Goal: Task Accomplishment & Management: Use online tool/utility

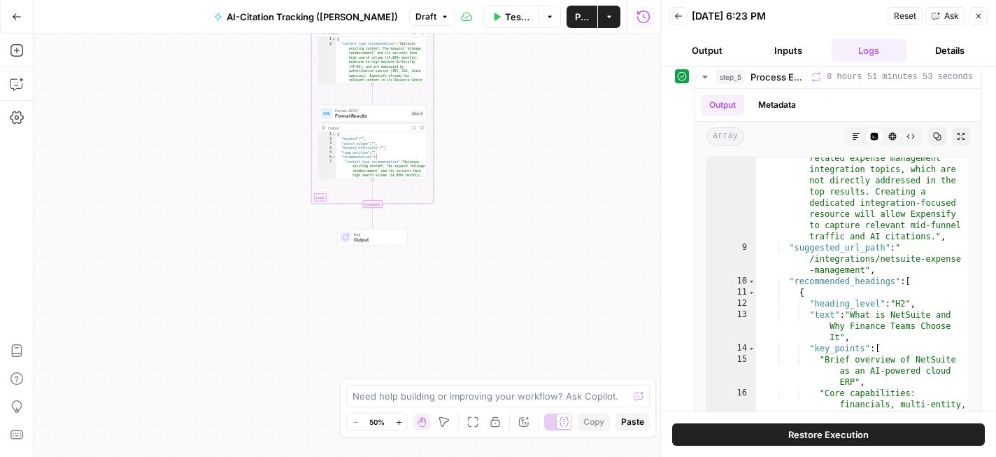
scroll to position [135, 0]
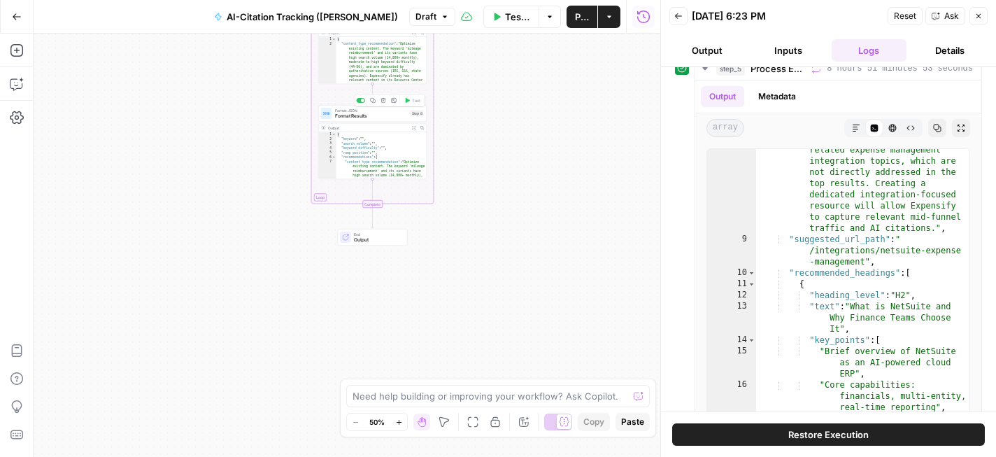
click at [357, 117] on span "Format Results" at bounding box center [371, 116] width 73 height 7
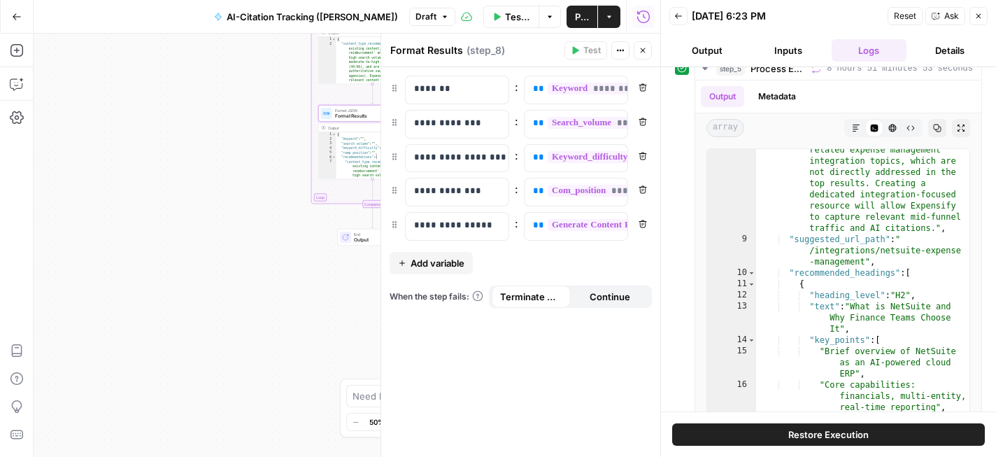
click at [281, 152] on div "Workflow Set Inputs Inputs SEO Research Get Expensify Keywords Step 2 Output Ex…" at bounding box center [347, 245] width 627 height 423
click at [849, 129] on button "Markdown" at bounding box center [856, 128] width 18 height 18
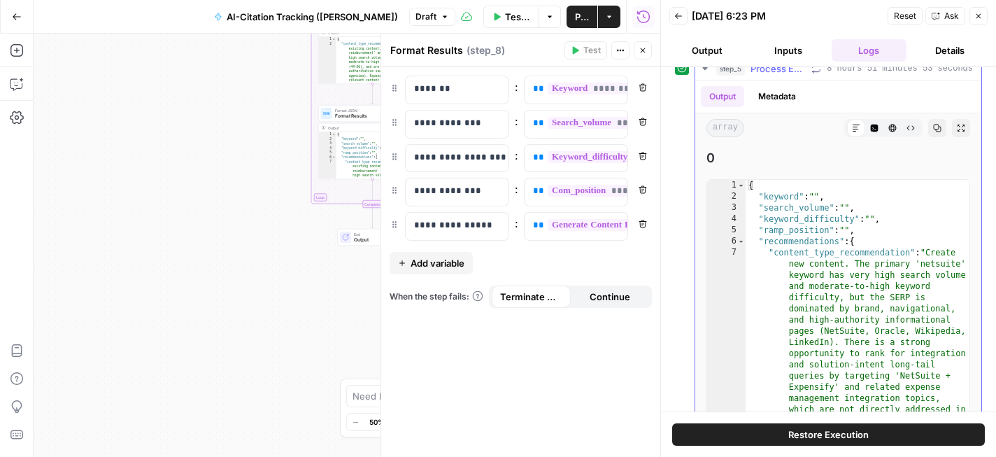
scroll to position [0, 0]
click at [855, 131] on icon at bounding box center [855, 127] width 7 height 7
click at [875, 132] on button "Code Editor" at bounding box center [874, 128] width 18 height 18
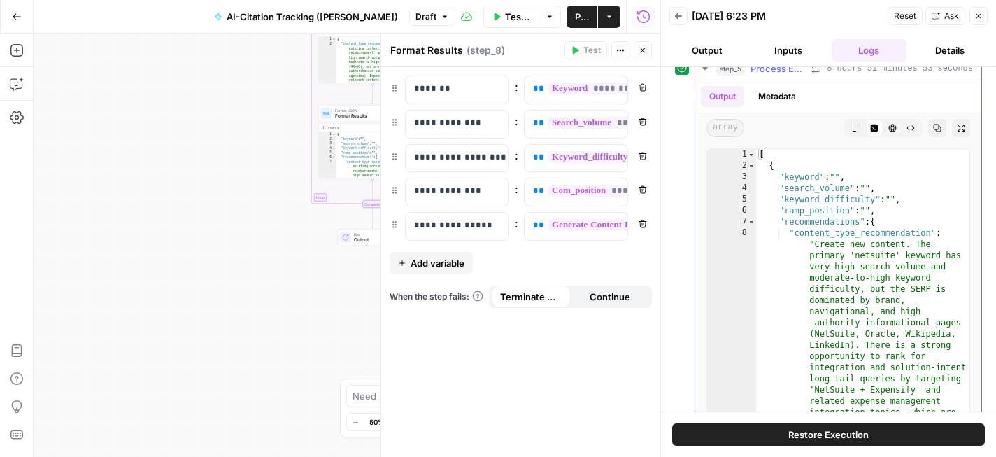
click at [862, 129] on button "Markdown" at bounding box center [856, 128] width 18 height 18
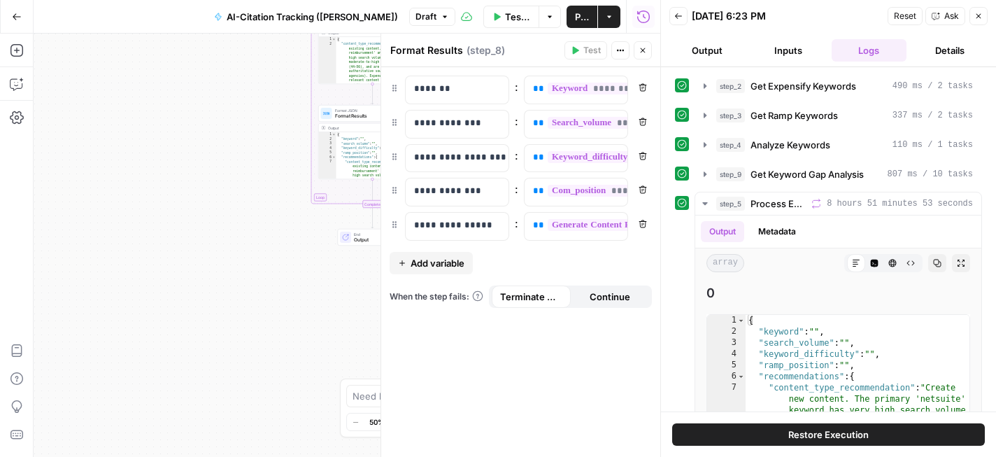
click at [840, 431] on span "Restore Execution" at bounding box center [828, 434] width 80 height 14
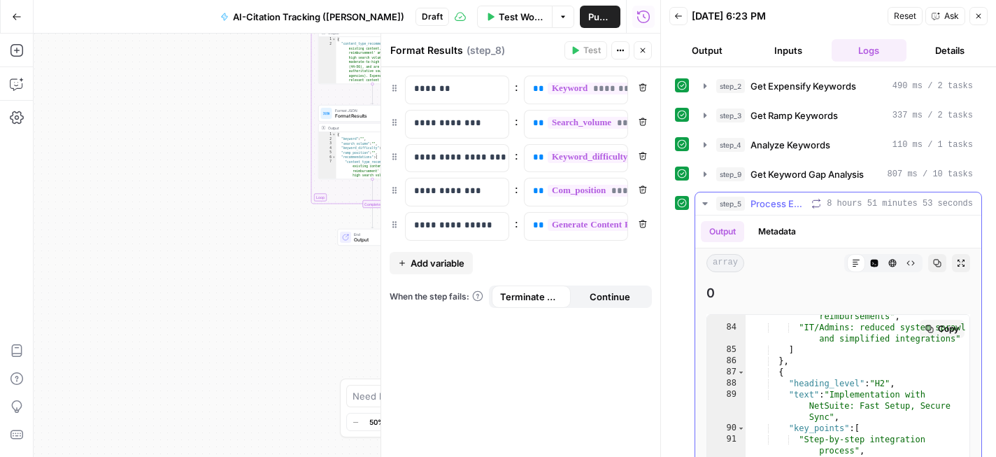
scroll to position [1787, 0]
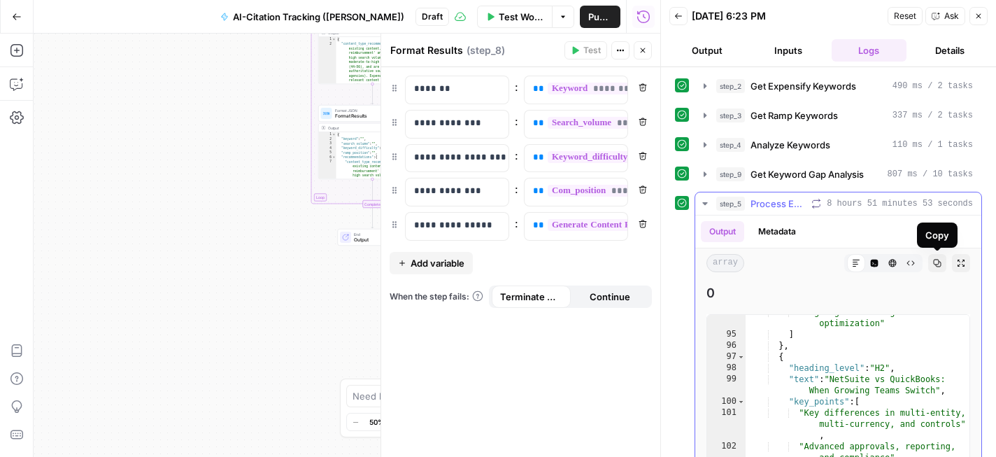
click at [959, 263] on icon "button" at bounding box center [961, 263] width 8 height 8
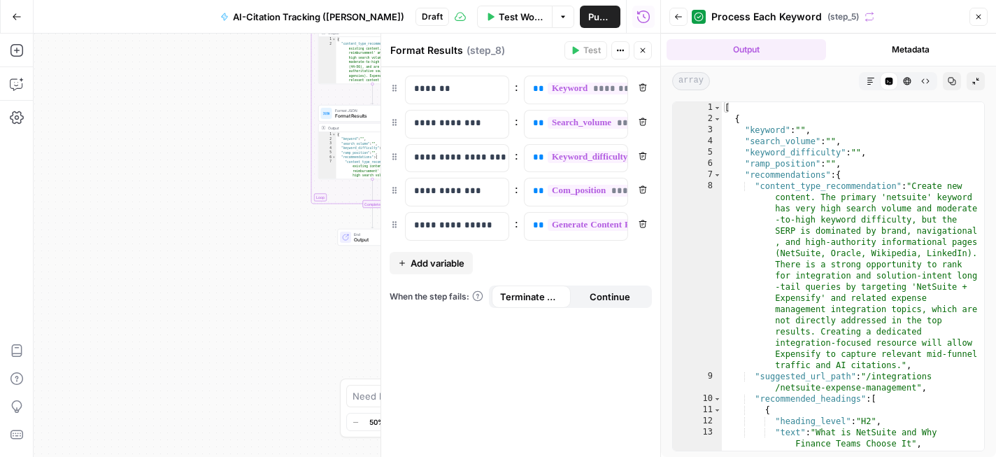
scroll to position [1, 0]
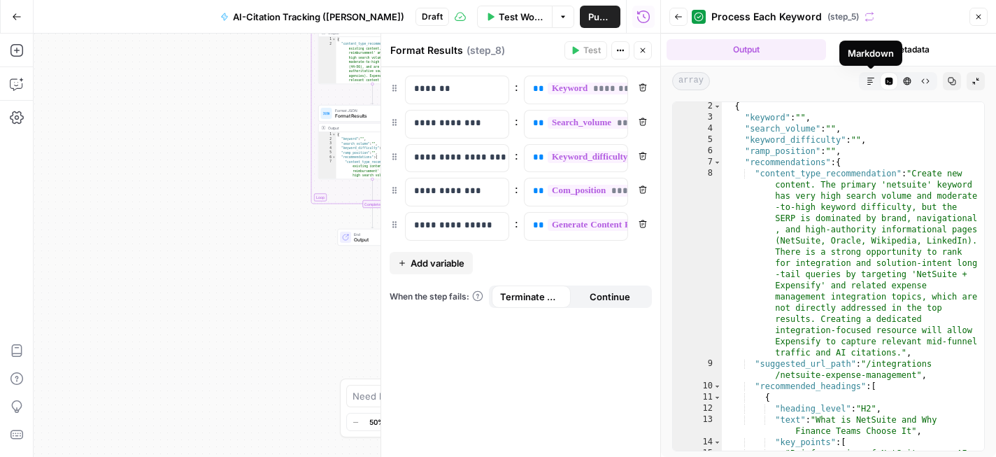
click at [871, 82] on icon "button" at bounding box center [870, 81] width 7 height 7
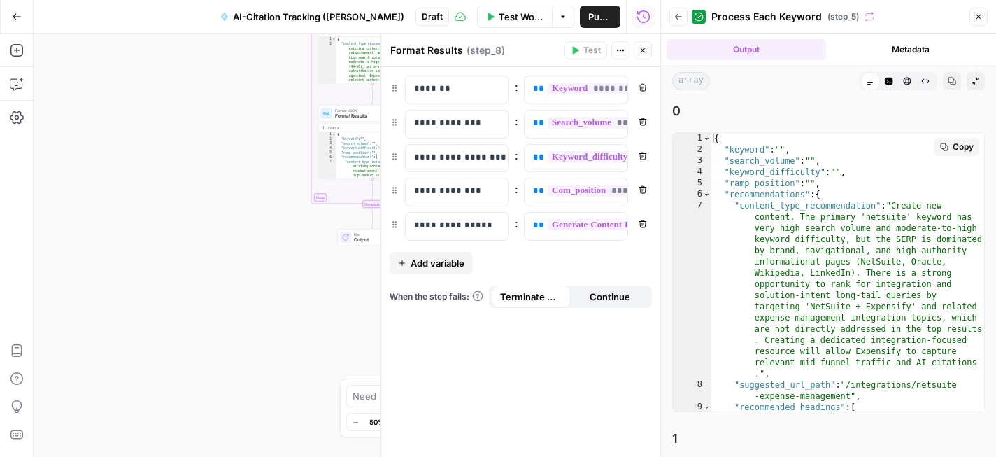
click at [644, 50] on icon "button" at bounding box center [642, 50] width 8 height 8
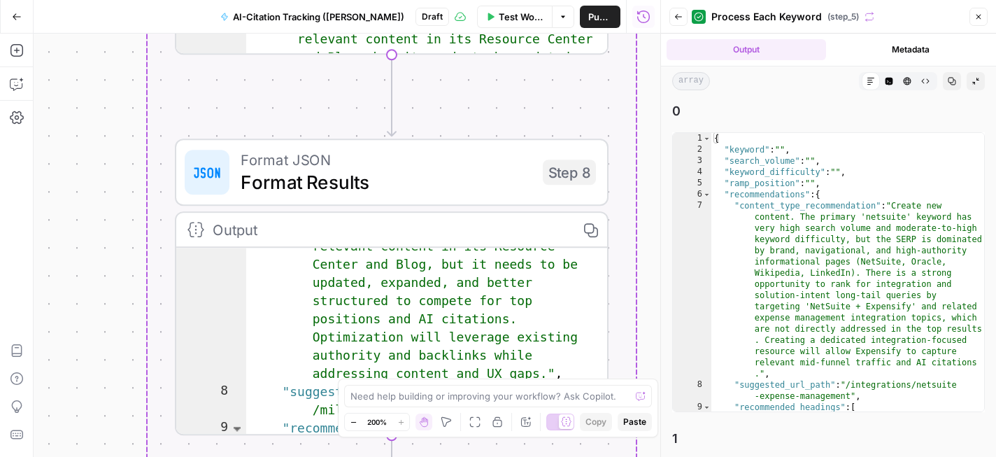
scroll to position [143, 0]
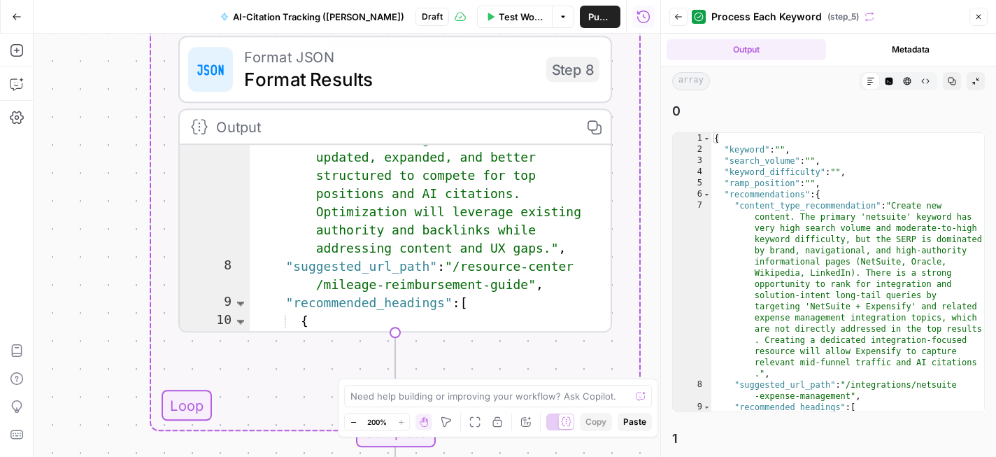
click at [588, 12] on span "Publish" at bounding box center [600, 17] width 24 height 14
drag, startPoint x: 852, startPoint y: 45, endPoint x: 827, endPoint y: 81, distance: 43.3
click at [827, 81] on div "Output Metadata array Markdown Code Editor HTML Viewer Raw Output Copy Collapse…" at bounding box center [828, 65] width 335 height 62
click at [874, 87] on div "Markdown" at bounding box center [871, 81] width 18 height 18
click at [873, 80] on icon at bounding box center [870, 81] width 8 height 8
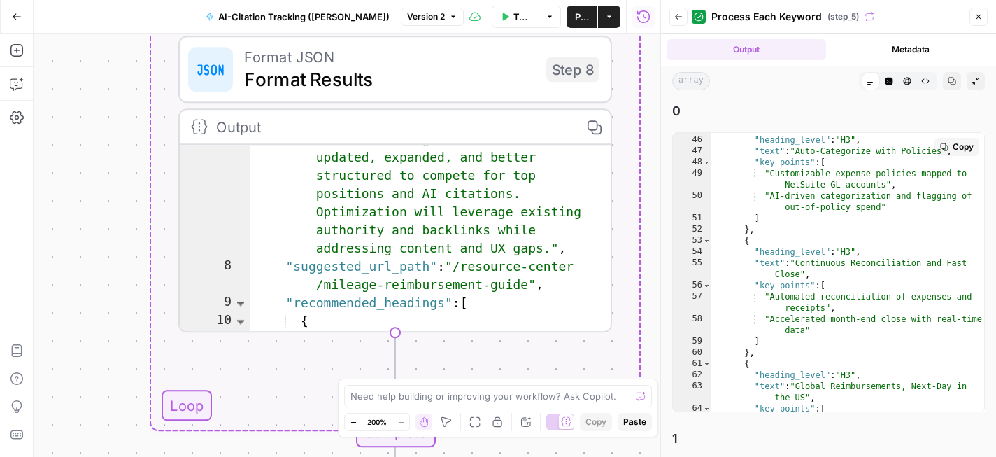
scroll to position [837, 0]
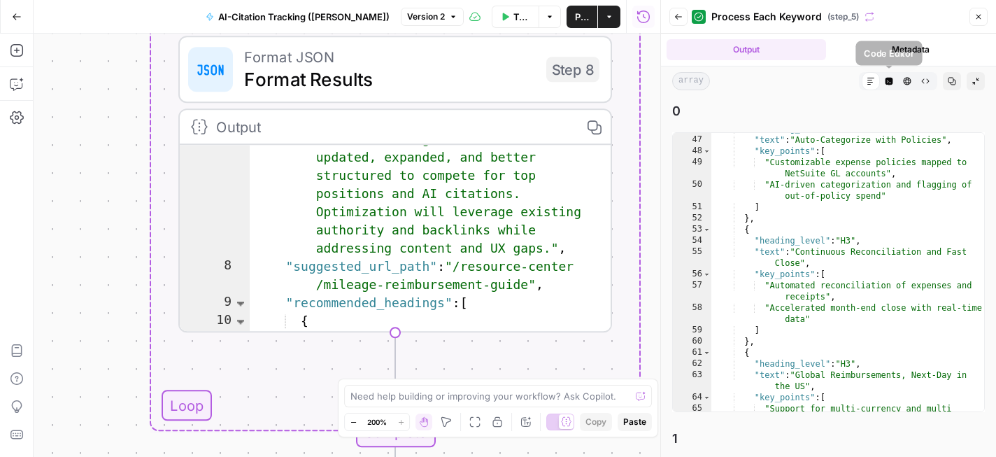
click at [890, 84] on icon "button" at bounding box center [889, 82] width 8 height 8
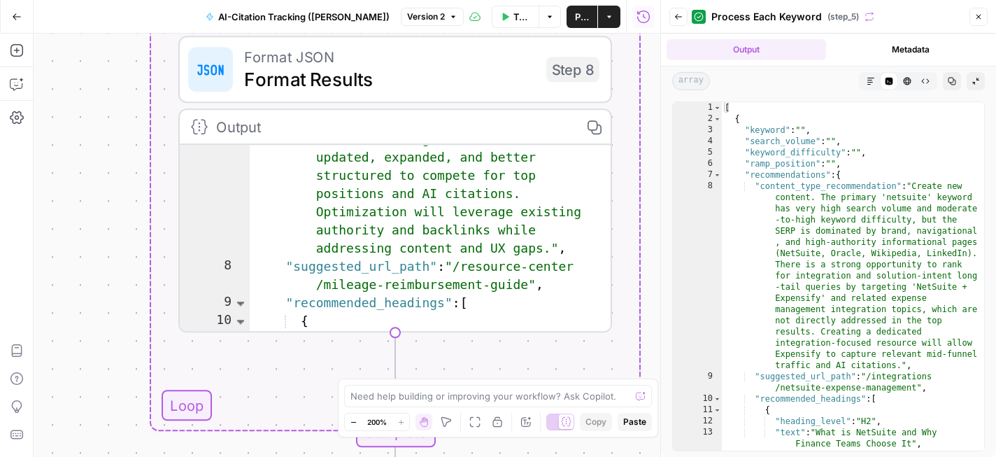
click at [869, 83] on icon "button" at bounding box center [870, 81] width 8 height 8
click at [691, 78] on span "array" at bounding box center [691, 81] width 38 height 18
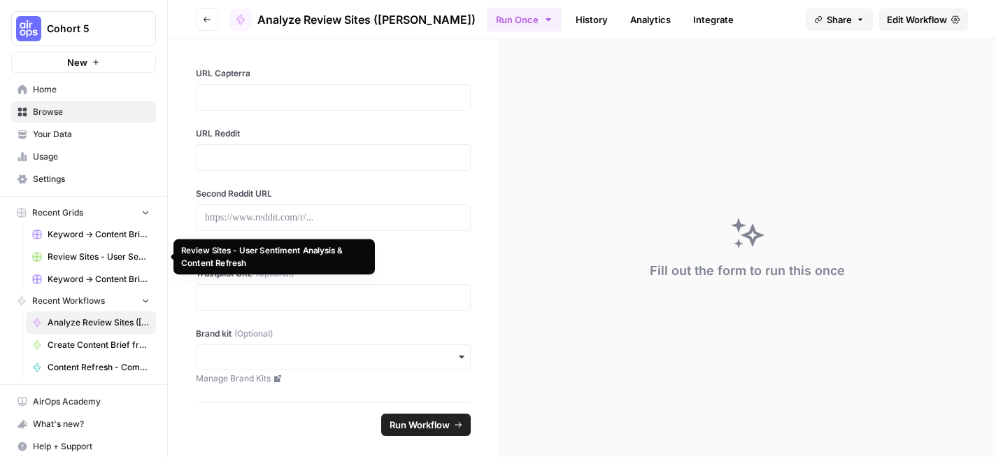
scroll to position [6, 0]
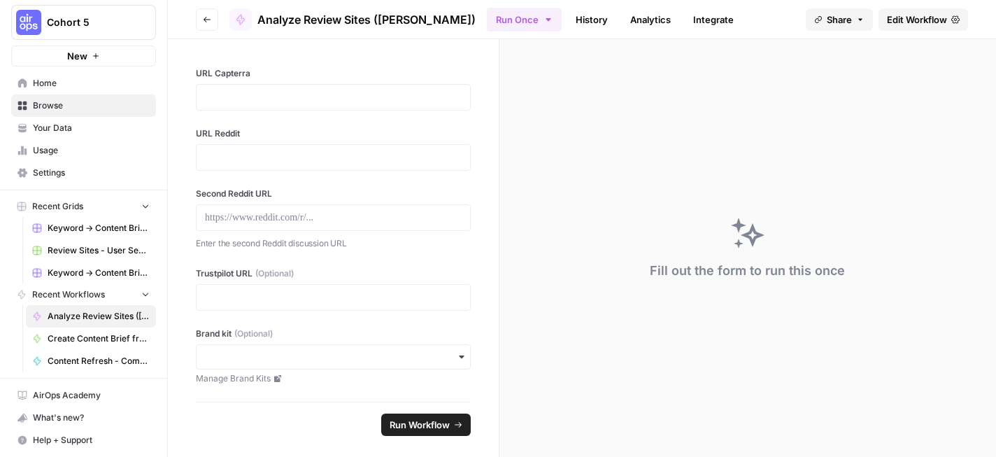
click at [68, 111] on span "Browse" at bounding box center [91, 105] width 117 height 13
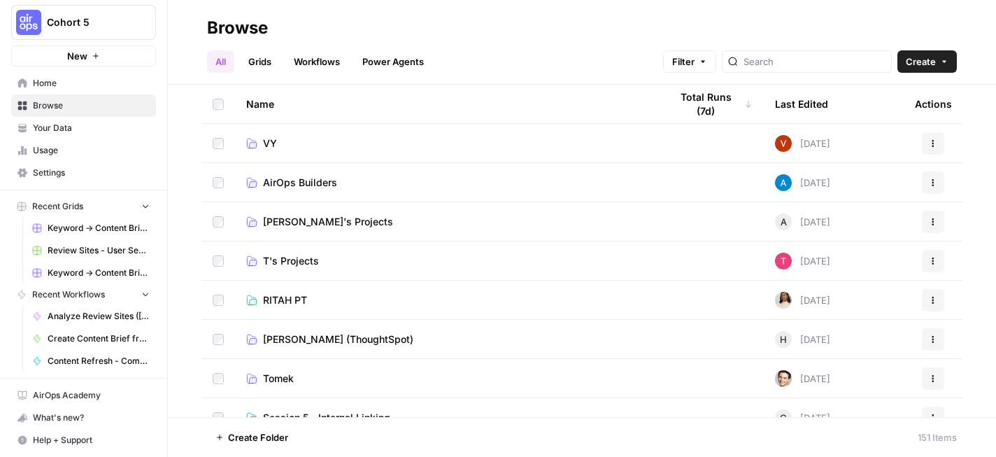
click at [938, 182] on button "Actions" at bounding box center [933, 182] width 22 height 22
click at [479, 152] on td "VY" at bounding box center [447, 143] width 424 height 38
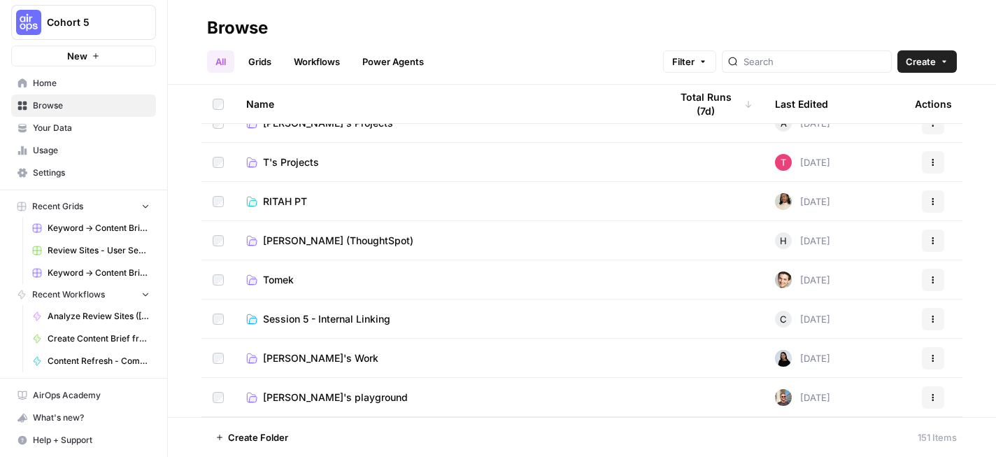
click at [278, 273] on span "Tomek" at bounding box center [278, 280] width 31 height 14
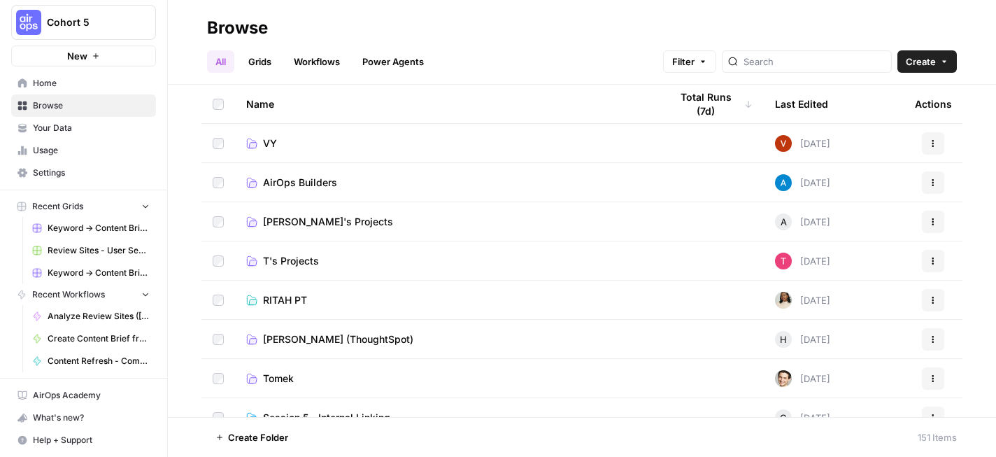
click at [330, 183] on span "AirOps Builders" at bounding box center [300, 183] width 74 height 14
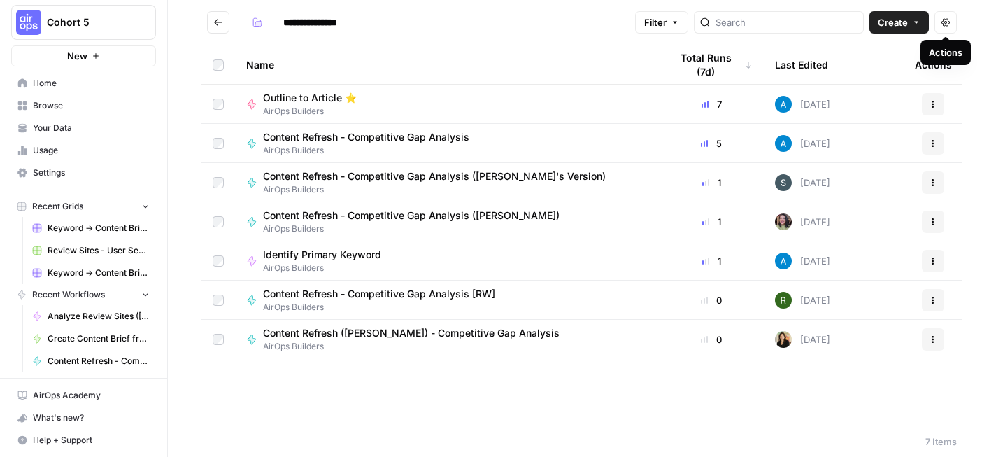
click at [945, 29] on button "Actions" at bounding box center [945, 22] width 22 height 22
click at [510, 55] on div "Name" at bounding box center [446, 64] width 401 height 38
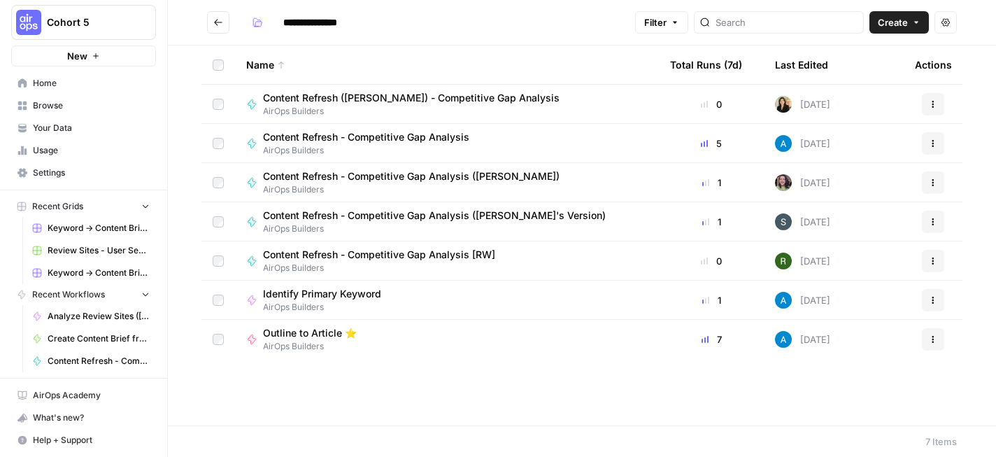
click at [510, 62] on div "Name" at bounding box center [446, 64] width 401 height 38
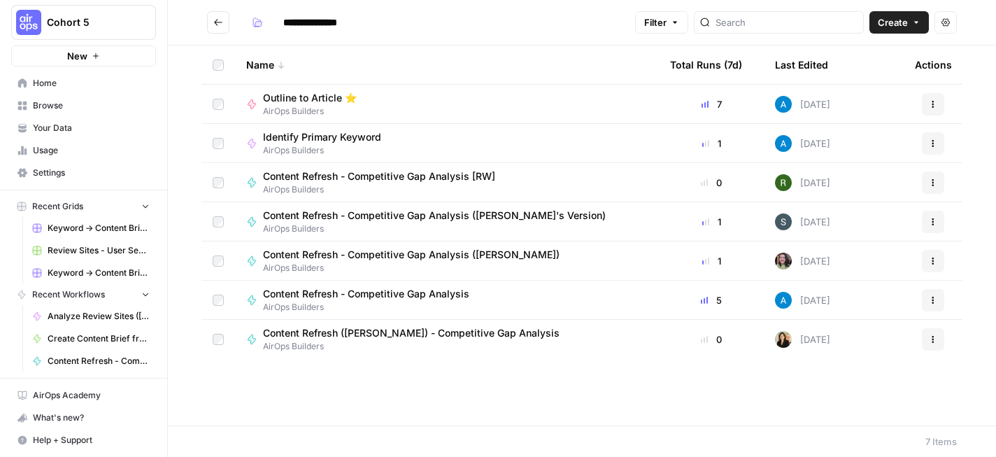
click at [688, 24] on button "Filter" at bounding box center [661, 22] width 53 height 22
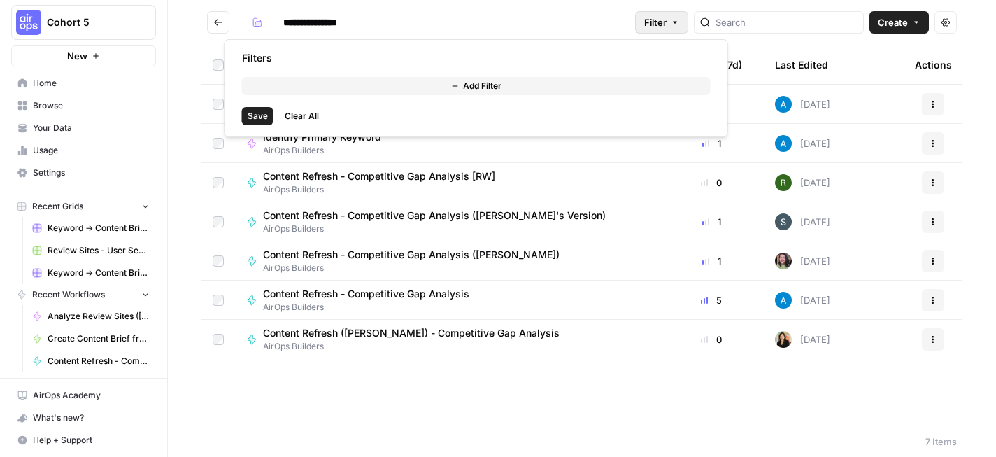
click at [559, 16] on h2 "**********" at bounding box center [418, 22] width 422 height 22
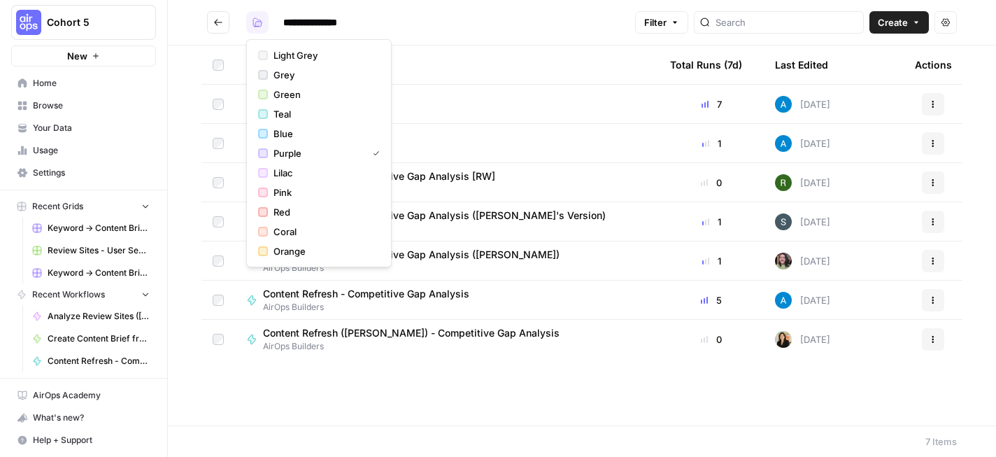
click at [264, 27] on button "button" at bounding box center [257, 22] width 22 height 22
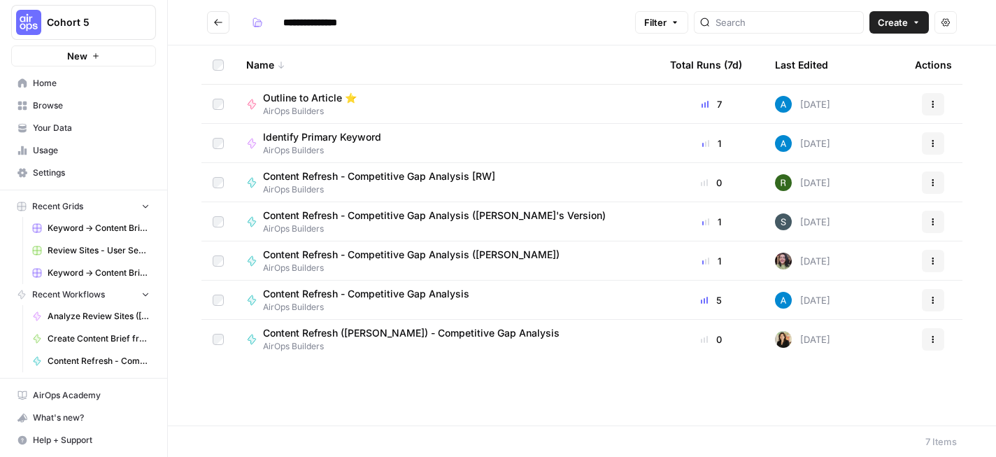
click at [183, 33] on header "**********" at bounding box center [582, 22] width 828 height 45
click at [76, 80] on span "Home" at bounding box center [91, 83] width 117 height 13
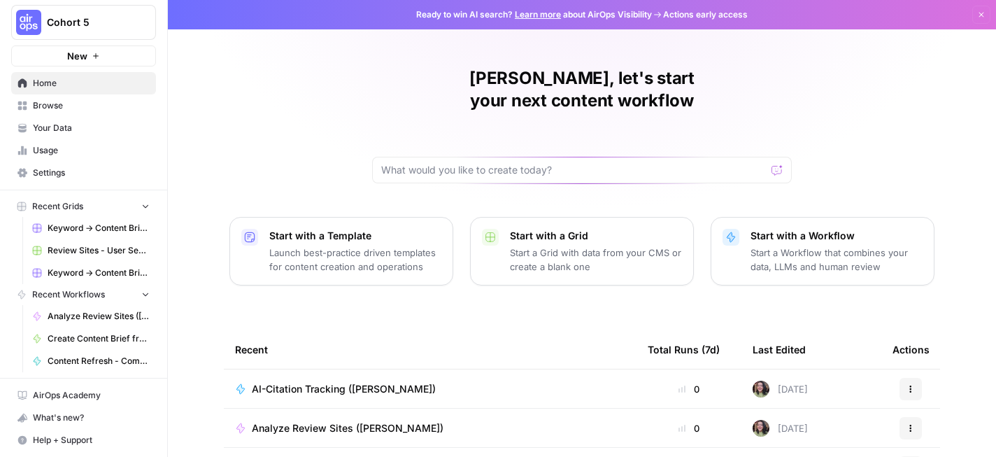
click at [73, 100] on span "Browse" at bounding box center [91, 105] width 117 height 13
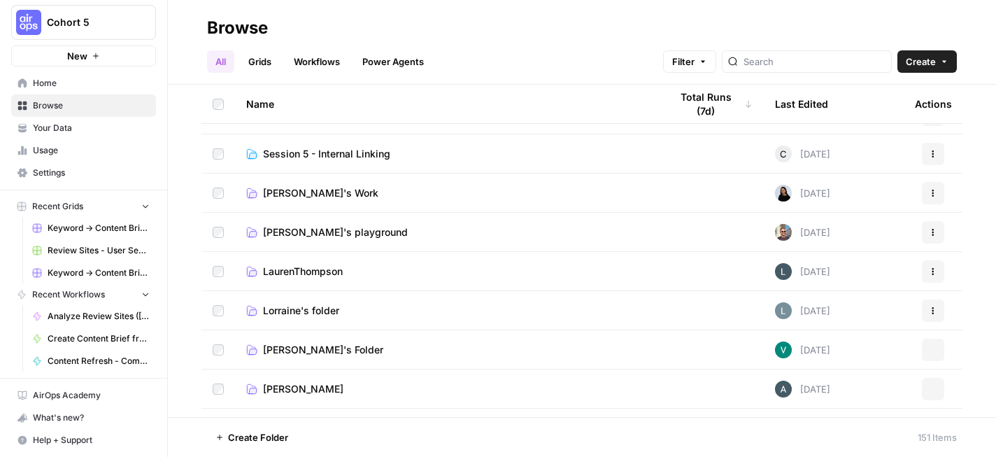
scroll to position [271, 0]
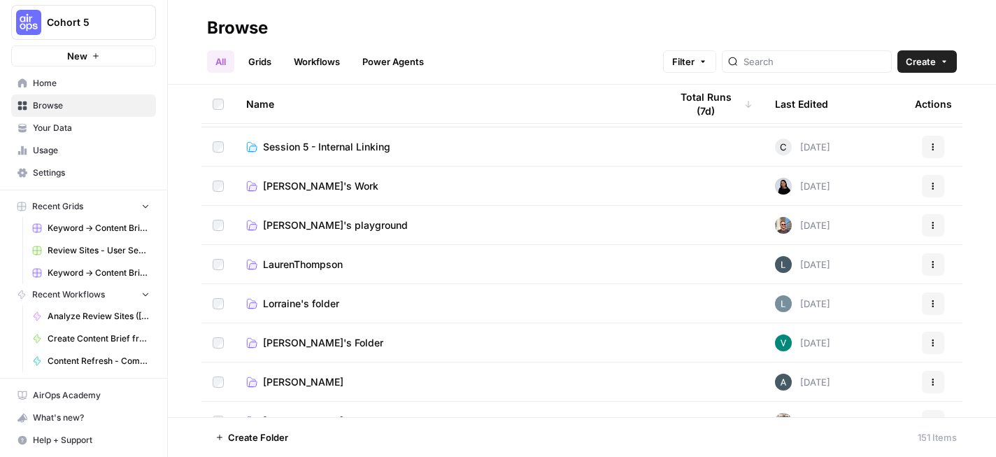
click at [317, 68] on link "Workflows" at bounding box center [316, 61] width 63 height 22
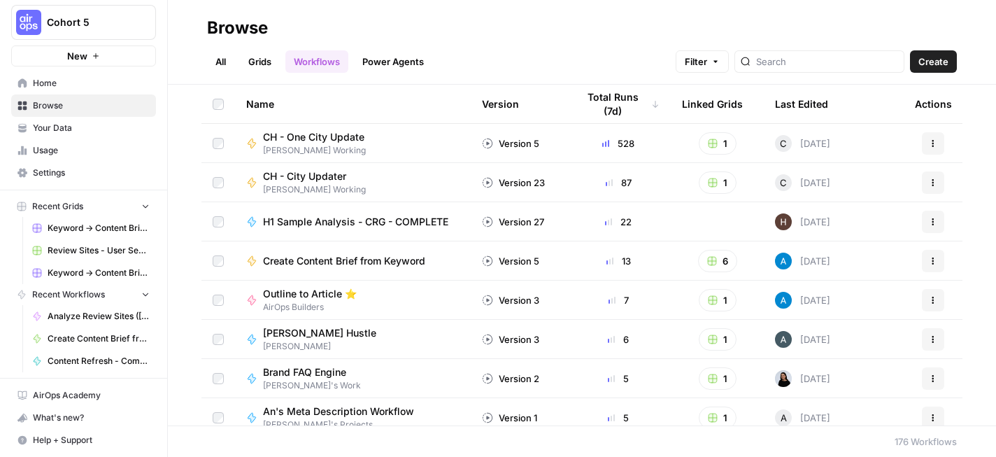
click at [220, 62] on link "All" at bounding box center [220, 61] width 27 height 22
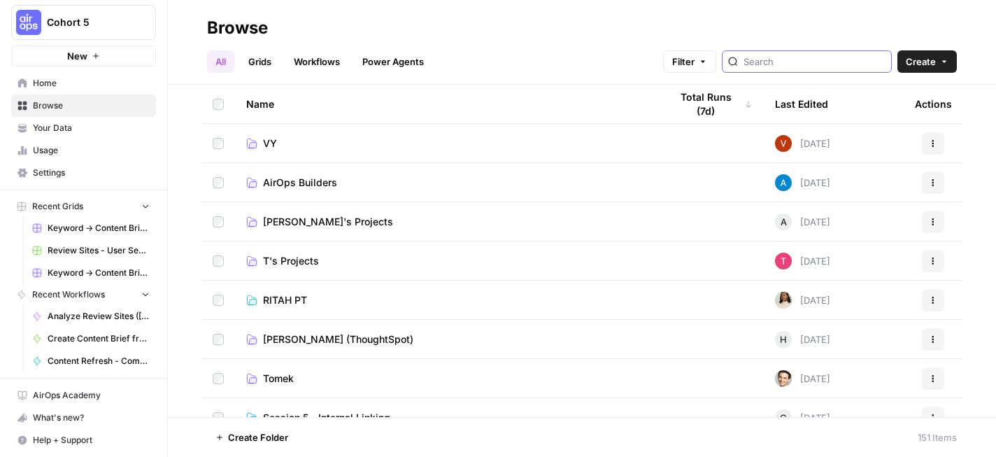
click at [826, 59] on input "search" at bounding box center [814, 62] width 142 height 14
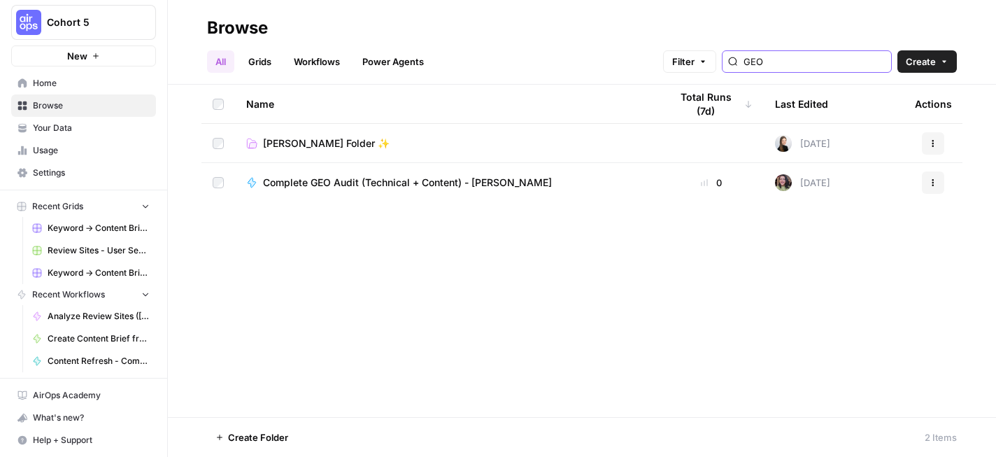
type input "GEO"
click at [364, 176] on span "Complete GEO Audit (Technical + Content) - Deepshikha" at bounding box center [407, 183] width 289 height 14
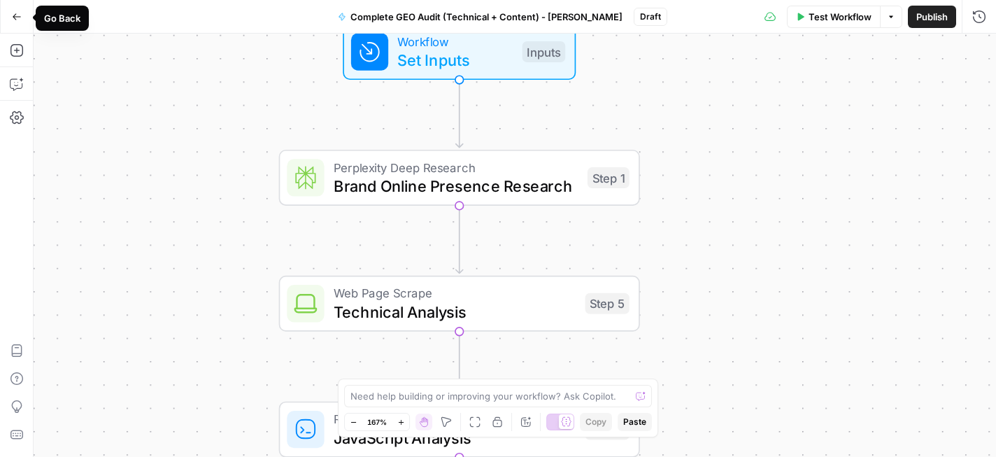
click at [20, 21] on button "Go Back" at bounding box center [16, 16] width 25 height 25
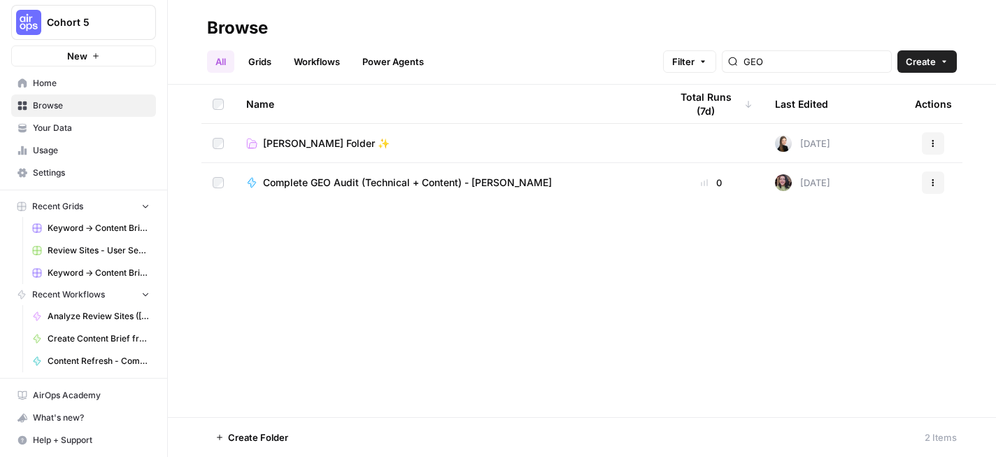
click at [75, 130] on span "Your Data" at bounding box center [91, 128] width 117 height 13
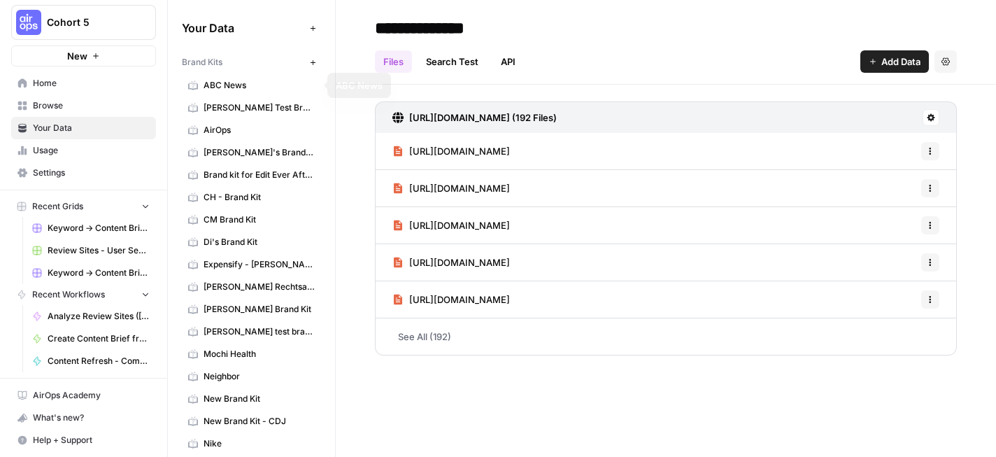
click at [313, 62] on icon "button" at bounding box center [313, 63] width 8 height 8
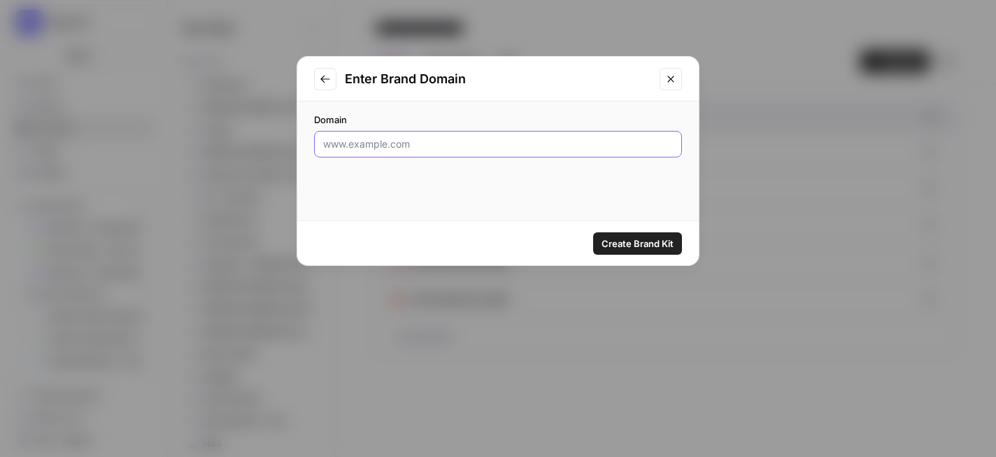
click at [475, 150] on input "Domain" at bounding box center [498, 144] width 350 height 14
paste input "https://platinumtherapylights.com/"
type input "https://platinumtherapylights.com/"
click at [643, 243] on span "Create Brand Kit" at bounding box center [637, 243] width 72 height 14
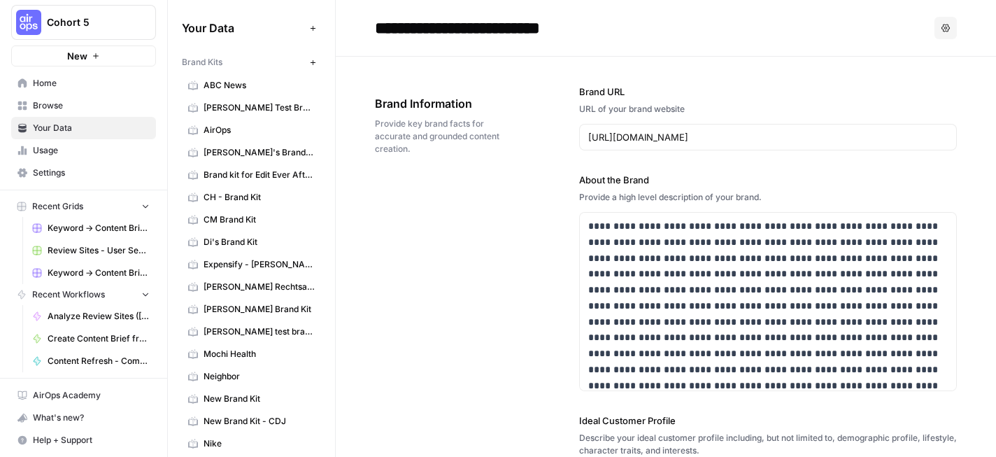
click at [591, 27] on input "**********" at bounding box center [489, 28] width 241 height 28
click at [600, 27] on input "**********" at bounding box center [489, 28] width 241 height 28
type input "**********"
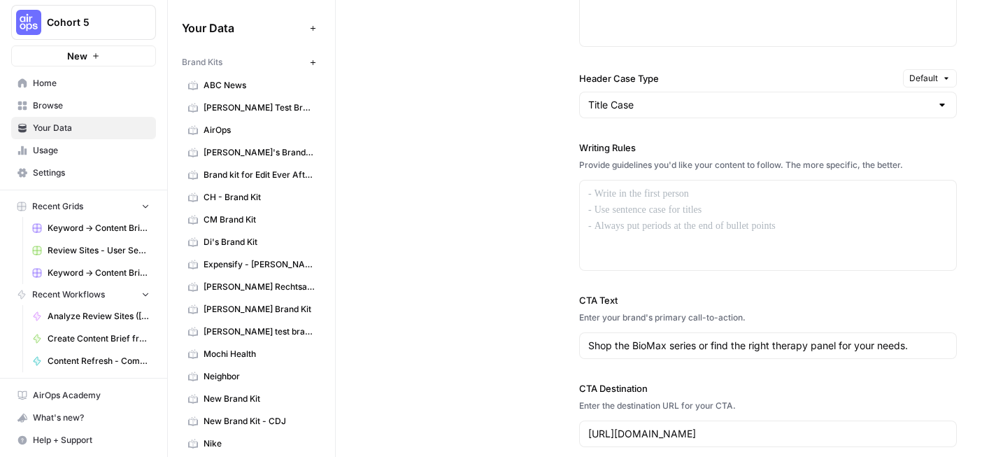
scroll to position [1200, 0]
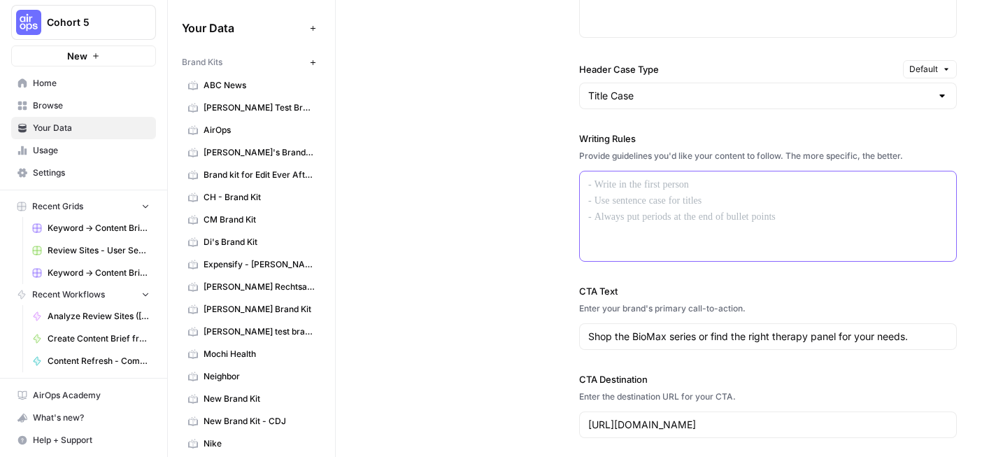
click at [645, 201] on div at bounding box center [768, 216] width 376 height 90
click at [628, 190] on p at bounding box center [767, 185] width 359 height 16
click at [624, 182] on p "To enrich screen reader interactions, please activate Accessibility in Grammarl…" at bounding box center [767, 185] width 359 height 16
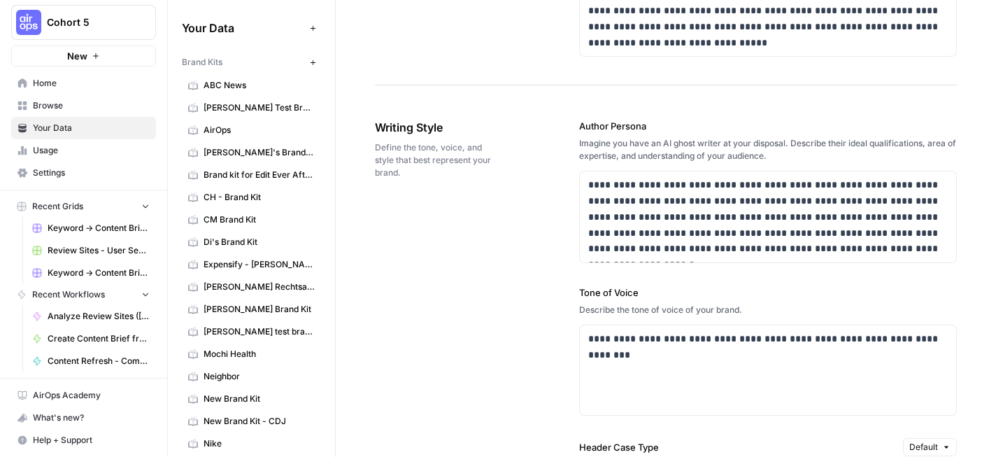
scroll to position [831, 0]
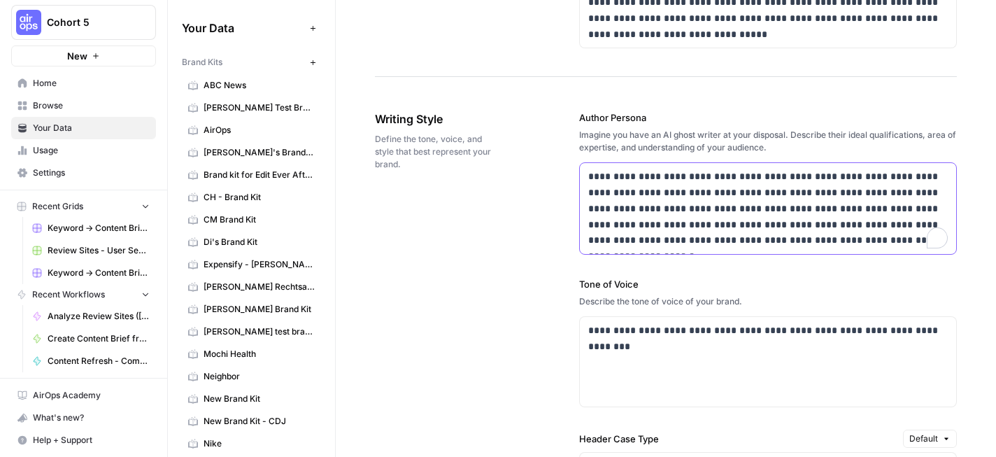
click at [726, 191] on p "**********" at bounding box center [767, 209] width 359 height 80
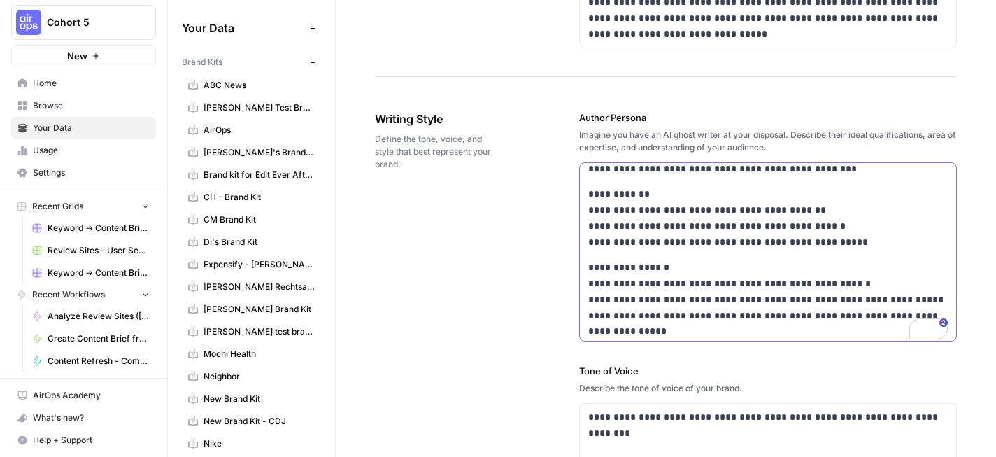
scroll to position [852, 0]
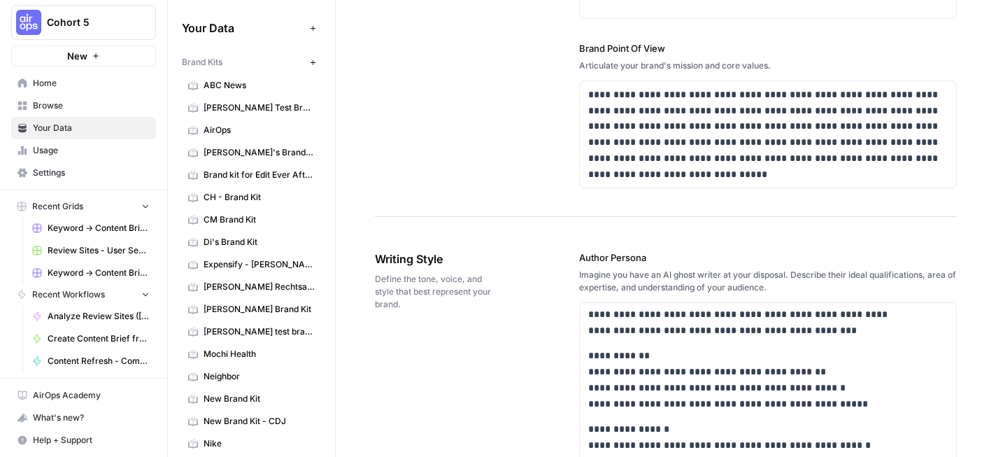
scroll to position [759, 0]
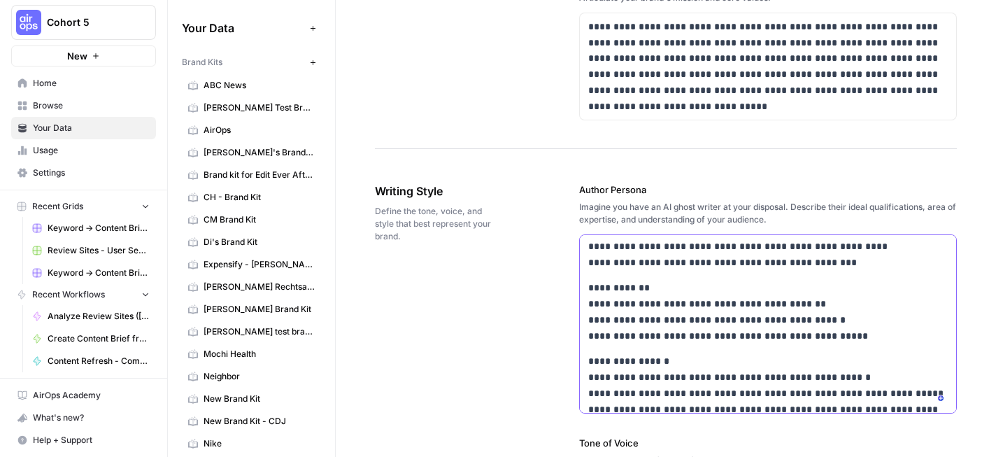
click at [657, 291] on p "**********" at bounding box center [767, 312] width 359 height 64
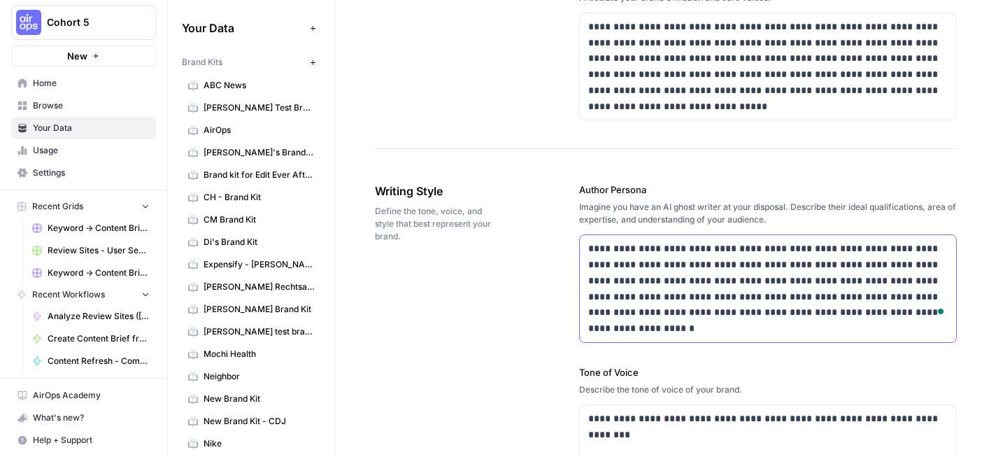
scroll to position [827, 0]
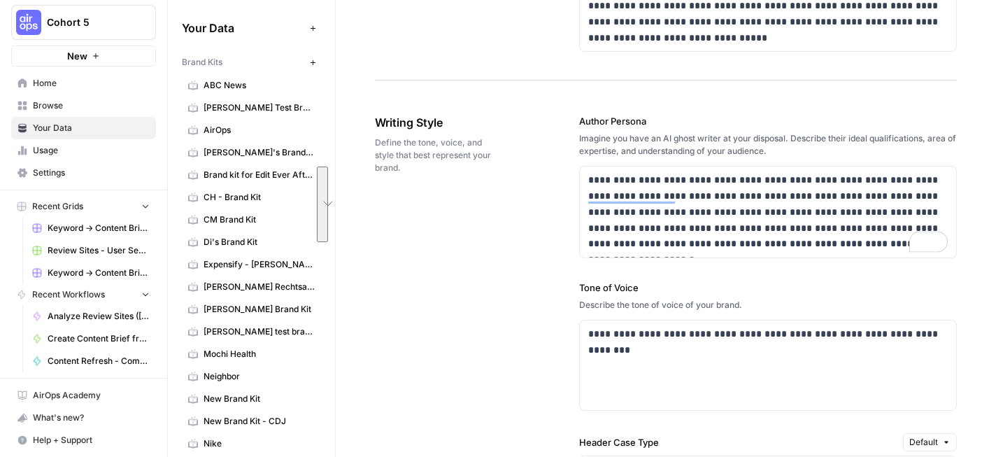
click at [527, 216] on div "**********" at bounding box center [666, 462] width 582 height 753
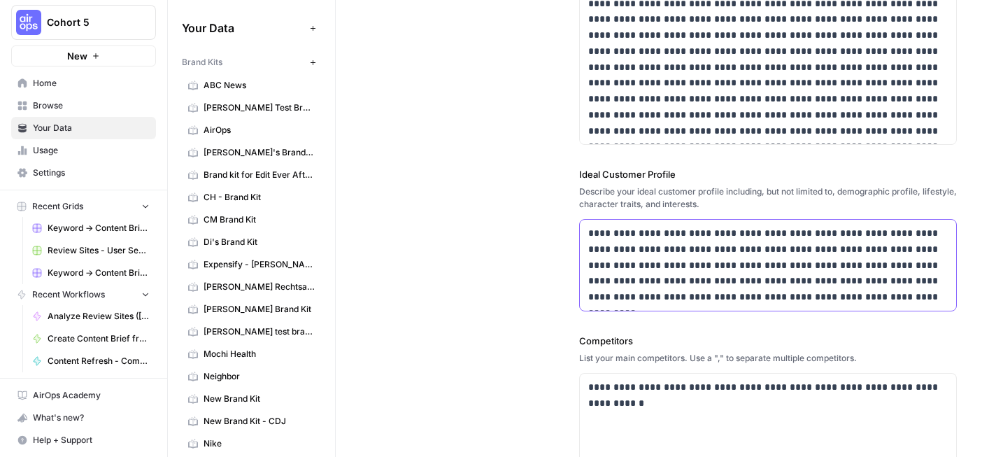
click at [654, 271] on p "**********" at bounding box center [767, 265] width 359 height 80
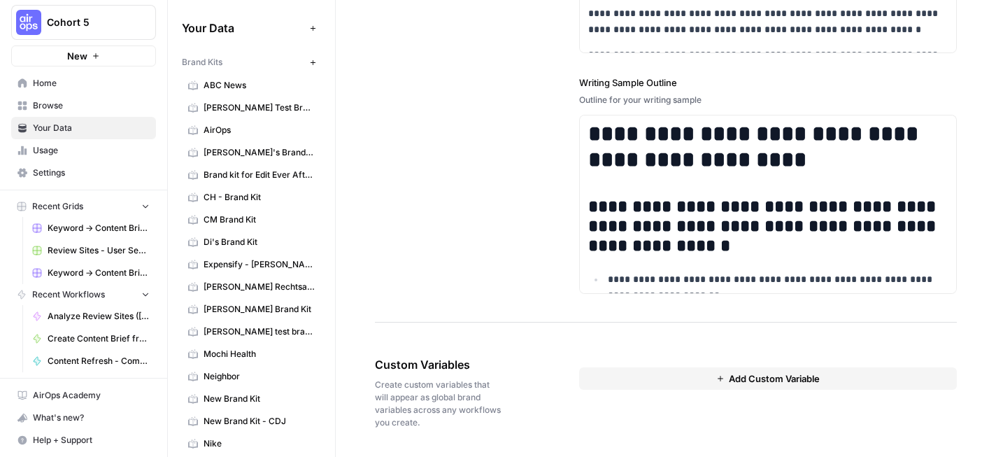
click at [733, 387] on button "Add Custom Variable" at bounding box center [768, 378] width 378 height 22
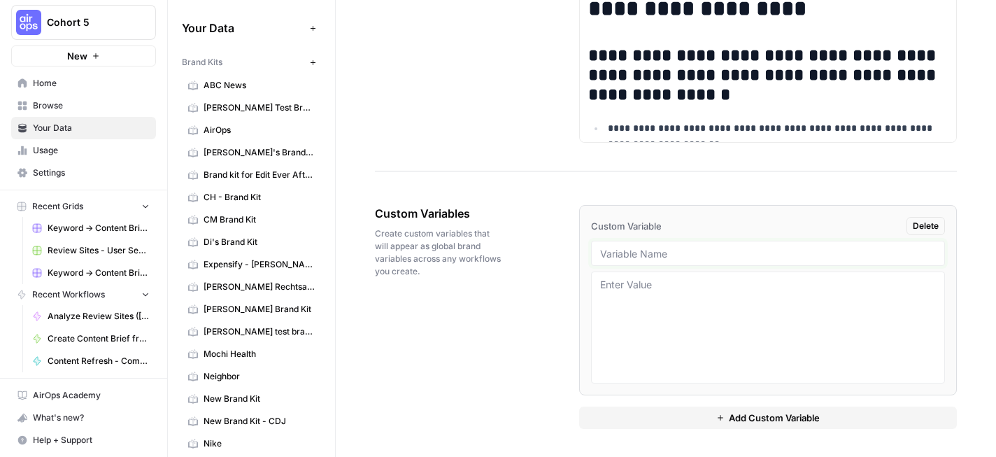
click at [692, 250] on input "text" at bounding box center [768, 253] width 336 height 13
type input "Content Guardrails. DO NOT list"
click at [691, 295] on textarea at bounding box center [768, 327] width 336 height 99
click at [691, 295] on textarea "To enrich screen reader interactions, please activate Accessibility in Grammarl…" at bounding box center [768, 327] width 336 height 99
paste textarea "Platinum Therapy Lights Content Guardrails – DO NOT List This document outlines…"
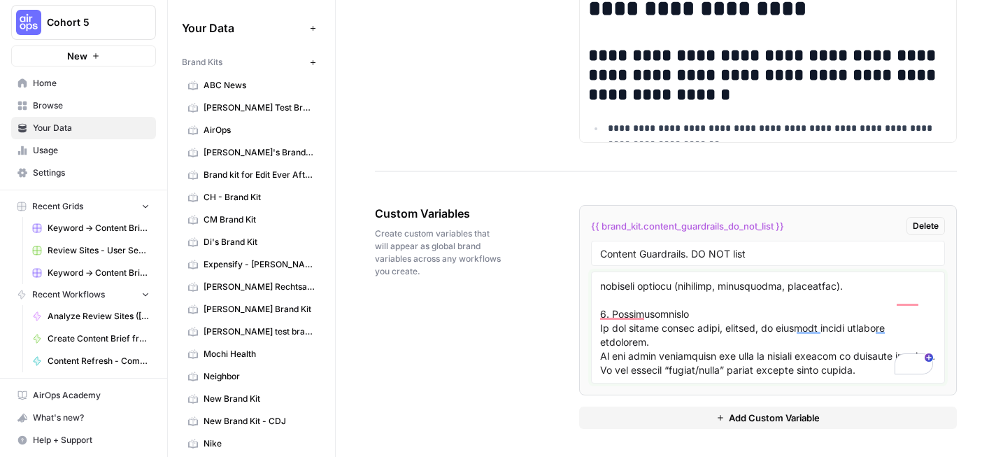
scroll to position [656, 0]
type textarea "Platinum Therapy Lights Content Guardrails – DO NOT List This document outlines…"
click at [517, 273] on div "Custom Variables Create custom variables that will appear as global brand varia…" at bounding box center [666, 317] width 582 height 280
click at [713, 417] on button "Add Custom Variable" at bounding box center [768, 417] width 378 height 22
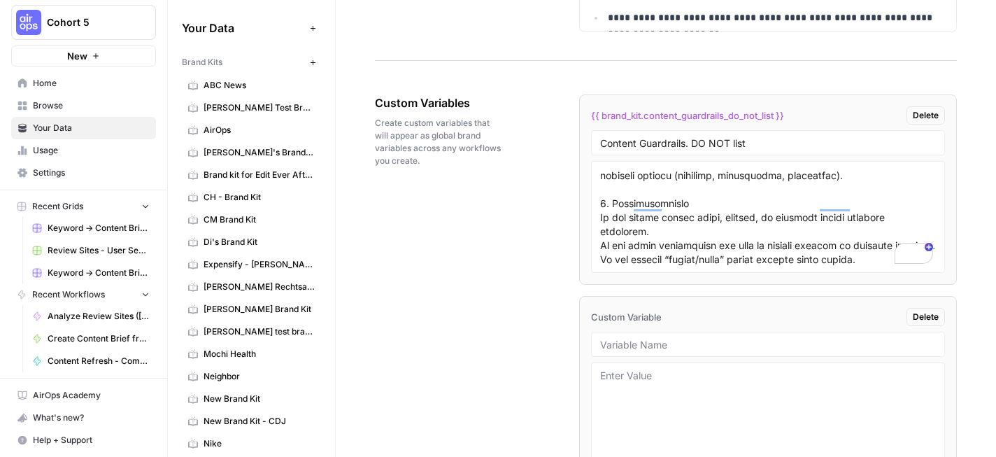
scroll to position [2412, 0]
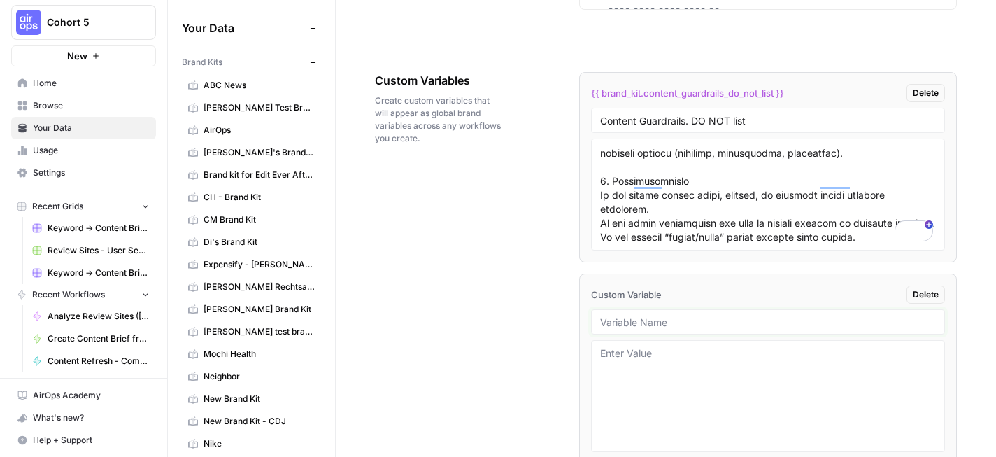
click at [702, 315] on input "text" at bounding box center [768, 321] width 336 height 13
type input "Most important keywords"
click at [701, 366] on textarea at bounding box center [768, 395] width 336 height 99
paste textarea "buy red light panel red [MEDICAL_DATA] panel best red [MEDICAL_DATA] device pro…"
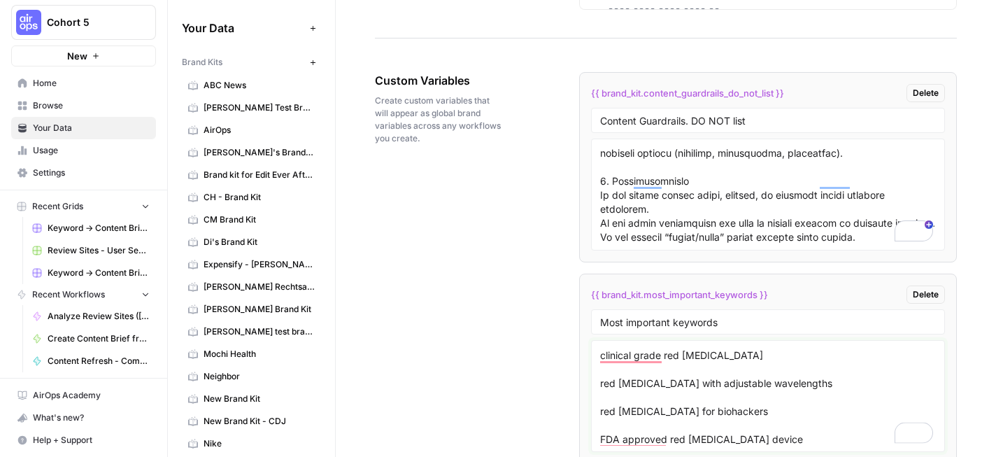
scroll to position [194, 0]
type textarea "buy red light panel red light therapy panel best red light therapy device profe…"
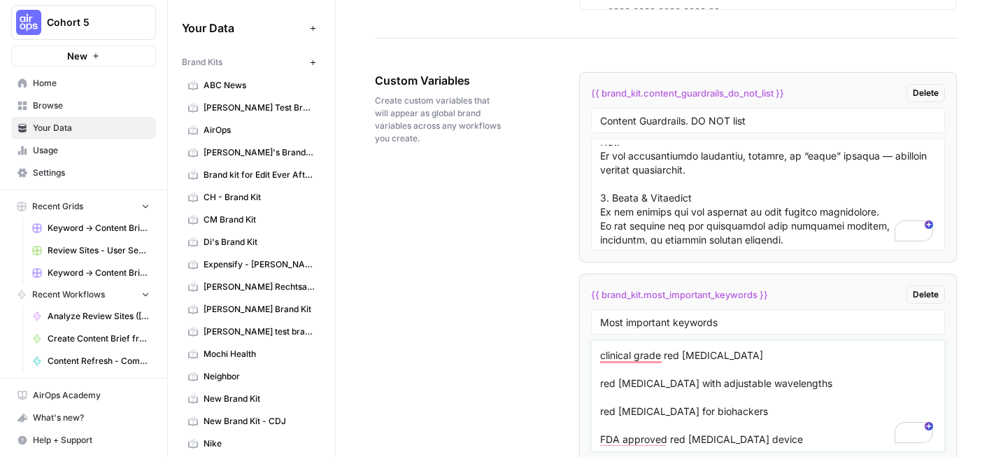
scroll to position [359, 0]
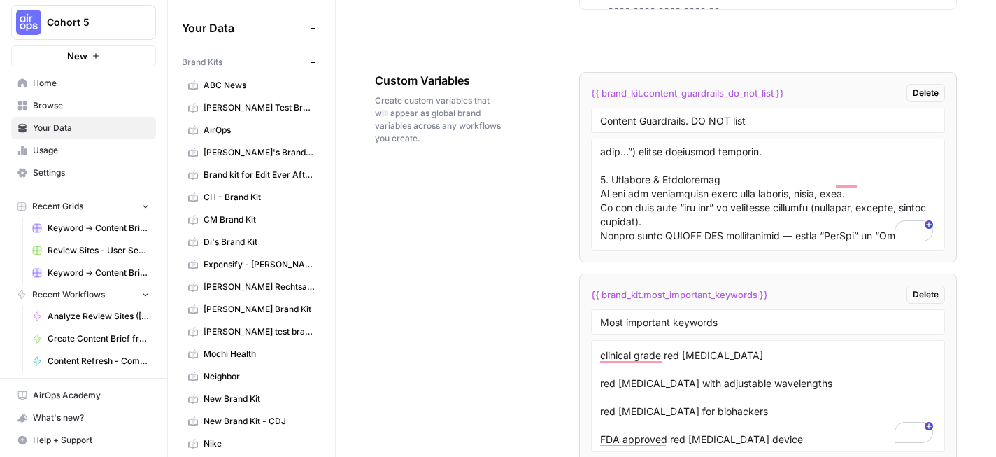
click at [531, 205] on div "Custom Variables Create custom variables that will appear as global brand varia…" at bounding box center [666, 284] width 582 height 481
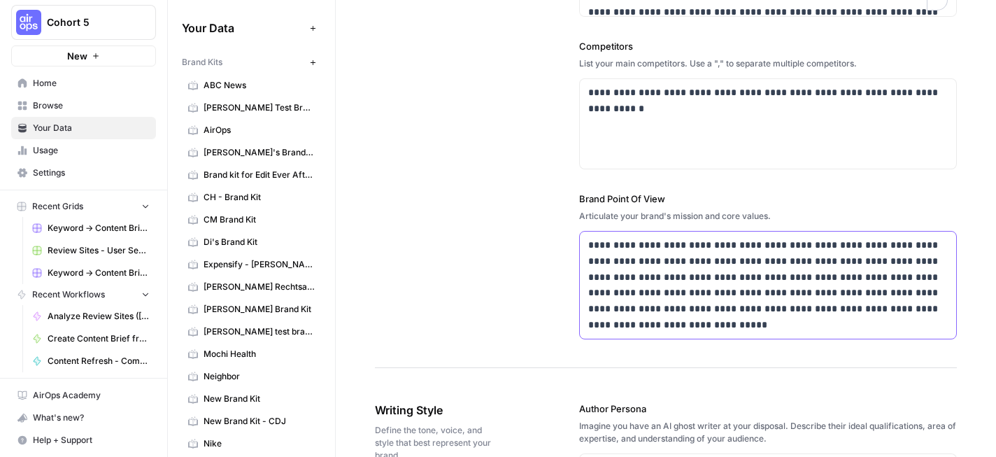
click at [682, 325] on p "**********" at bounding box center [767, 285] width 359 height 96
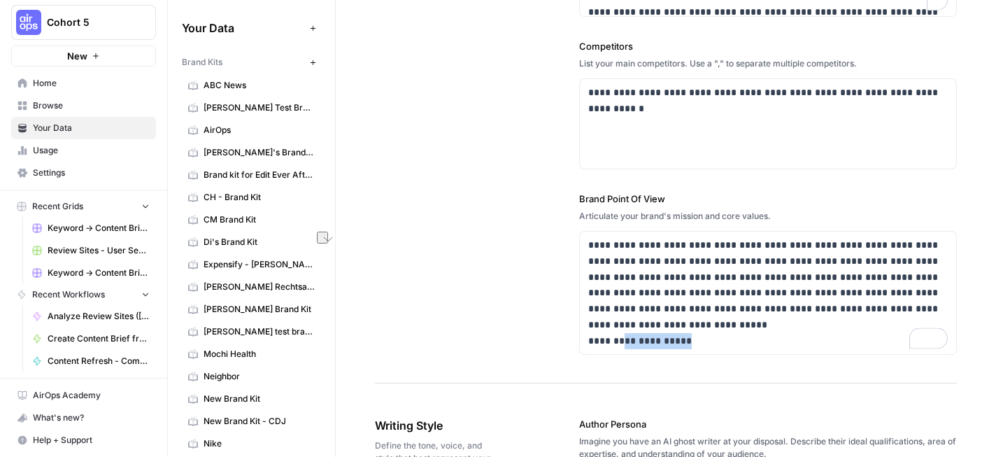
drag, startPoint x: 0, startPoint y: 0, endPoint x: 621, endPoint y: 342, distance: 708.9
click at [621, 342] on p "**********" at bounding box center [767, 292] width 359 height 111
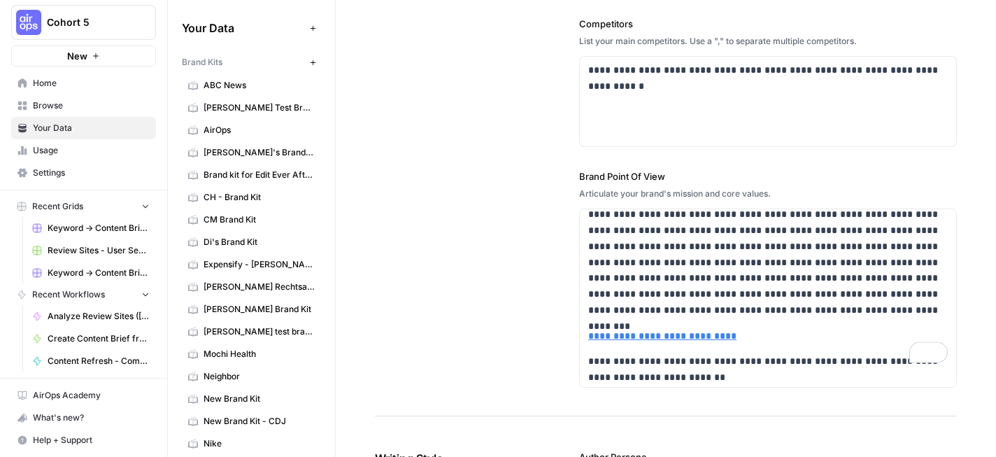
scroll to position [627, 0]
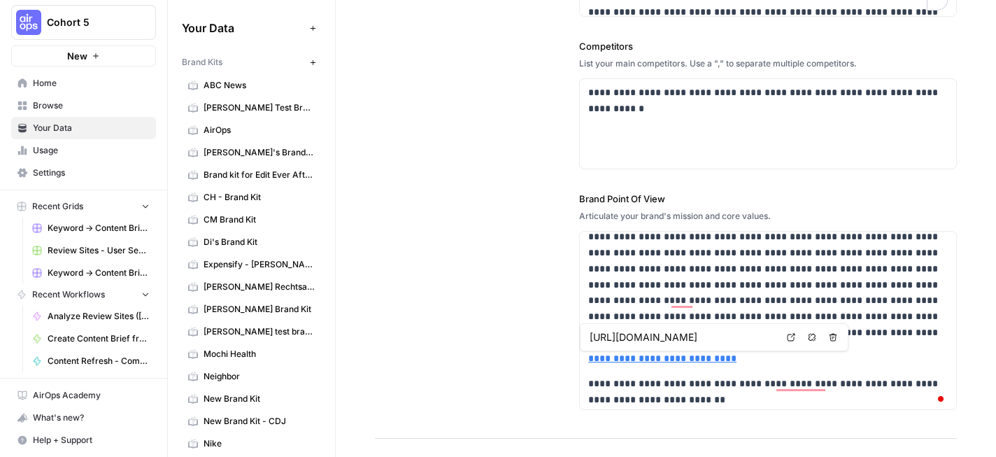
click at [631, 359] on link "**********" at bounding box center [662, 358] width 148 height 10
click at [709, 393] on p "**********" at bounding box center [767, 392] width 359 height 32
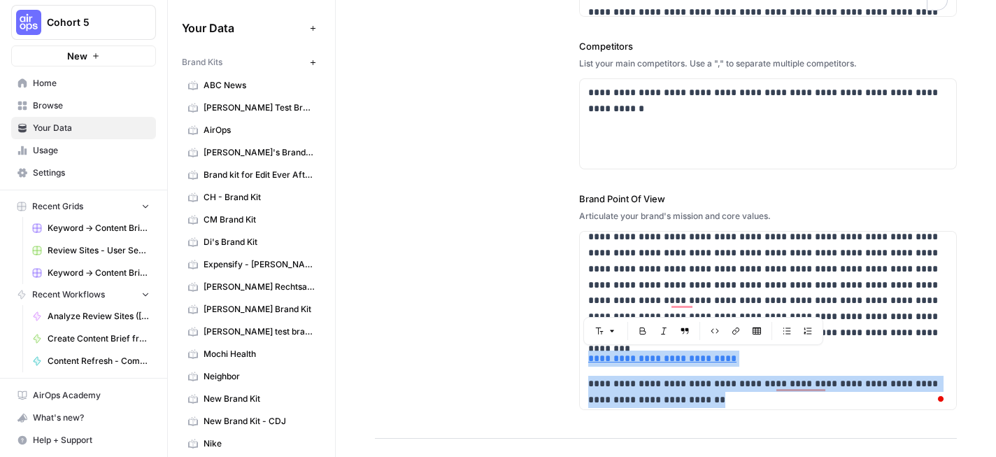
drag, startPoint x: 709, startPoint y: 393, endPoint x: 586, endPoint y: 355, distance: 128.9
click at [586, 355] on div "**********" at bounding box center [768, 49] width 376 height 727
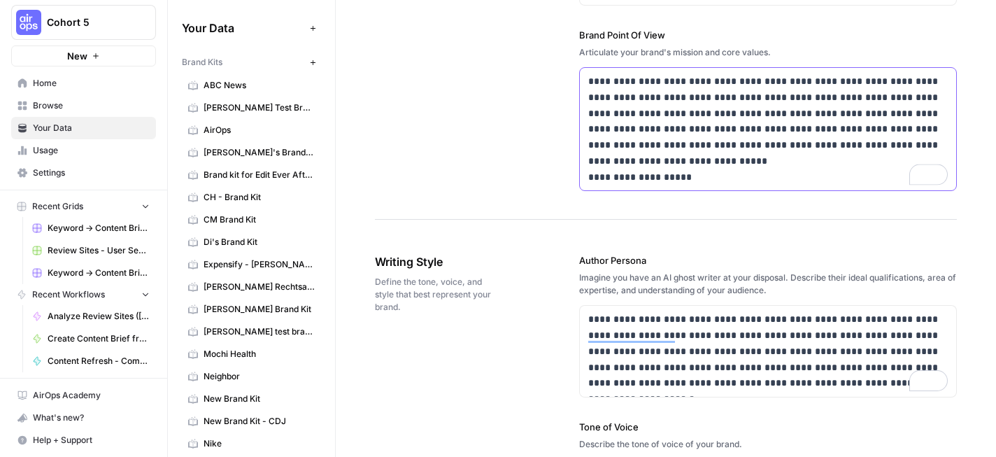
click at [757, 175] on p "**********" at bounding box center [767, 128] width 359 height 111
click at [733, 180] on p "**********" at bounding box center [767, 128] width 359 height 111
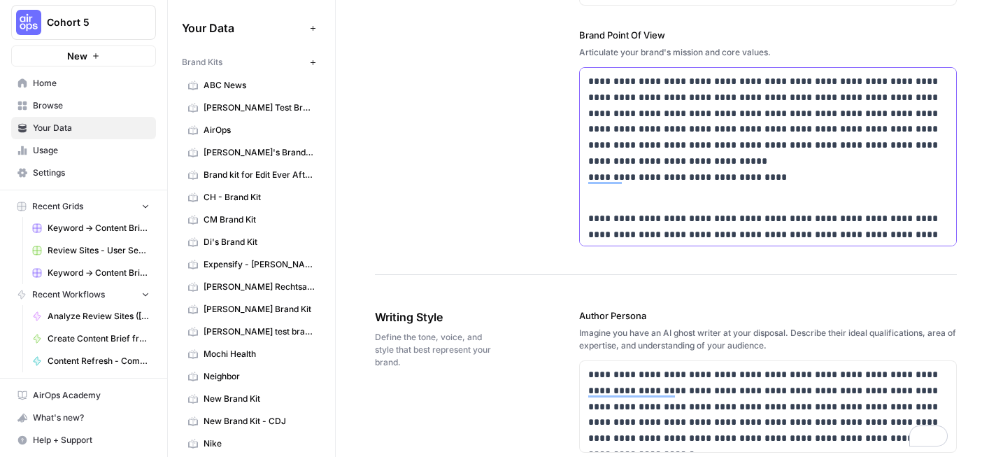
click at [717, 192] on p "**********" at bounding box center [767, 136] width 359 height 127
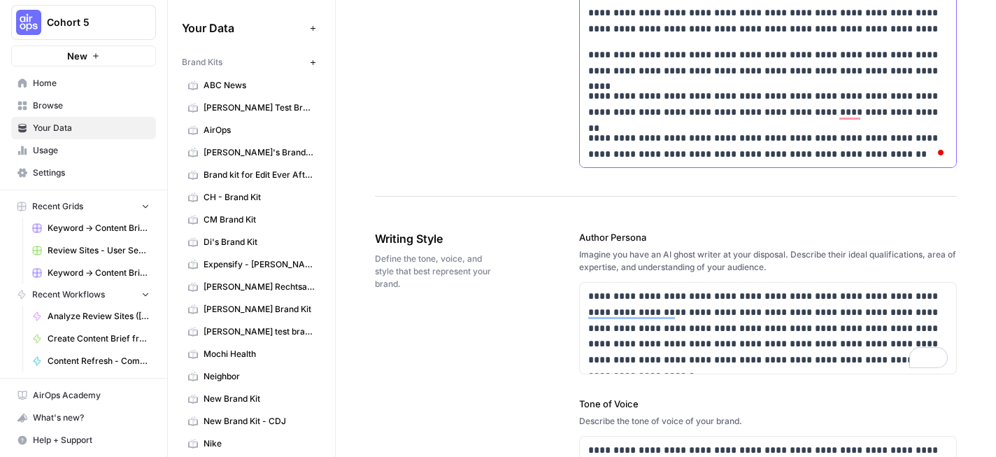
click at [905, 157] on p "**********" at bounding box center [767, 146] width 359 height 32
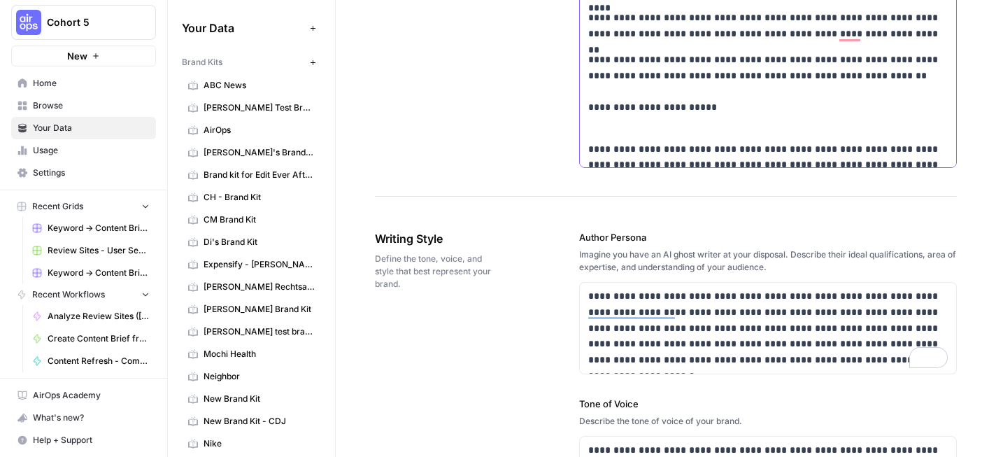
scroll to position [264, 0]
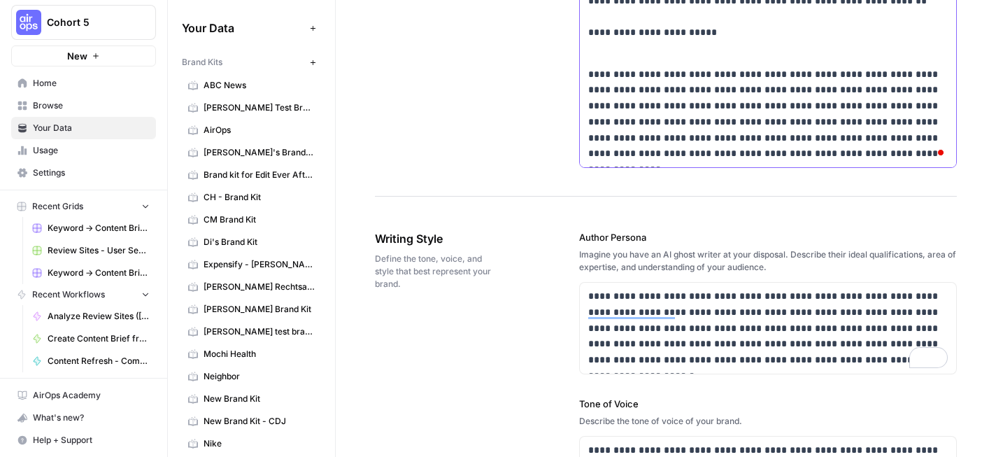
click at [689, 49] on p "**********" at bounding box center [767, 17] width 359 height 80
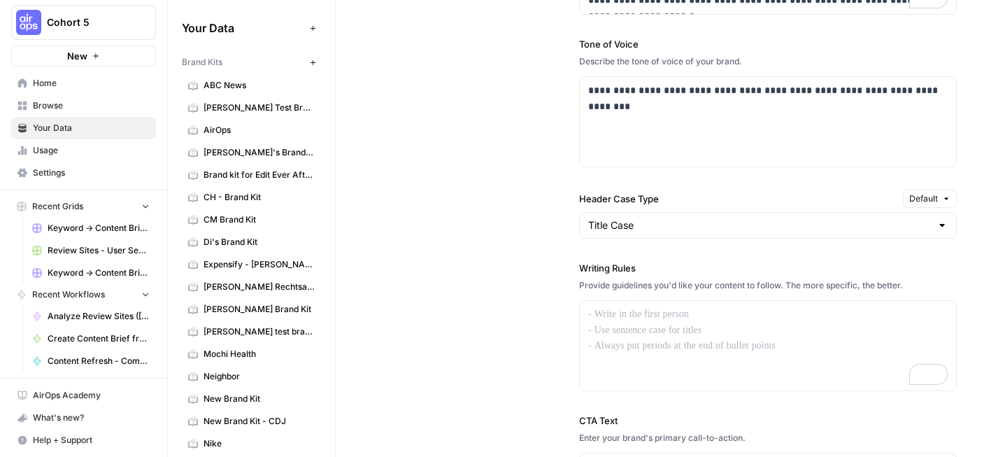
scroll to position [1367, 0]
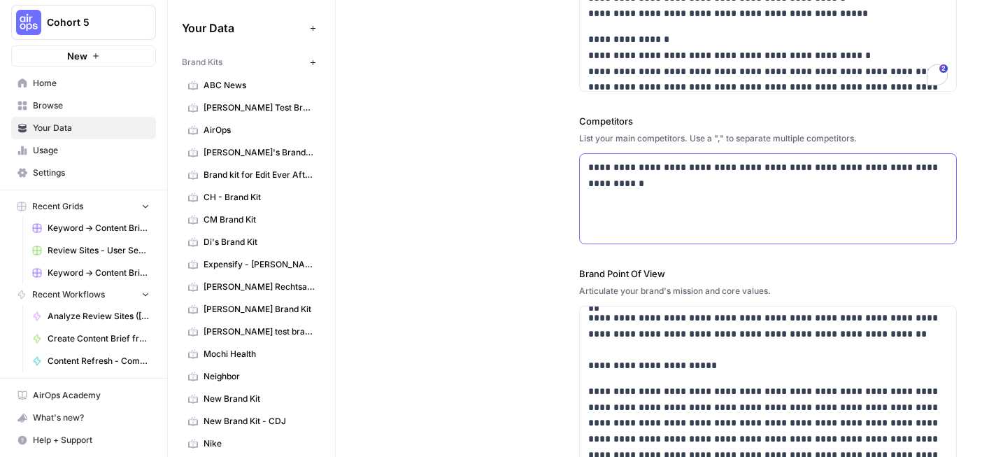
click at [631, 190] on p "**********" at bounding box center [767, 175] width 359 height 32
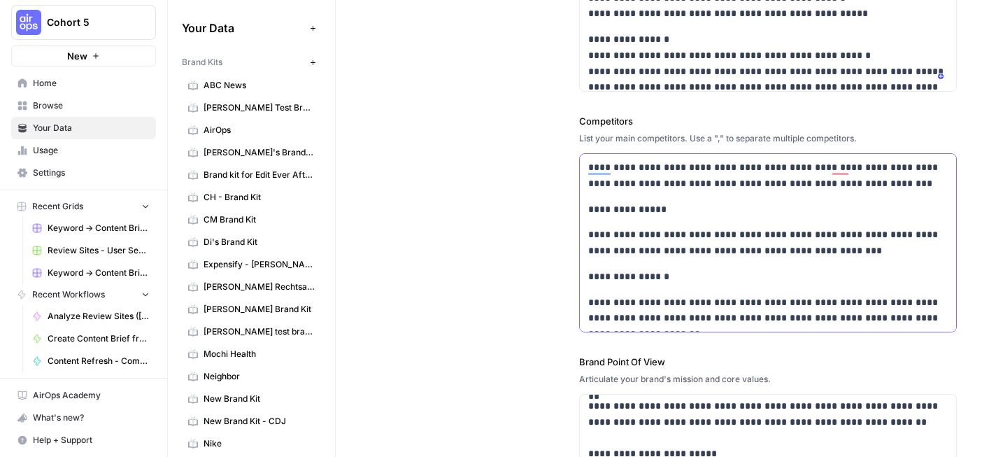
click at [588, 171] on p "**********" at bounding box center [767, 175] width 359 height 32
click at [463, 199] on div "**********" at bounding box center [666, 52] width 582 height 1097
click at [587, 213] on div "**********" at bounding box center [768, 339] width 376 height 370
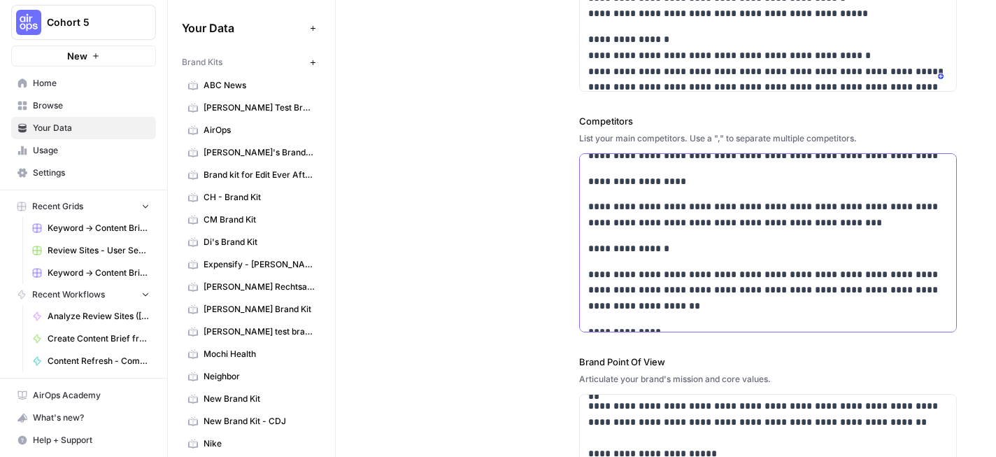
click at [588, 247] on p "**********" at bounding box center [767, 249] width 359 height 16
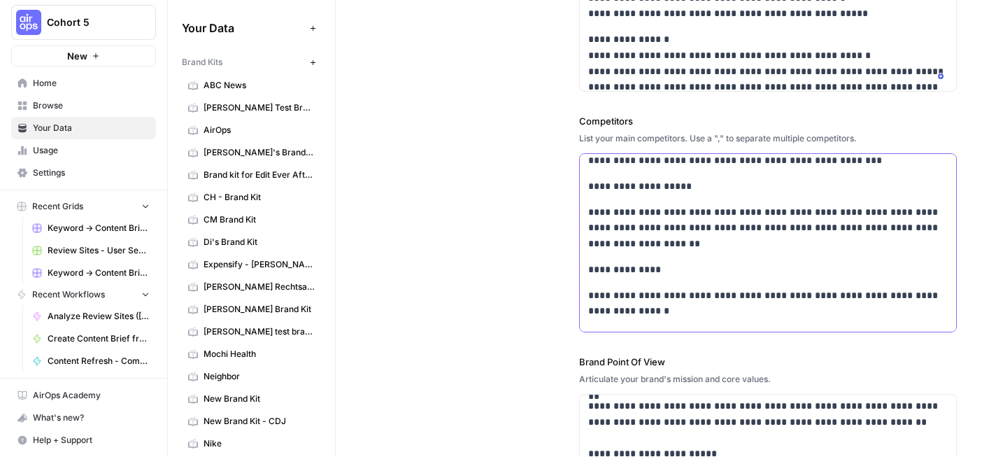
click at [590, 268] on p "**********" at bounding box center [767, 270] width 359 height 16
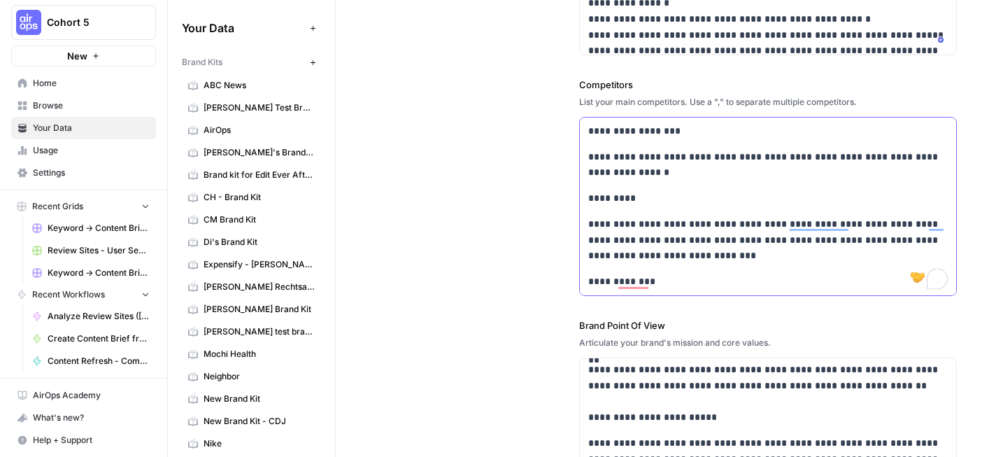
click at [585, 202] on div "**********" at bounding box center [768, 110] width 376 height 370
click at [590, 280] on p "**********" at bounding box center [767, 281] width 359 height 16
click at [474, 138] on div "**********" at bounding box center [666, 16] width 582 height 1097
click at [522, 322] on div "**********" at bounding box center [666, 16] width 582 height 1097
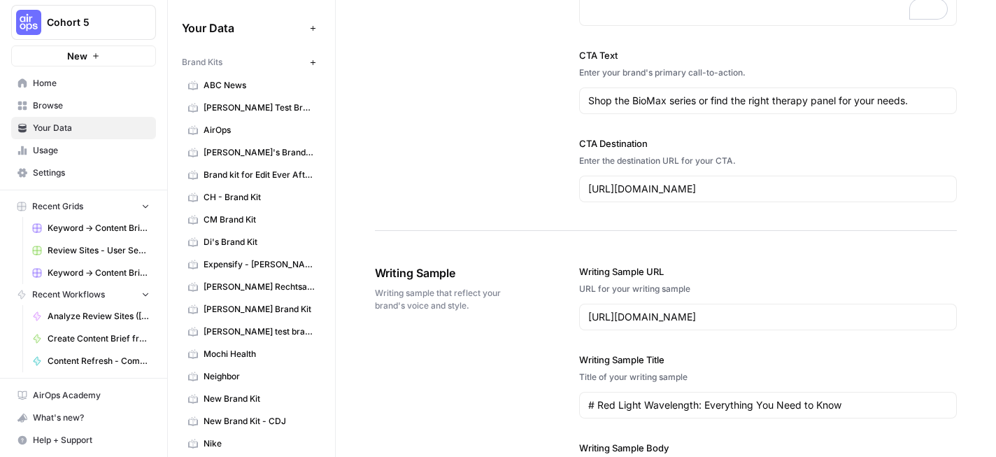
scroll to position [1717, 0]
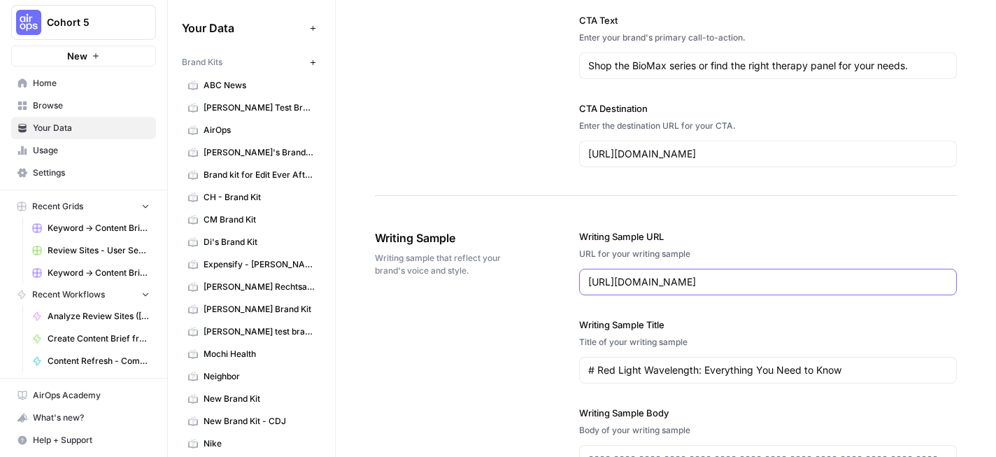
click at [656, 287] on input "https://platinumtherapylights.com/blogs/news/red-light-wavelength-everything-yo…" at bounding box center [767, 282] width 359 height 14
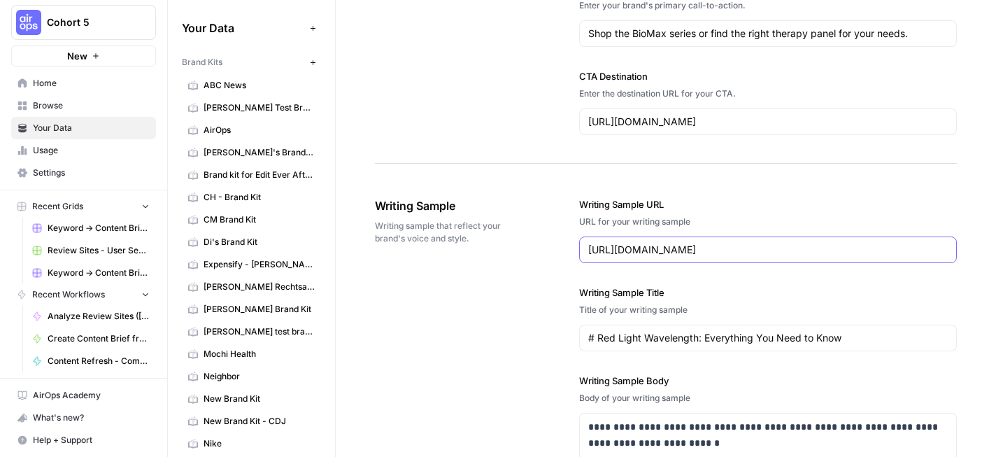
scroll to position [1790, 0]
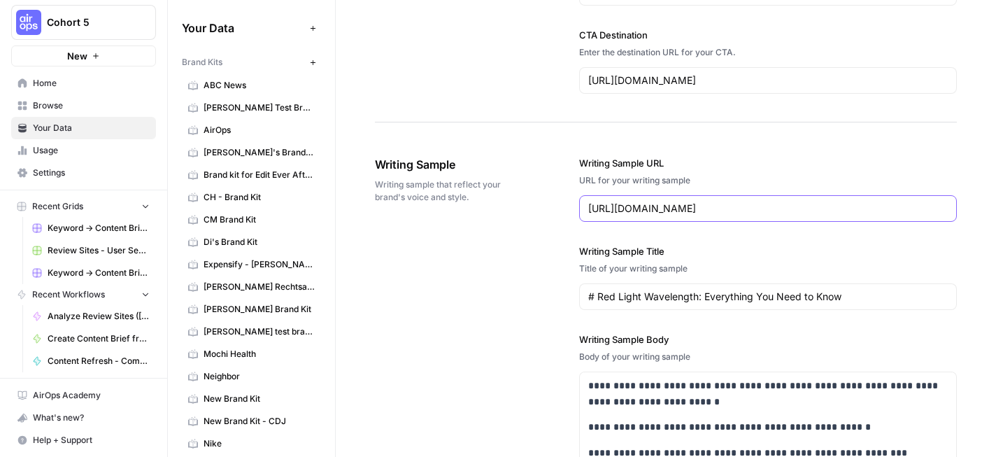
paste input "h1-data-mce-fragment-1-b-data-mce-fragment-1-red-light-therapy-at-planet-fitnes…"
type input "[URL][DOMAIN_NAME][MEDICAL_DATA]"
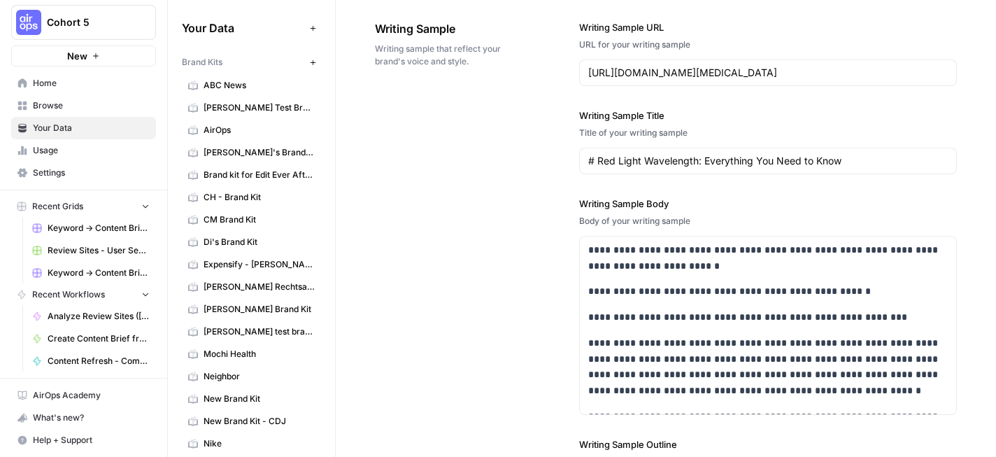
scroll to position [1966, 0]
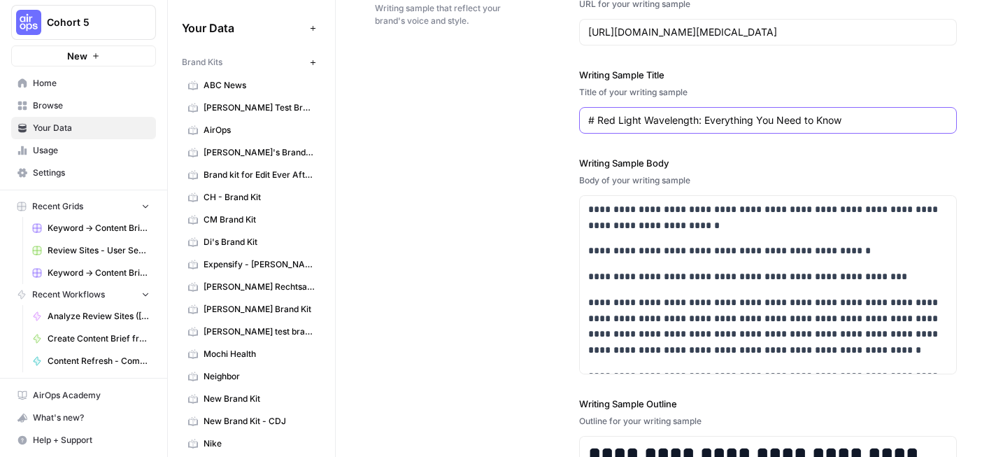
click at [689, 120] on input "# Red Light Wavelength: Everything You Need to Know" at bounding box center [767, 120] width 359 height 14
click at [597, 118] on input "# Red Light Wavelength: Everything You Need to Know" at bounding box center [767, 120] width 359 height 14
drag, startPoint x: 597, startPoint y: 118, endPoint x: 862, endPoint y: 121, distance: 265.0
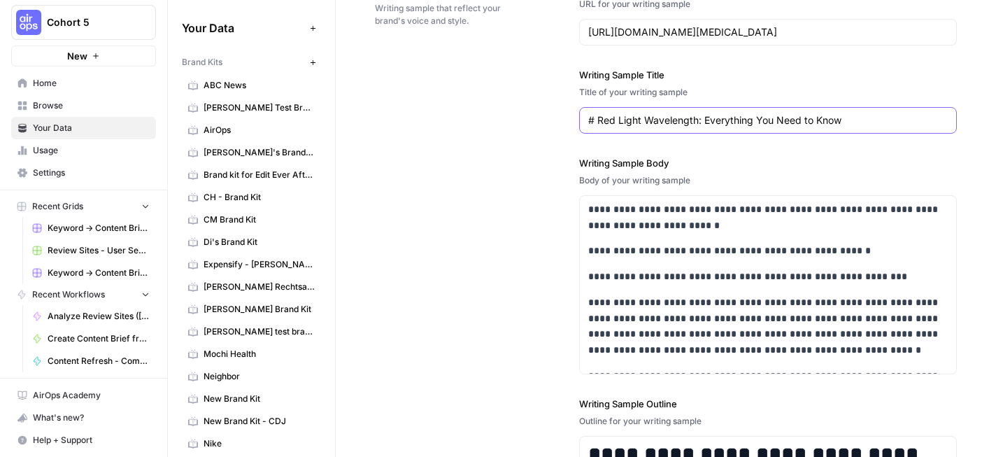
click at [862, 121] on input "# Red Light Wavelength: Everything You Need to Know" at bounding box center [767, 120] width 359 height 14
paste input "Therapy at Planet Fitness – PlatinumLED Therapy Lights"
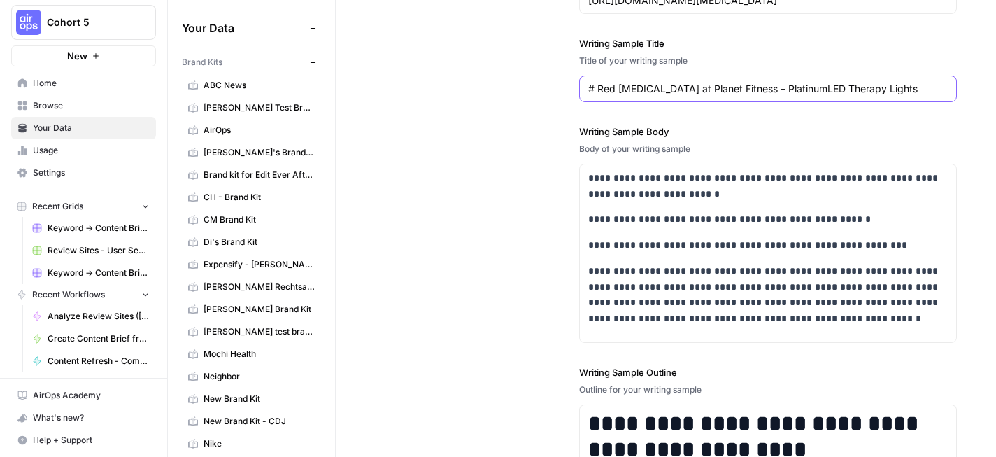
type input "# Red [MEDICAL_DATA] at Planet Fitness – PlatinumLED Therapy Lights"
click at [550, 149] on div "**********" at bounding box center [666, 266] width 582 height 692
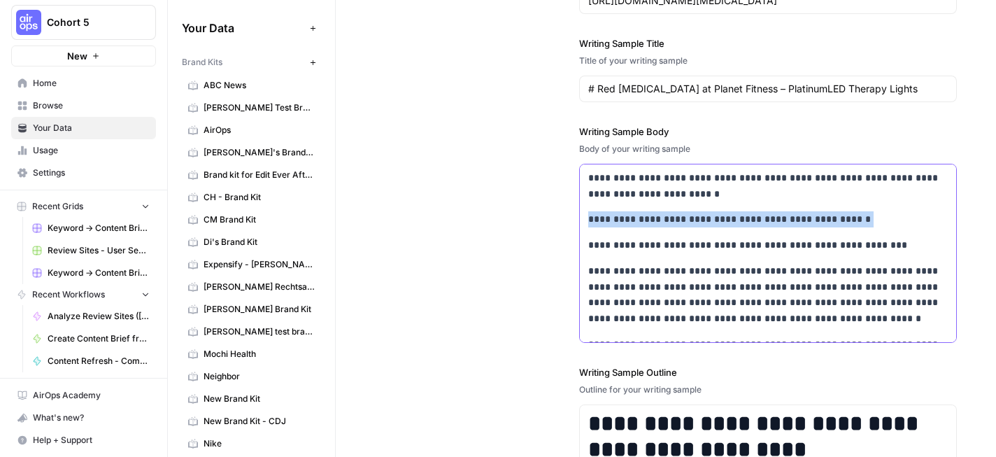
scroll to position [150, 0]
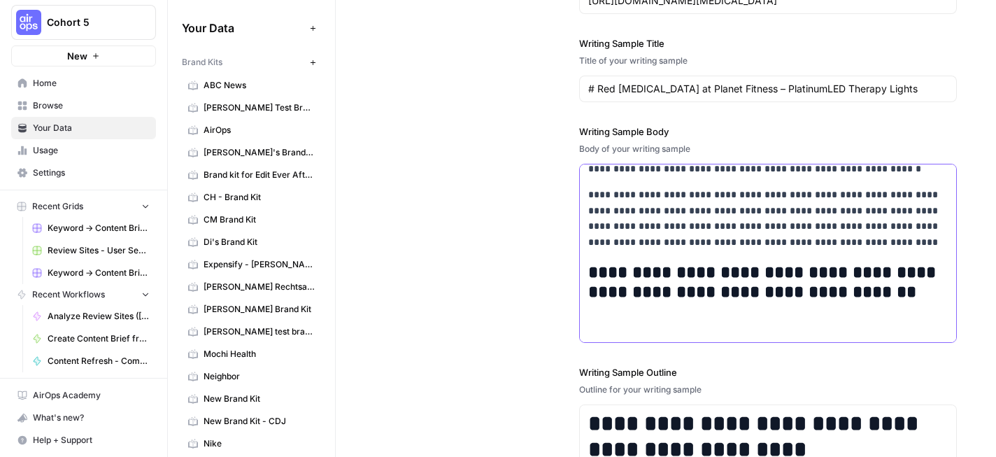
click at [692, 240] on p "**********" at bounding box center [767, 219] width 359 height 64
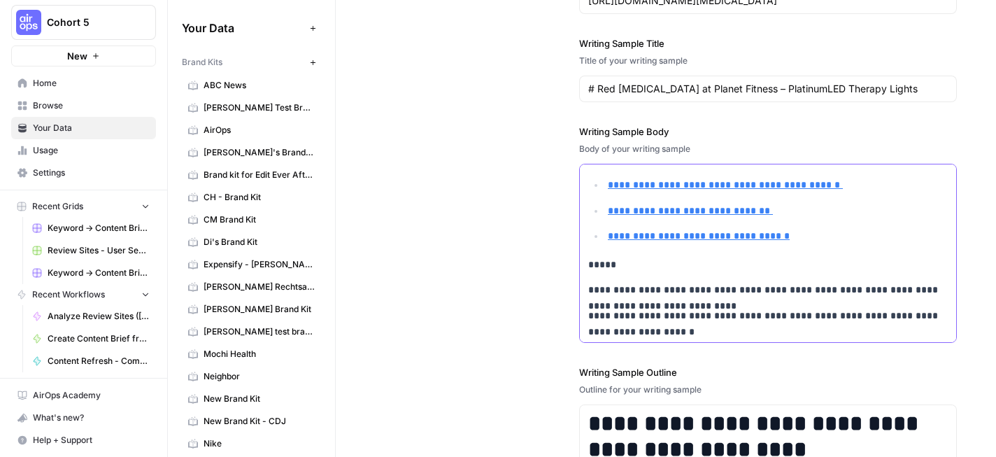
scroll to position [1957, 0]
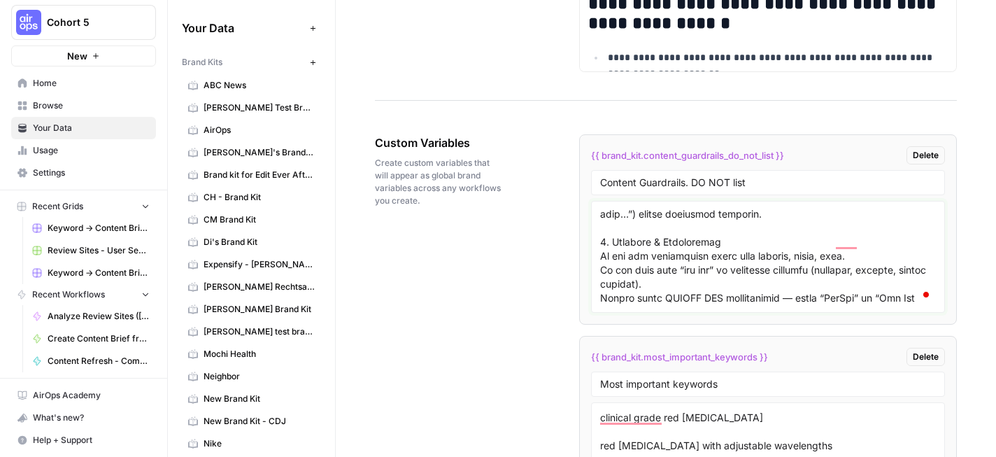
scroll to position [2509, 0]
click at [524, 248] on div "Custom Variables Create custom variables that will appear as global brand varia…" at bounding box center [666, 346] width 582 height 481
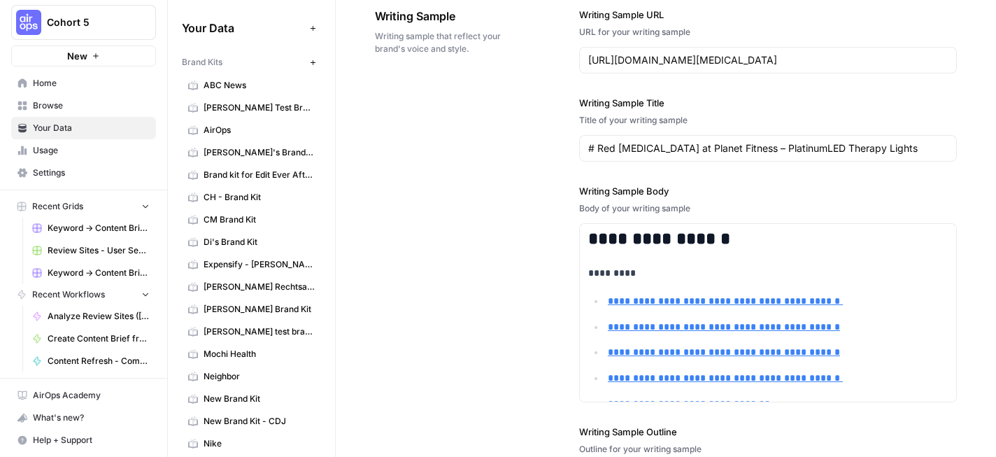
scroll to position [1770, 0]
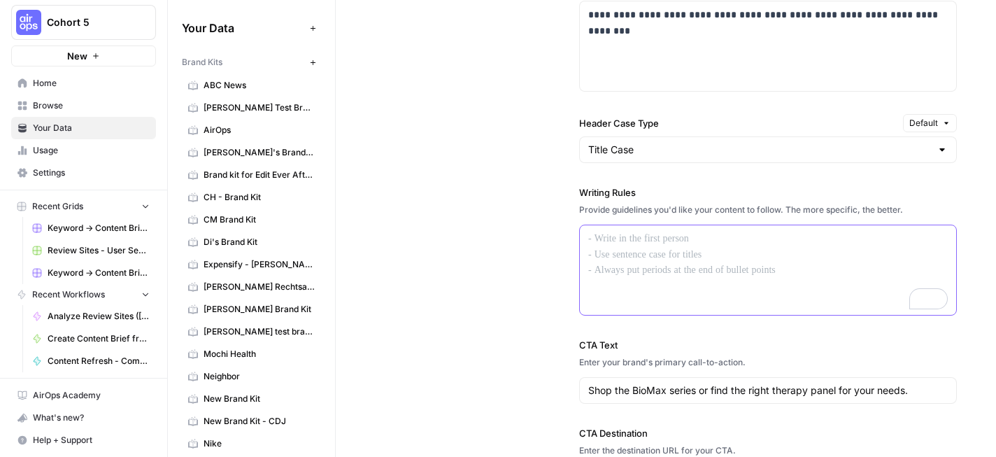
click at [660, 268] on div "To enrich screen reader interactions, please activate Accessibility in Grammarl…" at bounding box center [768, 270] width 376 height 90
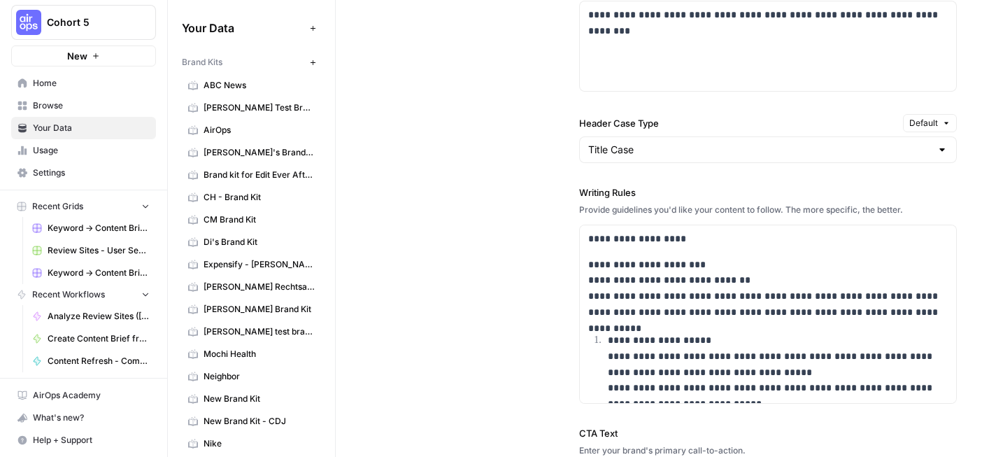
click at [514, 276] on div "**********" at bounding box center [666, 187] width 582 height 841
click at [682, 259] on p "**********" at bounding box center [767, 289] width 359 height 64
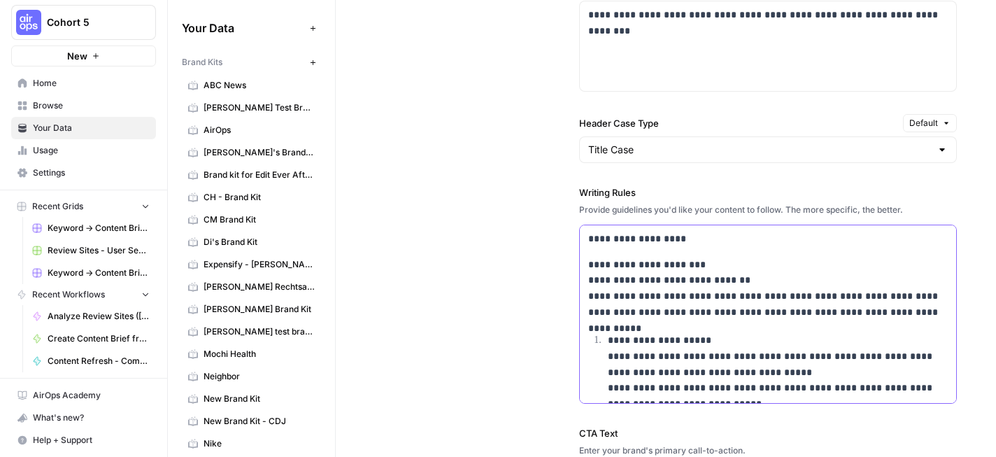
click at [682, 259] on p "**********" at bounding box center [767, 289] width 359 height 64
click at [678, 300] on p "**********" at bounding box center [767, 289] width 359 height 64
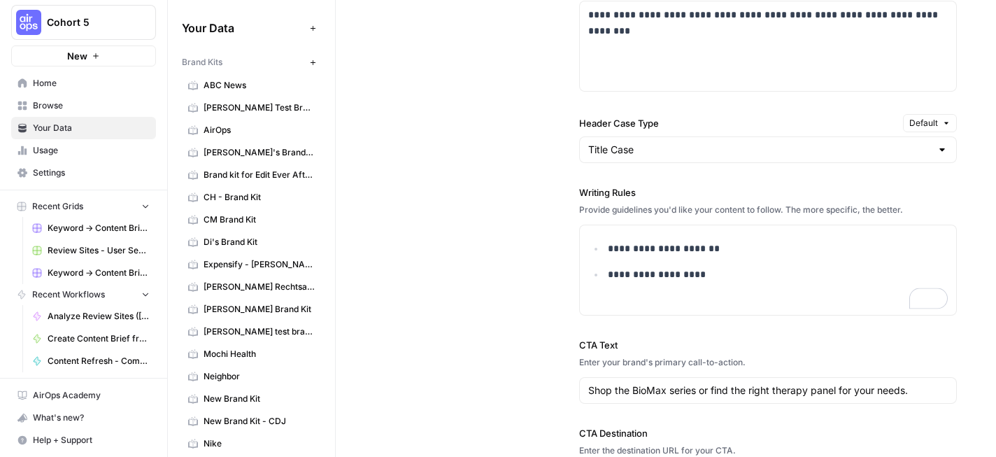
click at [726, 280] on p "**********" at bounding box center [778, 274] width 340 height 16
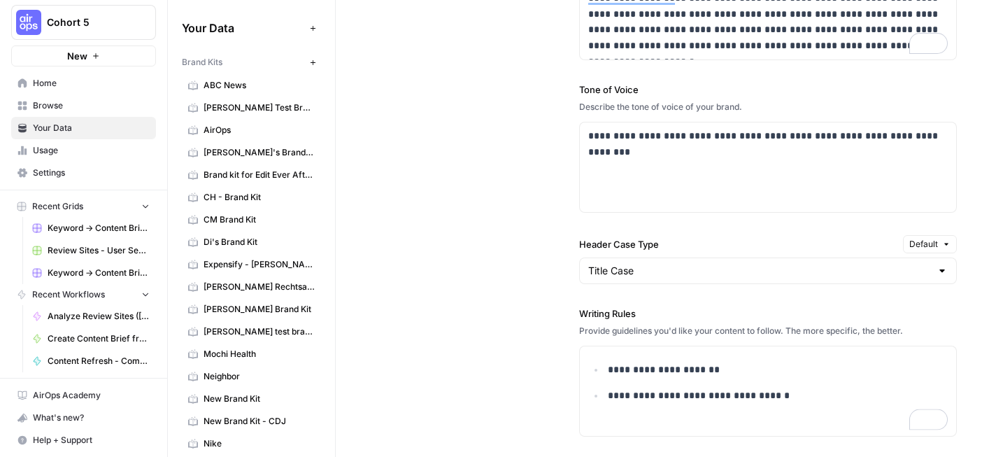
scroll to position [1324, 0]
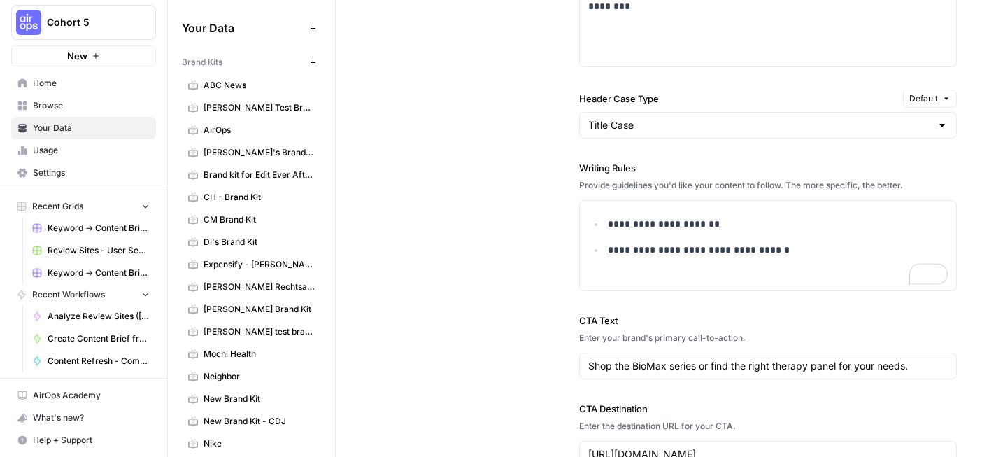
click at [771, 255] on p "**********" at bounding box center [778, 250] width 340 height 16
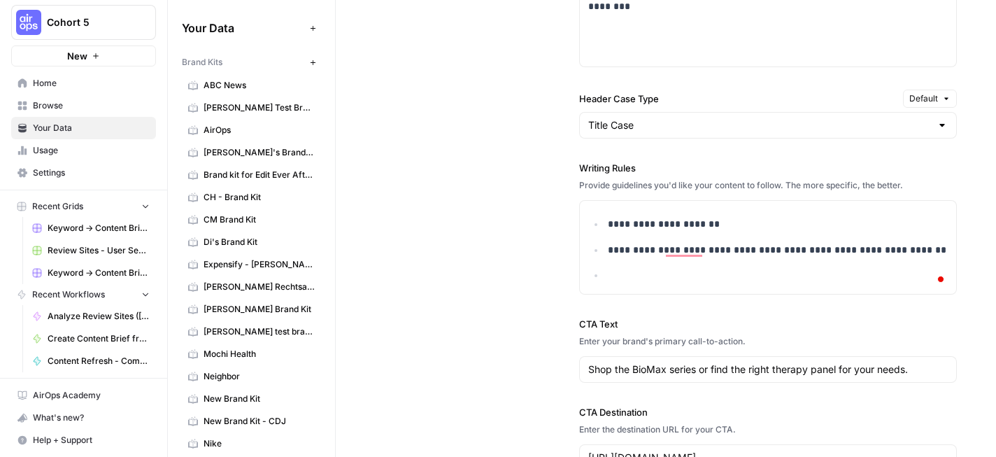
click at [690, 250] on p "**********" at bounding box center [778, 250] width 340 height 16
click at [687, 252] on p "**********" at bounding box center [778, 250] width 340 height 16
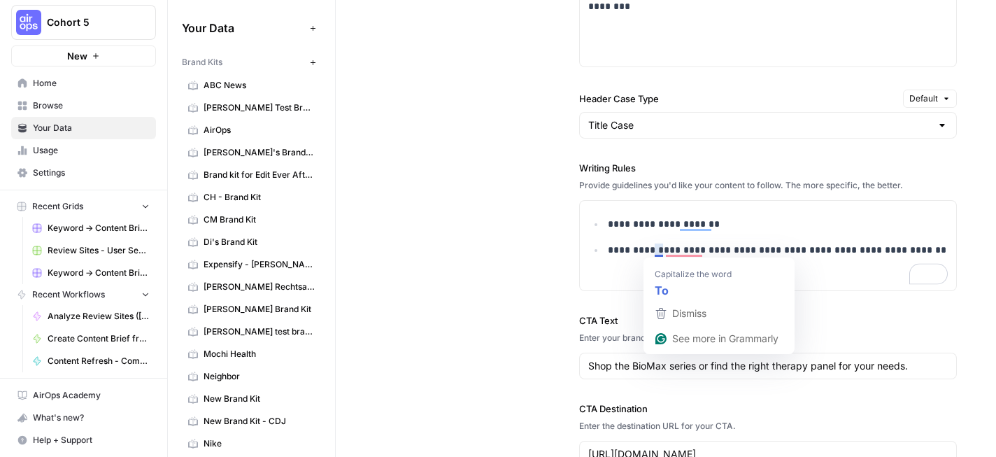
click at [652, 249] on p "**********" at bounding box center [778, 250] width 340 height 16
click at [494, 210] on div "**********" at bounding box center [666, 119] width 582 height 753
click at [686, 247] on p "**********" at bounding box center [778, 250] width 340 height 16
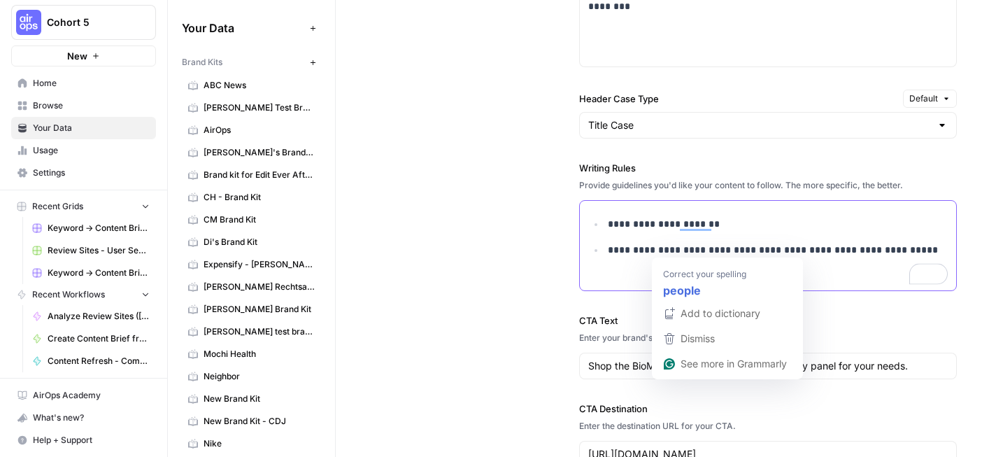
click at [903, 248] on p "**********" at bounding box center [778, 250] width 340 height 16
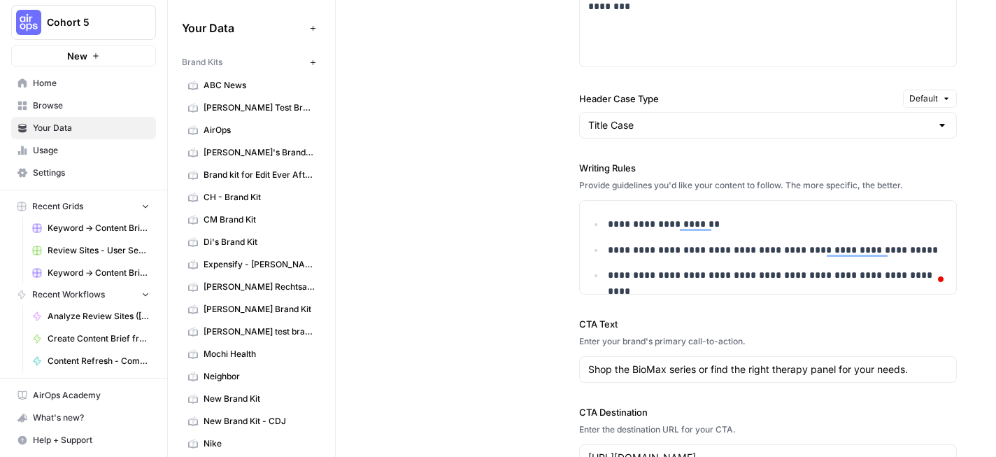
click at [461, 203] on div "**********" at bounding box center [666, 121] width 582 height 757
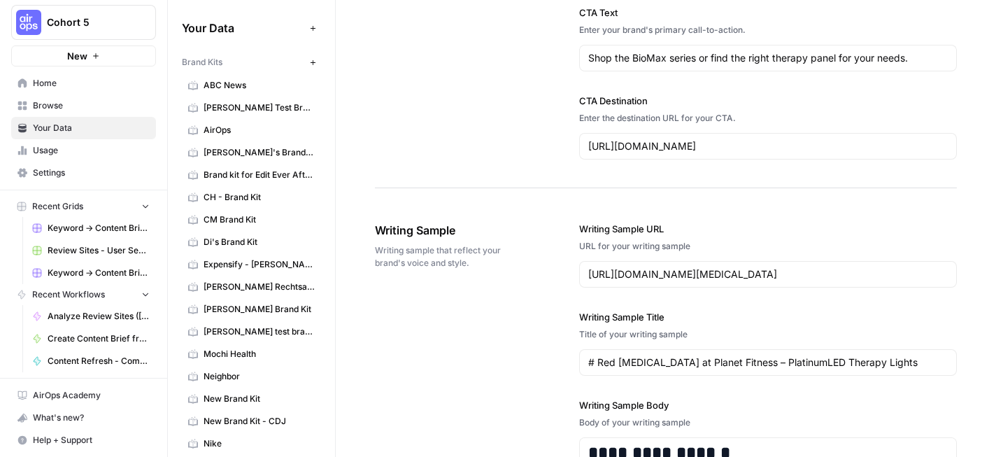
scroll to position [1864, 0]
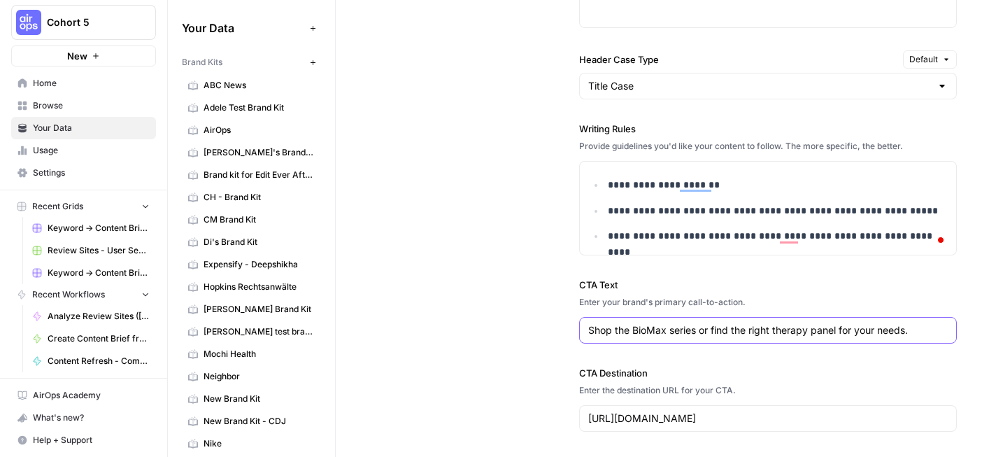
scroll to position [1550, 0]
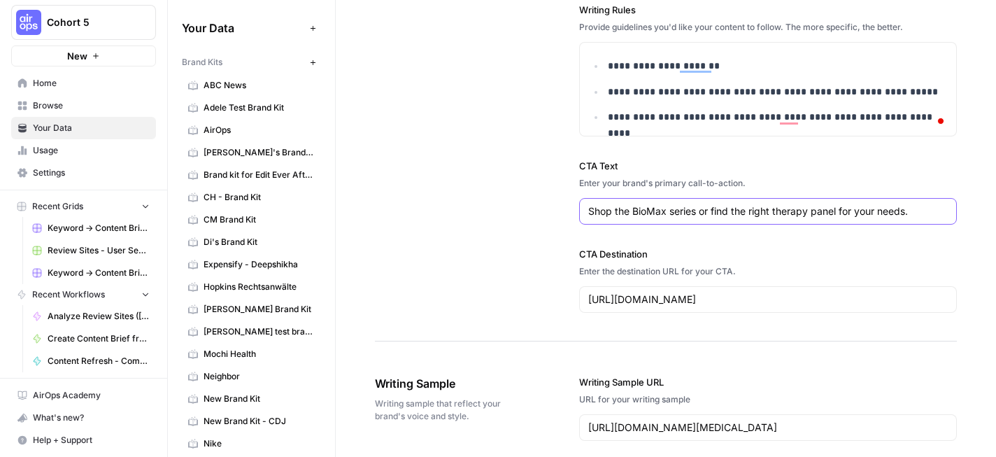
click at [712, 212] on input "Shop the BioMax series or find the right therapy panel for your needs." at bounding box center [767, 211] width 359 height 14
drag, startPoint x: 712, startPoint y: 212, endPoint x: 924, endPoint y: 217, distance: 212.0
click at [924, 217] on input "Shop the BioMax series or find the right therapy panel for your needs." at bounding box center [767, 211] width 359 height 14
paste input "Learn more about the most powerful red [MEDICAL_DATA] devices on the market, th…"
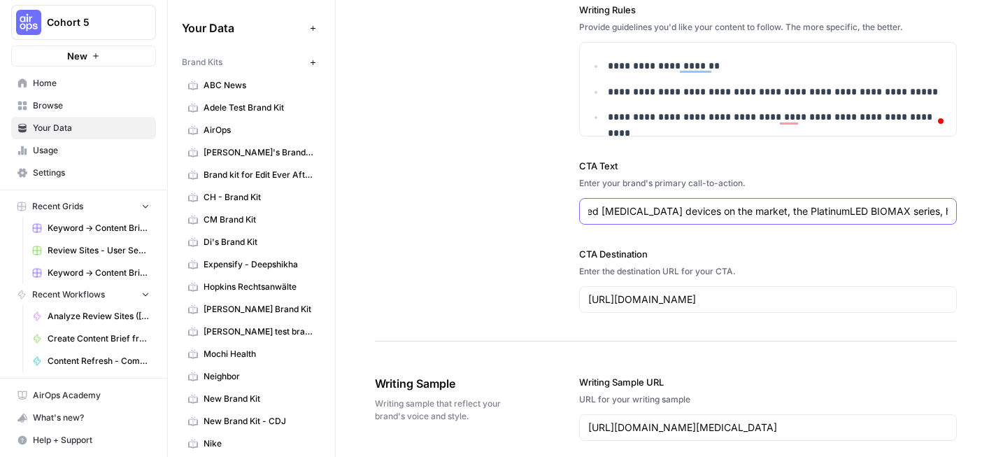
click at [777, 210] on input "Shop the BioMax series or Learn more about the most powerful red [MEDICAL_DATA]…" at bounding box center [767, 211] width 359 height 14
click at [949, 213] on div "Shop the BioMax series or Learn more about the most powerful red [MEDICAL_DATA]…" at bounding box center [768, 211] width 378 height 27
click at [892, 211] on input "Shop the BioMax series or Learn more about the most powerful red [MEDICAL_DATA]…" at bounding box center [767, 211] width 359 height 14
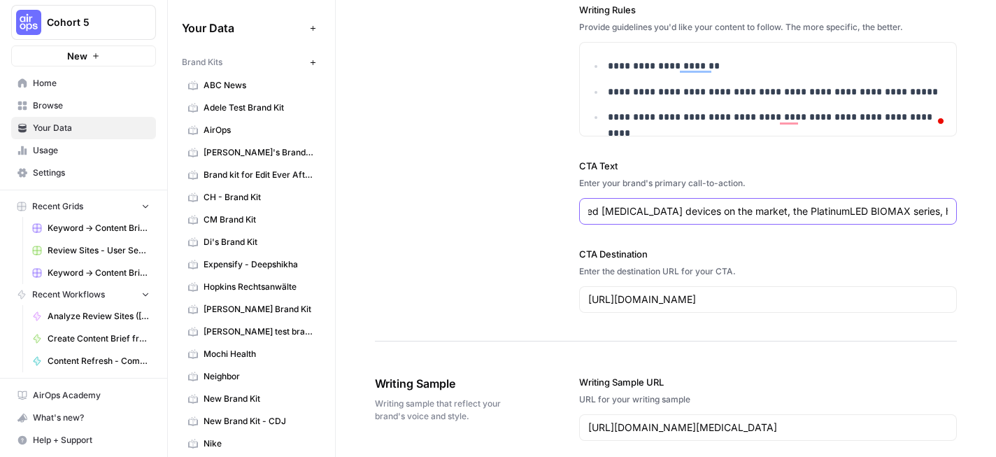
click at [928, 211] on input "Shop the BioMax series or Learn more about the most powerful red [MEDICAL_DATA]…" at bounding box center [767, 211] width 359 height 14
click at [632, 215] on input "Shop the BioMax series or Learn more about the most powerful red [MEDICAL_DATA]…" at bounding box center [767, 211] width 359 height 14
type input "Shop the Platinum LED BioMax series or Learn more about the most powerful red […"
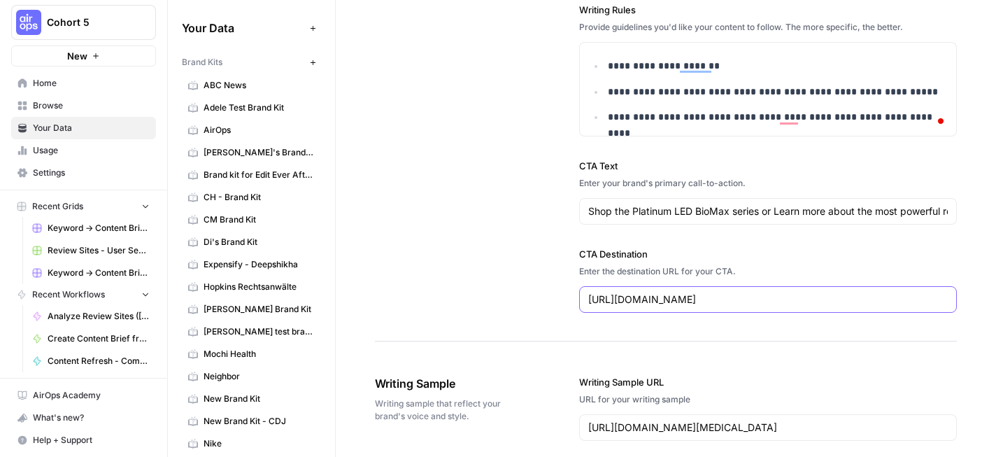
click at [738, 299] on input "[URL][DOMAIN_NAME]" at bounding box center [767, 299] width 359 height 14
paste input ".uk/products/biomax-rlt?_gl=1*1gybbfb*_gcl_au*Nzg3MTI0Mzk5LjE3NTY1MDg0NDc.&shpx…"
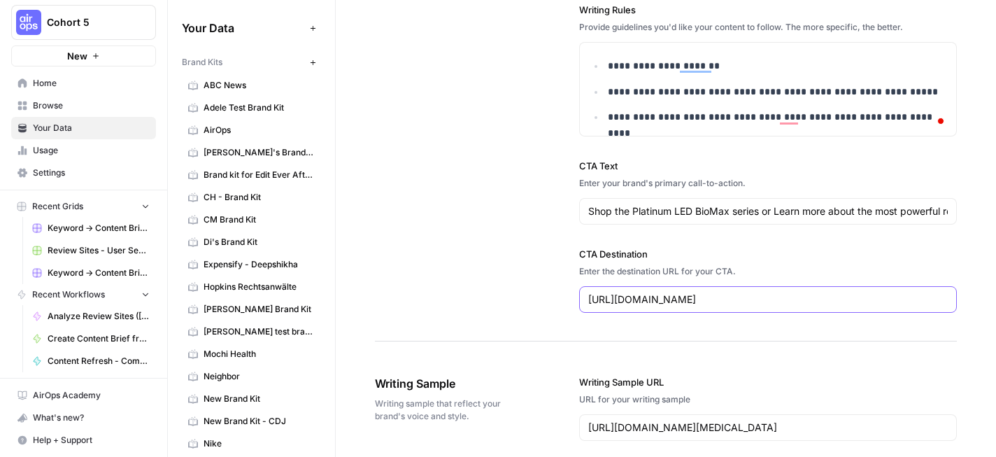
click at [746, 305] on input "[URL][DOMAIN_NAME]" at bounding box center [767, 299] width 359 height 14
paste input "text"
type input "[URL][DOMAIN_NAME]"
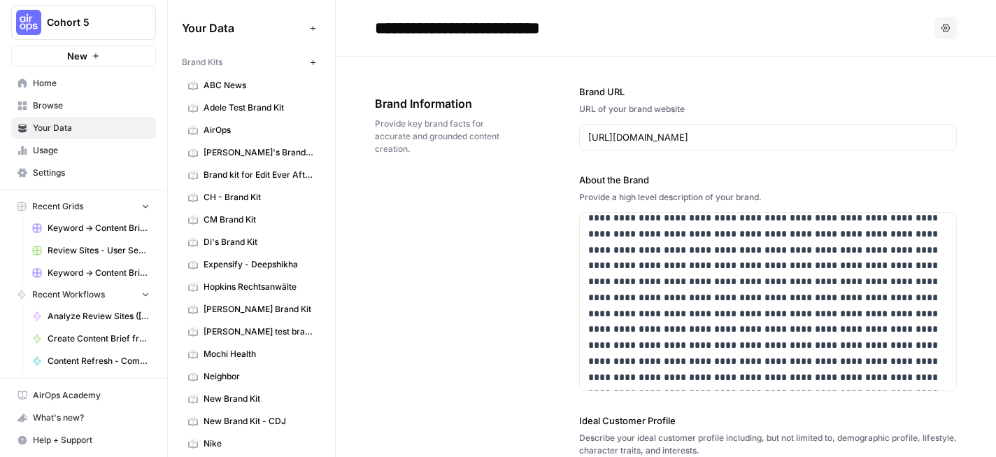
click at [74, 106] on span "Browse" at bounding box center [91, 105] width 117 height 13
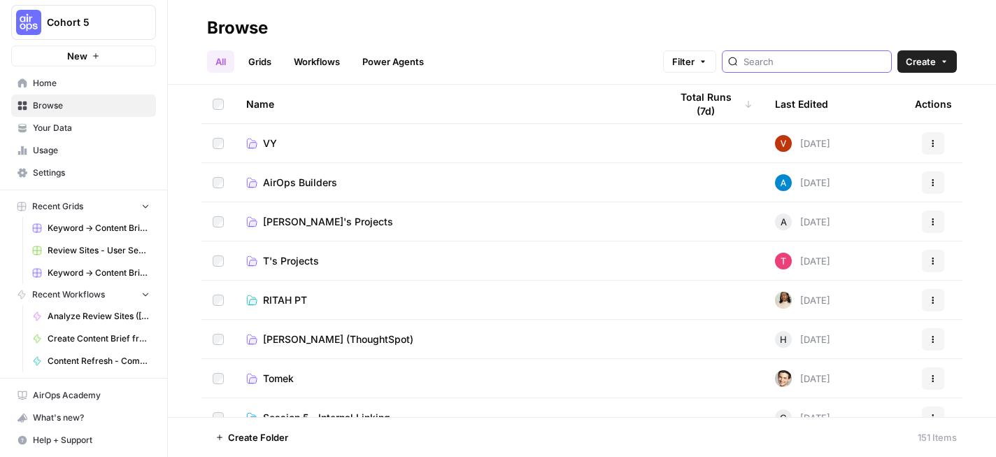
click at [813, 56] on input "search" at bounding box center [814, 62] width 142 height 14
type input "GEO"
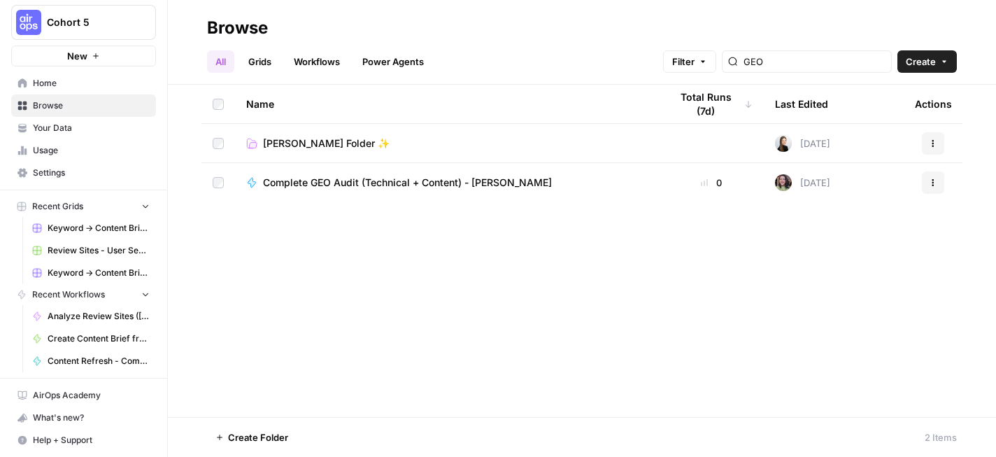
click at [359, 180] on span "Complete GEO Audit (Technical + Content) - [PERSON_NAME]" at bounding box center [407, 183] width 289 height 14
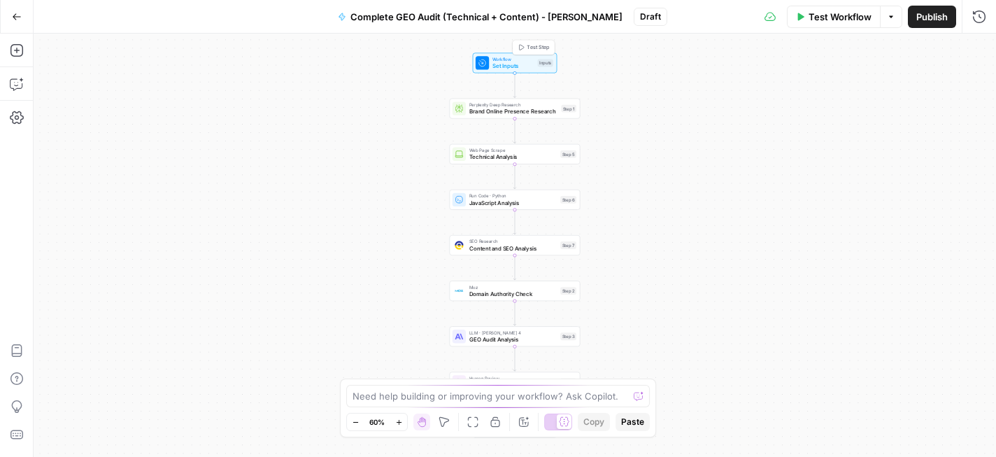
click at [513, 63] on span "Set Inputs" at bounding box center [513, 66] width 42 height 8
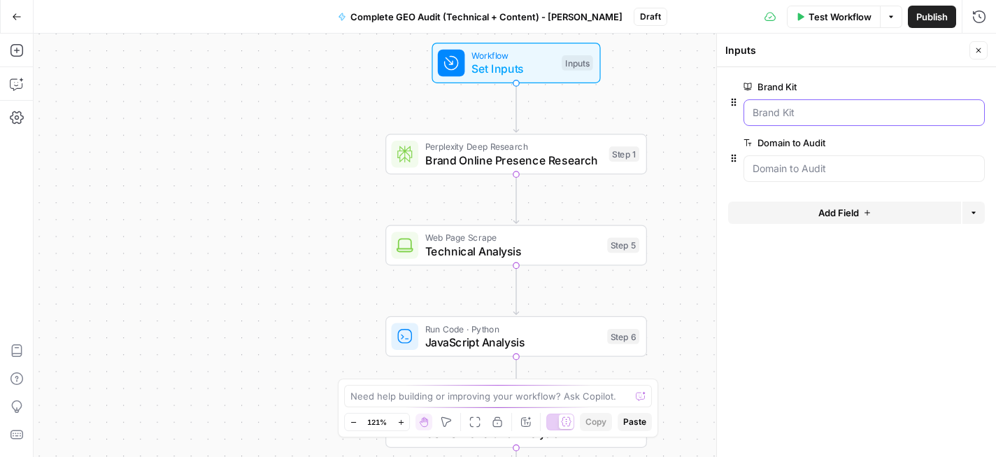
click at [806, 114] on Kit "Brand Kit" at bounding box center [863, 113] width 223 height 14
click at [831, 17] on span "Test Workflow" at bounding box center [839, 17] width 63 height 14
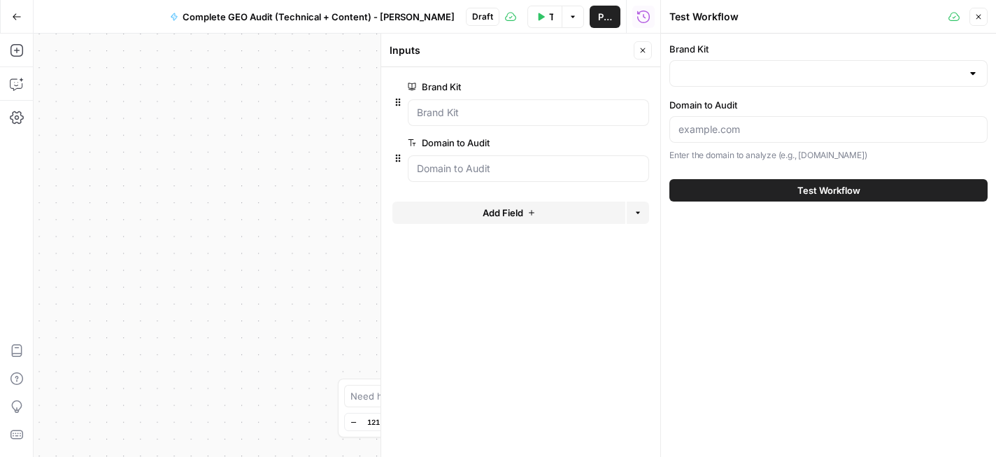
click at [720, 83] on div at bounding box center [828, 73] width 318 height 27
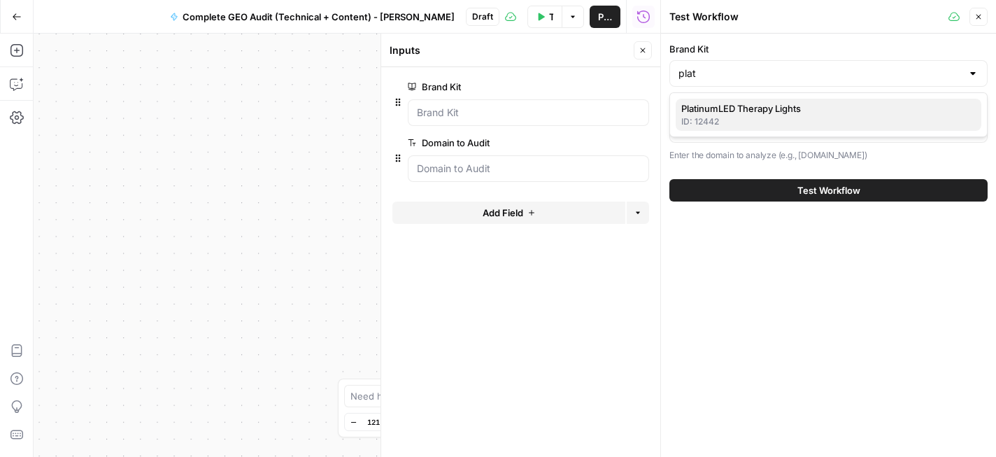
click at [721, 103] on span "PlatinumLED Therapy Lights" at bounding box center [825, 108] width 289 height 14
type input "PlatinumLED Therapy Lights"
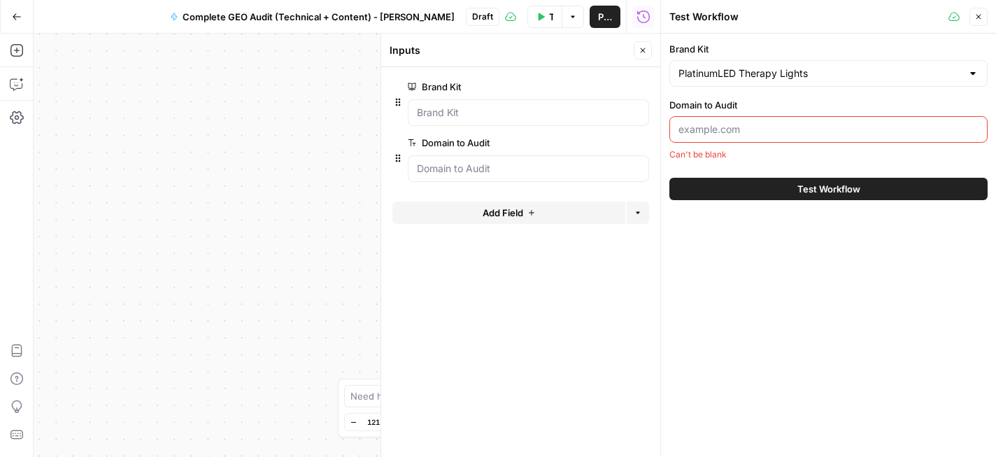
click at [733, 136] on div at bounding box center [828, 129] width 318 height 27
click at [752, 133] on input "Domain to Audit" at bounding box center [828, 129] width 300 height 14
paste input "[URL][DOMAIN_NAME]"
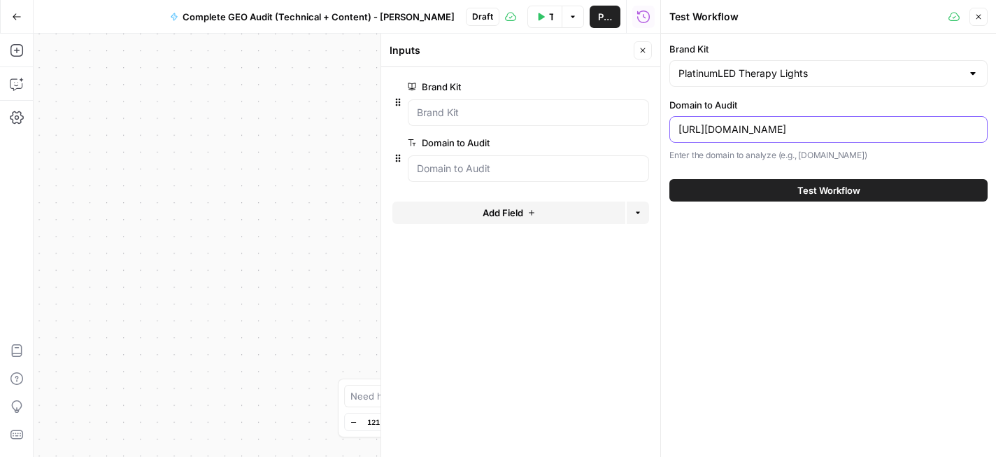
type input "[URL][DOMAIN_NAME]"
click at [811, 187] on span "Test Workflow" at bounding box center [828, 190] width 63 height 14
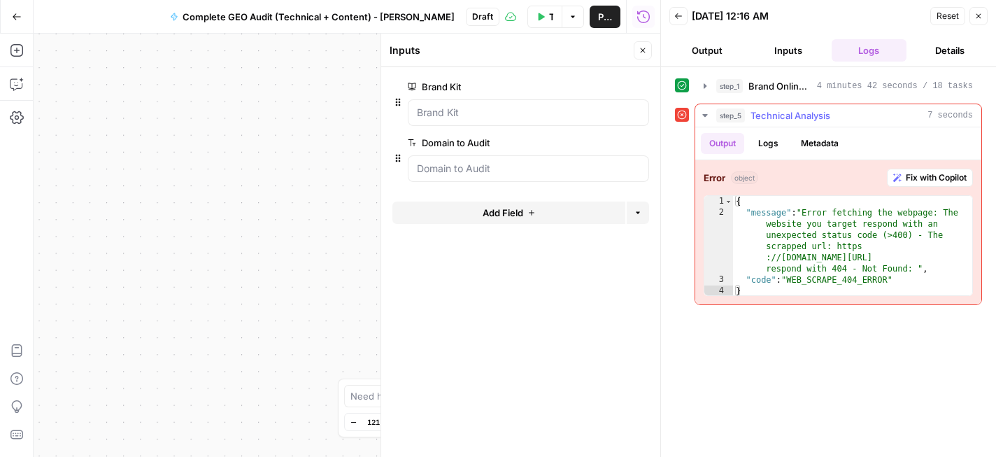
click at [931, 180] on span "Fix with Copilot" at bounding box center [936, 177] width 61 height 13
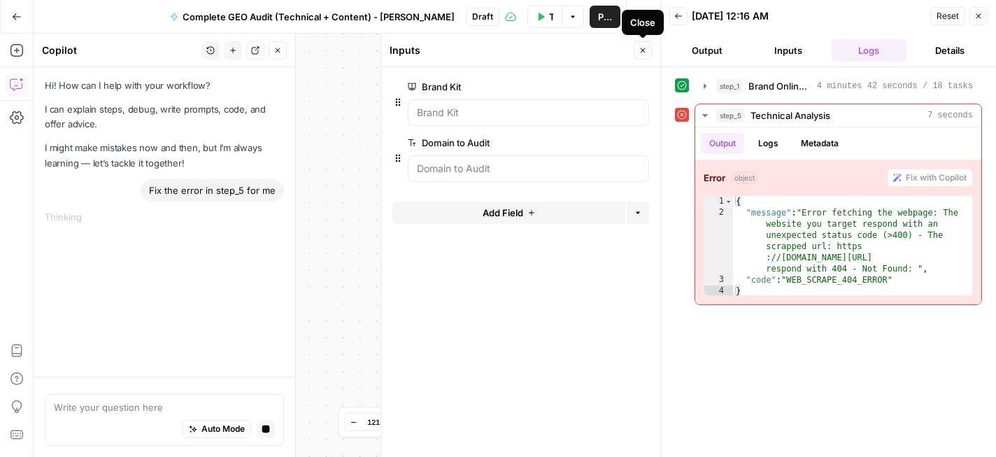
click at [638, 53] on icon "button" at bounding box center [642, 50] width 8 height 8
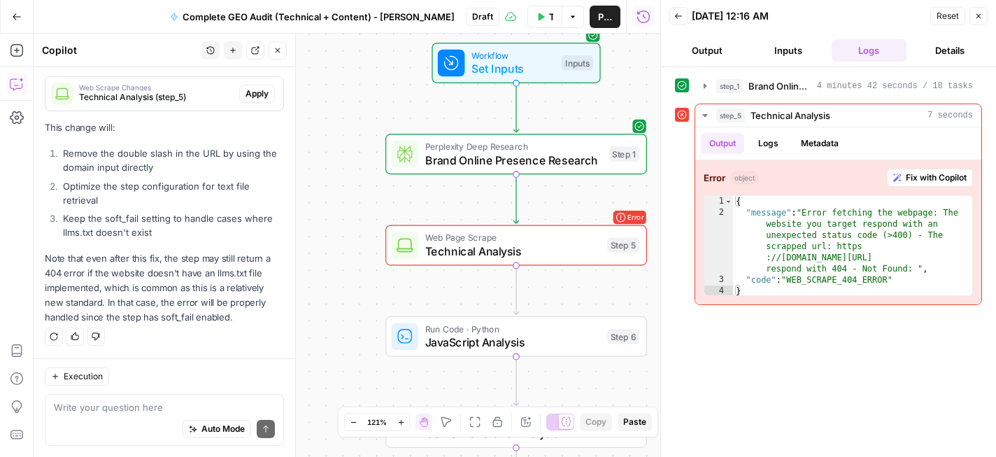
scroll to position [278, 0]
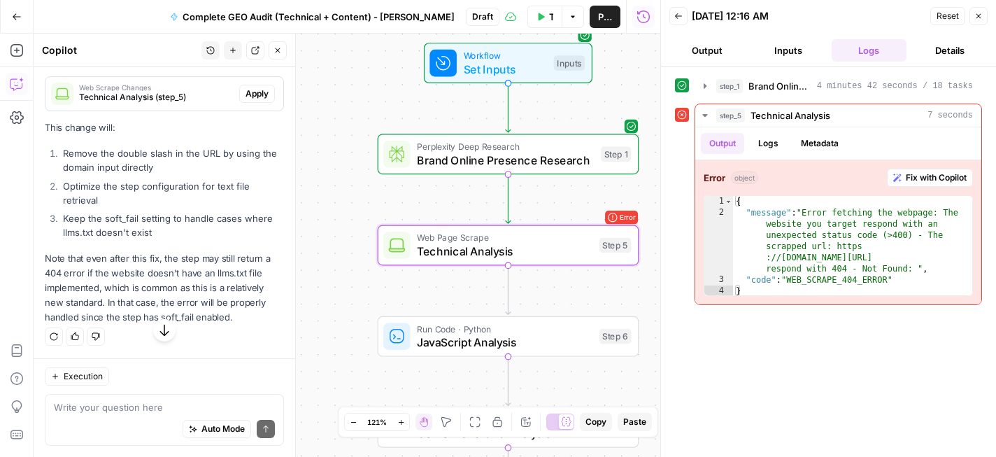
click at [256, 100] on span "Apply" at bounding box center [256, 93] width 23 height 13
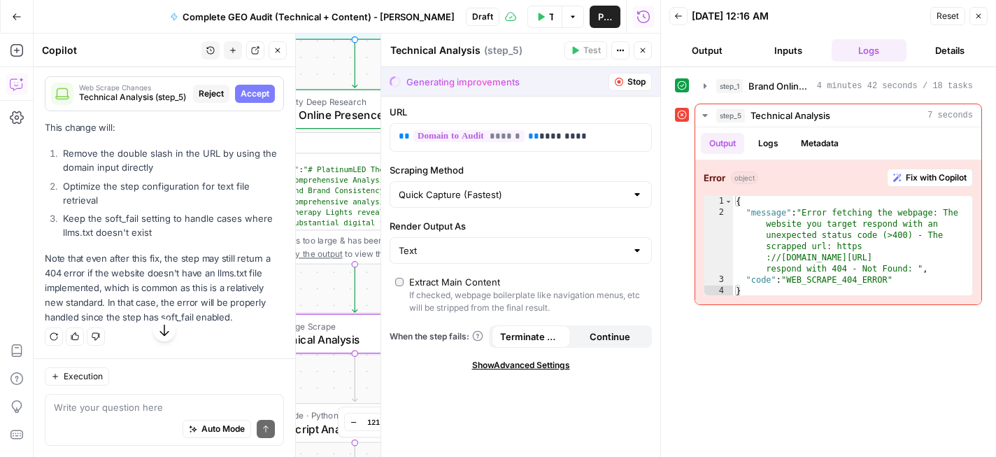
click at [259, 100] on span "Accept" at bounding box center [255, 93] width 29 height 13
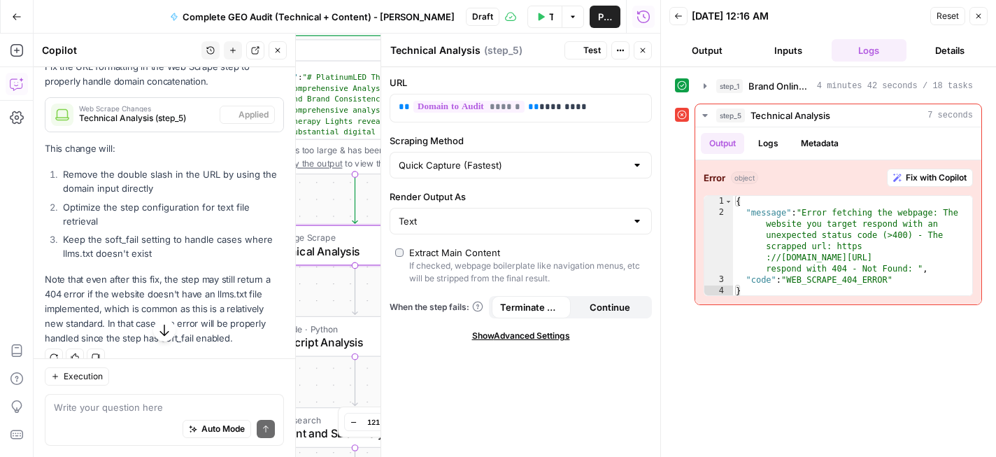
scroll to position [301, 0]
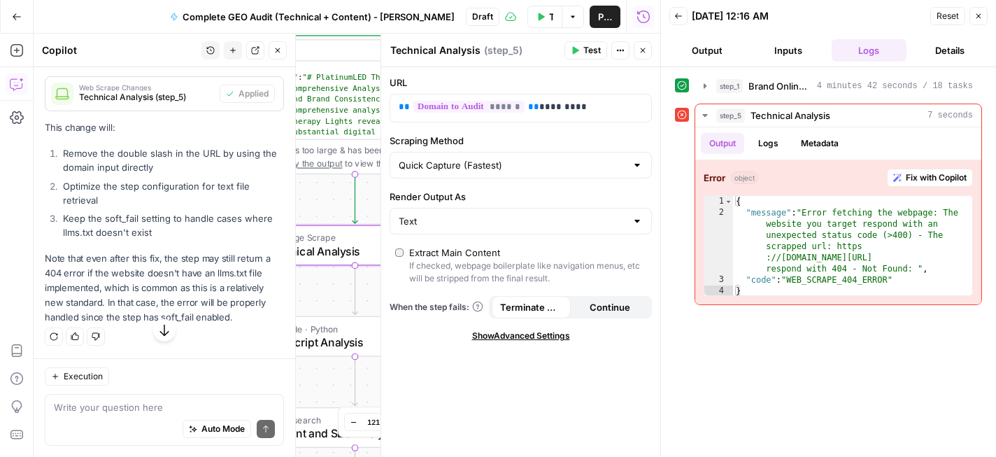
click at [574, 56] on button "Test" at bounding box center [585, 50] width 43 height 18
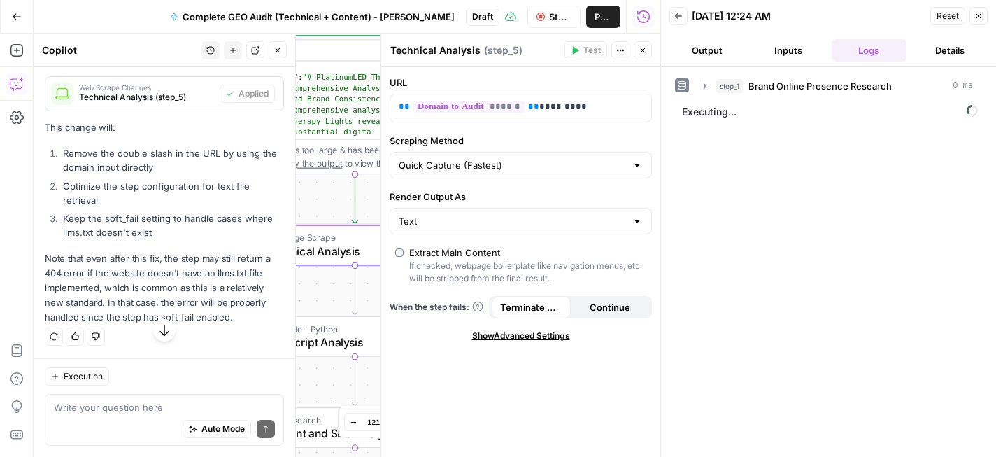
click at [630, 220] on div "Text" at bounding box center [521, 221] width 262 height 27
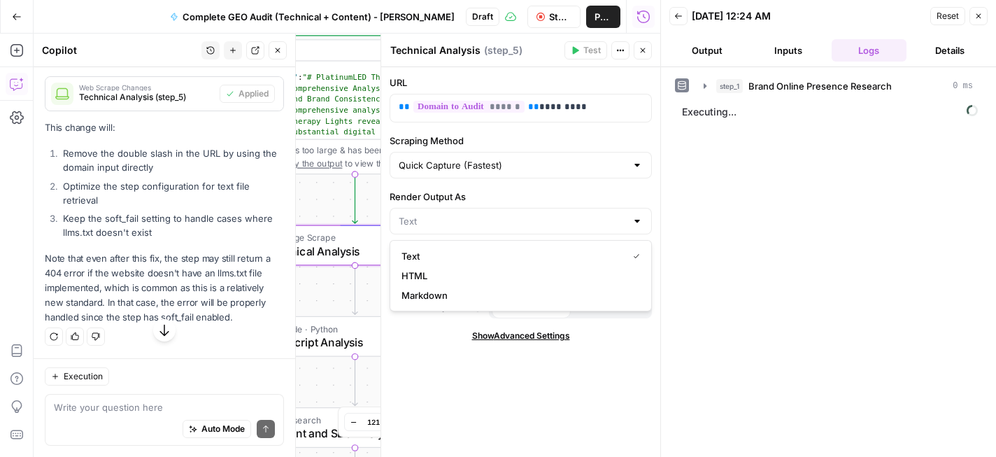
click at [630, 220] on div at bounding box center [521, 221] width 262 height 27
click at [627, 192] on label "Render Output As" at bounding box center [521, 197] width 262 height 14
click at [626, 214] on input "Render Output As" at bounding box center [512, 221] width 227 height 14
click at [613, 395] on div "URL ** ****** ** ********* Scraping Method Quick Capture (Fastest) Render Outpu…" at bounding box center [520, 262] width 279 height 390
type input "Text"
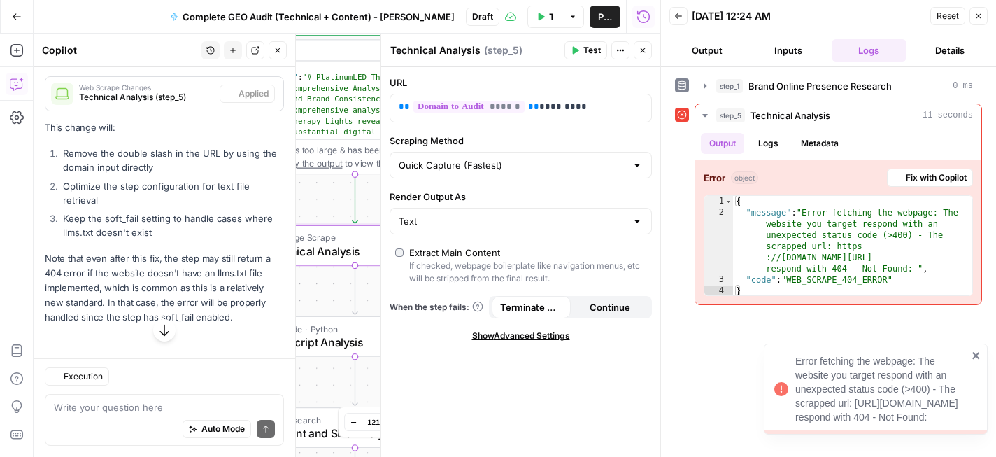
scroll to position [314, 0]
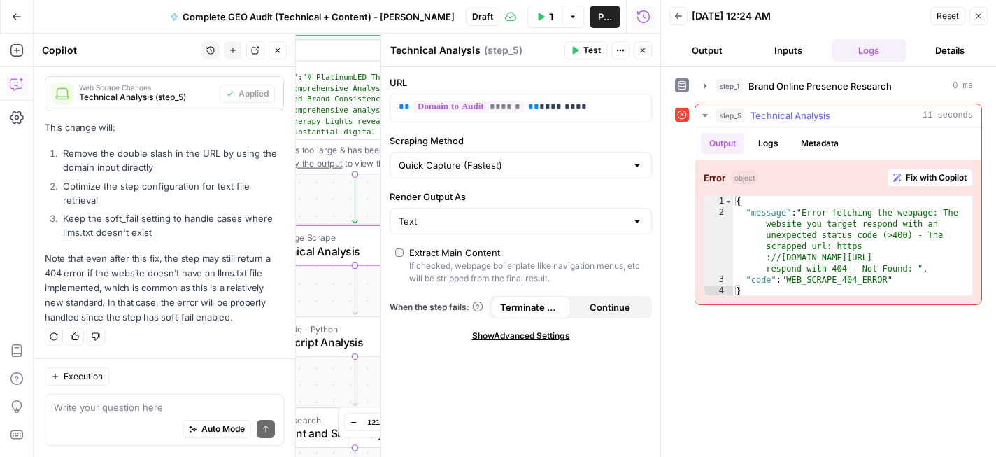
click at [906, 179] on span "Fix with Copilot" at bounding box center [936, 177] width 61 height 13
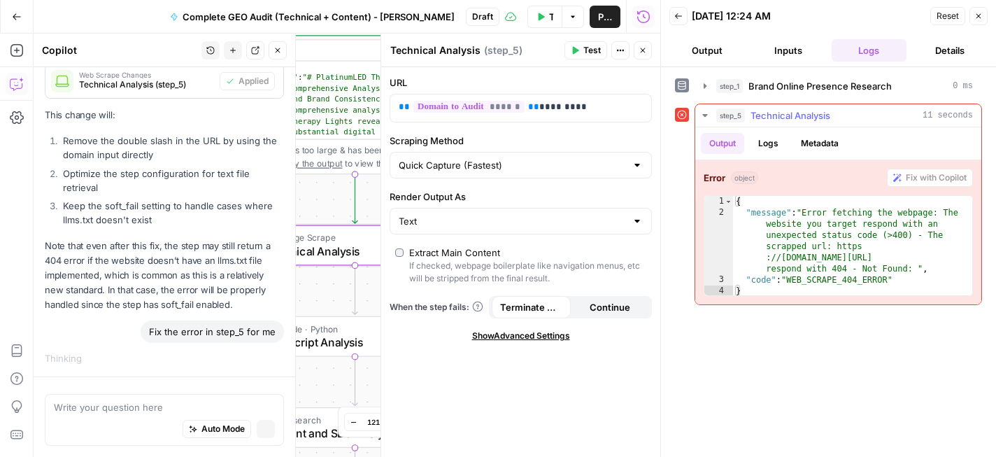
scroll to position [304, 0]
click at [853, 257] on div "{ "message" : "Error fetching the webpage: The website you target respond with …" at bounding box center [852, 257] width 239 height 123
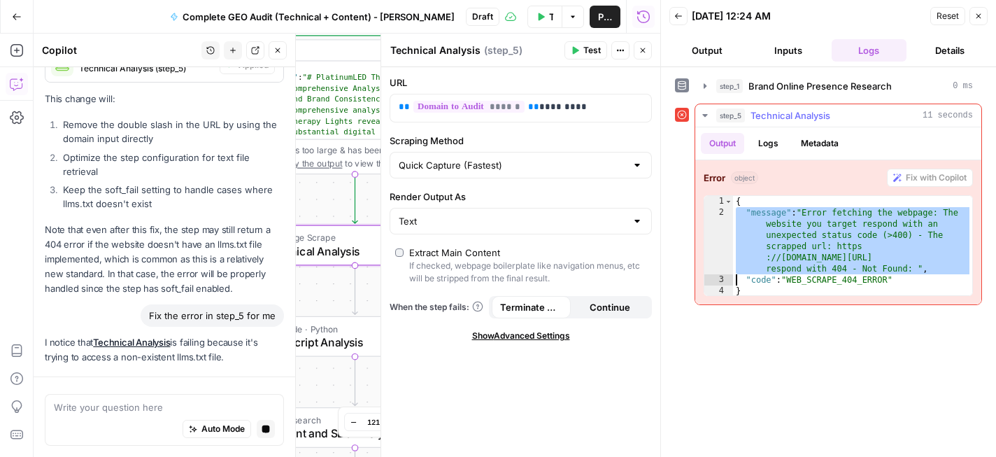
click at [807, 254] on div "{ "message" : "Error fetching the webpage: The website you target respond with …" at bounding box center [852, 257] width 239 height 123
type textarea "**********"
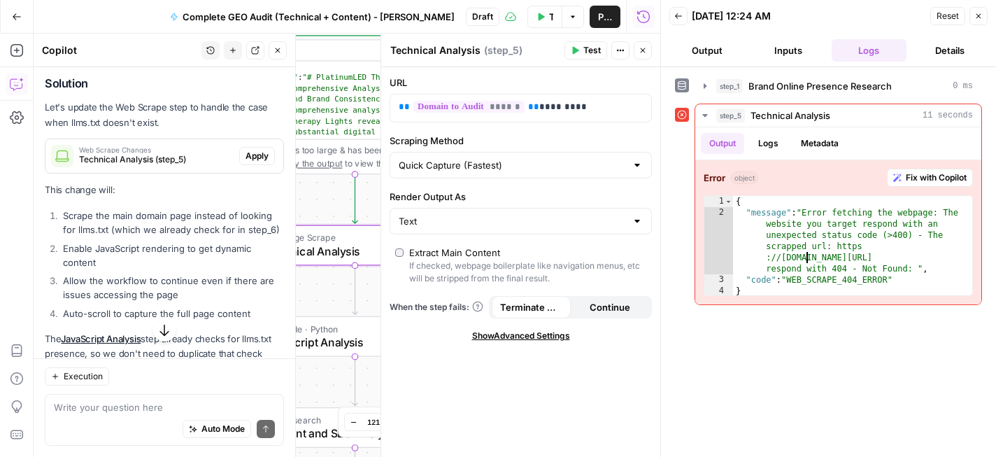
scroll to position [692, 0]
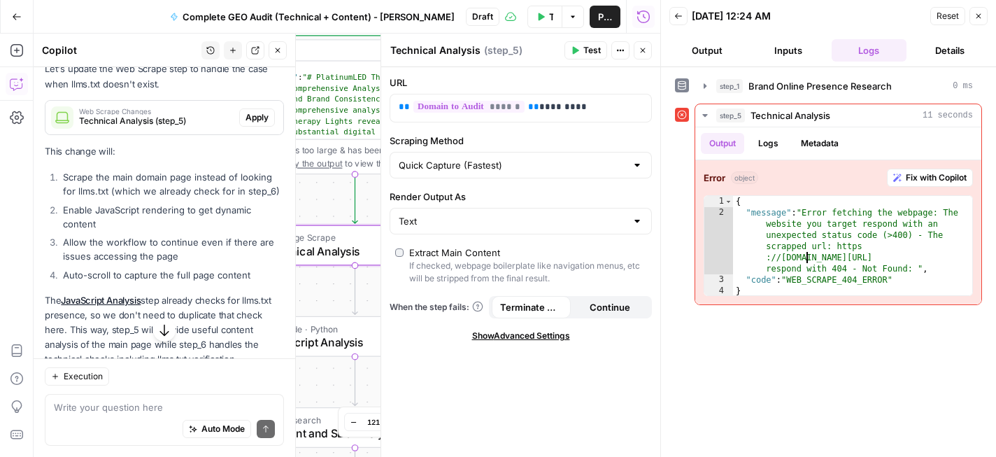
click at [259, 124] on span "Apply" at bounding box center [256, 117] width 23 height 13
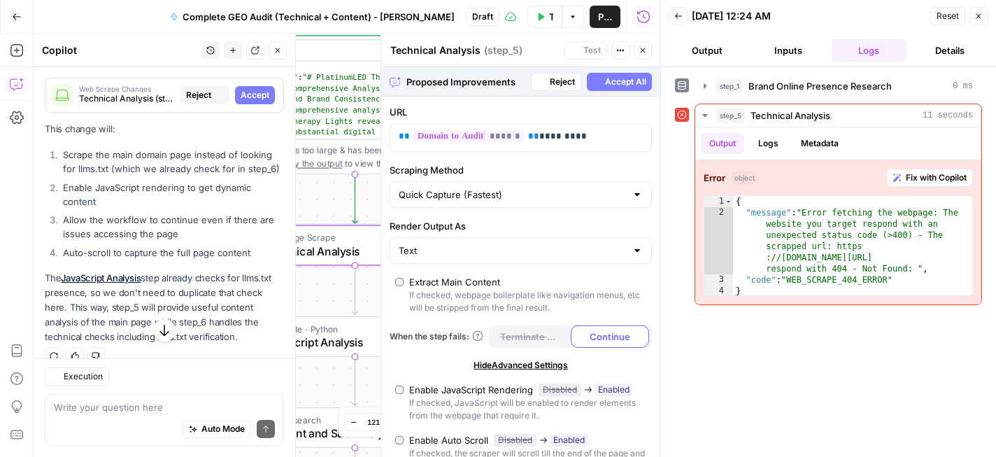
scroll to position [670, 0]
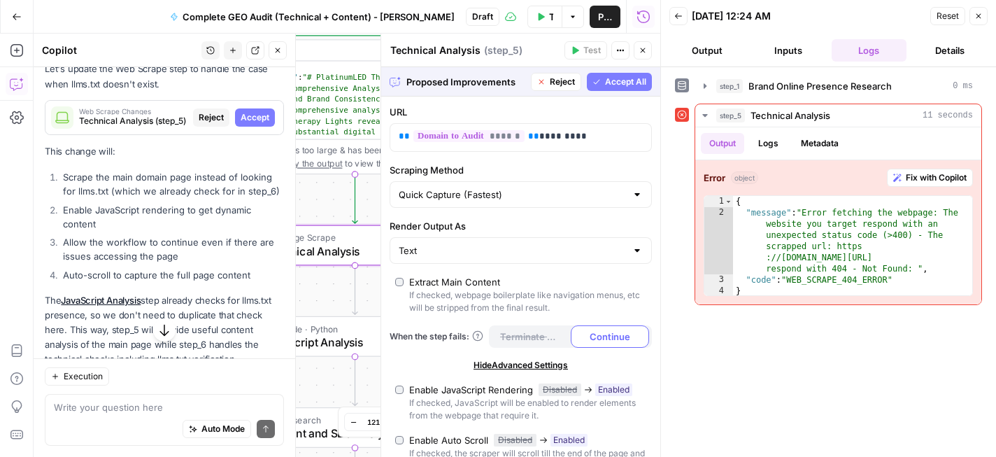
click at [622, 79] on span "Accept All" at bounding box center [625, 82] width 41 height 13
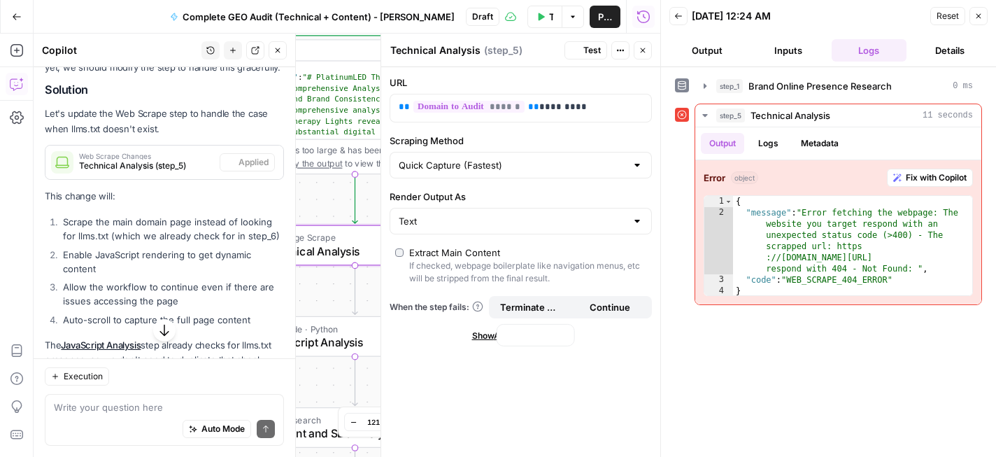
scroll to position [715, 0]
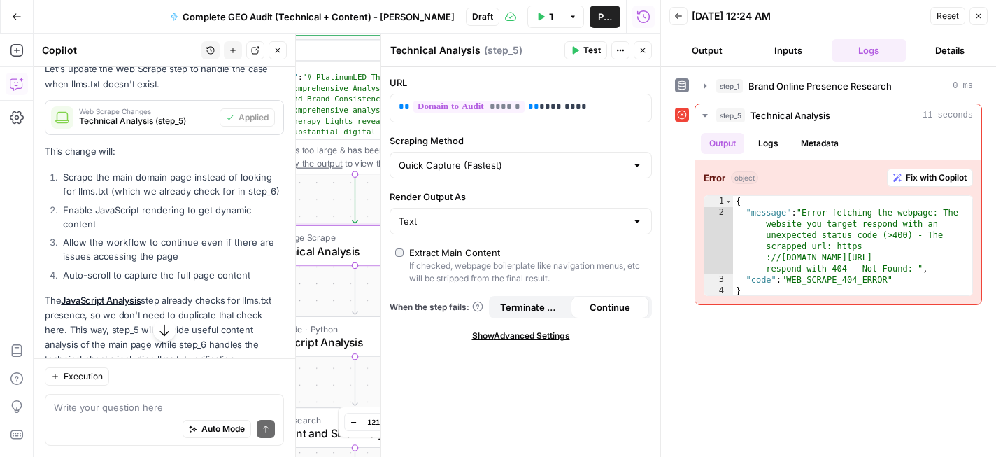
click at [581, 53] on button "Test" at bounding box center [585, 50] width 43 height 18
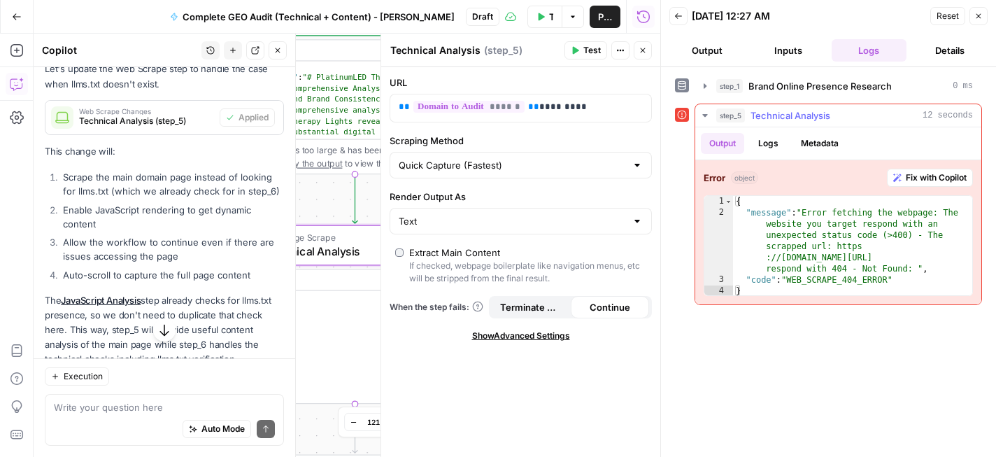
click at [774, 145] on button "Logs" at bounding box center [768, 143] width 37 height 21
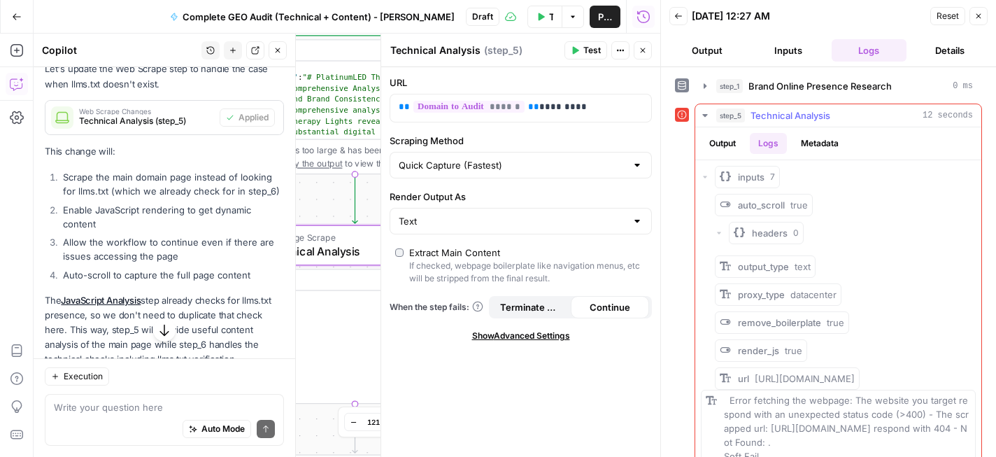
scroll to position [23, 0]
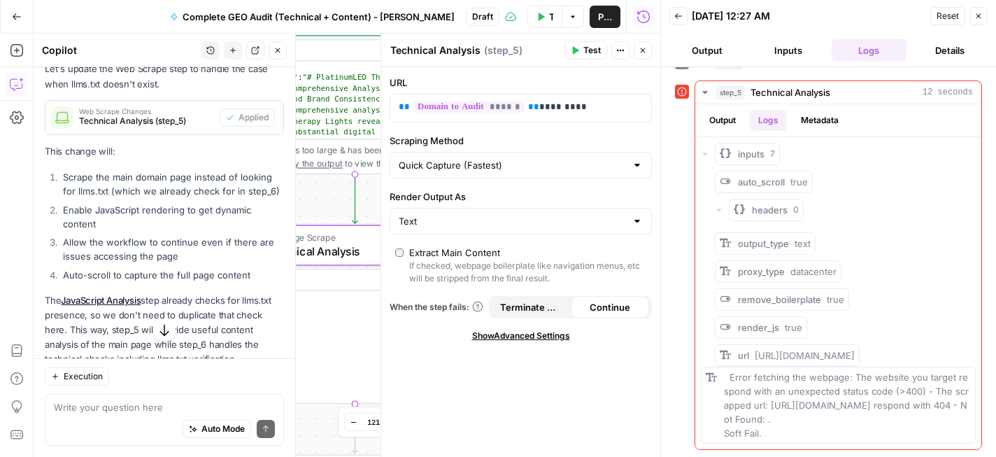
click at [622, 303] on span "Continue" at bounding box center [610, 307] width 41 height 14
click at [611, 311] on span "Continue" at bounding box center [610, 307] width 41 height 14
click at [791, 54] on button "Inputs" at bounding box center [788, 50] width 76 height 22
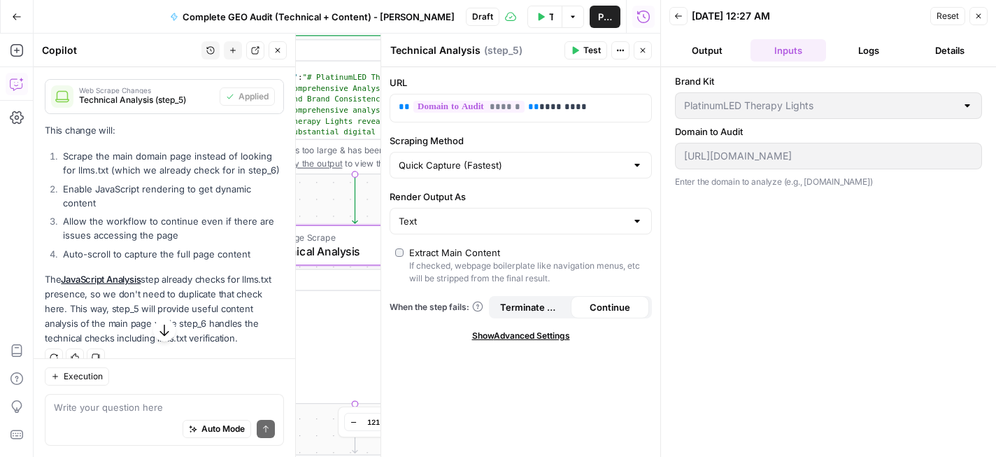
scroll to position [748, 0]
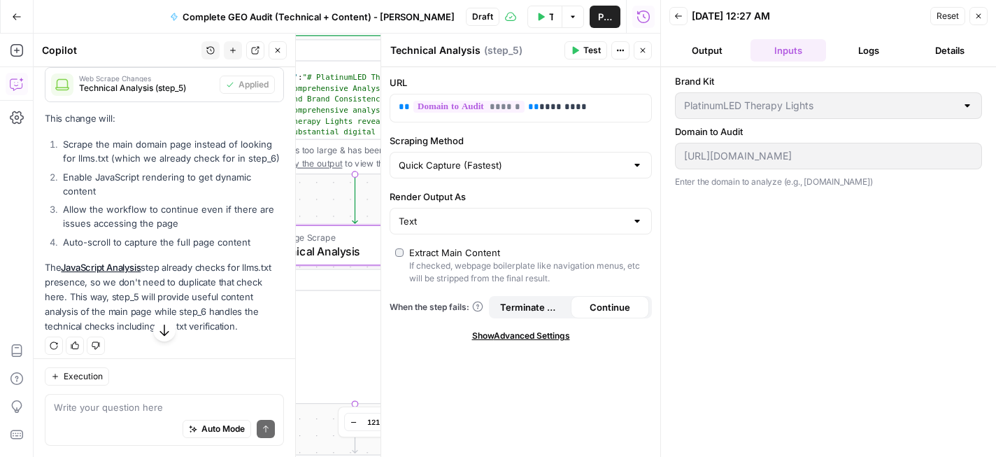
drag, startPoint x: 78, startPoint y: 172, endPoint x: 108, endPoint y: 175, distance: 29.5
click at [108, 165] on li "Scrape the main domain page instead of looking for llms.txt (which we already c…" at bounding box center [171, 151] width 224 height 28
drag, startPoint x: 75, startPoint y: 173, endPoint x: 108, endPoint y: 173, distance: 32.9
click at [108, 165] on li "Scrape the main domain page instead of looking for llms.txt (which we already c…" at bounding box center [171, 151] width 224 height 28
copy li "llms.txt"
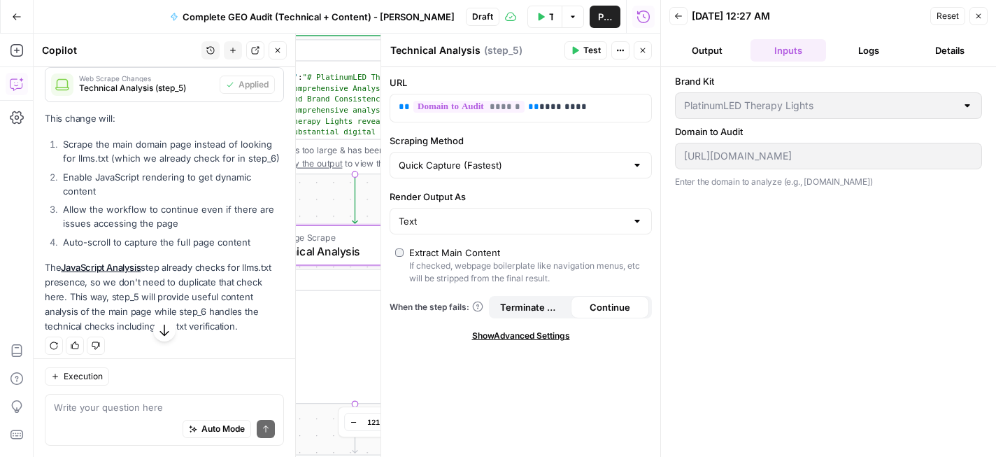
click at [152, 196] on li "Enable JavaScript rendering to get dynamic content" at bounding box center [171, 184] width 224 height 28
click at [982, 17] on icon "button" at bounding box center [978, 16] width 8 height 8
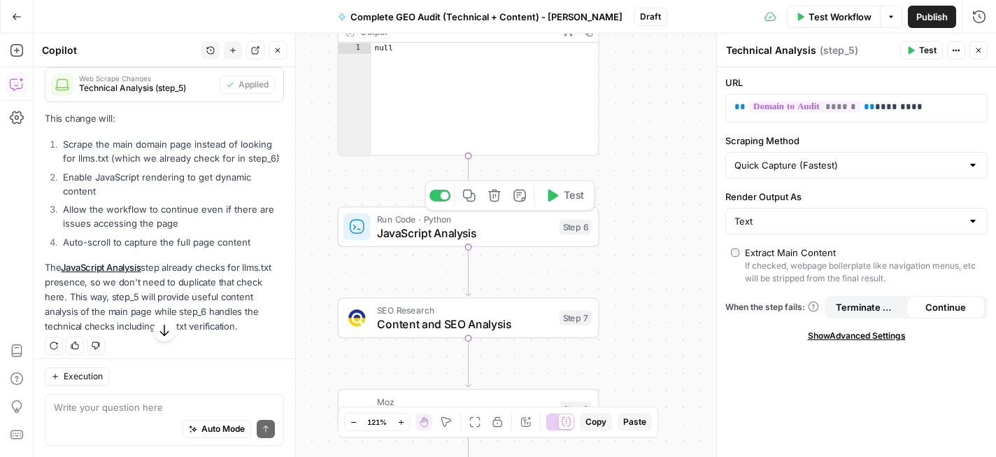
click at [555, 187] on button "Test" at bounding box center [564, 196] width 52 height 22
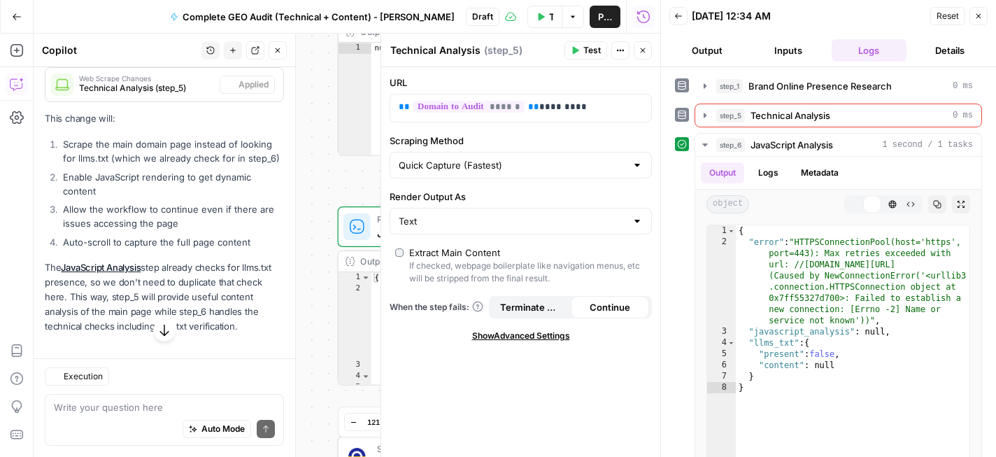
scroll to position [771, 0]
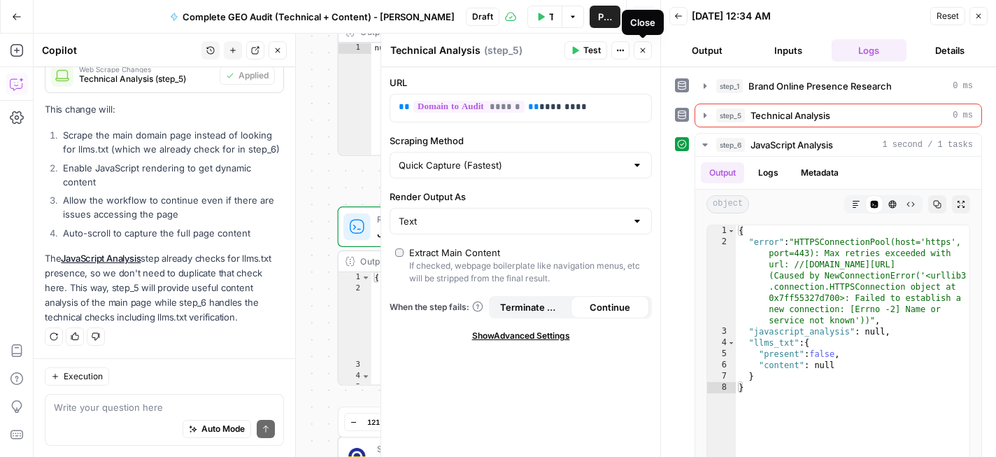
click at [643, 52] on icon "button" at bounding box center [642, 50] width 8 height 8
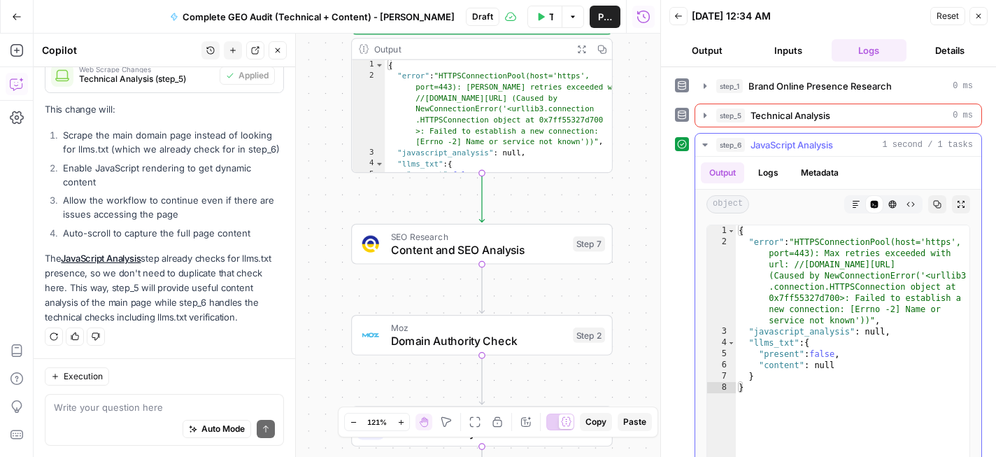
click at [810, 248] on div "{ "error" : "HTTPSConnectionPool(host='https', port=443): Max retries exceeded …" at bounding box center [853, 373] width 234 height 297
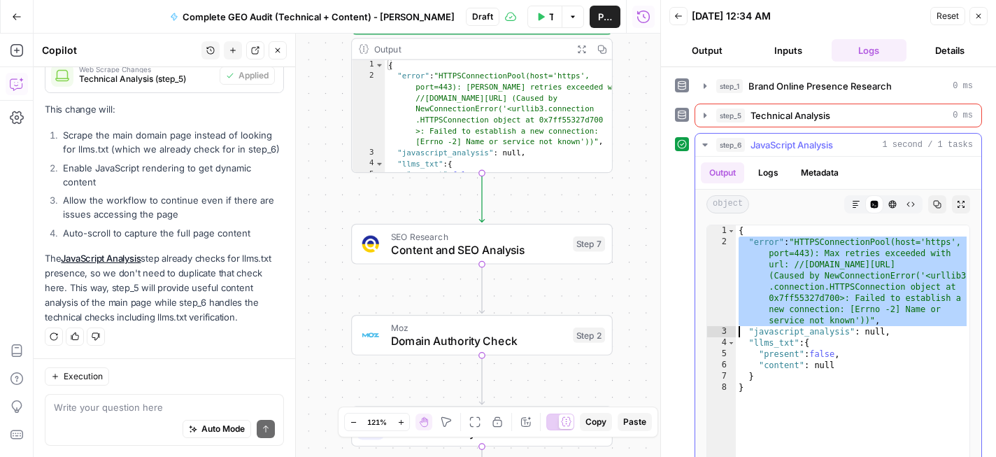
click at [810, 248] on div "{ "error" : "HTTPSConnectionPool(host='https', port=443): Max retries exceeded …" at bounding box center [853, 373] width 234 height 297
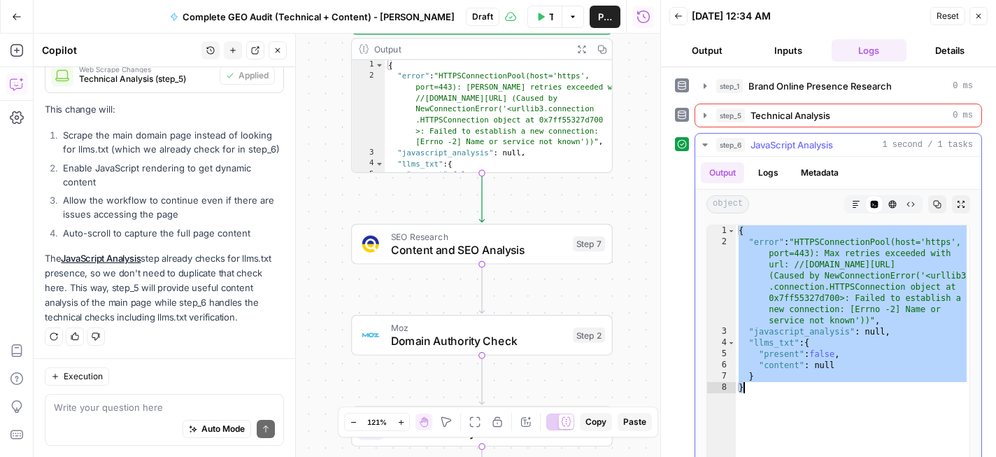
click at [796, 275] on div "{ "error" : "HTTPSConnectionPool(host='https', port=443): Max retries exceeded …" at bounding box center [853, 373] width 234 height 297
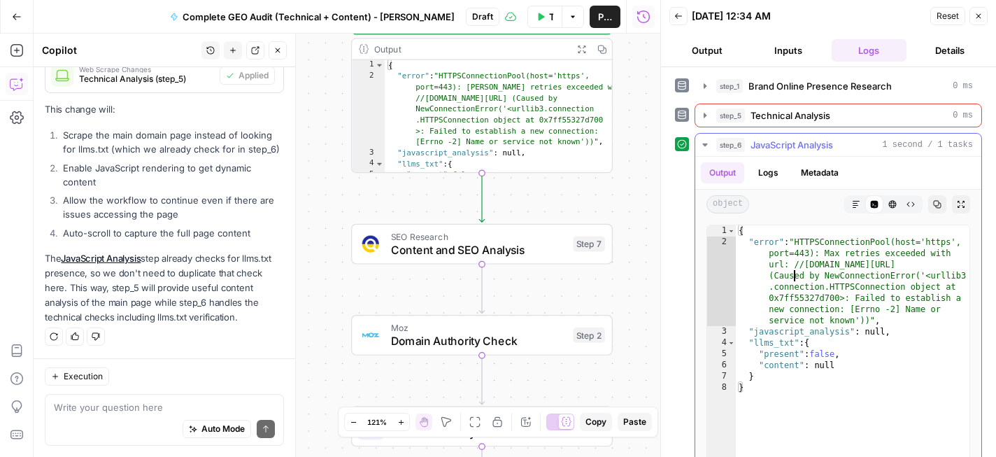
type textarea "**********"
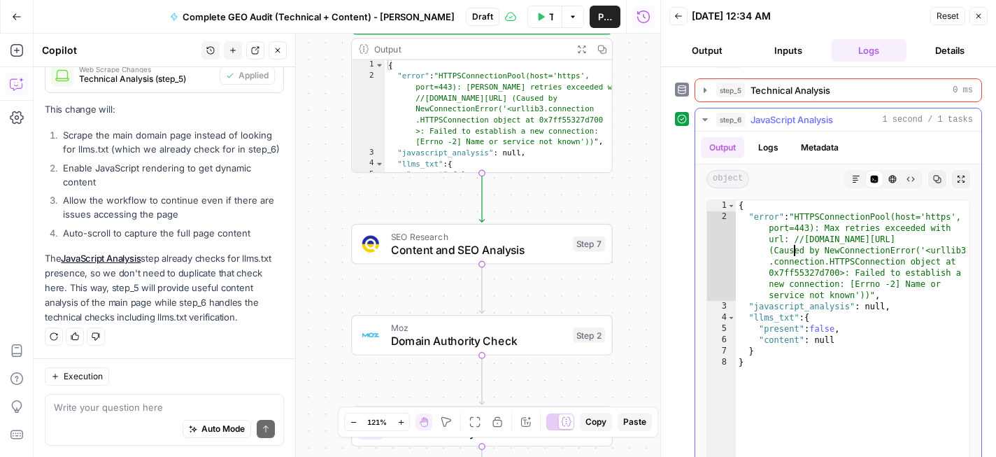
scroll to position [57, 0]
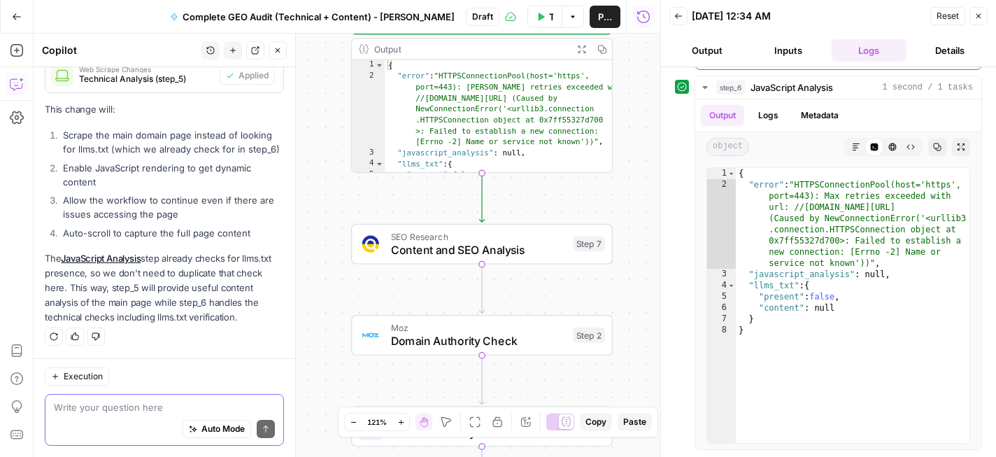
click at [171, 403] on textarea at bounding box center [164, 407] width 221 height 14
paste textarea "https://platinumtherapylights.com/"
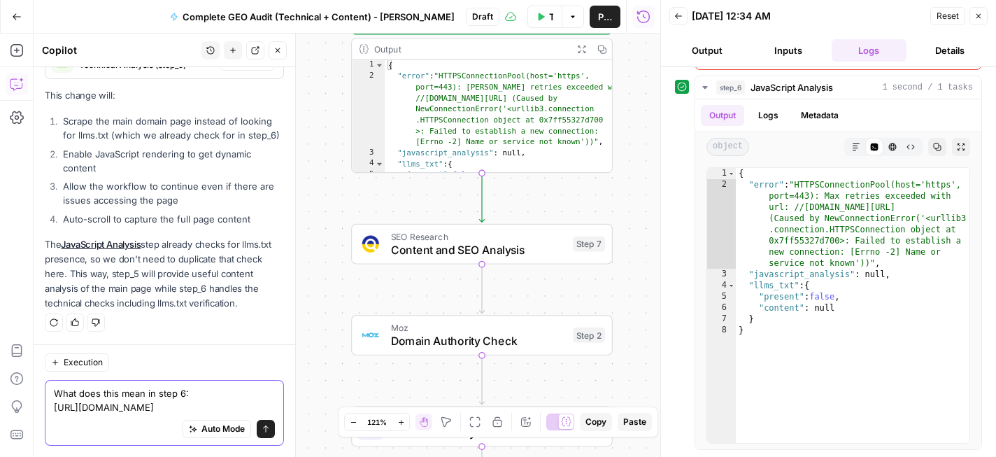
scroll to position [785, 0]
click at [191, 403] on textarea "What does this mean in step 6: https://platinumtherapylights.com/" at bounding box center [164, 400] width 221 height 28
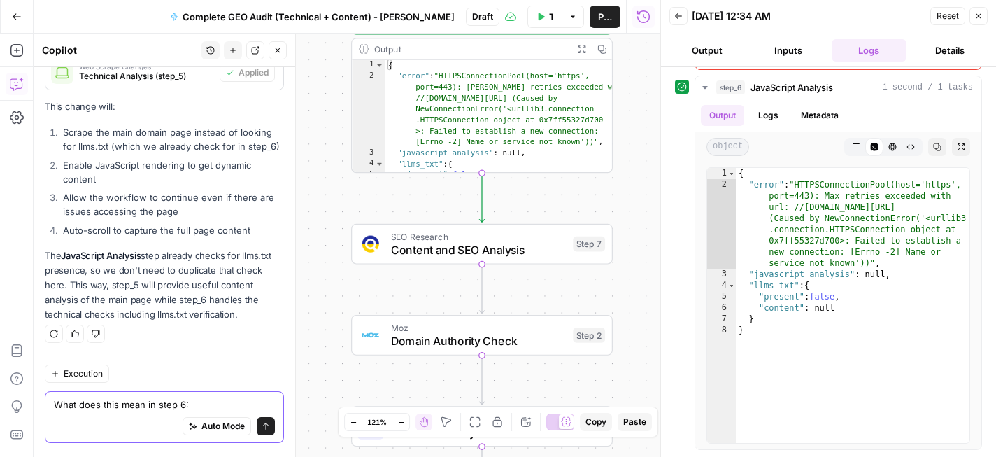
scroll to position [771, 0]
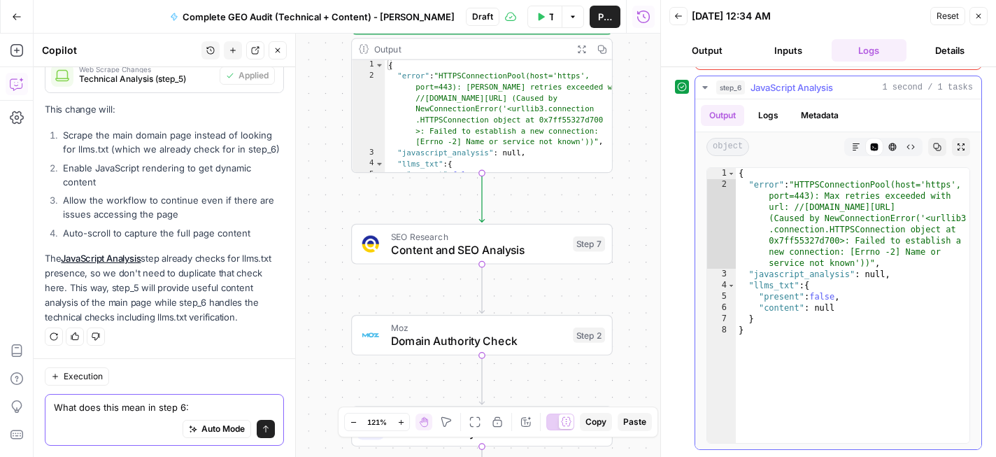
type textarea "What does this mean in step 6:"
click at [936, 221] on div "{ "error" : "HTTPSConnectionPool(host='https', port=443): Max retries exceeded …" at bounding box center [853, 316] width 234 height 297
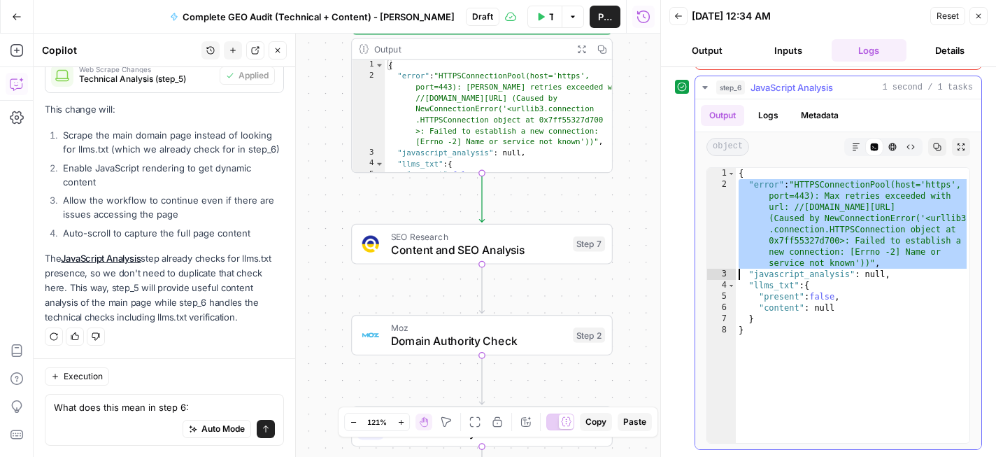
type textarea "* *"
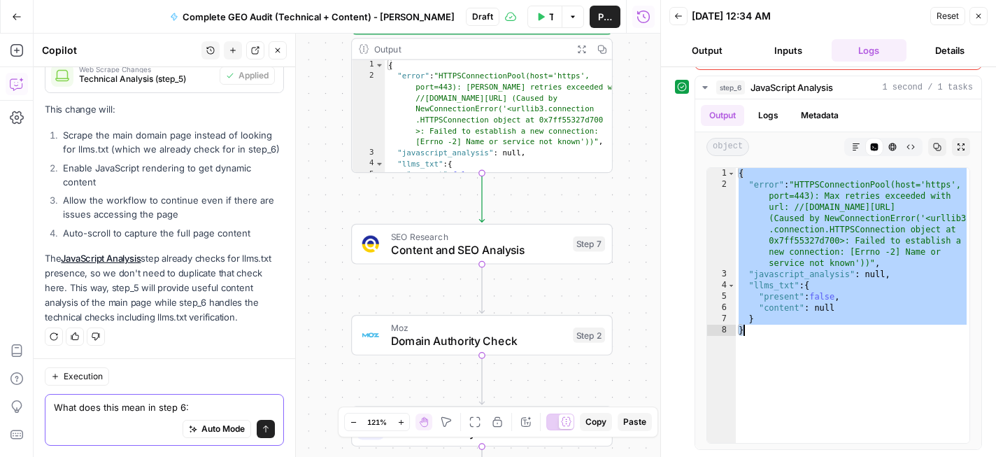
click at [143, 407] on textarea "What does this mean in step 6:" at bounding box center [164, 407] width 221 height 14
click at [132, 408] on textarea "What does this mean message in step 6:" at bounding box center [164, 407] width 221 height 14
click at [158, 410] on textarea "What does this message in step 6:" at bounding box center [164, 407] width 221 height 14
click at [250, 399] on div "What does this message mean in step 6: What does this message mean in step 6: A…" at bounding box center [164, 420] width 239 height 52
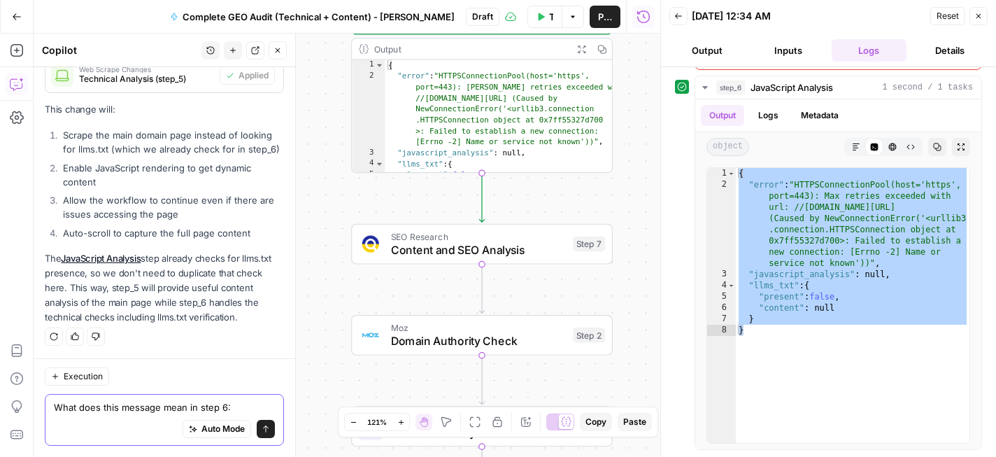
click at [257, 407] on textarea "What does this message mean in step 6:" at bounding box center [164, 407] width 221 height 14
paste textarea "{ "error": "HTTPSConnectionPool(host='https', port=443): Max retries exceeded w…"
type textarea "What does this message mean in step 6: { "error": "HTTPSConnectionPool(host='ht…"
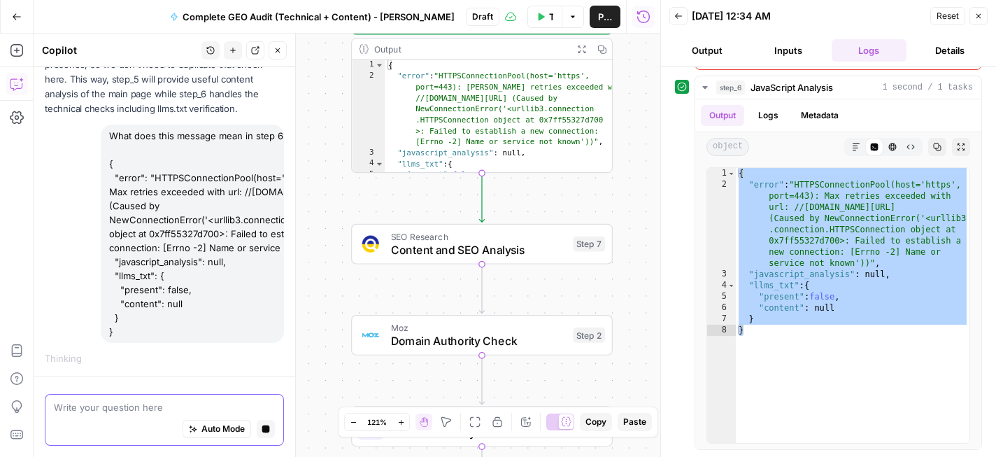
scroll to position [935, 0]
click at [680, 20] on icon "button" at bounding box center [678, 16] width 8 height 8
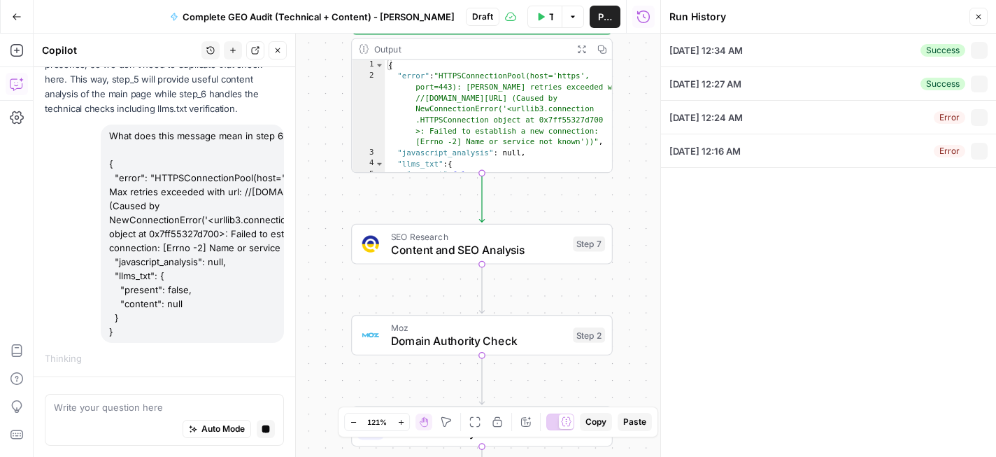
type input "PlatinumLED Therapy Lights"
type input "https://platinumtherapylights.com/"
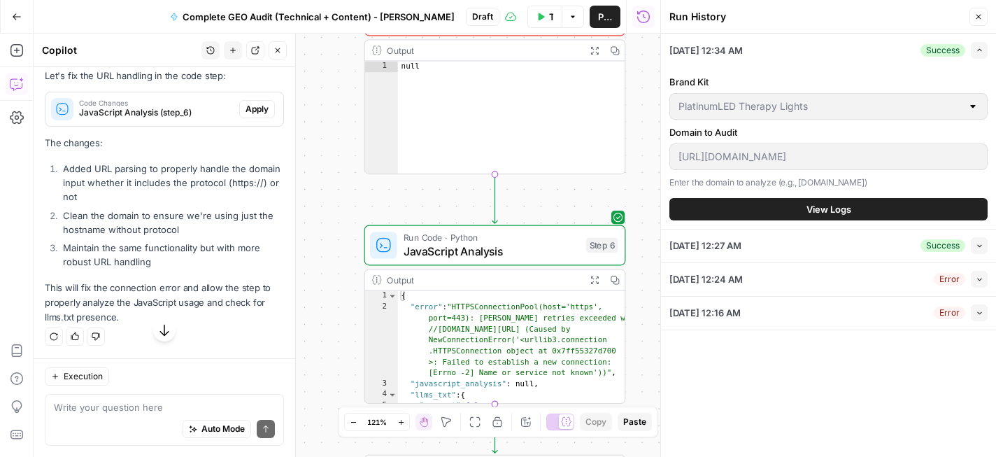
scroll to position [1467, 0]
click at [268, 108] on span "Apply" at bounding box center [256, 109] width 23 height 13
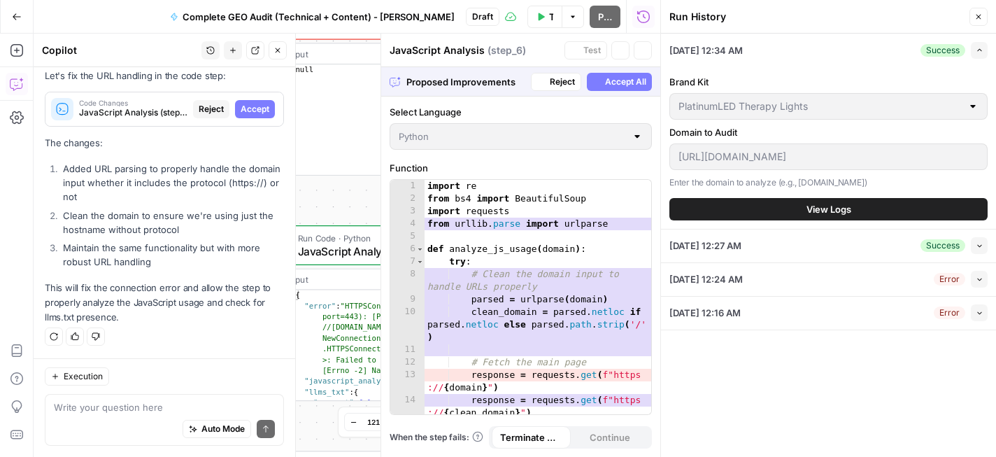
scroll to position [1422, 0]
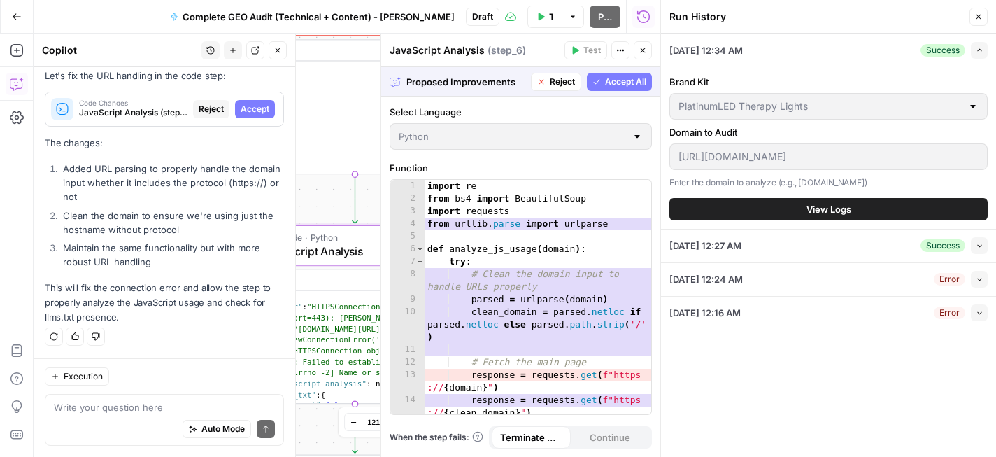
click at [258, 108] on span "Accept" at bounding box center [255, 109] width 29 height 13
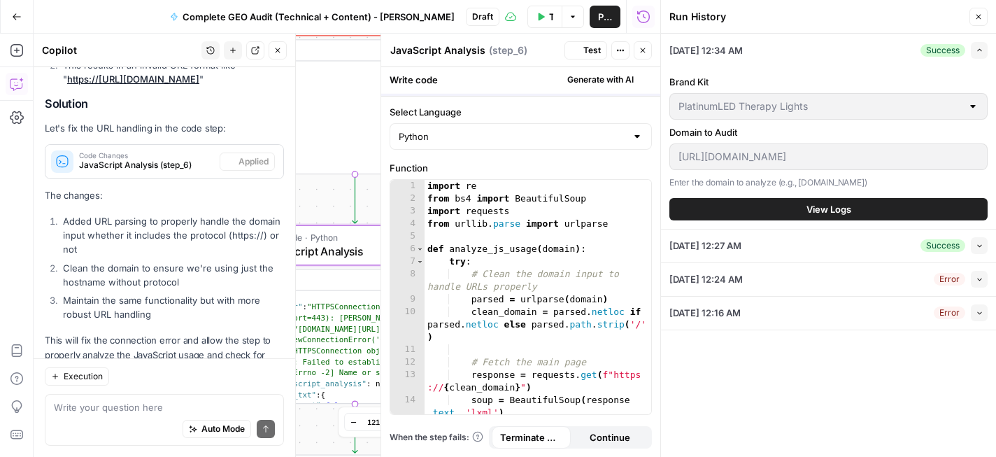
scroll to position [1490, 0]
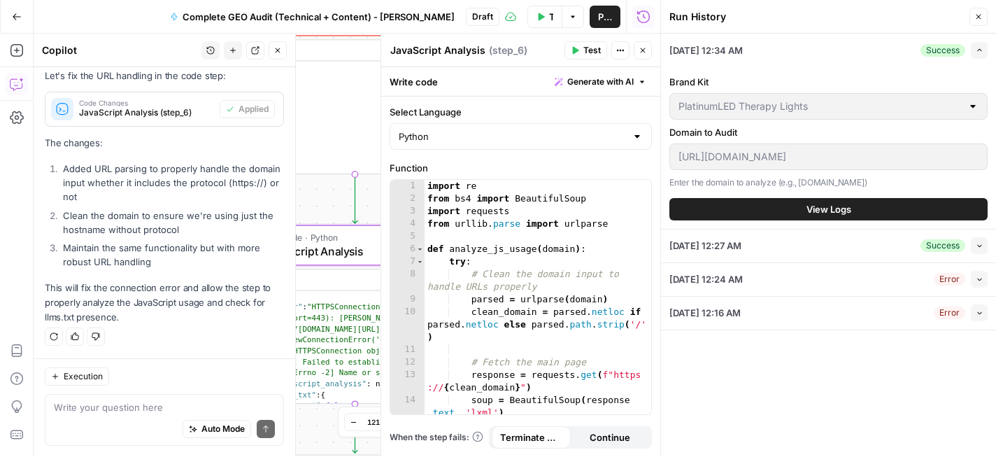
click at [580, 51] on button "Test" at bounding box center [585, 50] width 43 height 18
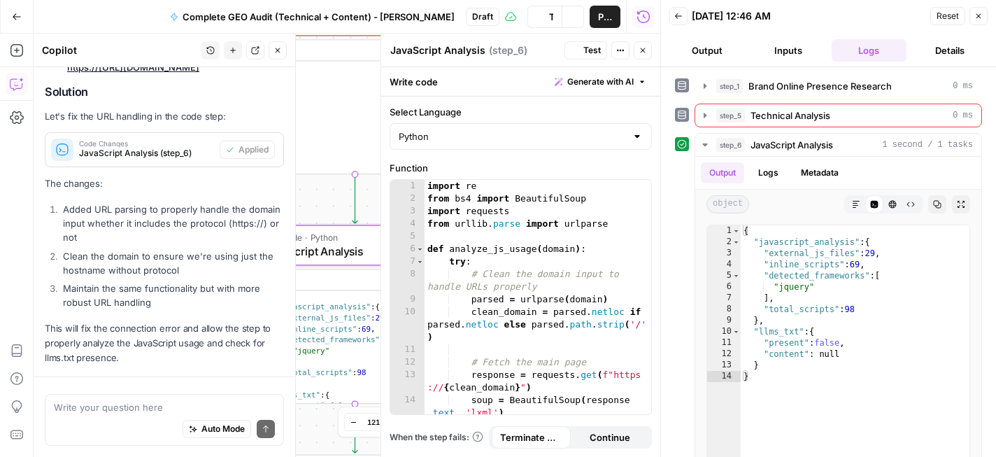
scroll to position [1490, 0]
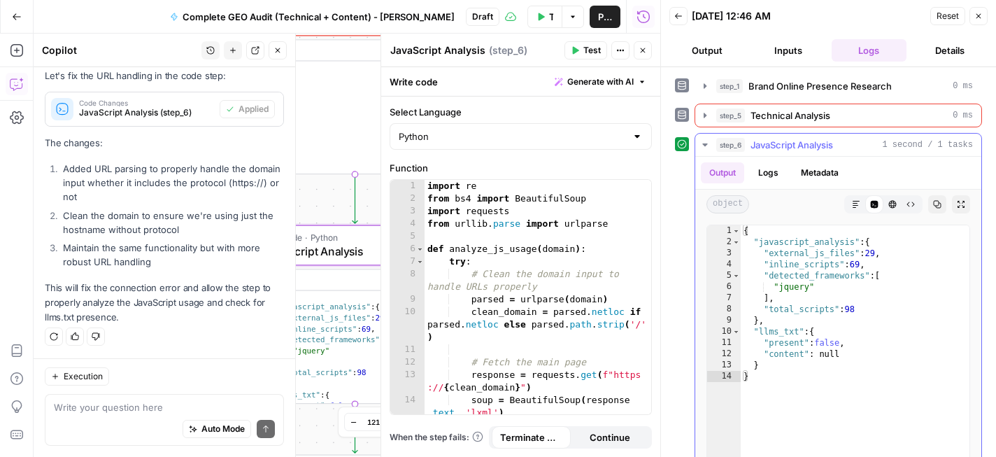
click at [857, 257] on div "{ "javascript_analysis" : { "external_js_files" : 29 , "inline_scripts" : 69 , …" at bounding box center [855, 373] width 229 height 297
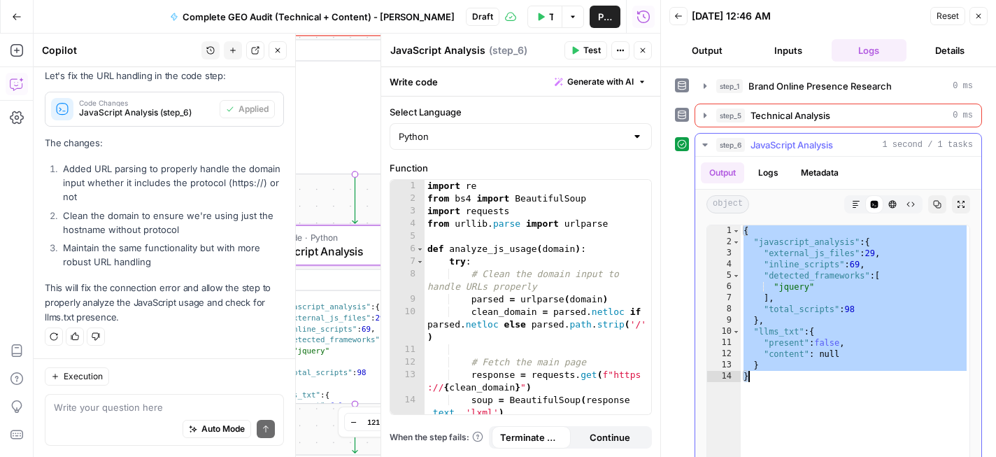
click at [857, 257] on div "{ "javascript_analysis" : { "external_js_files" : 29 , "inline_scripts" : 69 , …" at bounding box center [855, 373] width 229 height 297
type textarea "**********"
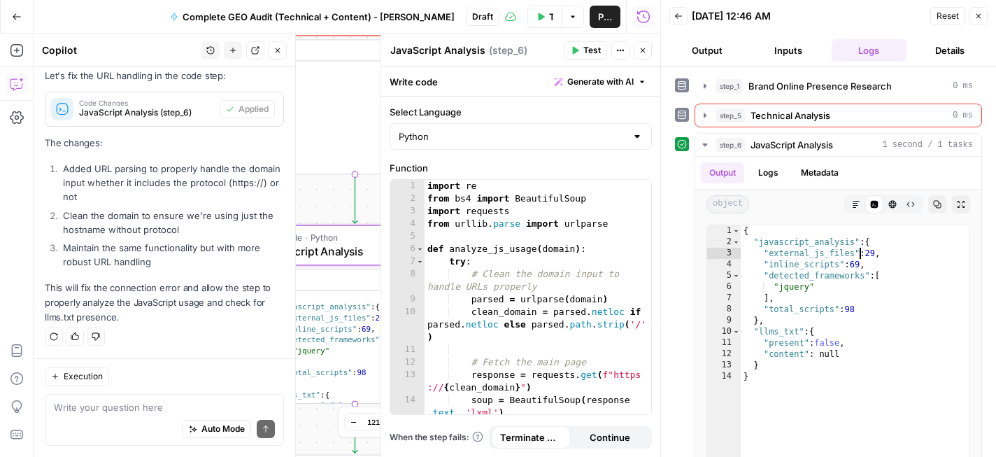
click at [978, 21] on button "Close" at bounding box center [978, 16] width 18 height 18
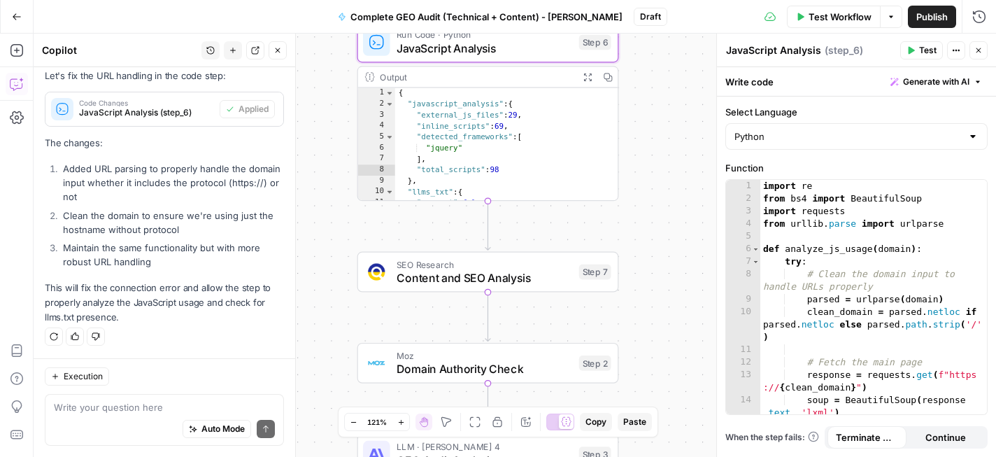
drag, startPoint x: 557, startPoint y: 270, endPoint x: 690, endPoint y: 67, distance: 242.4
click at [690, 67] on div "Workflow Set Inputs Inputs Perplexity Deep Research Brand Online Presence Resea…" at bounding box center [515, 245] width 962 height 423
click at [567, 243] on icon "button" at bounding box center [572, 240] width 10 height 12
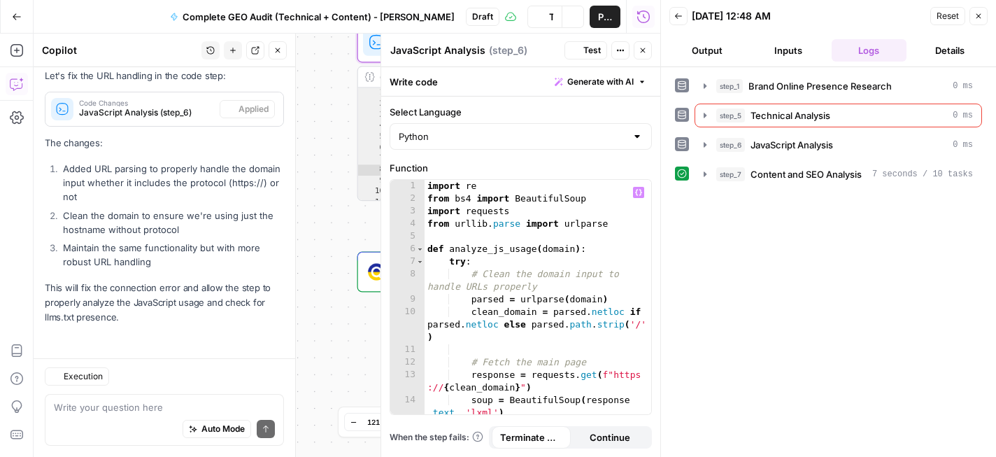
scroll to position [1490, 0]
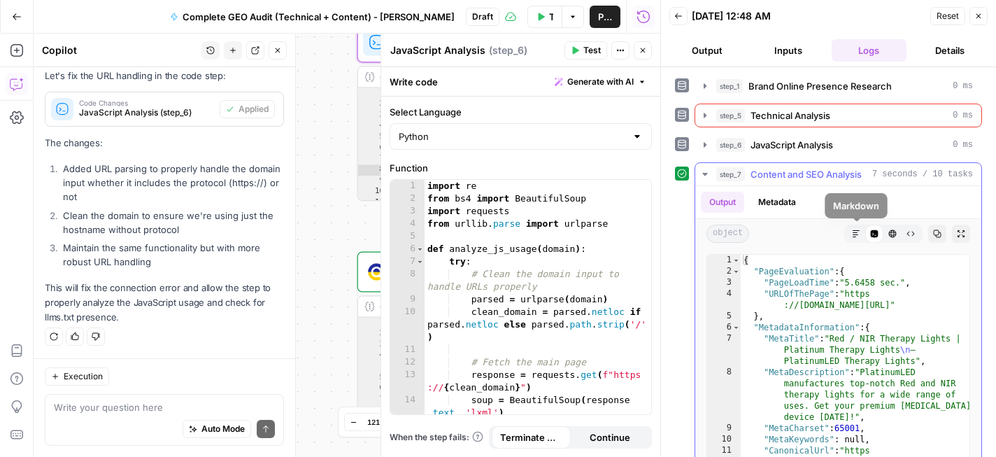
click at [855, 237] on icon "button" at bounding box center [856, 233] width 8 height 8
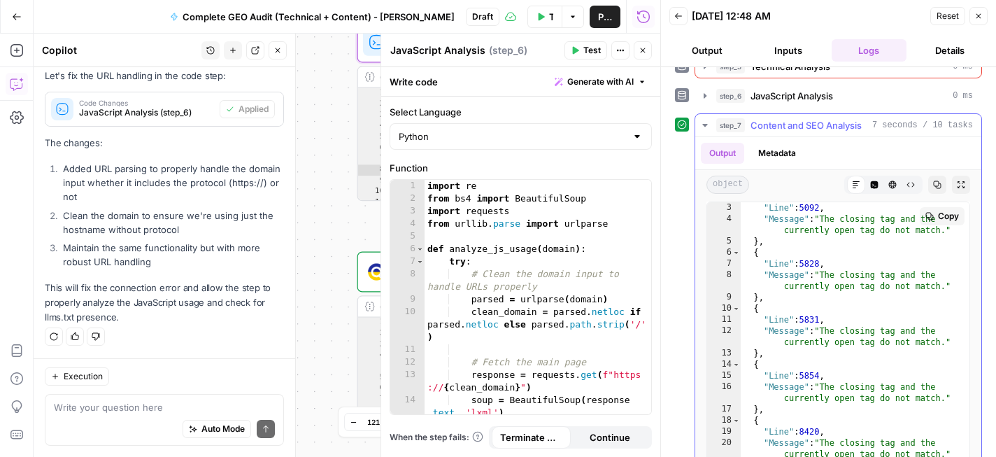
scroll to position [87, 0]
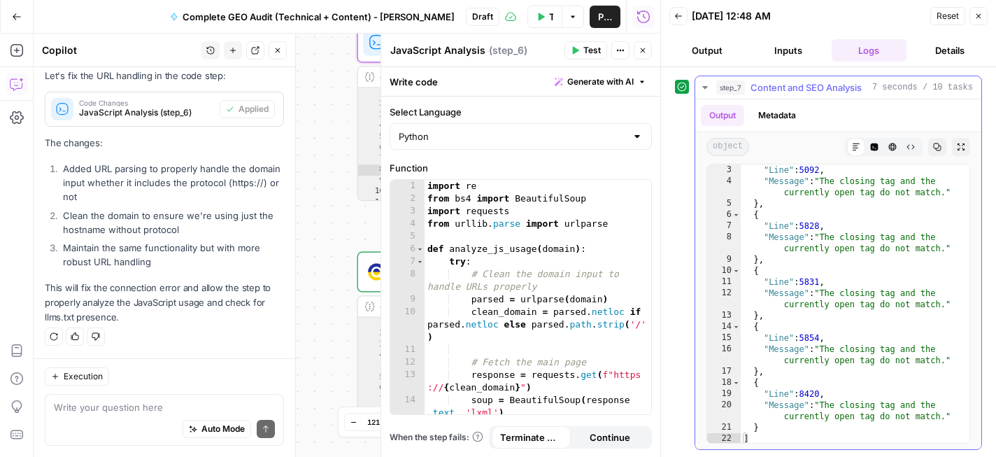
click at [871, 149] on icon "button" at bounding box center [875, 147] width 8 height 8
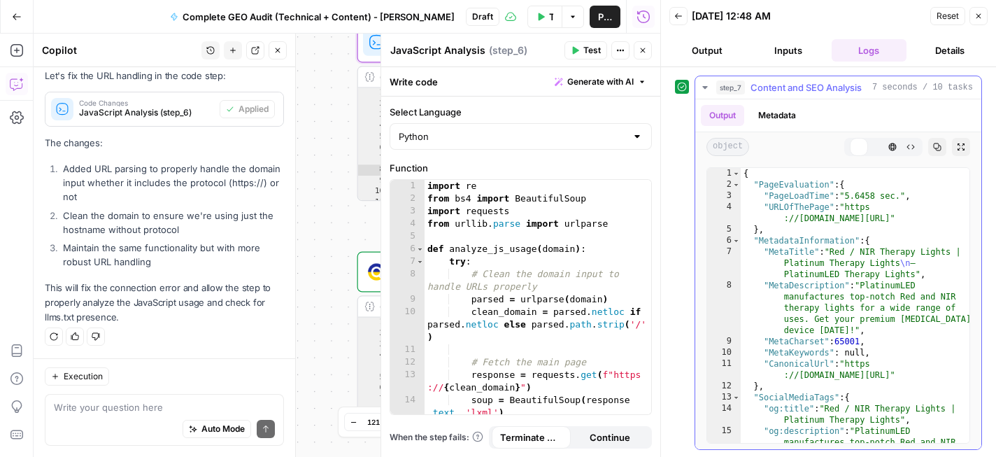
scroll to position [0, 0]
click at [982, 20] on button "Close" at bounding box center [978, 16] width 18 height 18
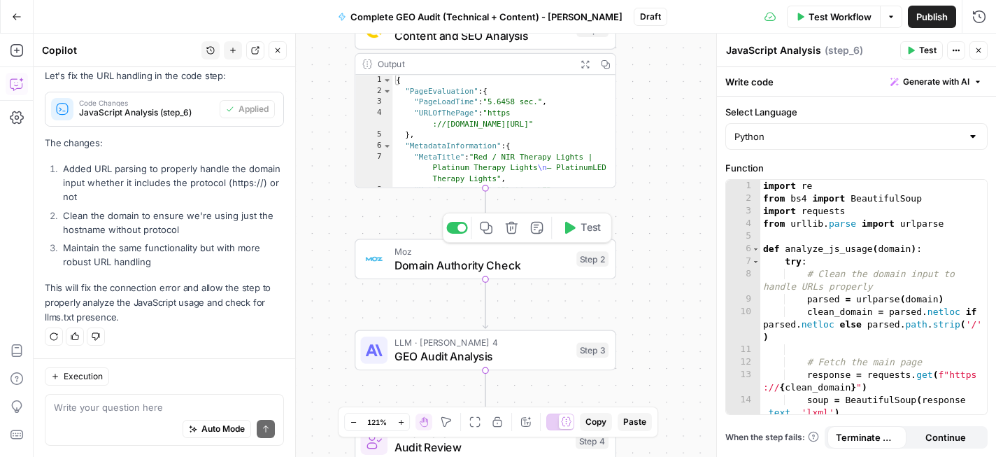
click at [566, 235] on button "Test" at bounding box center [581, 228] width 52 height 22
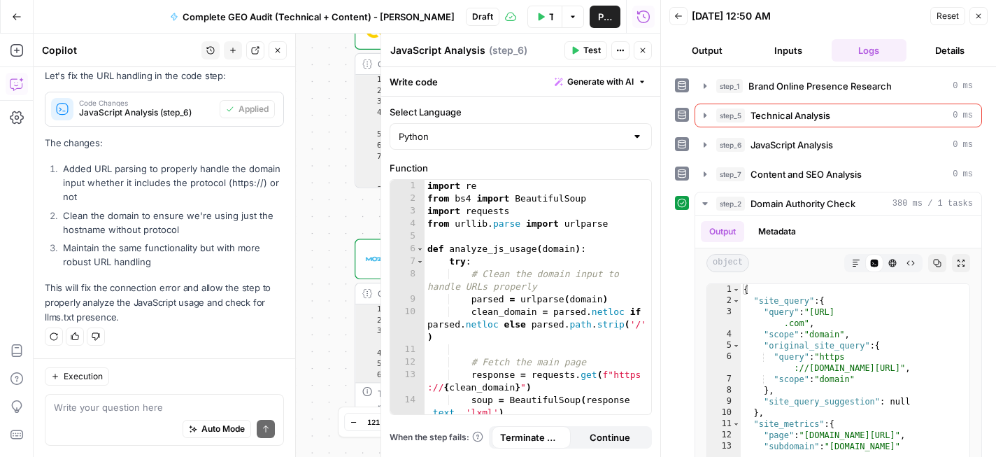
click at [639, 47] on icon "button" at bounding box center [642, 50] width 8 height 8
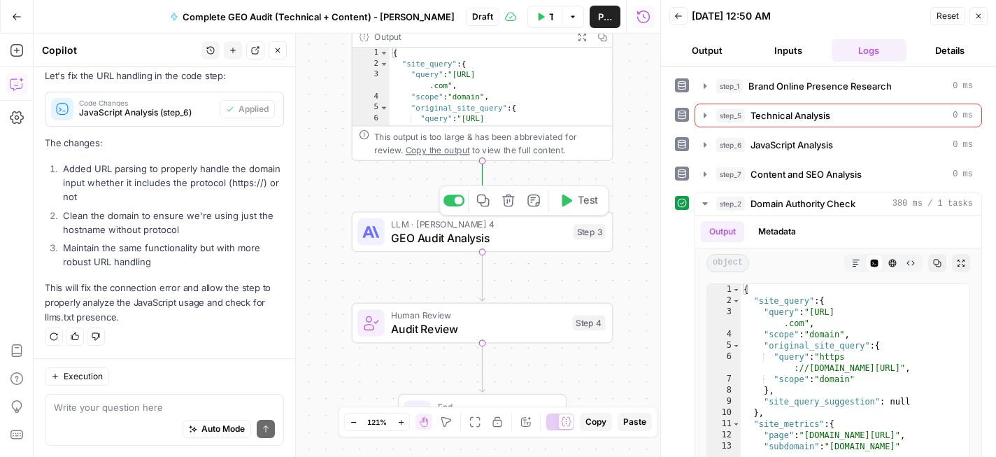
click at [564, 203] on icon "button" at bounding box center [567, 200] width 10 height 12
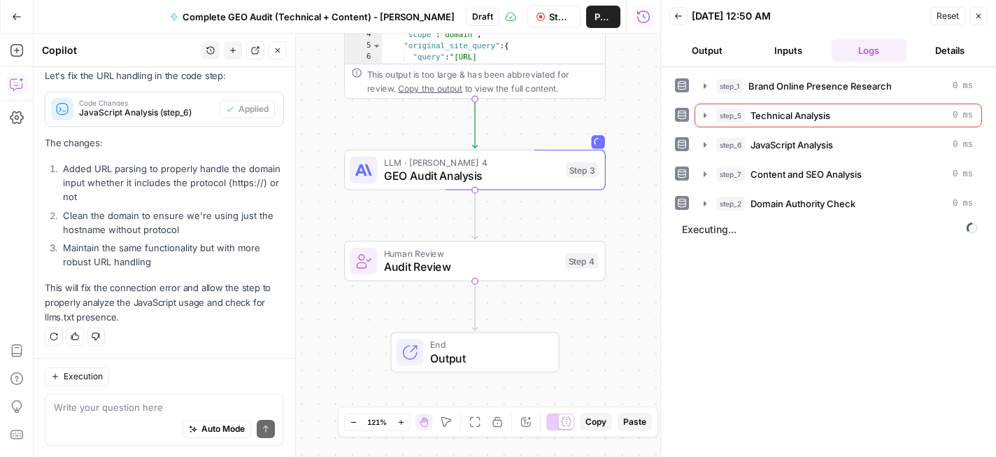
scroll to position [1490, 0]
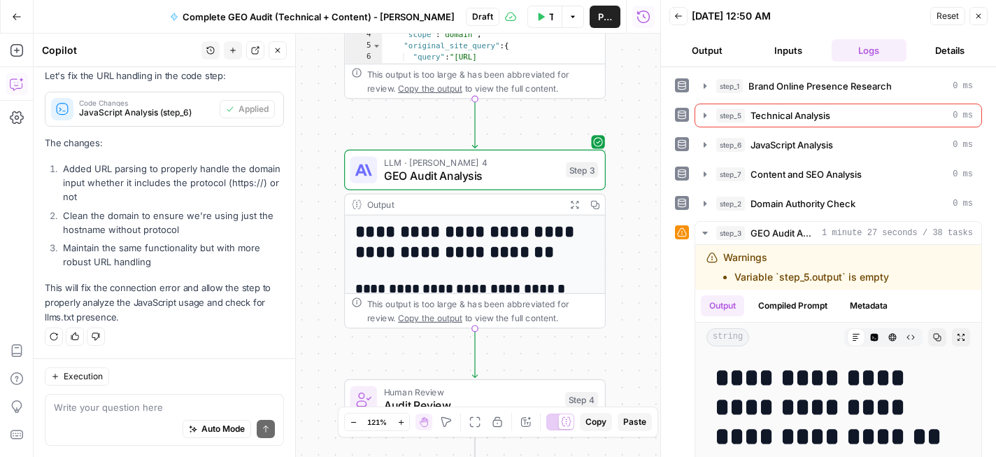
scroll to position [1490, 0]
click at [803, 299] on button "Compiled Prompt" at bounding box center [793, 305] width 86 height 21
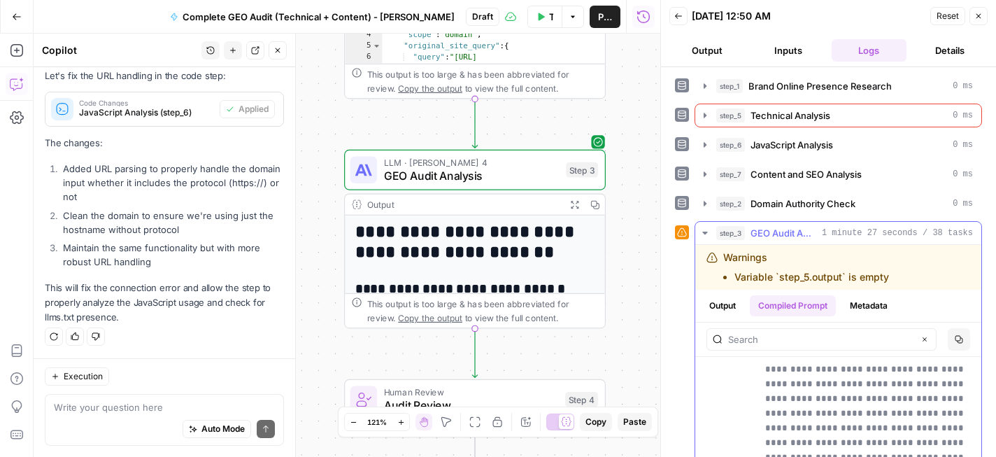
scroll to position [2234, 0]
click at [727, 305] on button "Output" at bounding box center [722, 305] width 43 height 21
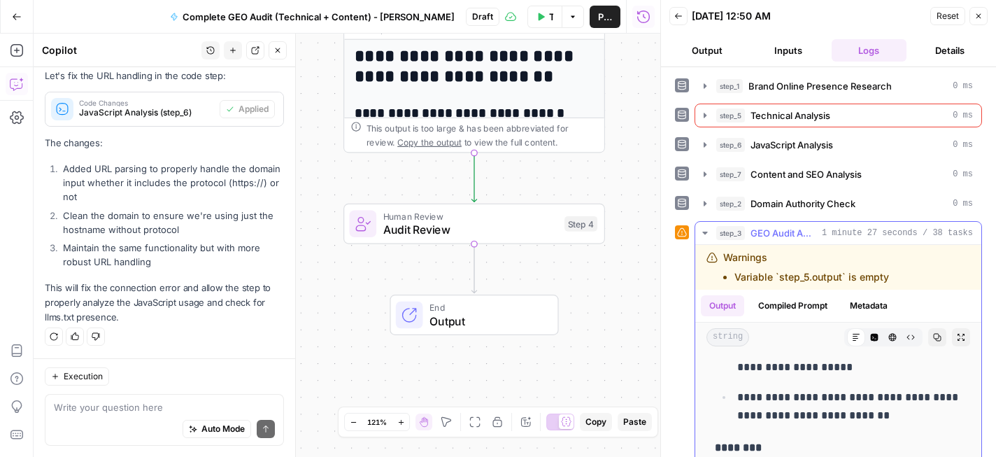
scroll to position [12147, 0]
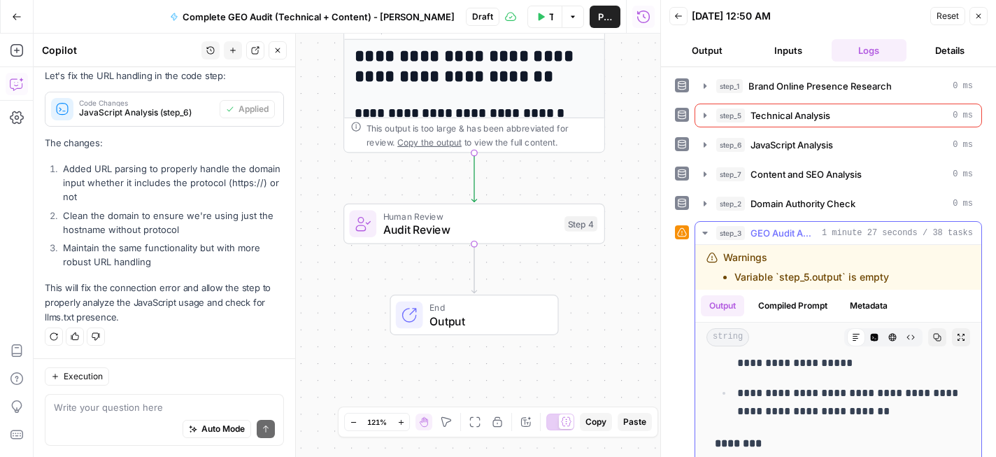
click at [830, 399] on p "**********" at bounding box center [849, 402] width 224 height 36
click at [940, 343] on button "Copy" at bounding box center [937, 337] width 18 height 18
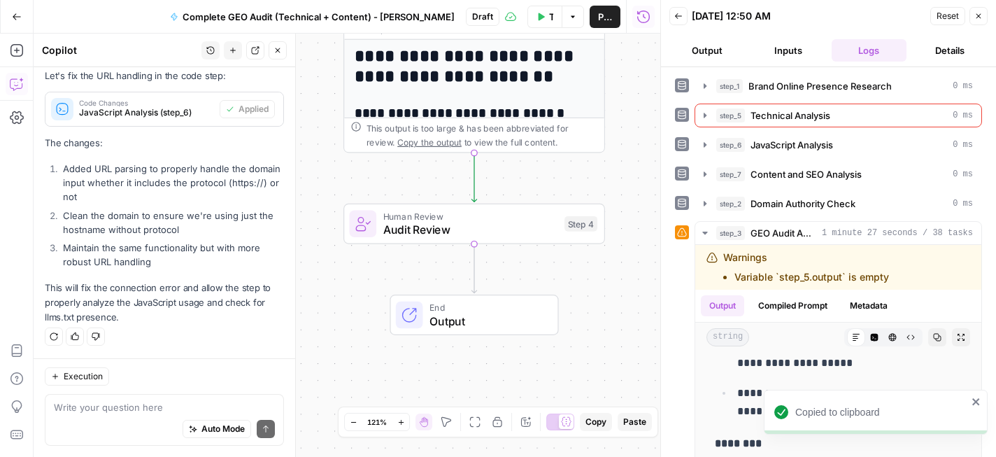
click at [975, 401] on icon "close" at bounding box center [975, 401] width 7 height 7
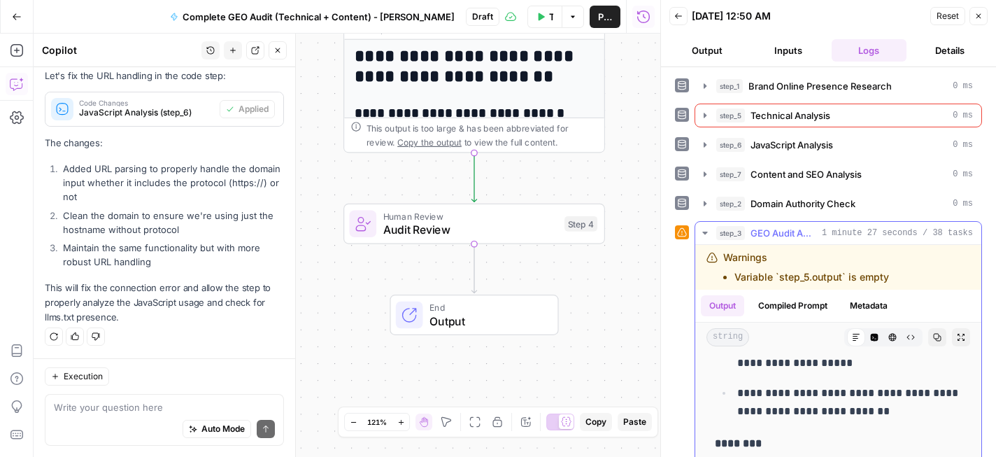
click at [853, 338] on icon at bounding box center [856, 337] width 8 height 8
click at [799, 308] on button "Compiled Prompt" at bounding box center [793, 305] width 86 height 21
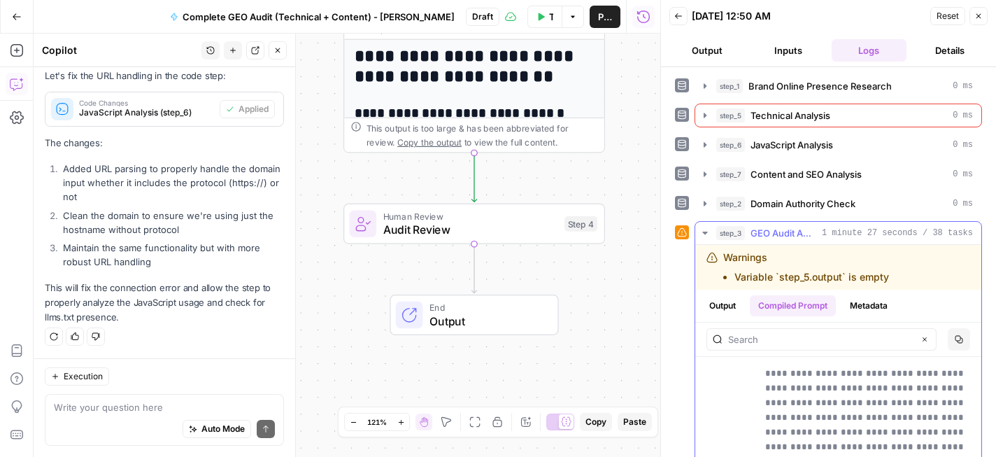
scroll to position [466, 0]
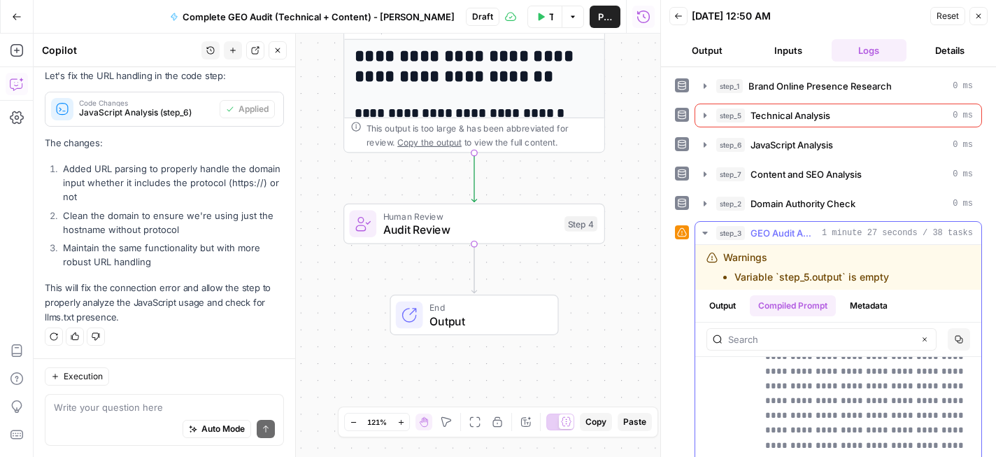
click at [733, 306] on button "Output" at bounding box center [722, 305] width 43 height 21
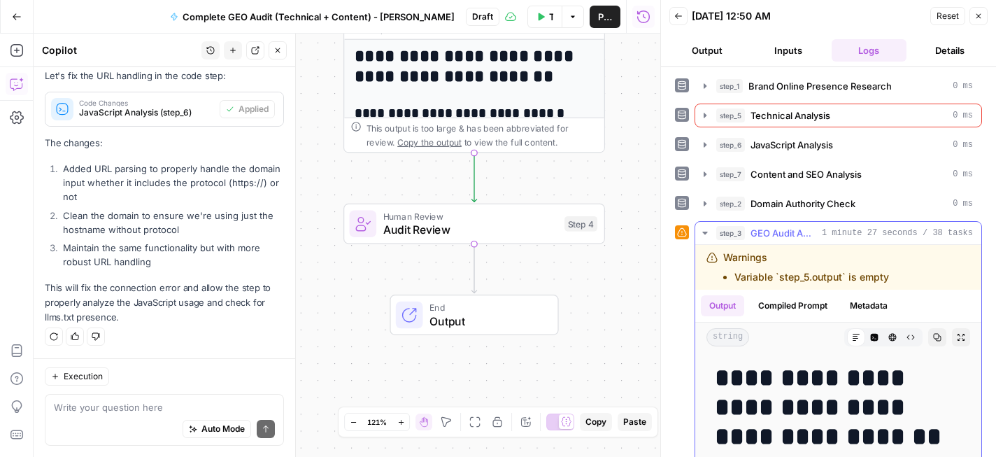
scroll to position [34, 0]
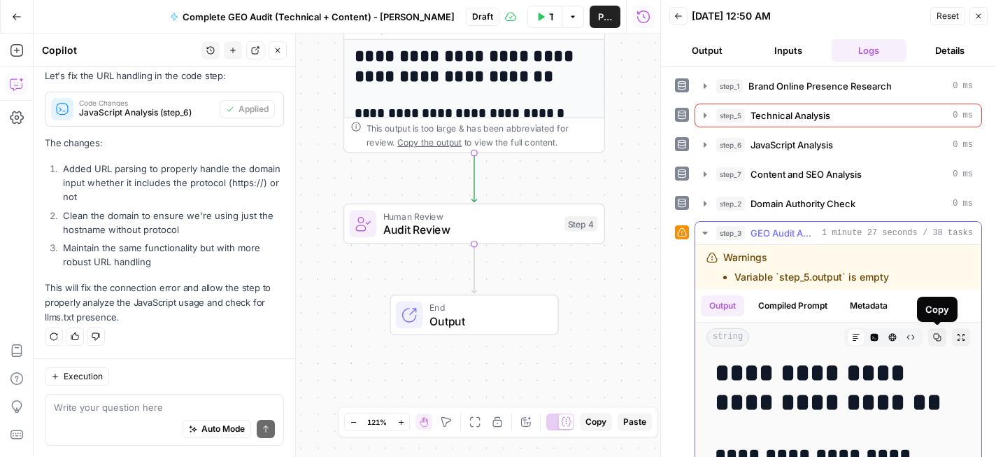
click at [964, 340] on icon "button" at bounding box center [961, 337] width 8 height 8
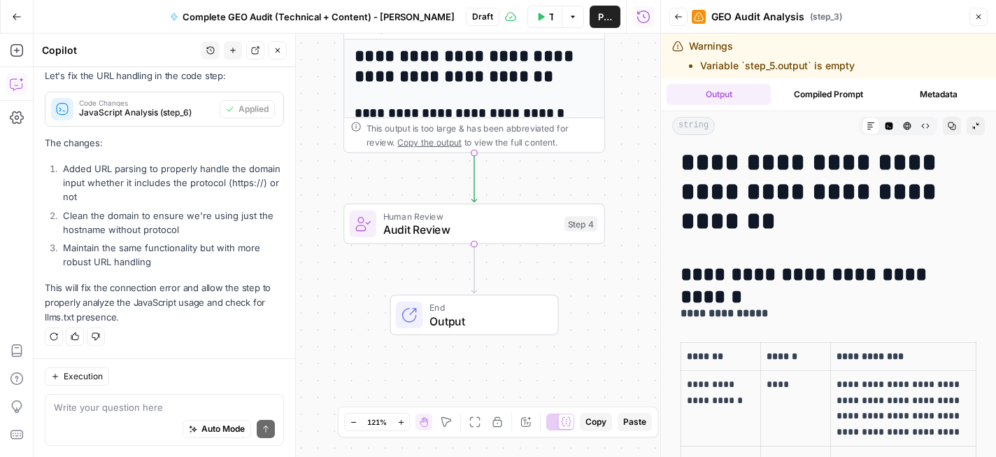
scroll to position [0, 0]
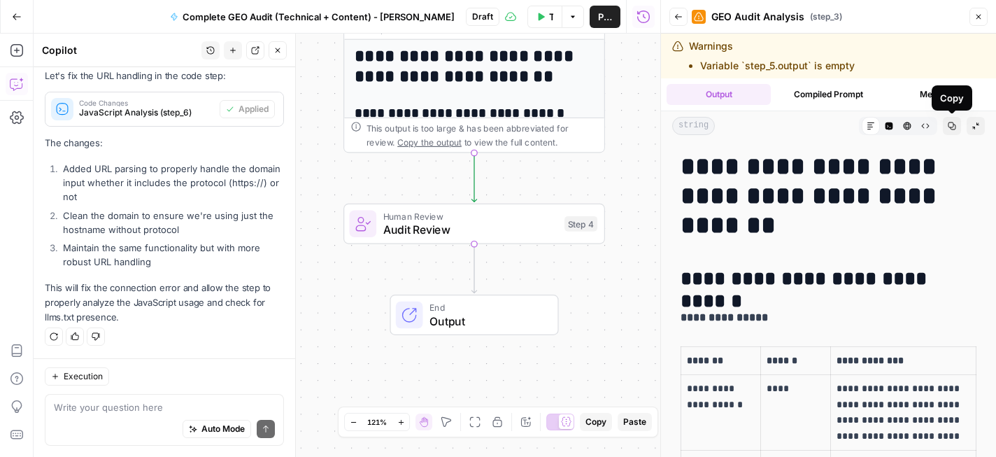
click at [947, 127] on button "Copy" at bounding box center [952, 126] width 18 height 18
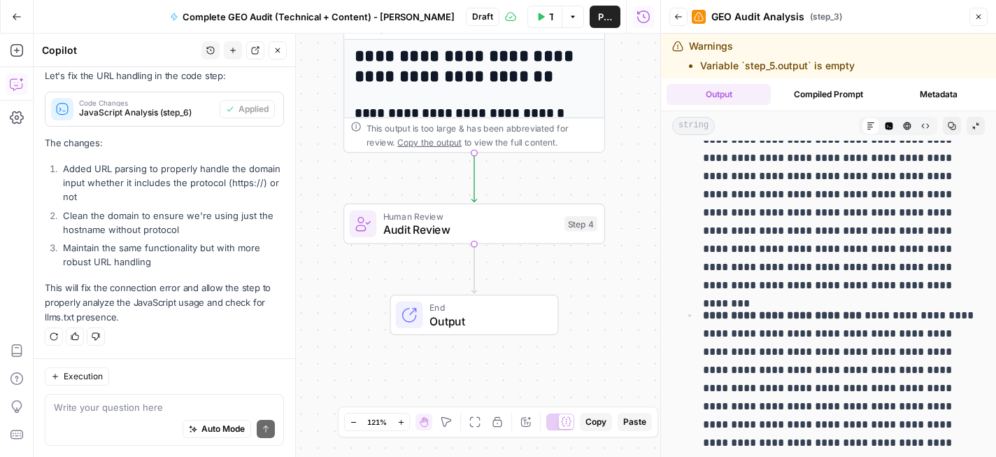
scroll to position [700, 0]
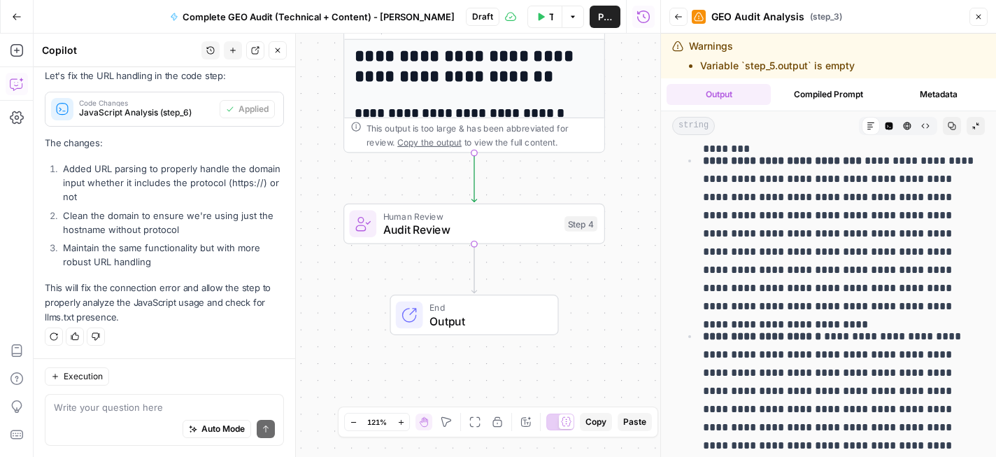
click at [790, 59] on li "Variable `step_5.output` is empty" at bounding box center [777, 66] width 155 height 14
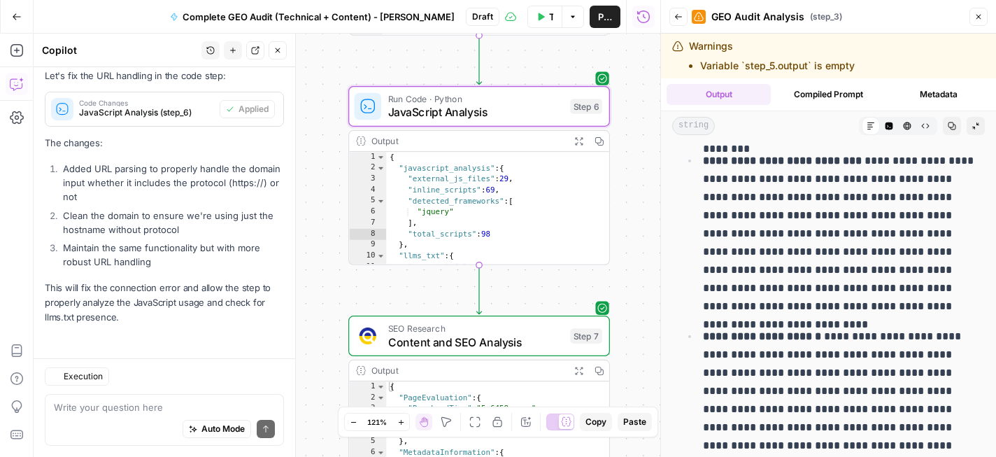
scroll to position [1490, 0]
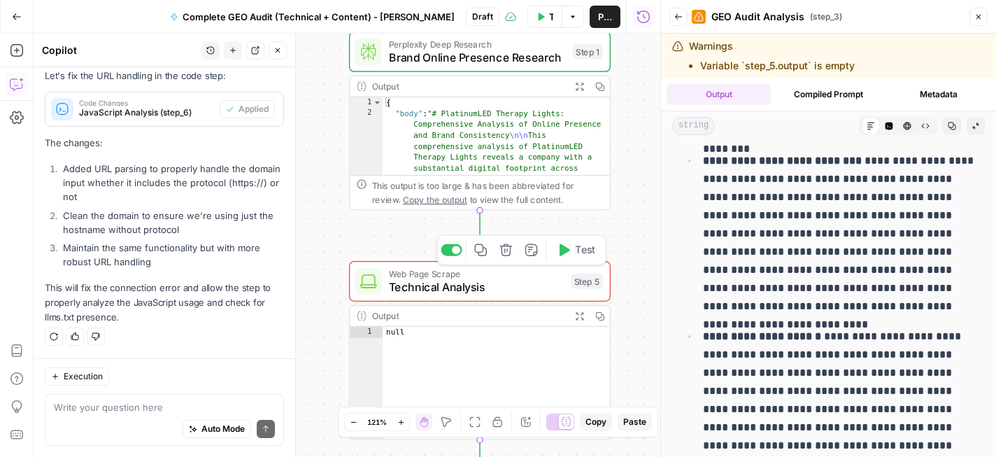
click at [534, 277] on span "Web Page Scrape" at bounding box center [477, 272] width 176 height 13
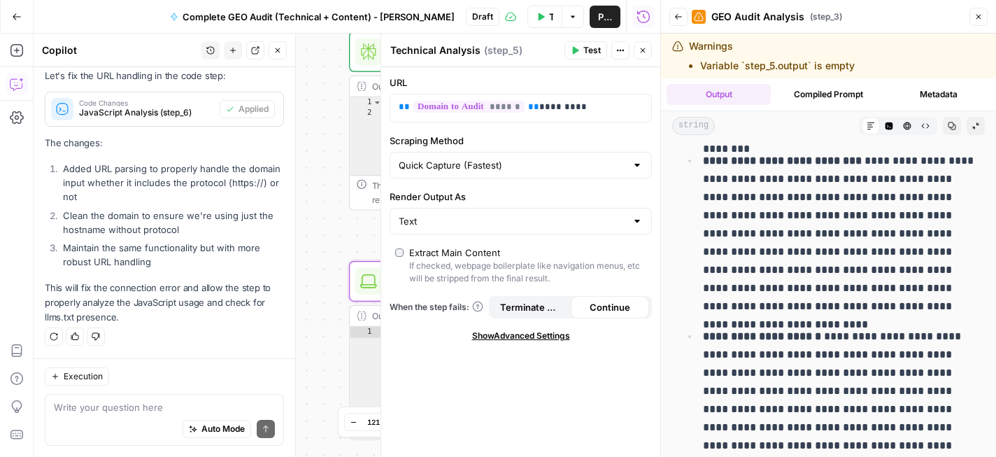
click at [334, 228] on div "Workflow Set Inputs Inputs Perplexity Deep Research Brand Online Presence Resea…" at bounding box center [347, 245] width 627 height 423
click at [640, 46] on icon "button" at bounding box center [642, 50] width 8 height 8
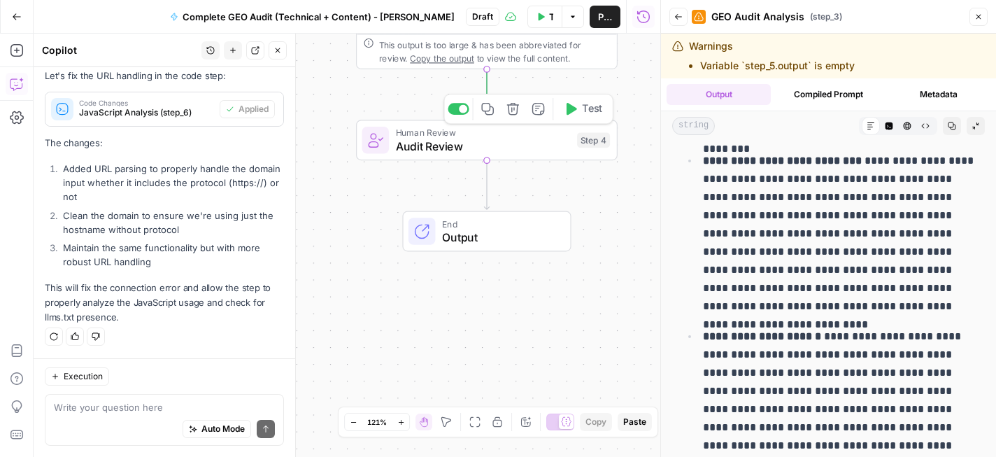
click at [530, 138] on span "Audit Review" at bounding box center [483, 146] width 175 height 17
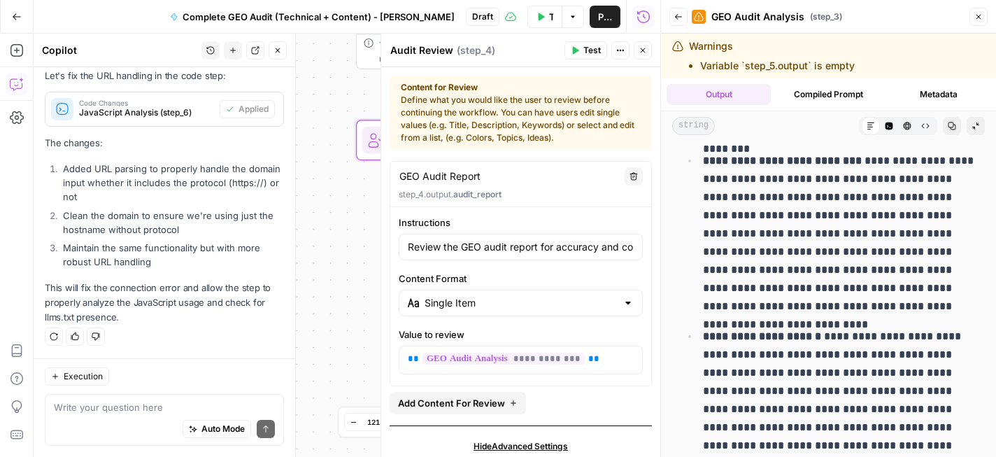
click at [588, 115] on div "Content for Review Define what you would like the user to review before continu…" at bounding box center [521, 112] width 240 height 63
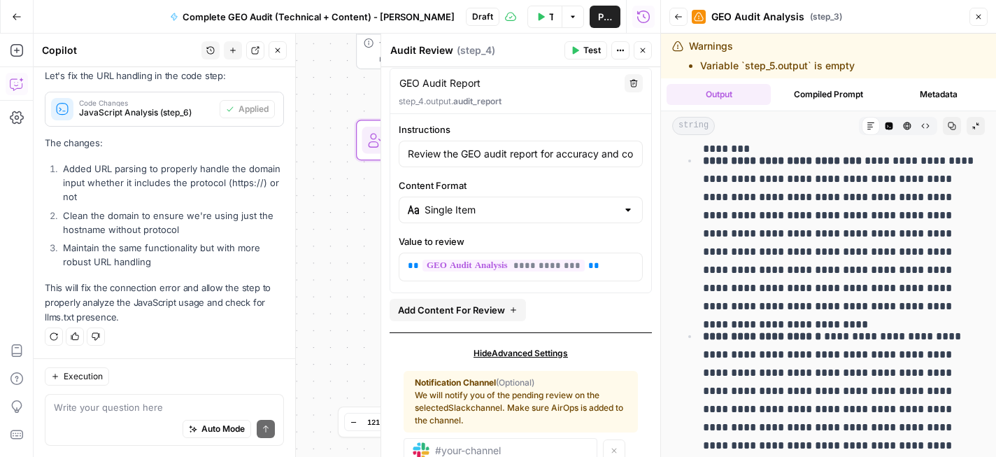
scroll to position [107, 0]
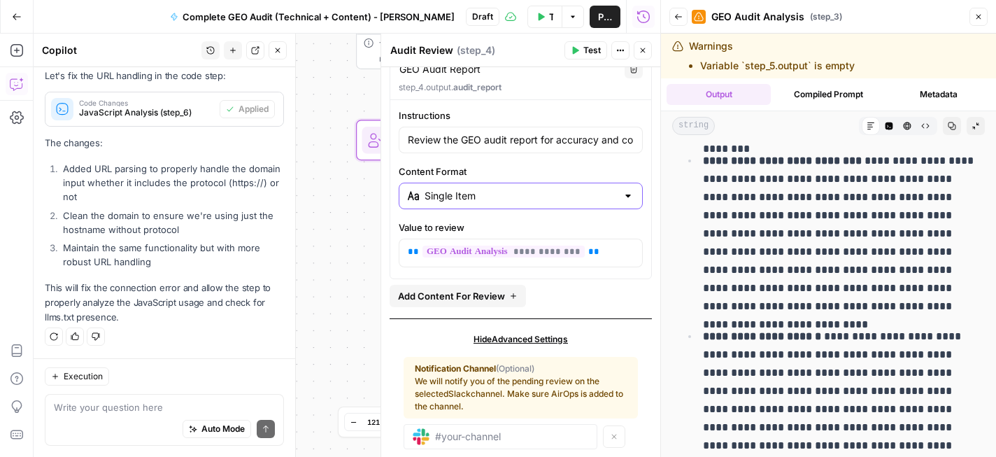
click at [550, 190] on input "Single Item" at bounding box center [520, 196] width 192 height 14
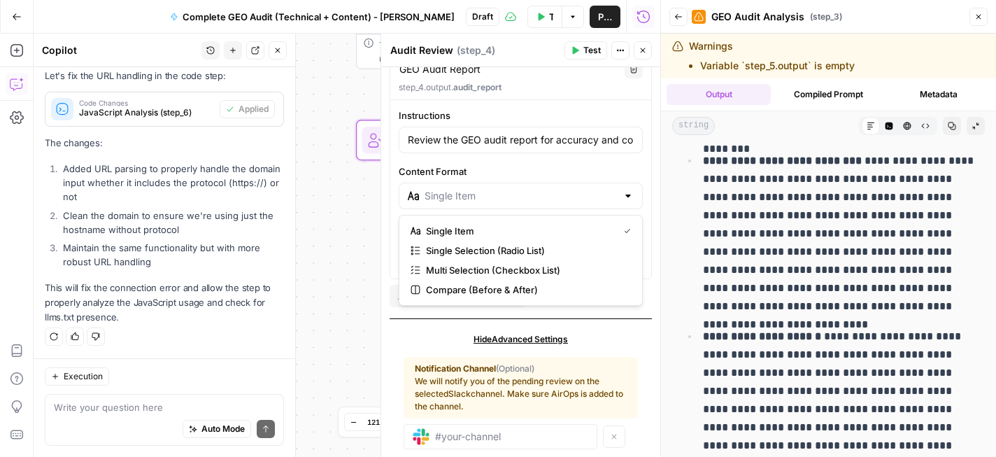
click at [559, 160] on div "**********" at bounding box center [520, 187] width 261 height 159
type input "Single Item"
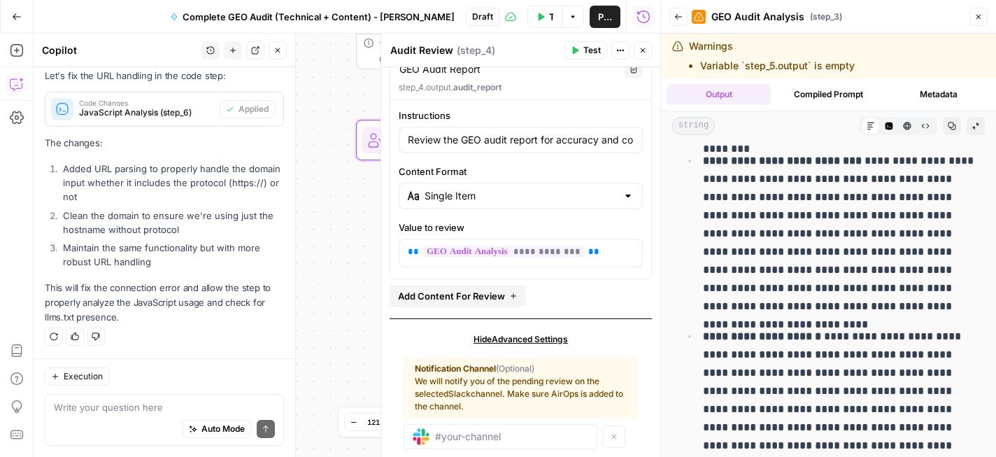
click at [558, 147] on div "Review the GEO audit report for accuracy and completeness. Make any necessary a…" at bounding box center [521, 140] width 244 height 27
click at [560, 139] on input "Review the GEO audit report for accuracy and completeness. Make any necessary a…" at bounding box center [521, 140] width 226 height 14
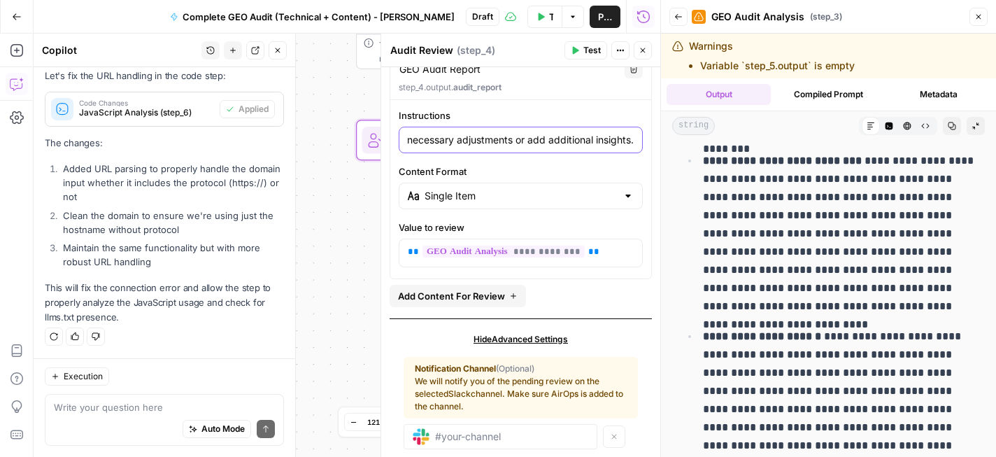
scroll to position [133, 0]
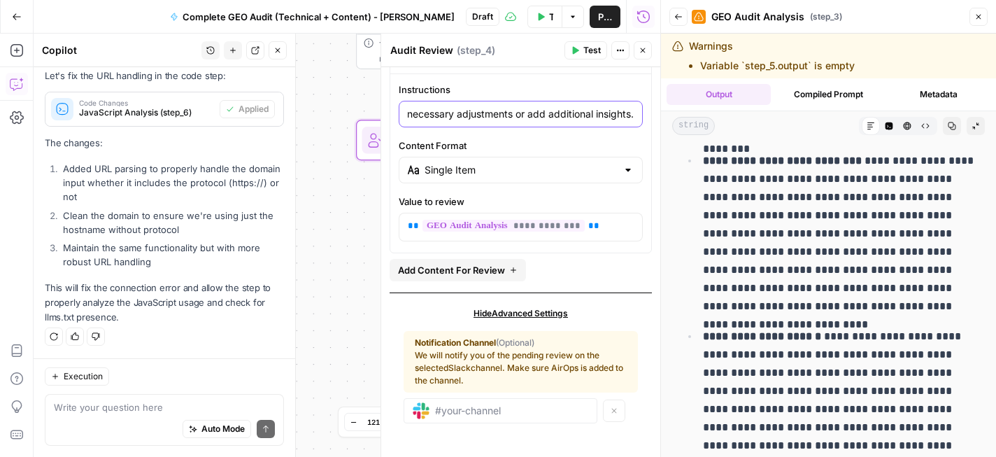
click at [624, 55] on button "Actions" at bounding box center [620, 50] width 18 height 18
click at [525, 101] on div "Review the GEO audit report for accuracy and completeness. Make any necessary a…" at bounding box center [521, 114] width 244 height 27
click at [360, 224] on div "End Output" at bounding box center [487, 231] width 262 height 41
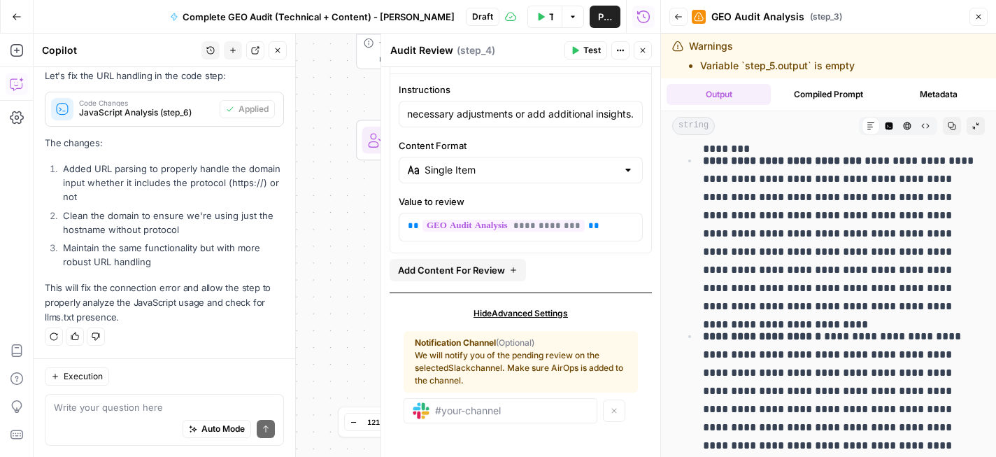
scroll to position [0, 0]
click at [645, 51] on icon "button" at bounding box center [642, 50] width 8 height 8
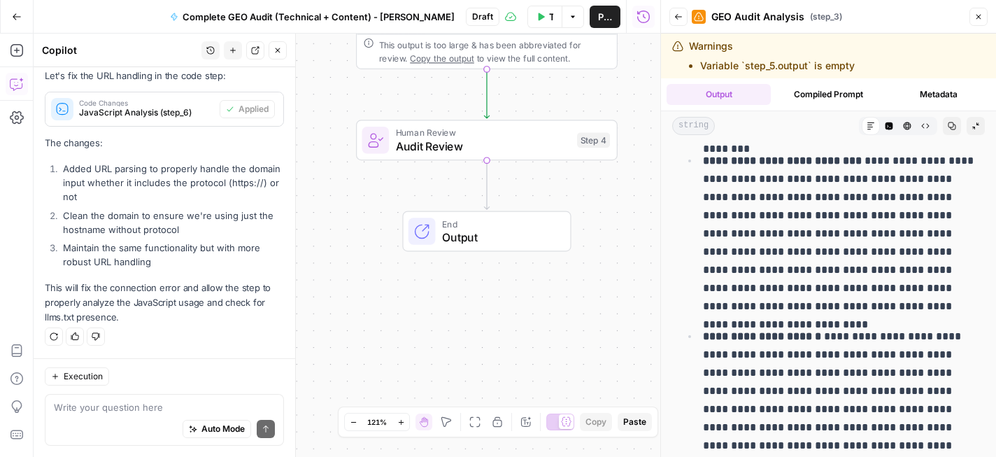
click at [483, 241] on span "Output" at bounding box center [499, 237] width 115 height 17
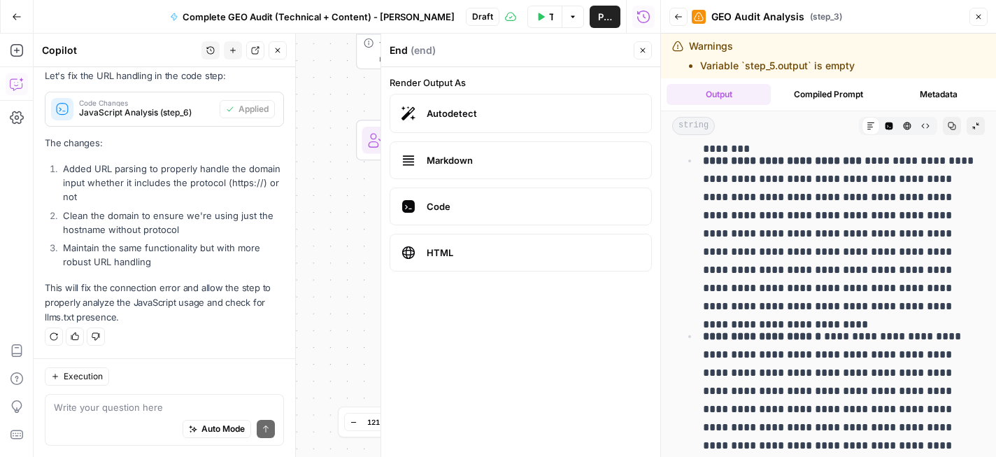
click at [484, 165] on span "Markdown" at bounding box center [533, 160] width 213 height 14
click at [492, 159] on span "Markdown" at bounding box center [533, 160] width 213 height 14
click at [559, 159] on span "Markdown" at bounding box center [533, 160] width 213 height 14
click at [980, 18] on icon "button" at bounding box center [978, 17] width 5 height 5
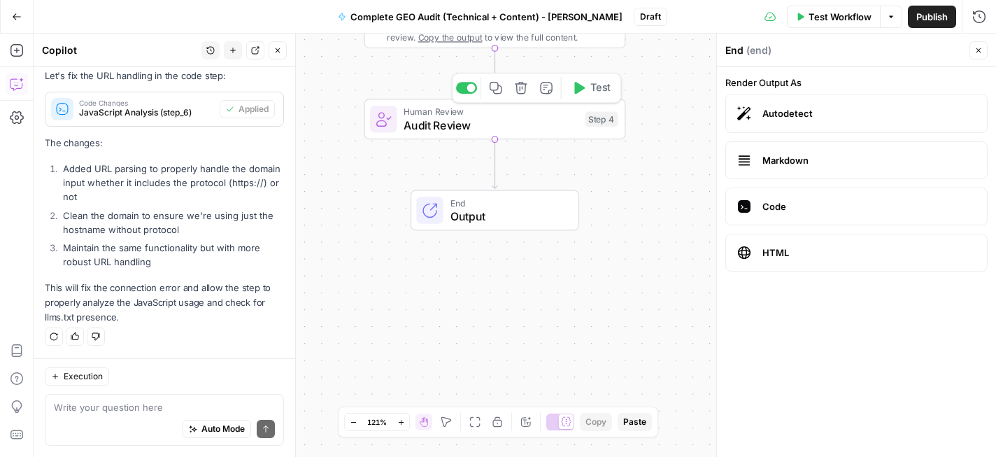
click at [579, 95] on button "Test" at bounding box center [591, 88] width 52 height 22
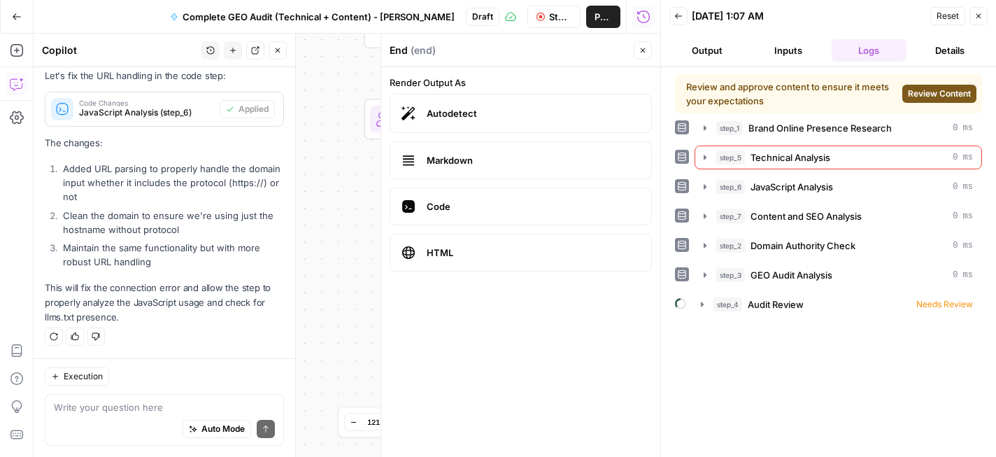
click at [943, 93] on span "Review Content" at bounding box center [939, 93] width 63 height 13
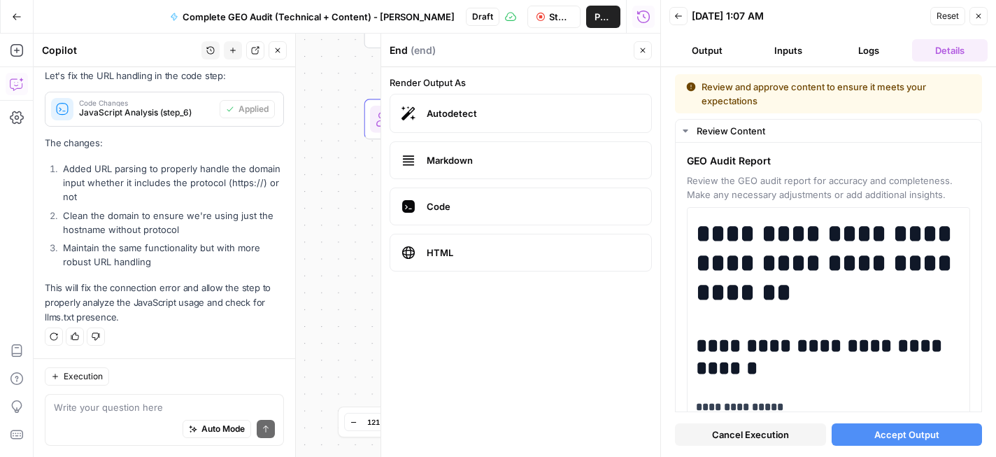
click at [885, 93] on div "Review and approve content to ensure it meets your expectations" at bounding box center [828, 94] width 285 height 28
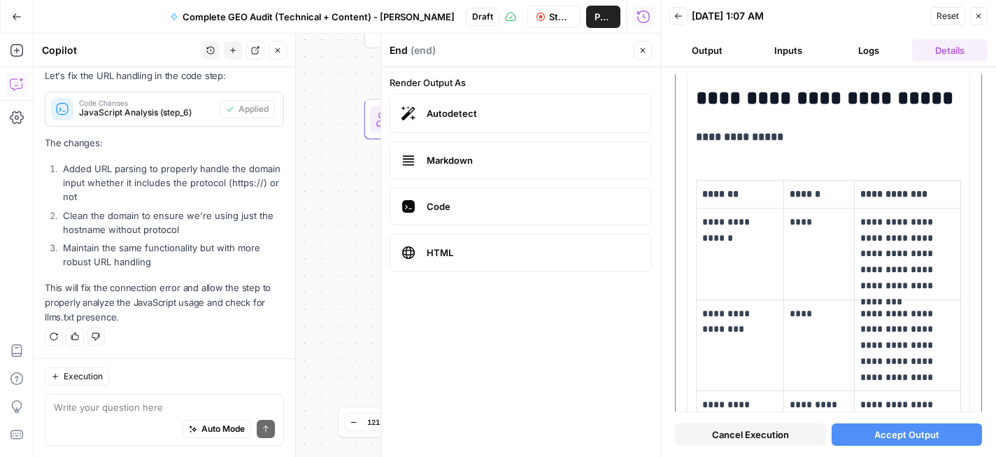
scroll to position [5642, 0]
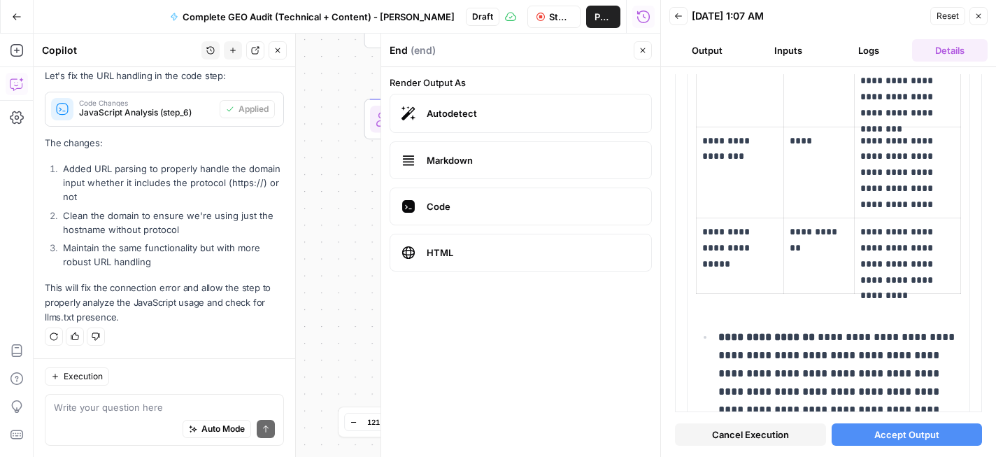
click at [643, 49] on icon "button" at bounding box center [642, 50] width 8 height 8
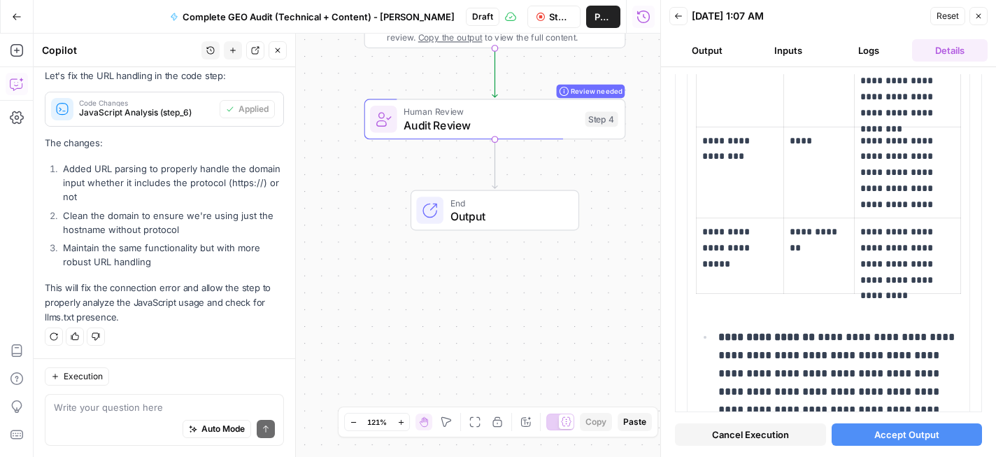
click at [518, 123] on span "Audit Review" at bounding box center [490, 125] width 175 height 17
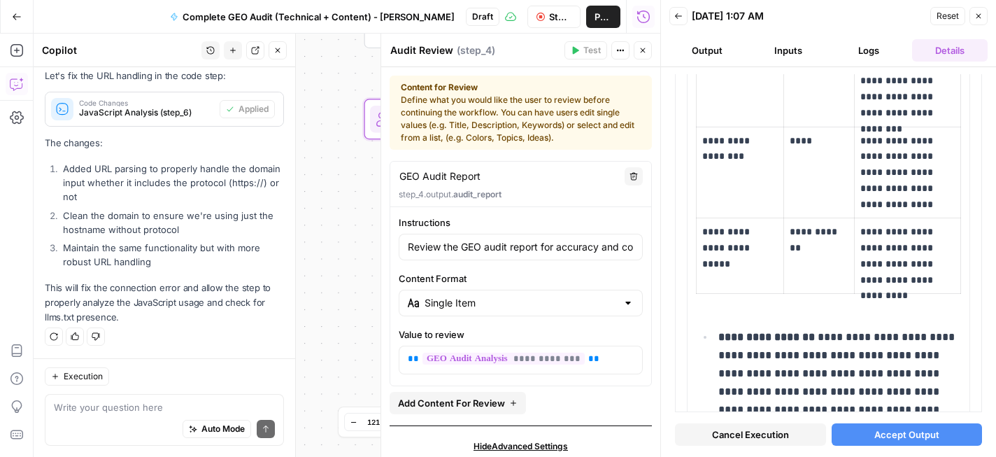
scroll to position [133, 0]
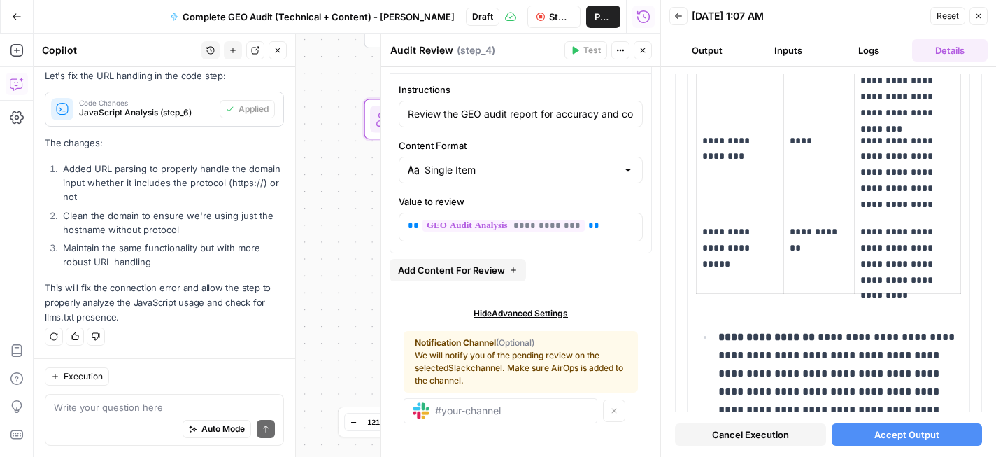
click at [505, 267] on button "Add Content For Review" at bounding box center [458, 270] width 136 height 22
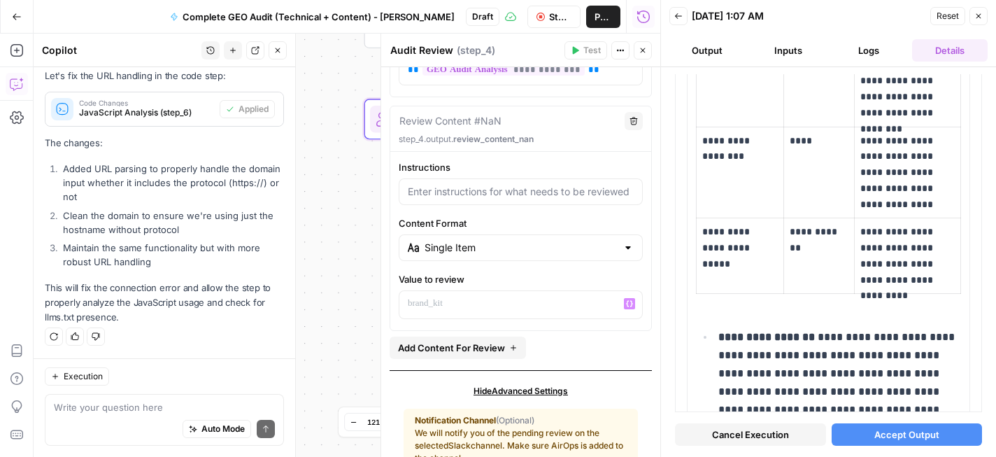
scroll to position [231, 0]
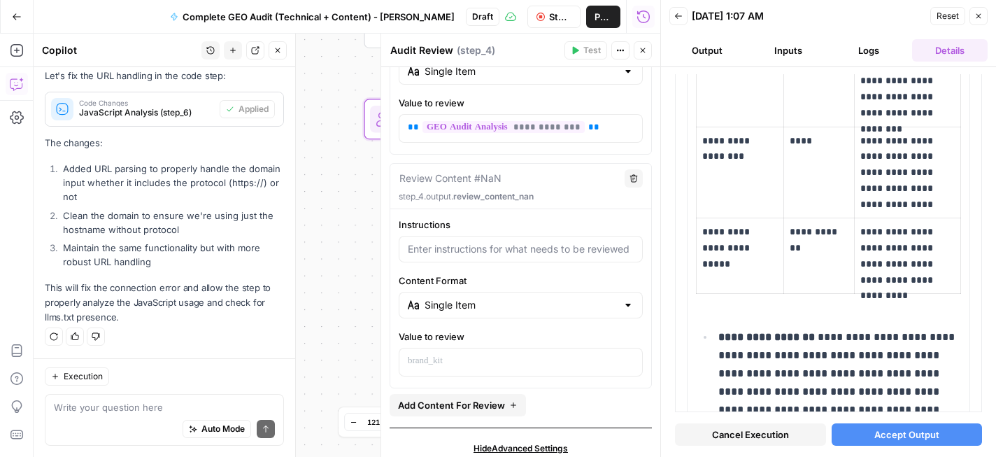
click at [633, 175] on icon "button" at bounding box center [634, 178] width 8 height 8
click at [634, 178] on icon "button" at bounding box center [634, 178] width 8 height 8
click at [520, 255] on input "Instructions" at bounding box center [521, 249] width 226 height 14
click at [502, 252] on input "Instructions" at bounding box center [521, 249] width 226 height 14
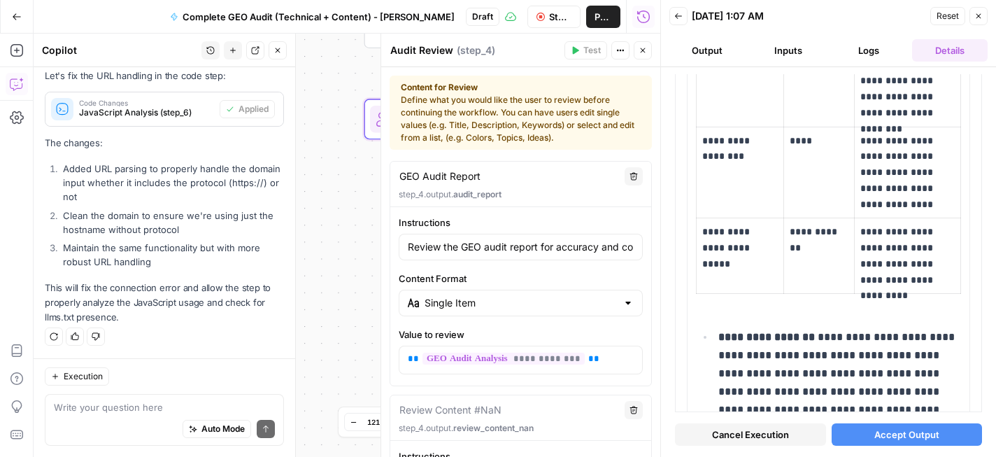
scroll to position [366, 0]
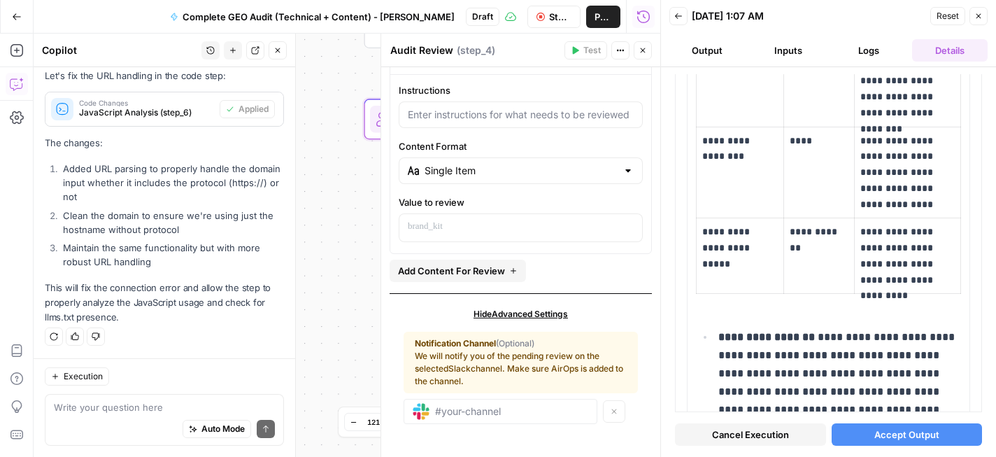
click at [583, 190] on div "Instructions Content Format Single Item Value to review" at bounding box center [520, 162] width 261 height 159
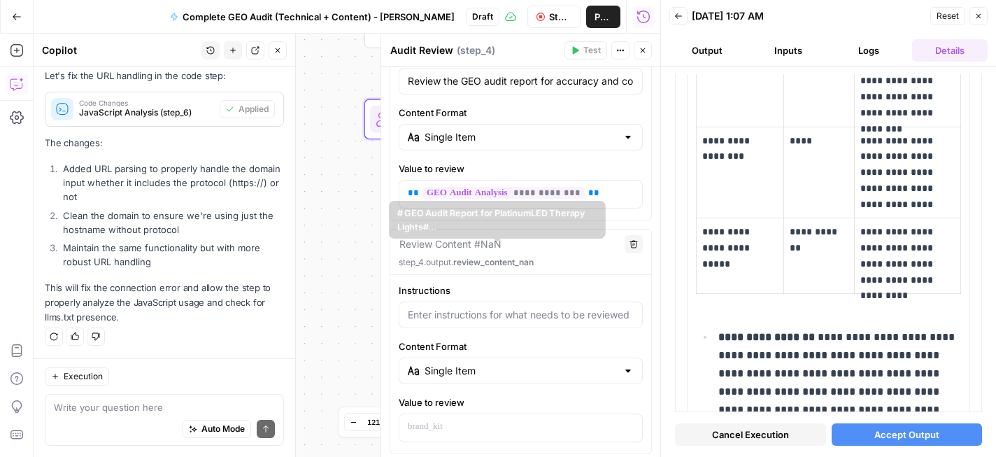
scroll to position [73, 0]
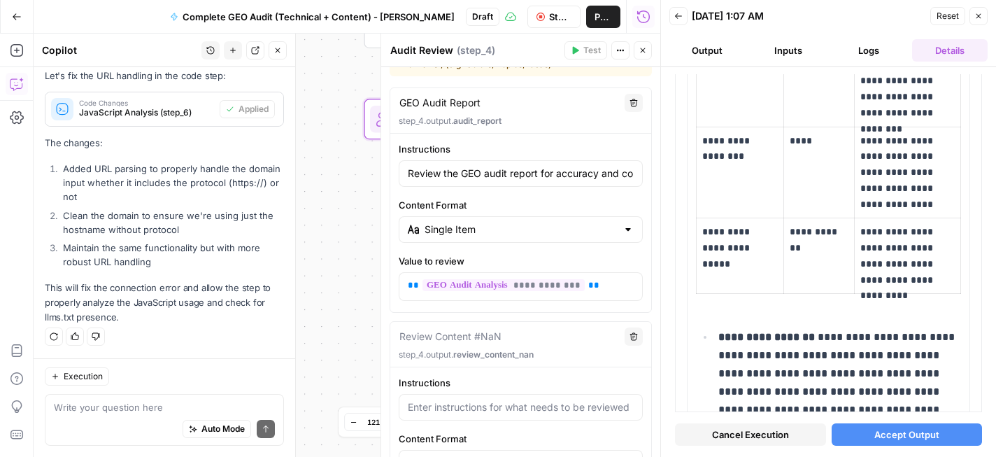
click at [637, 336] on icon "button" at bounding box center [633, 336] width 8 height 8
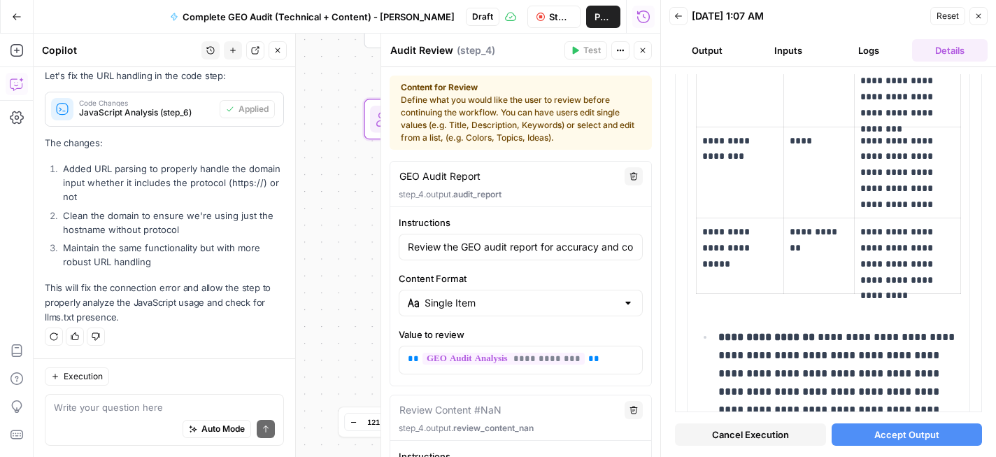
click at [641, 55] on button "Close" at bounding box center [643, 50] width 18 height 18
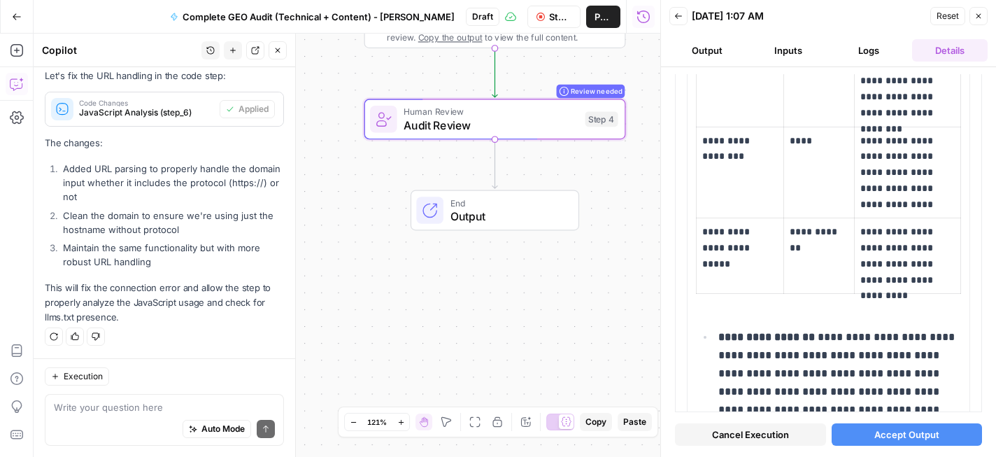
click at [911, 434] on span "Accept Output" at bounding box center [906, 434] width 65 height 14
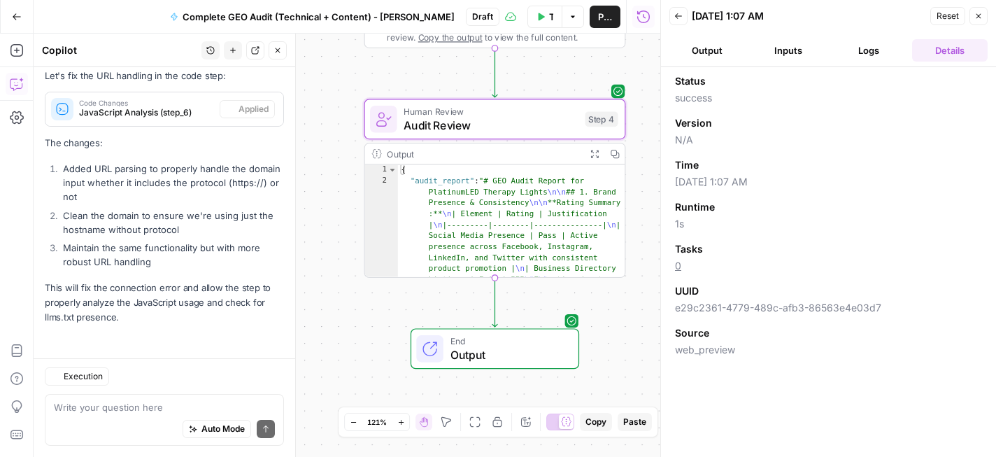
scroll to position [1490, 0]
click at [506, 351] on span "Output" at bounding box center [507, 354] width 115 height 17
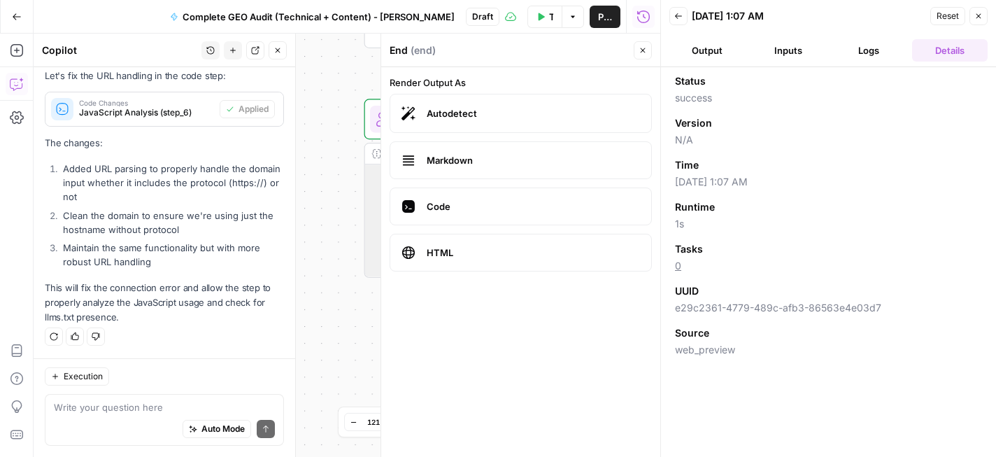
click at [543, 162] on span "Markdown" at bounding box center [533, 160] width 213 height 14
click at [539, 200] on span "Code" at bounding box center [533, 206] width 213 height 14
click at [538, 244] on label "HTML" at bounding box center [521, 253] width 262 height 38
click at [536, 148] on label "Markdown" at bounding box center [521, 160] width 262 height 38
click at [541, 108] on span "Autodetect" at bounding box center [533, 113] width 213 height 14
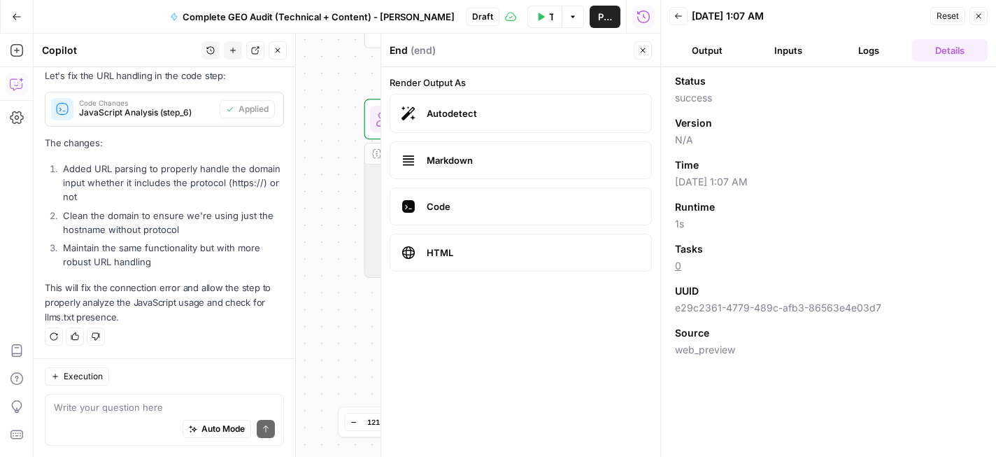
click at [697, 52] on button "Output" at bounding box center [707, 50] width 76 height 22
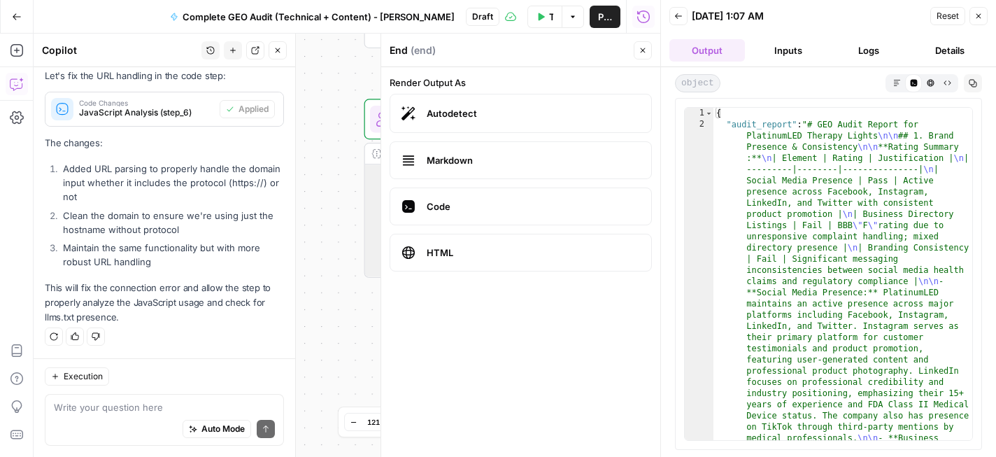
click at [897, 90] on button "Markdown" at bounding box center [896, 82] width 17 height 17
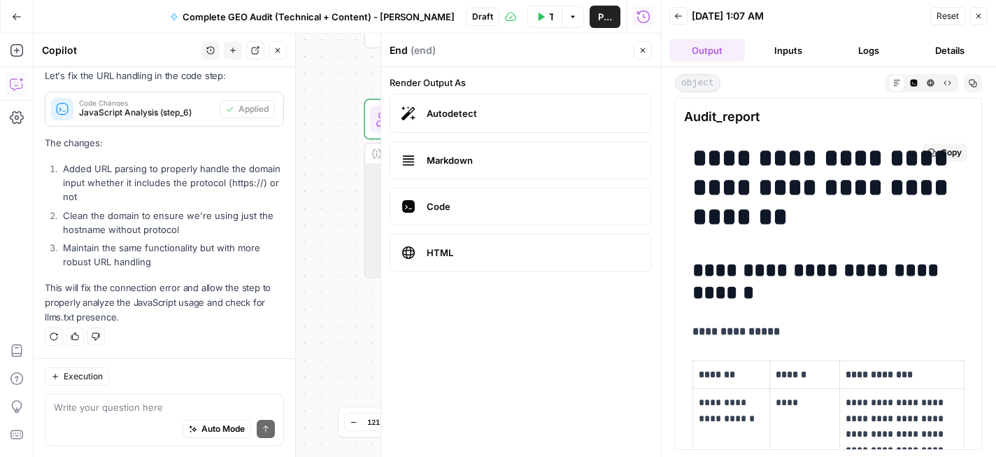
click at [945, 158] on span "Copy" at bounding box center [951, 152] width 21 height 13
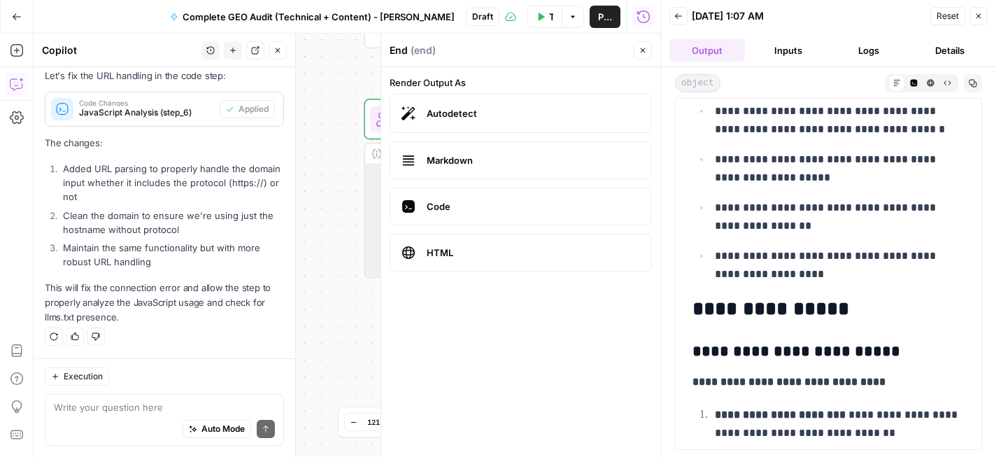
scroll to position [9813, 0]
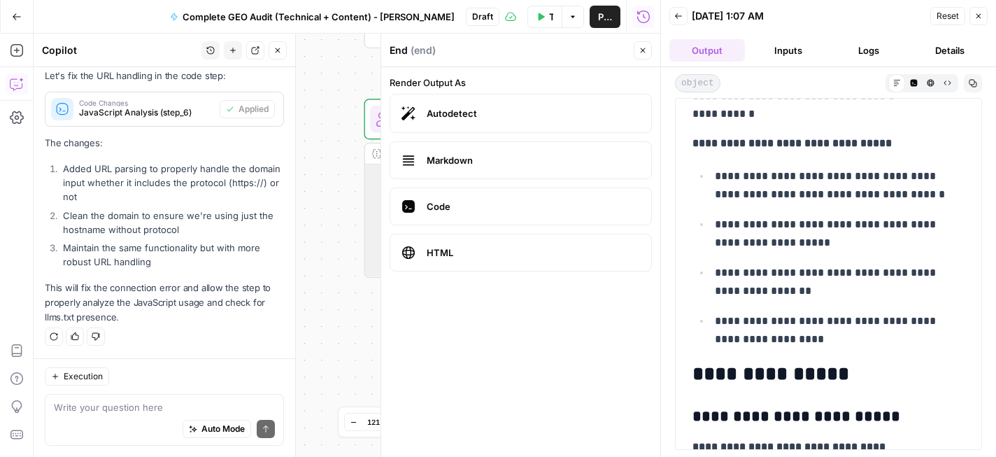
click at [506, 162] on span "Markdown" at bounding box center [533, 160] width 213 height 14
click at [896, 87] on div "Markdown" at bounding box center [896, 82] width 17 height 17
click at [897, 88] on div "Markdown" at bounding box center [896, 82] width 17 height 17
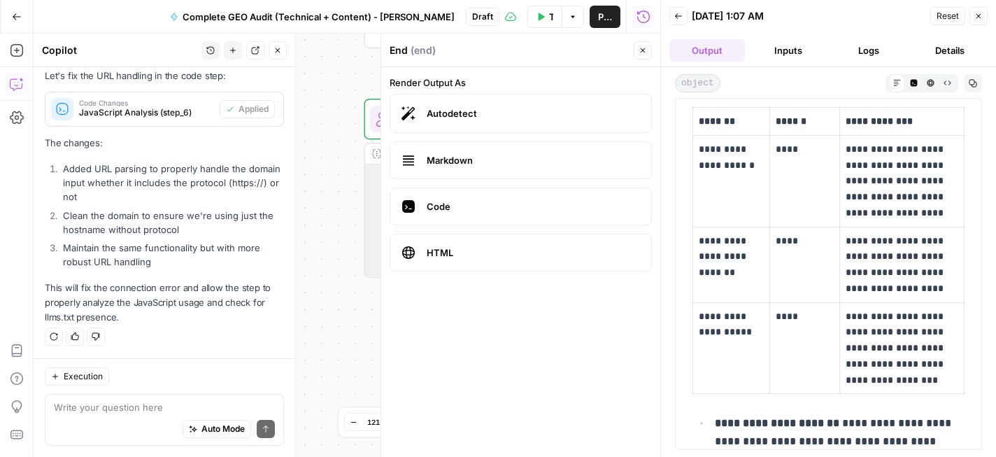
scroll to position [243, 0]
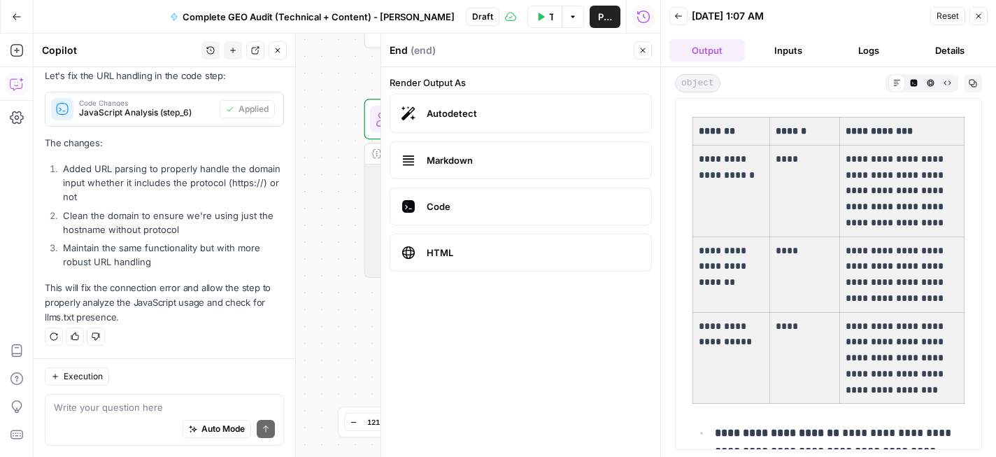
drag, startPoint x: 694, startPoint y: 123, endPoint x: 906, endPoint y: 358, distance: 316.4
click at [906, 358] on tbody "**********" at bounding box center [828, 260] width 271 height 286
copy p "**********"
click at [976, 19] on icon "button" at bounding box center [978, 16] width 8 height 8
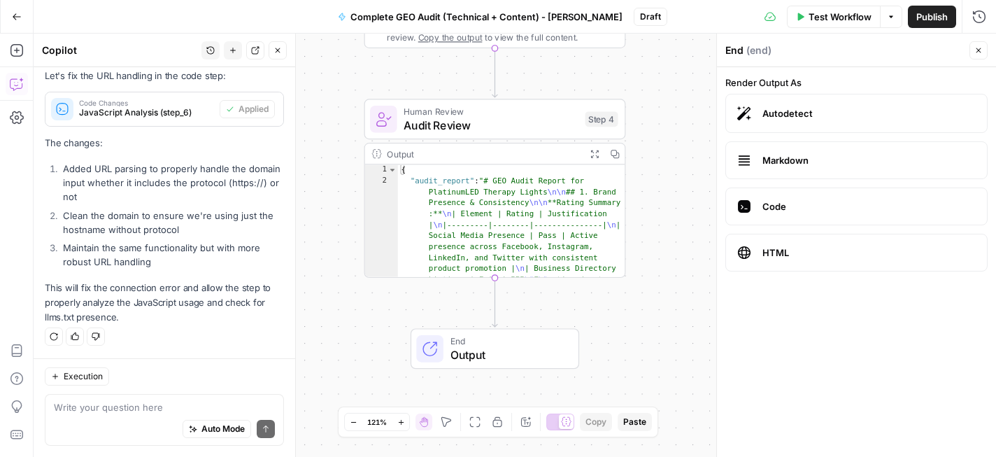
click at [934, 24] on button "Publish" at bounding box center [932, 17] width 48 height 22
click at [490, 345] on span "End" at bounding box center [507, 340] width 115 height 13
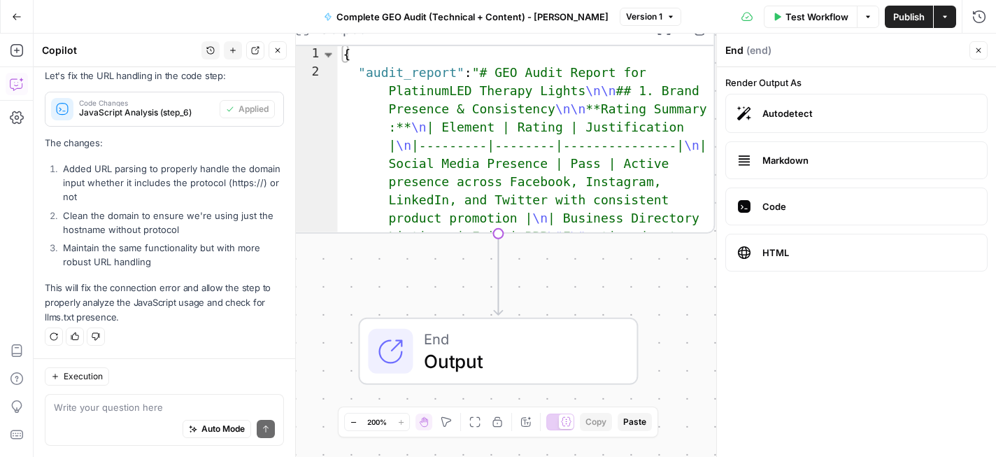
click at [510, 341] on span "End" at bounding box center [519, 338] width 190 height 22
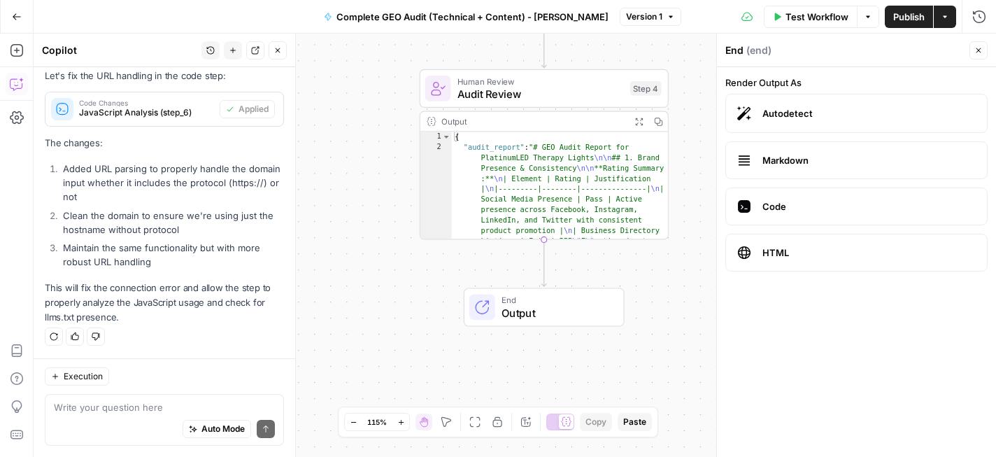
click at [983, 50] on button "Close" at bounding box center [978, 50] width 18 height 18
click at [562, 310] on span "Output" at bounding box center [555, 313] width 109 height 16
click at [774, 161] on span "Markdown" at bounding box center [868, 160] width 213 height 14
click at [681, 253] on div "Workflow Set Inputs Inputs Perplexity Deep Research Brand Online Presence Resea…" at bounding box center [515, 245] width 962 height 423
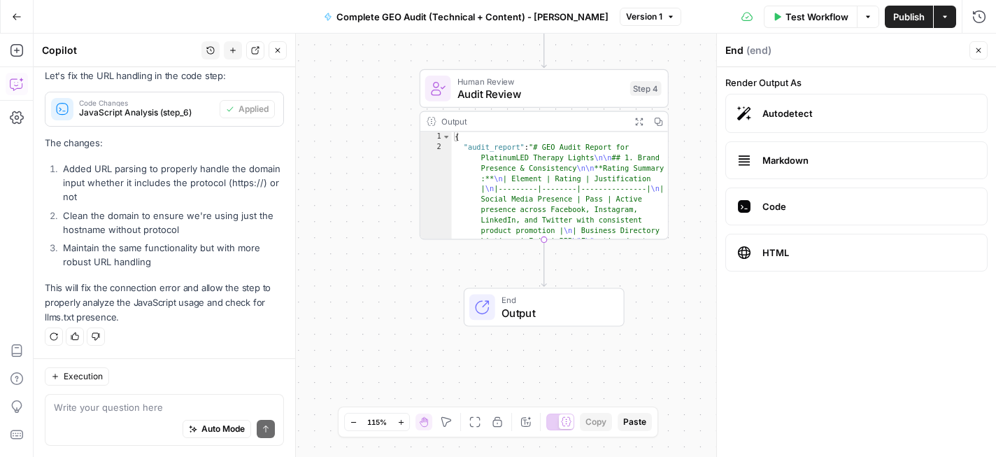
click at [799, 115] on span "Autodetect" at bounding box center [868, 113] width 213 height 14
click at [803, 159] on span "Markdown" at bounding box center [868, 160] width 213 height 14
click at [816, 25] on button "Test Workflow" at bounding box center [811, 17] width 94 height 22
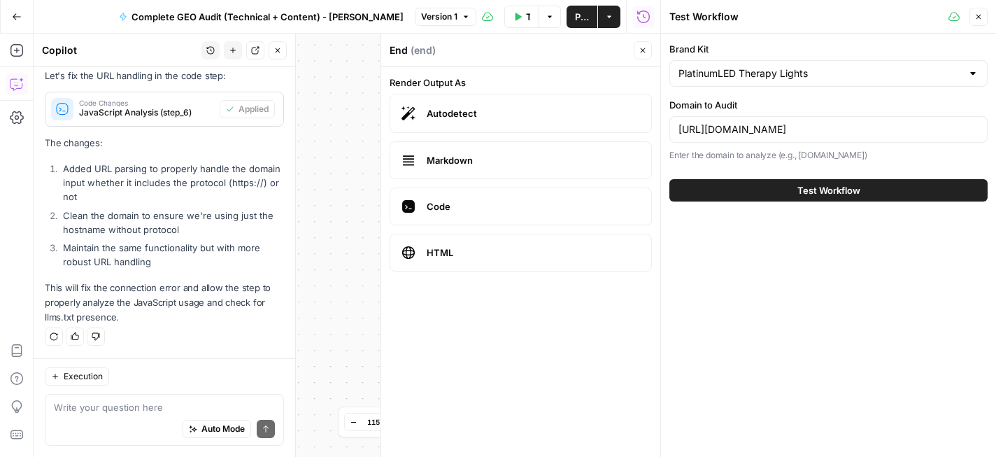
click at [976, 15] on icon "button" at bounding box center [978, 17] width 5 height 5
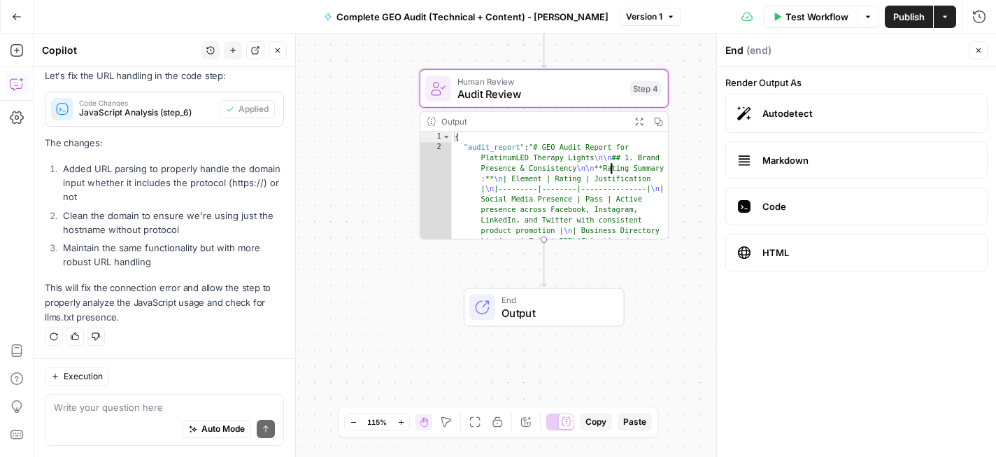
type textarea "**********"
click at [587, 98] on span "Audit Review" at bounding box center [540, 94] width 166 height 16
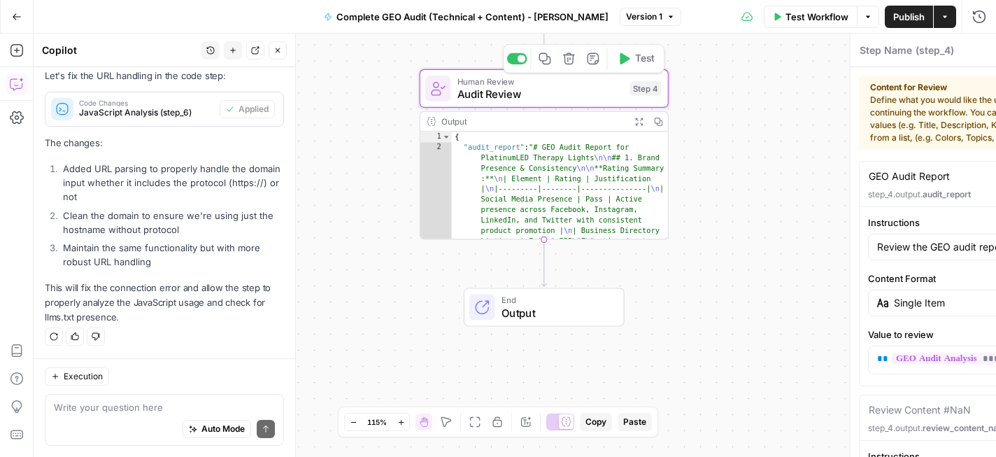
type textarea "Audit Review"
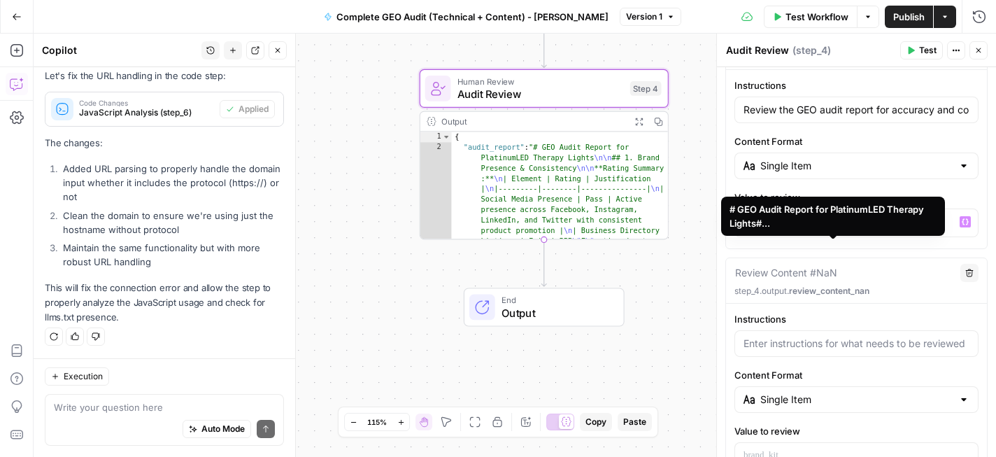
scroll to position [0, 0]
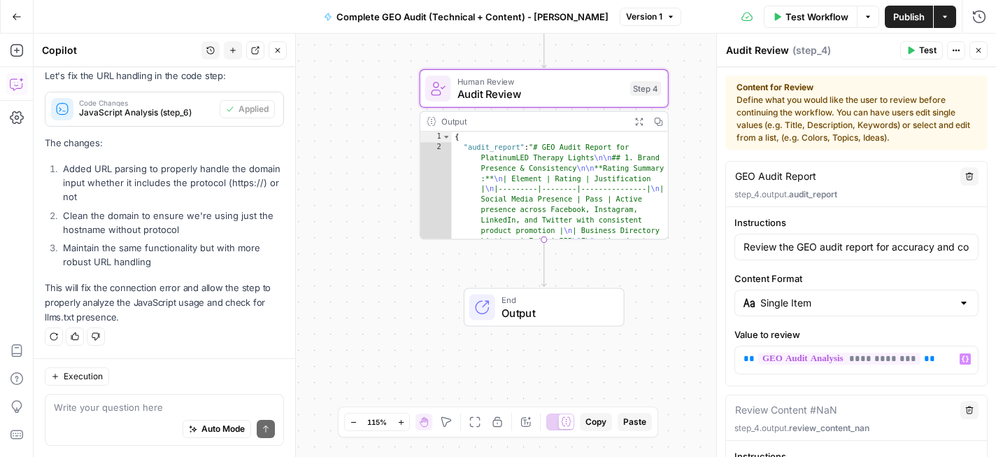
click at [919, 51] on span "Test" at bounding box center [927, 50] width 17 height 13
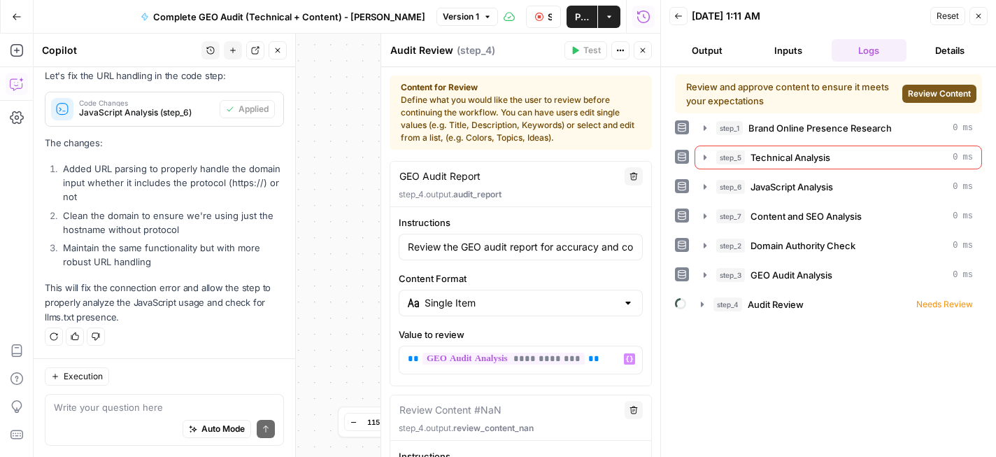
click at [934, 92] on span "Review Content" at bounding box center [939, 93] width 63 height 13
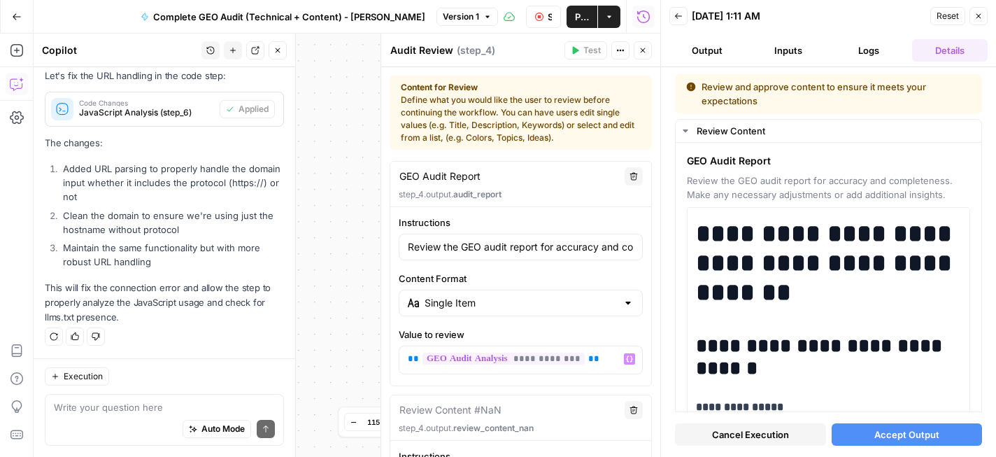
click at [924, 436] on span "Accept Output" at bounding box center [906, 434] width 65 height 14
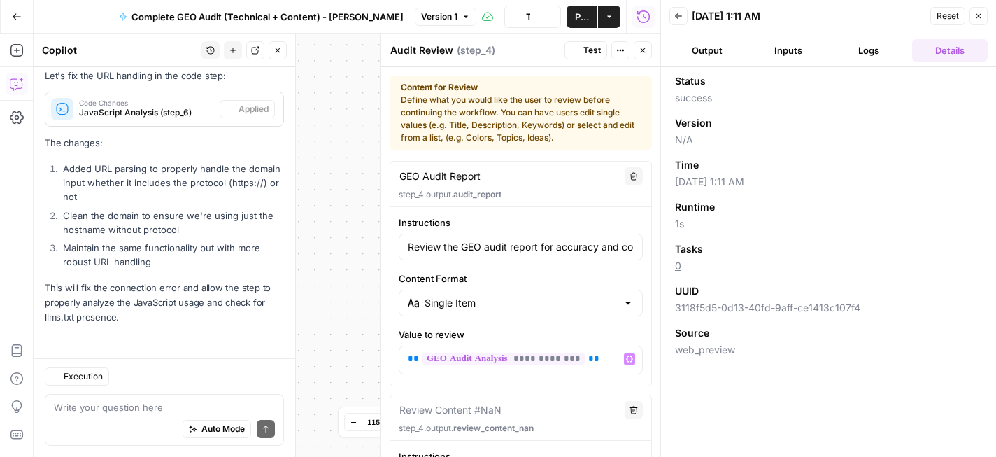
scroll to position [1490, 0]
click at [698, 54] on button "Output" at bounding box center [707, 50] width 76 height 22
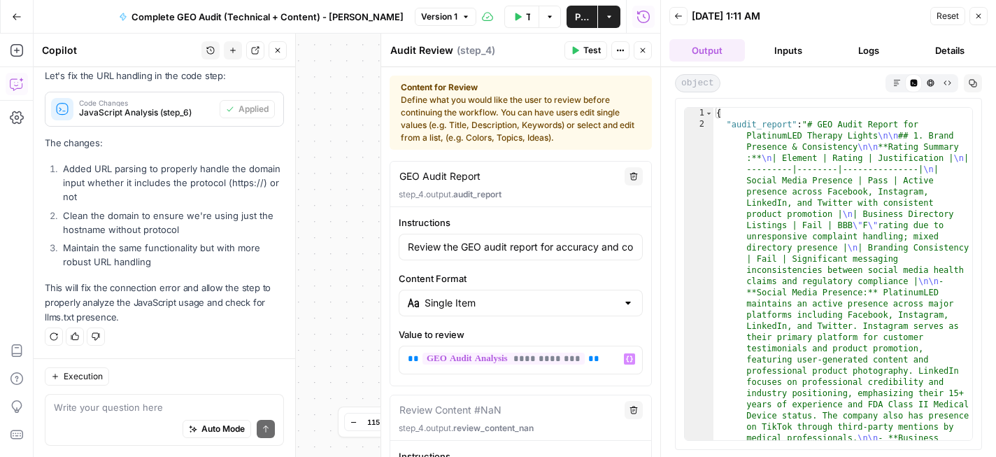
click at [892, 77] on button "Markdown" at bounding box center [896, 82] width 17 height 17
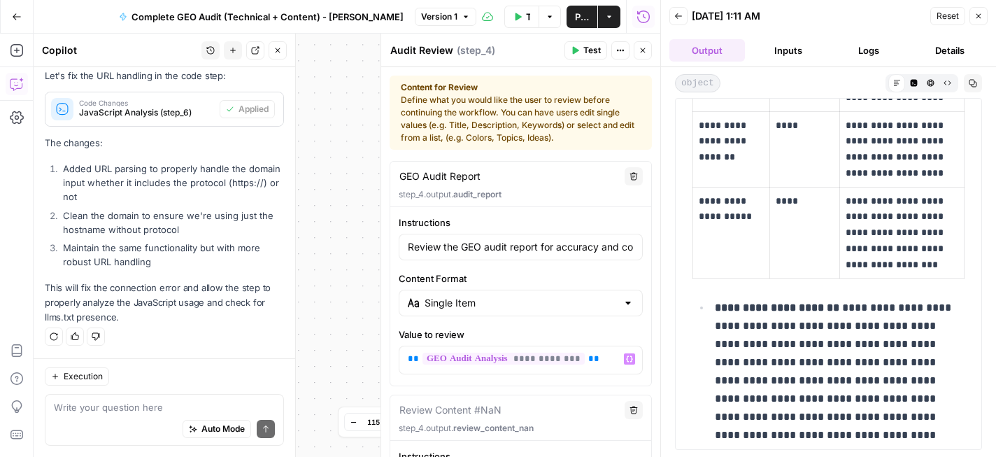
scroll to position [0, 0]
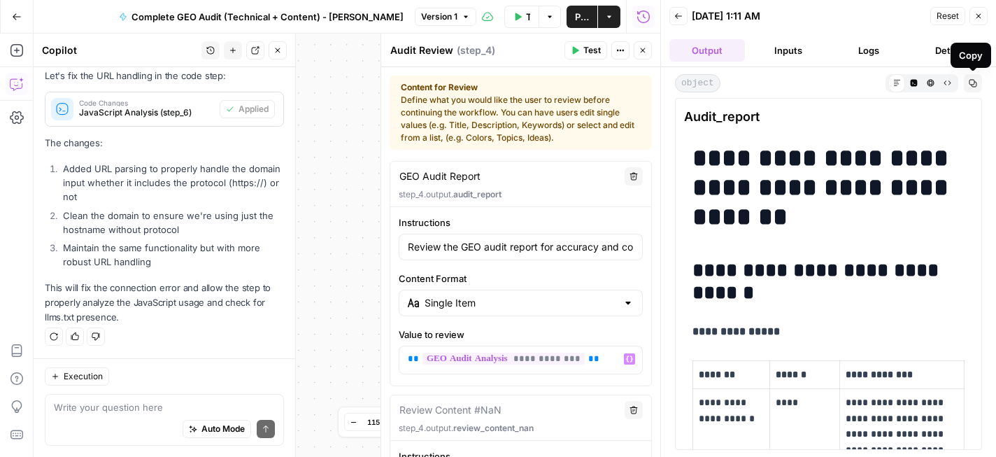
click at [973, 83] on icon "button" at bounding box center [973, 83] width 8 height 8
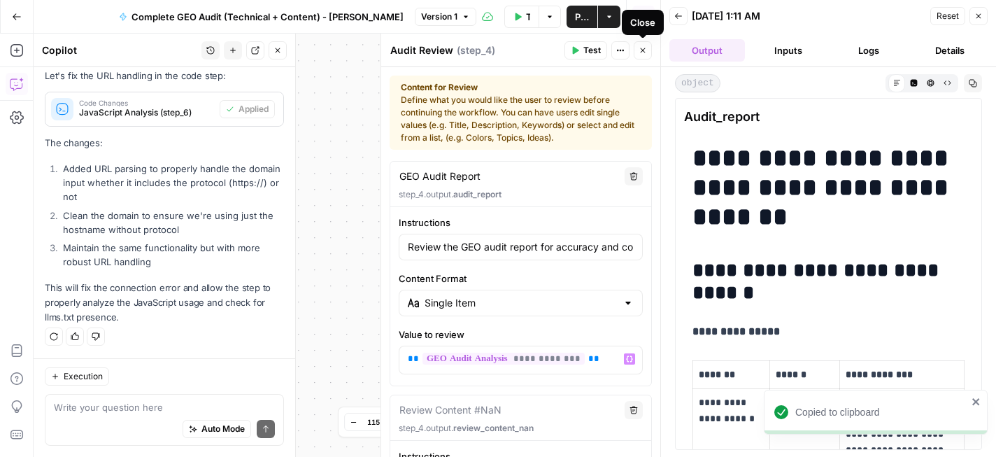
click at [641, 50] on icon "button" at bounding box center [643, 50] width 5 height 5
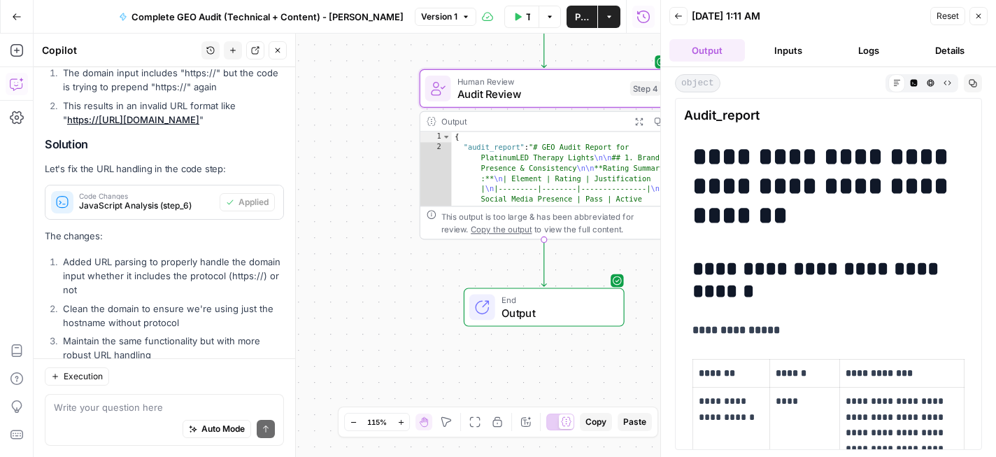
scroll to position [1490, 0]
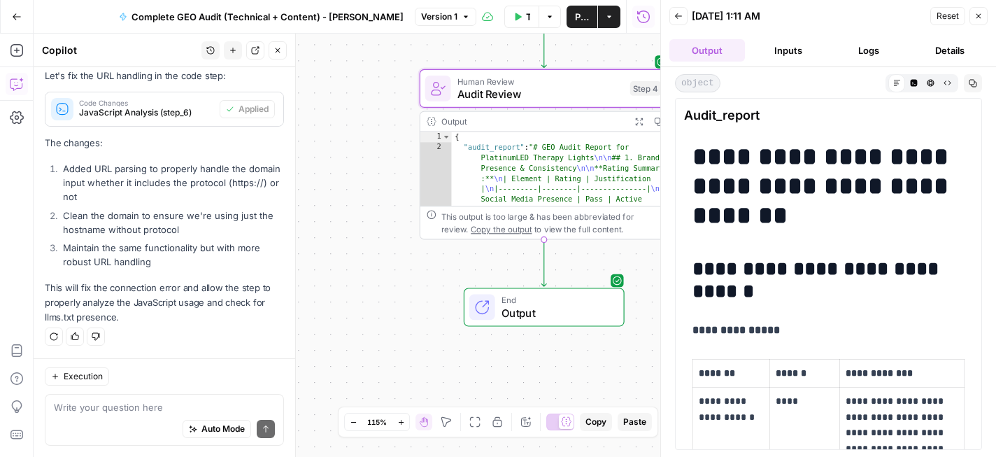
click at [609, 20] on icon "button" at bounding box center [609, 17] width 8 height 8
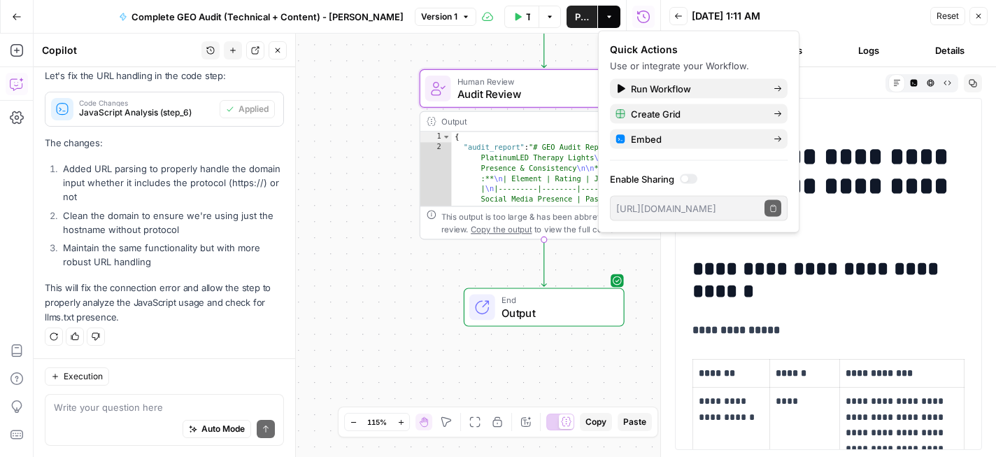
click at [689, 180] on div at bounding box center [688, 179] width 17 height 10
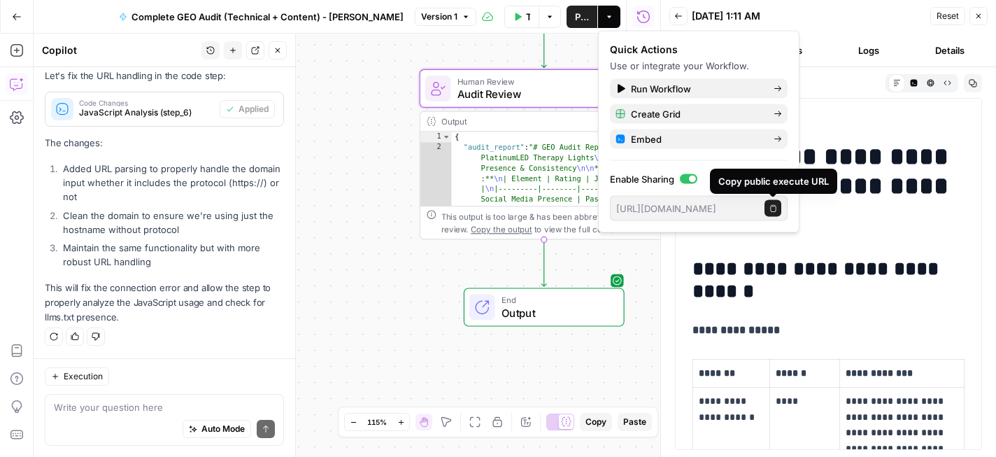
click at [773, 204] on icon "button" at bounding box center [773, 208] width 8 height 8
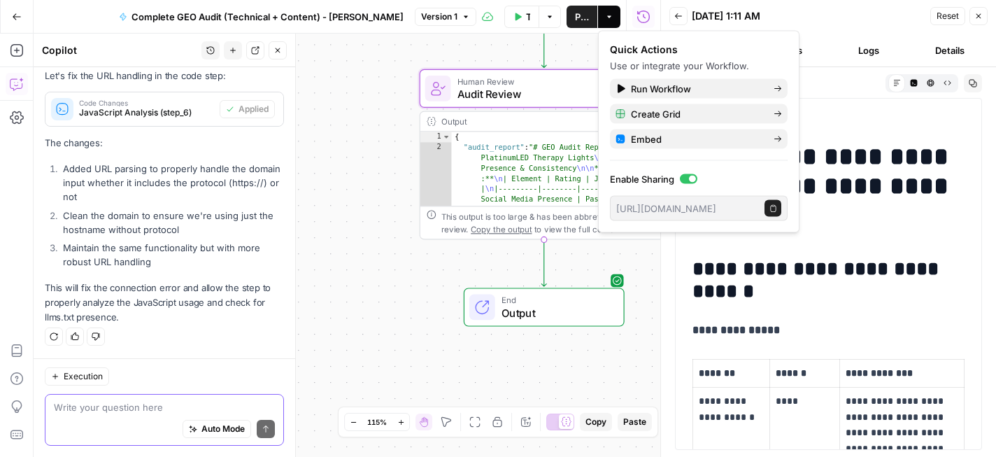
click at [122, 403] on textarea at bounding box center [164, 407] width 221 height 14
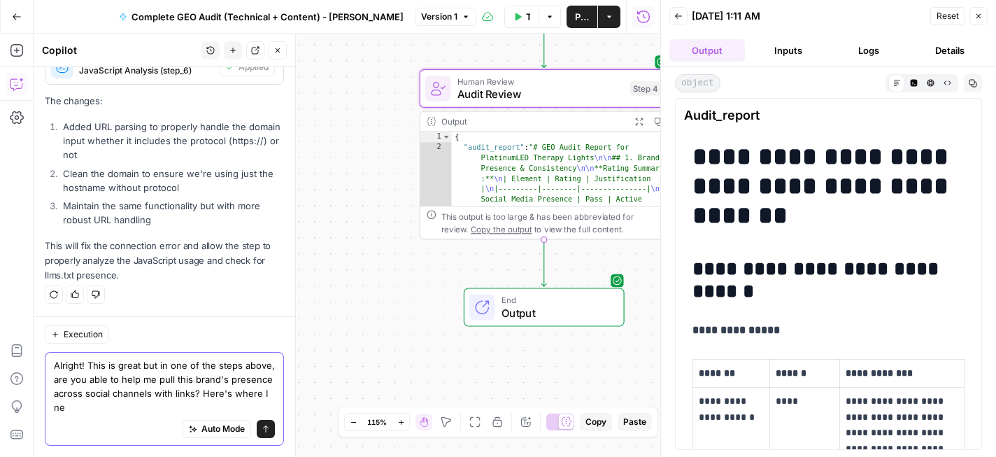
scroll to position [1531, 0]
click at [127, 407] on textarea "Alright! This is great but in one of the steps above, are you able to help me p…" at bounding box center [164, 386] width 221 height 56
click at [148, 422] on div "Auto Mode Send" at bounding box center [164, 429] width 221 height 31
click at [159, 415] on div "Auto Mode Send" at bounding box center [164, 429] width 221 height 31
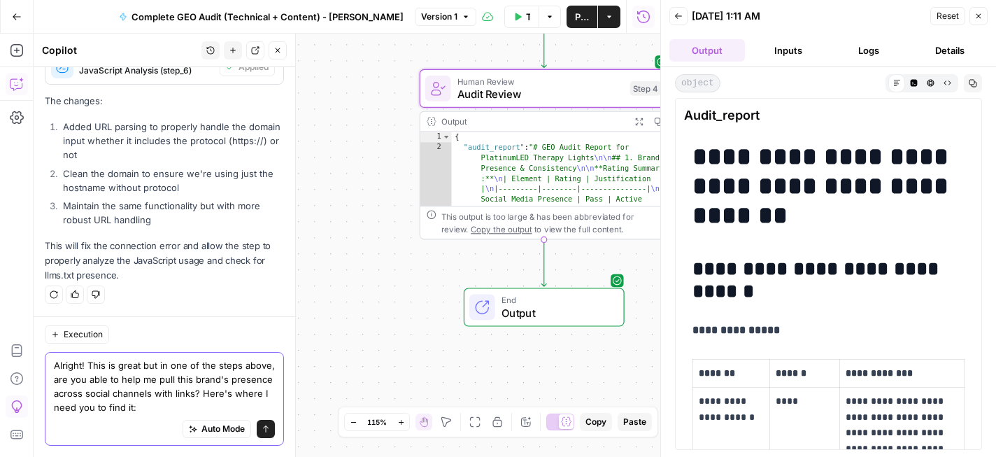
click at [170, 407] on textarea "Alright! This is great but in one of the steps above, are you able to help me p…" at bounding box center [164, 386] width 221 height 56
click at [147, 407] on textarea "Alright! This is great but in one of the steps above, are you able to help me p…" at bounding box center [164, 386] width 221 height 56
paste textarea "LinkedIn: https://www.linkedin.com/ Reddit: https://www.reddit.com Quora: https…"
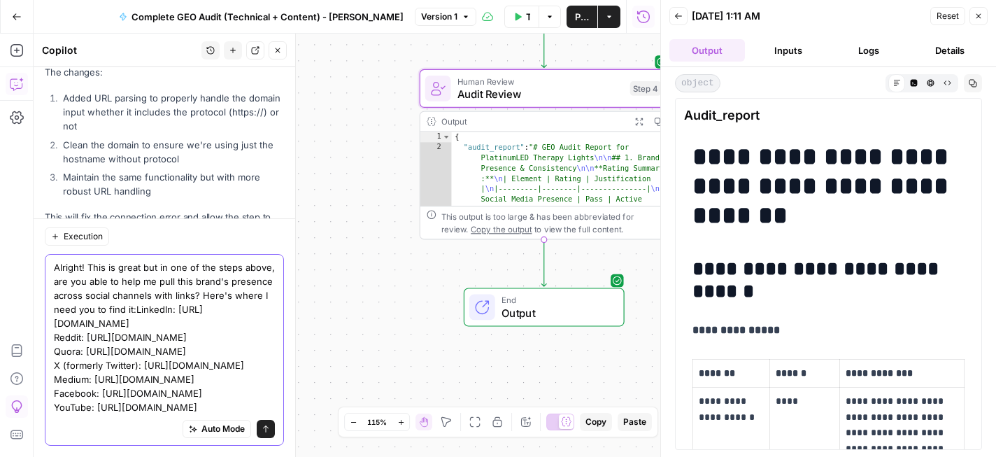
scroll to position [1643, 0]
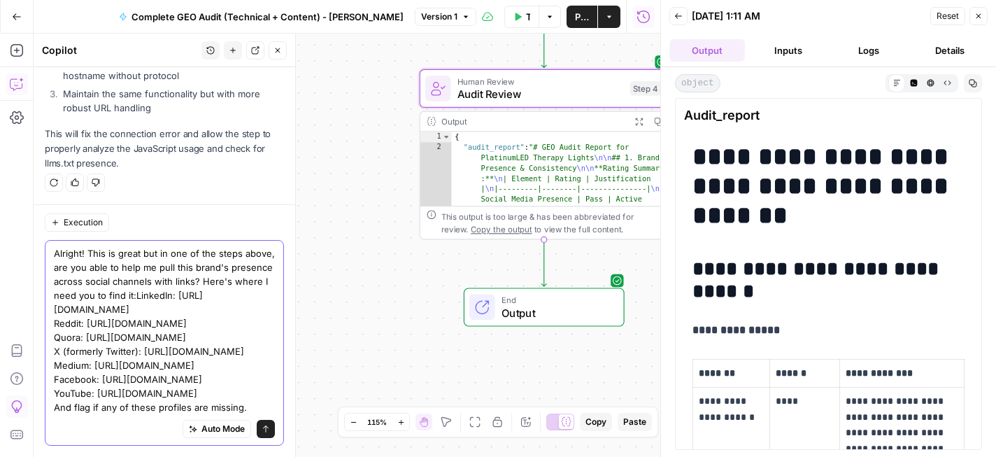
type textarea "Alright! This is great but in one of the steps above, are you able to help me p…"
click at [263, 427] on icon "submit" at bounding box center [266, 428] width 8 height 8
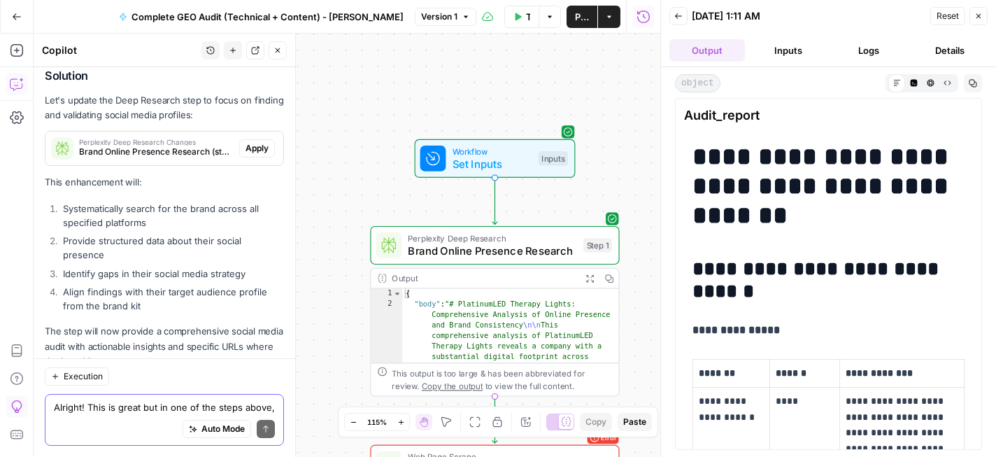
scroll to position [2017, 0]
click at [265, 147] on span "Apply" at bounding box center [256, 149] width 23 height 13
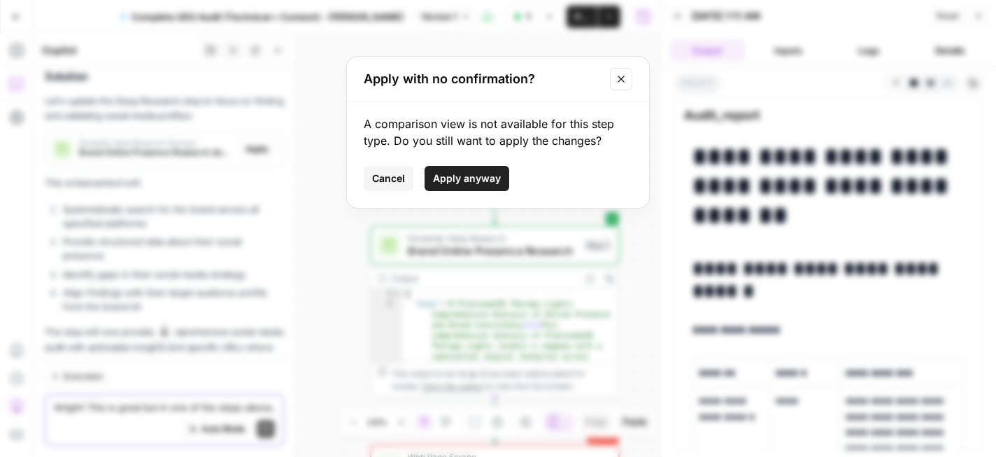
click at [377, 178] on span "Cancel" at bounding box center [388, 178] width 33 height 14
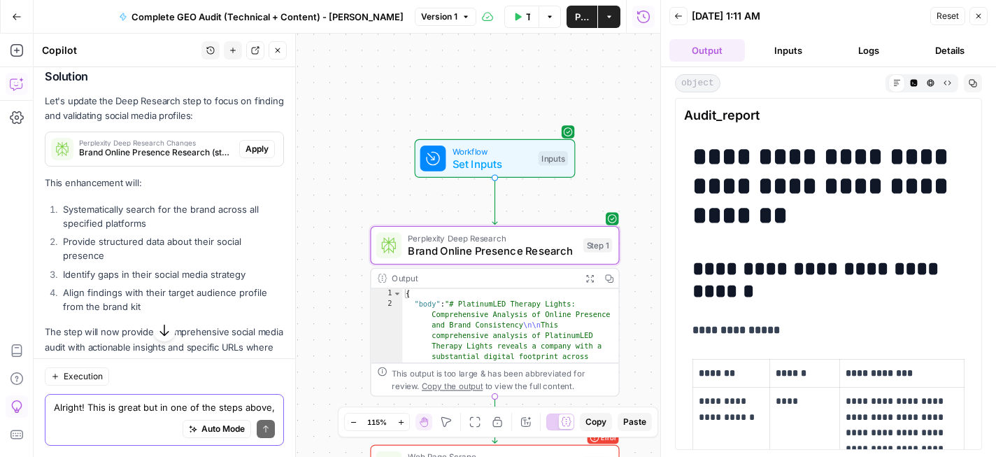
click at [251, 155] on span "Apply" at bounding box center [256, 149] width 23 height 13
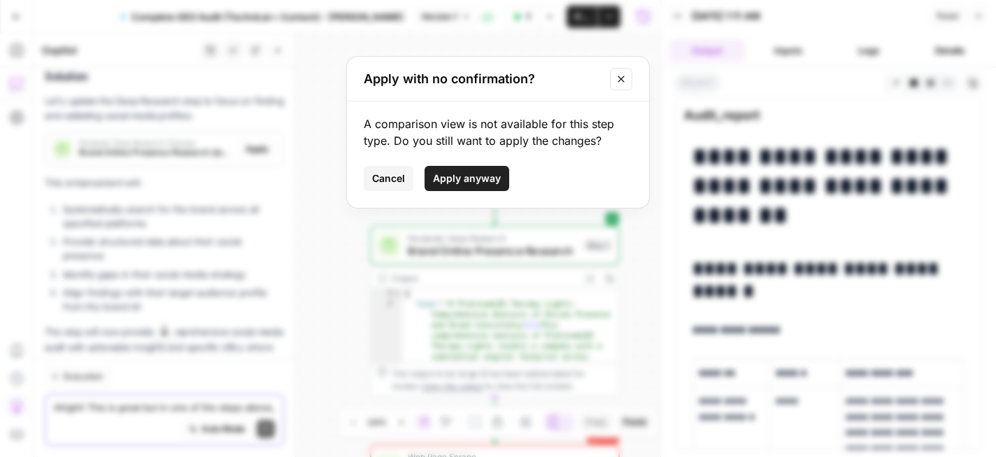
drag, startPoint x: 363, startPoint y: 124, endPoint x: 603, endPoint y: 145, distance: 241.5
click at [603, 145] on div "A comparison view is not available for this step type. Do you still want to app…" at bounding box center [498, 132] width 269 height 34
copy div "A comparison view is not available for this step type. Do you still want to app…"
click at [397, 175] on span "Cancel" at bounding box center [388, 178] width 33 height 14
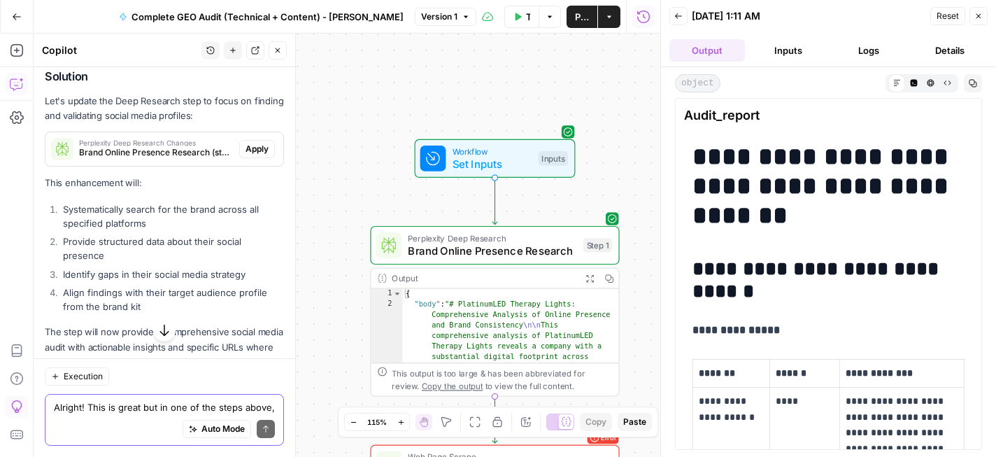
scroll to position [2048, 0]
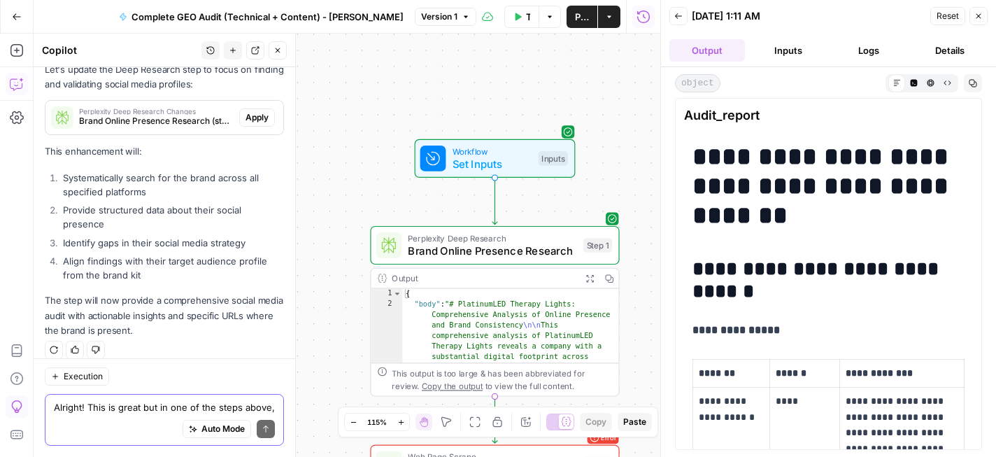
click at [190, 401] on textarea "Alright! This is great but in one of the steps above, are you able to help me p…" at bounding box center [164, 407] width 221 height 14
type textarea "h"
paste textarea "A comparison view is not available for this step type. Do you still want to app…"
type textarea "What does this message mean? A comparison view is not available for this step t…"
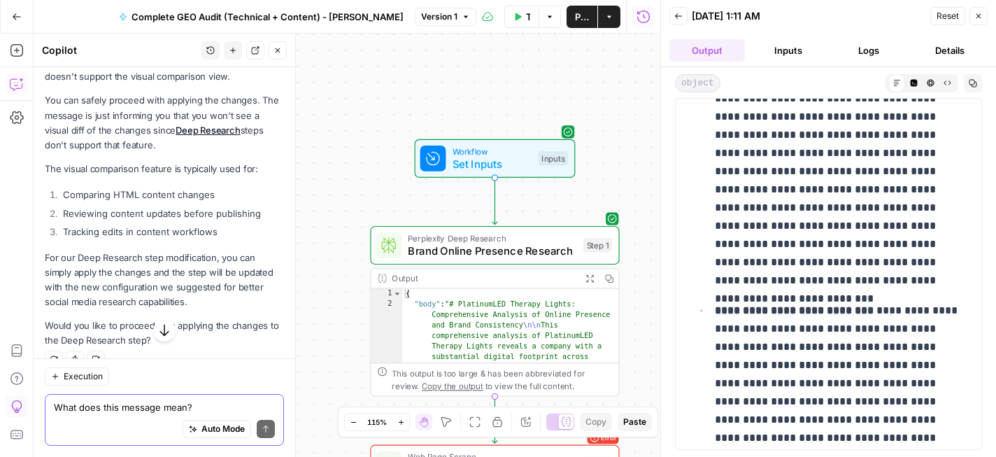
scroll to position [2466, 0]
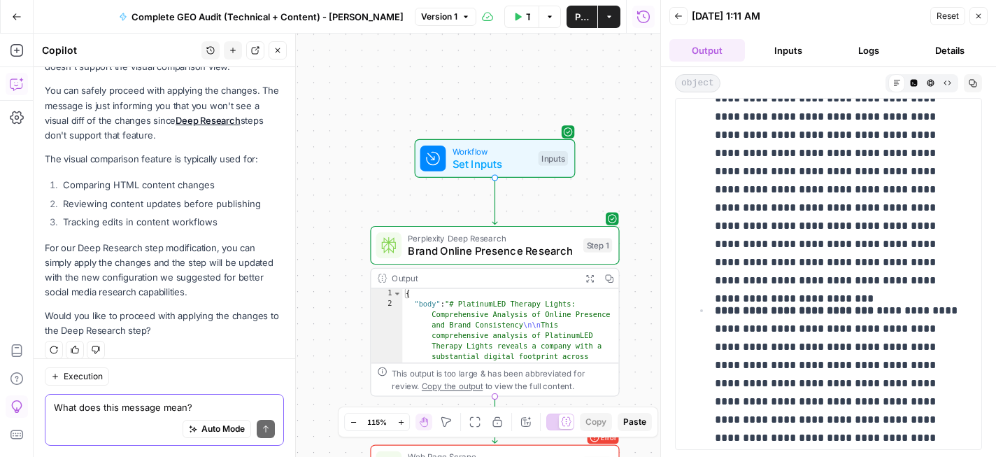
click at [139, 409] on textarea "What does this message mean? A comparison view is not available for this step t…" at bounding box center [164, 407] width 221 height 14
type textarea "Yes"
click at [257, 431] on button "Send" at bounding box center [266, 429] width 18 height 18
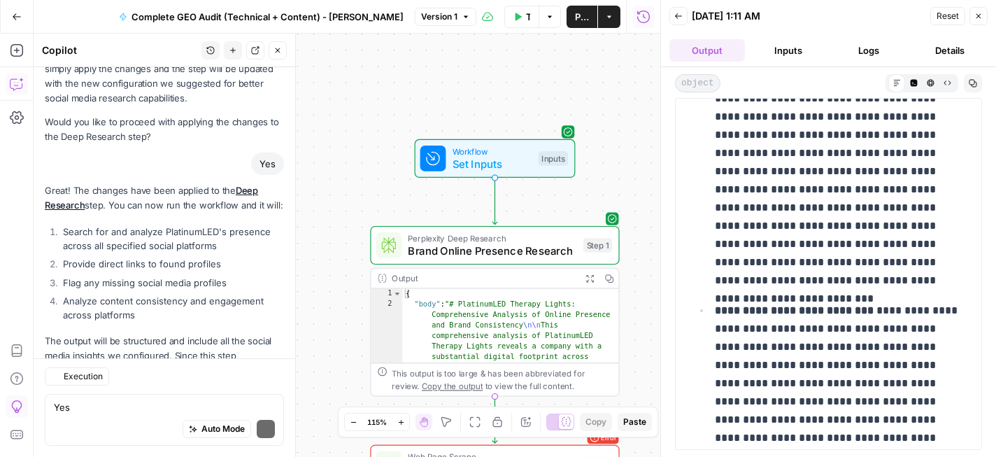
scroll to position [2768, 0]
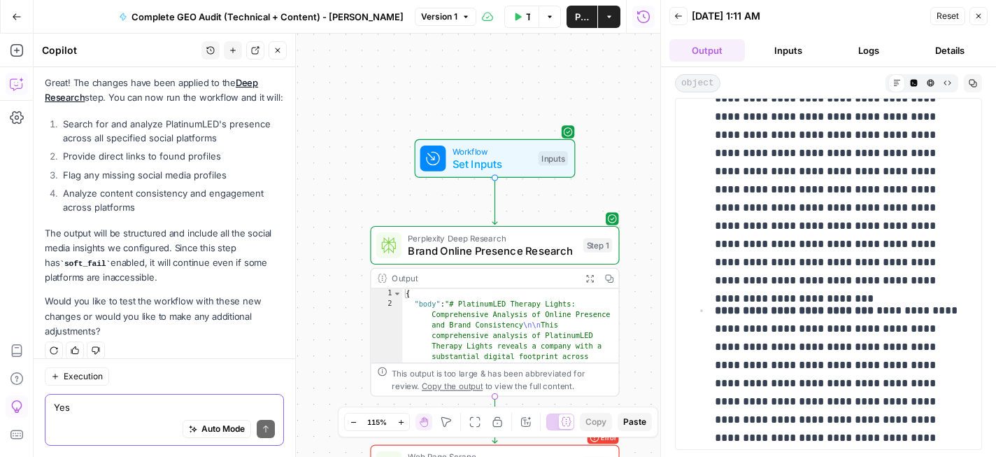
click at [152, 406] on textarea "Yes" at bounding box center [164, 407] width 221 height 14
type textarea "Yes"
click at [262, 431] on icon "submit" at bounding box center [266, 428] width 8 height 8
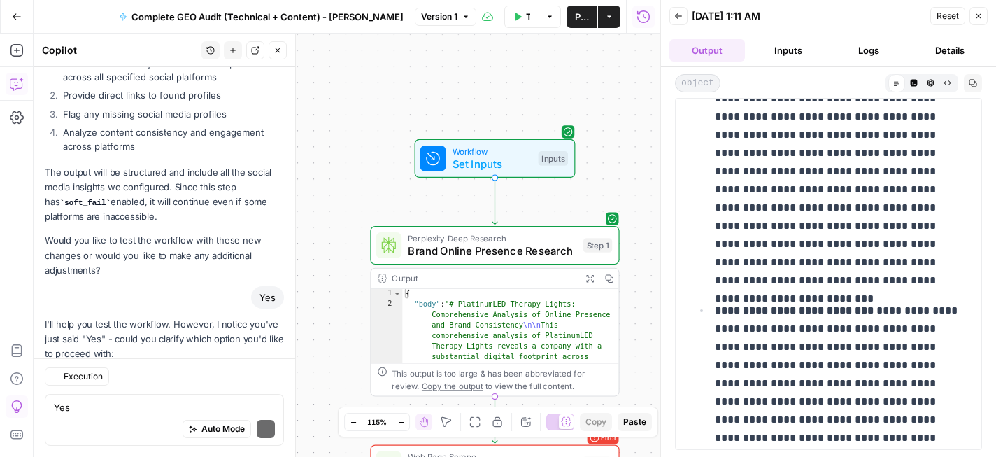
scroll to position [2936, 0]
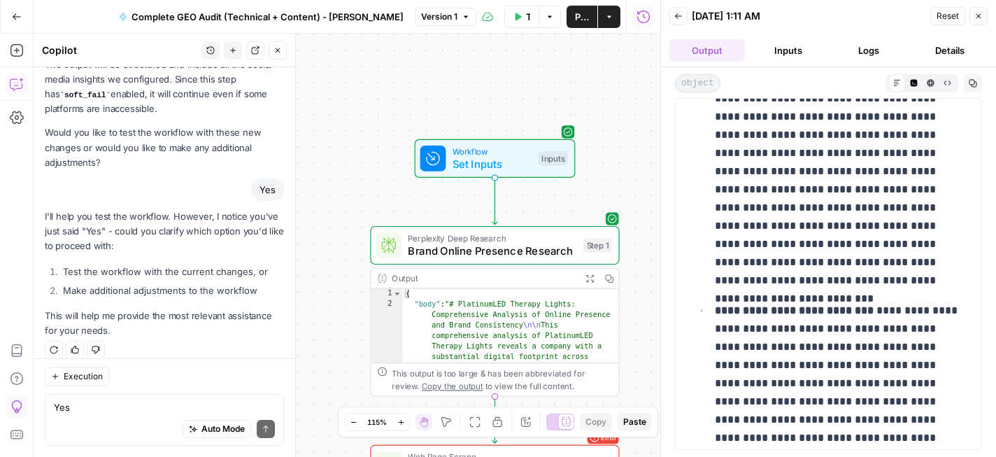
click at [185, 264] on li "Test the workflow with the current changes, or" at bounding box center [171, 271] width 224 height 14
copy ol "Test the workflow with the current changes, or"
click at [145, 409] on textarea "Yes" at bounding box center [164, 407] width 221 height 14
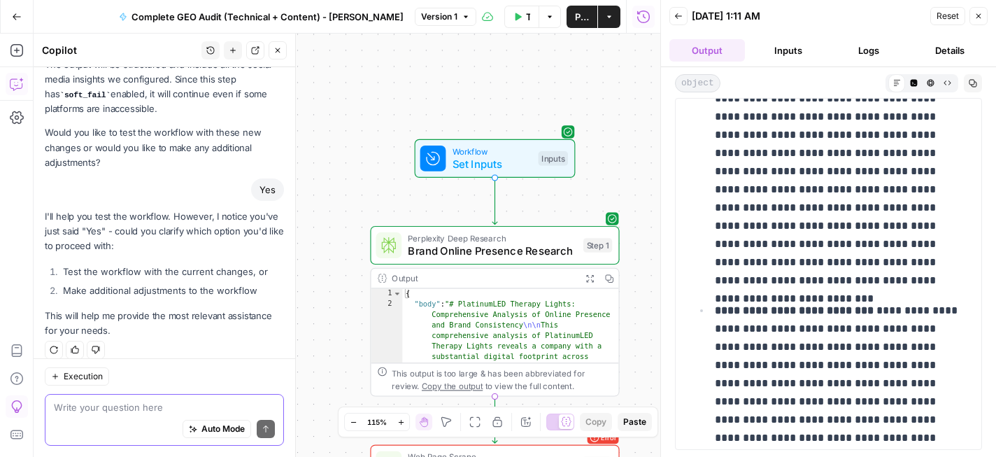
paste textarea "Test the workflow with the current changes, or"
click at [228, 403] on textarea "Test the workflow with the current changes, or" at bounding box center [164, 407] width 221 height 14
click at [260, 403] on textarea "Test the workflow with the current changes, or" at bounding box center [164, 407] width 221 height 14
click at [150, 407] on textarea "Test the workflow with the current changes" at bounding box center [164, 407] width 221 height 14
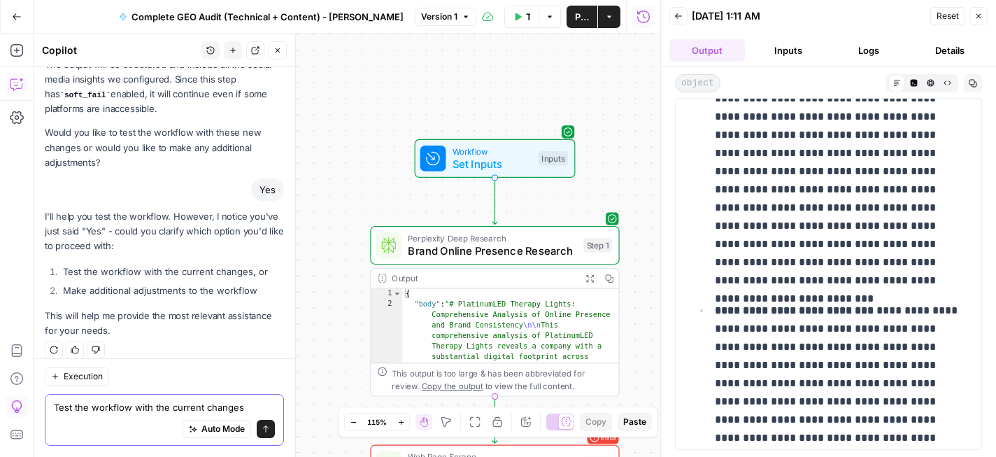
click at [150, 407] on textarea "Test the workflow with the current changes" at bounding box center [164, 407] width 221 height 14
type textarea "Make additional adjustments and test"
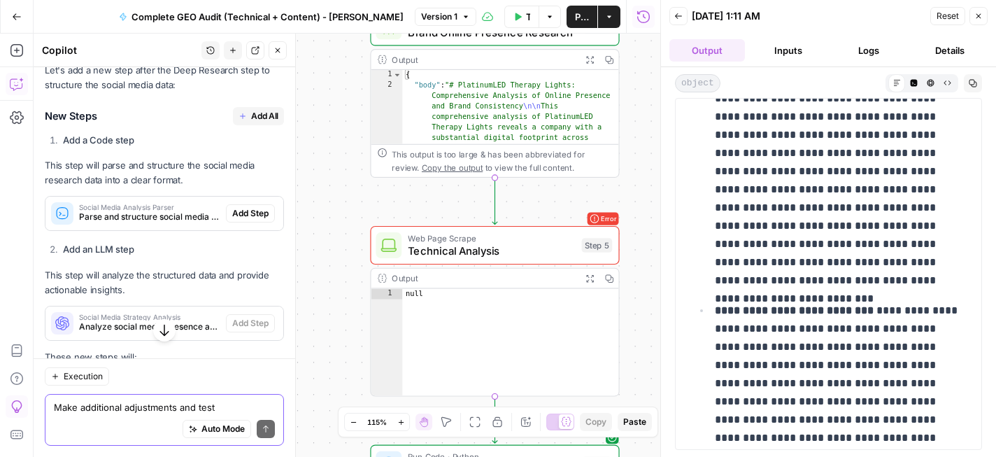
scroll to position [3341, 0]
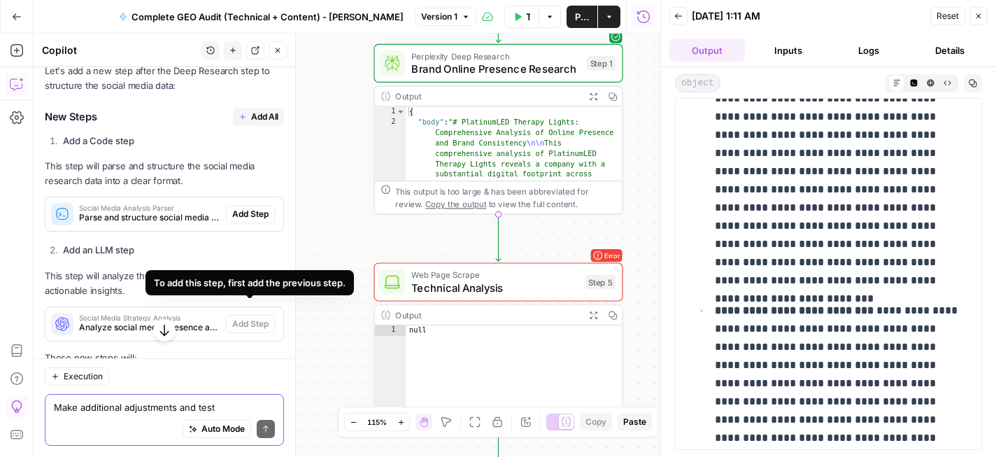
click at [155, 407] on textarea "Make additional adjustments and test" at bounding box center [164, 407] width 221 height 14
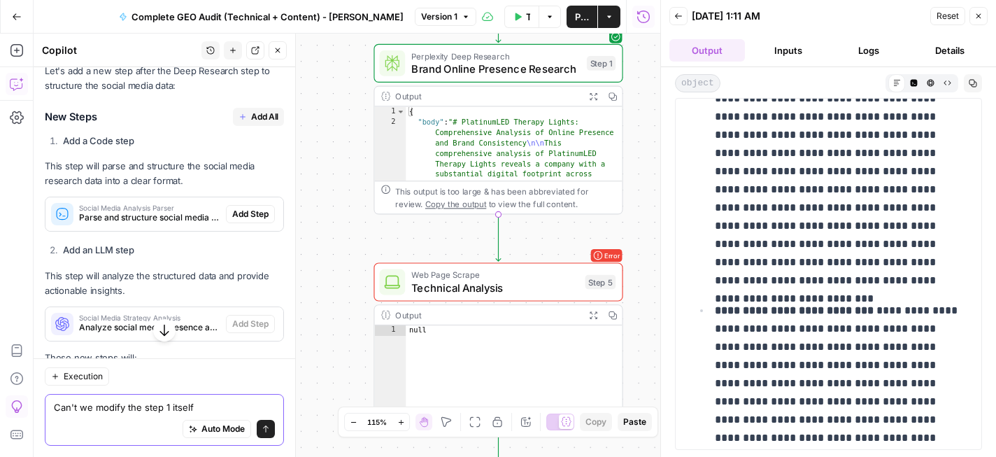
type textarea "Can't we modify the step 1 itself?"
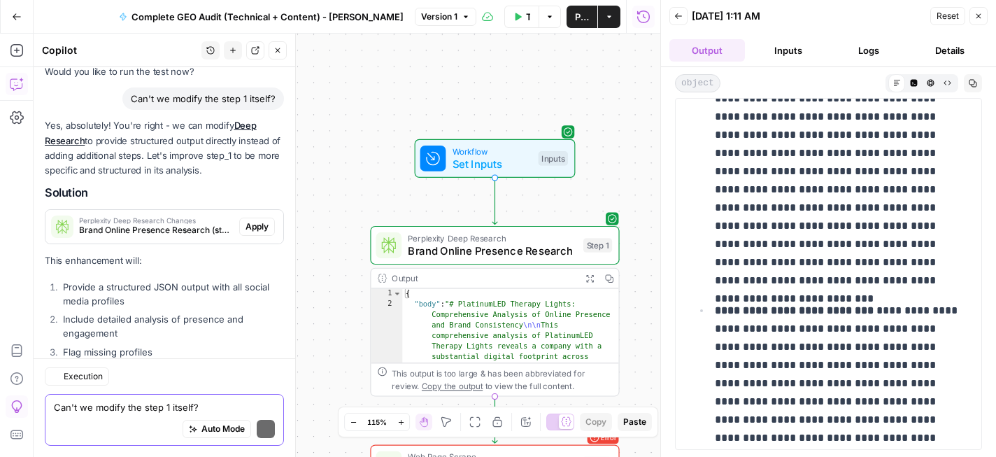
scroll to position [4038, 0]
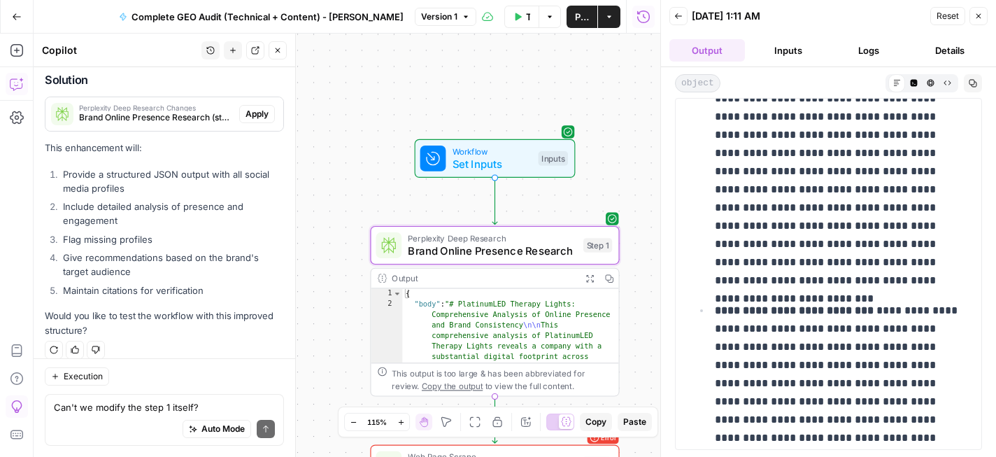
click at [259, 108] on span "Apply" at bounding box center [256, 114] width 23 height 13
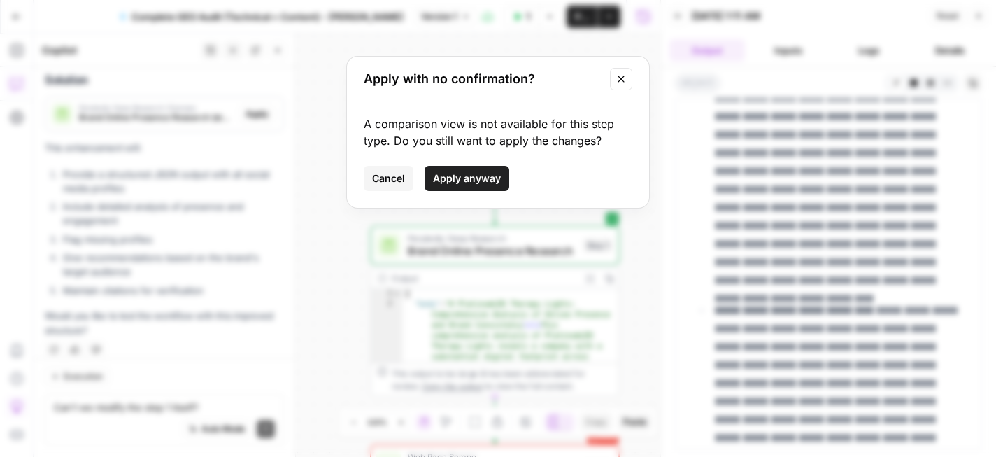
click at [466, 178] on span "Apply anyway" at bounding box center [467, 178] width 68 height 14
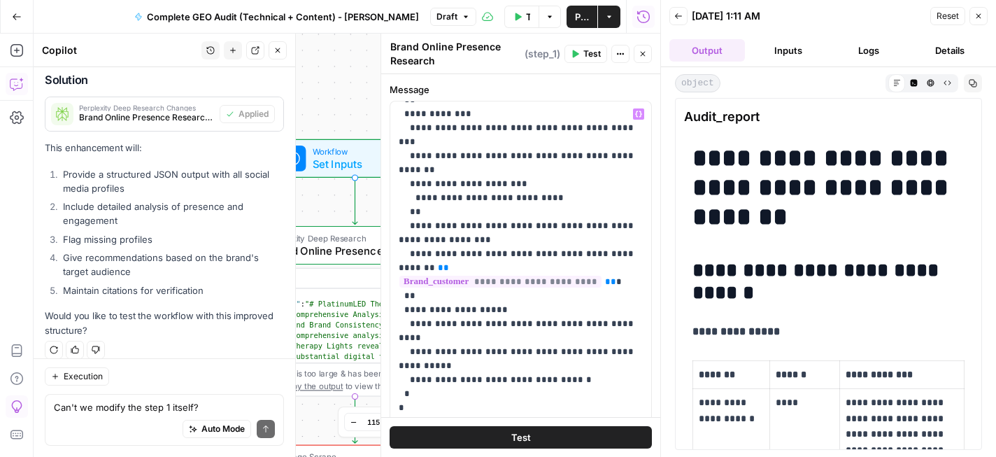
scroll to position [336, 0]
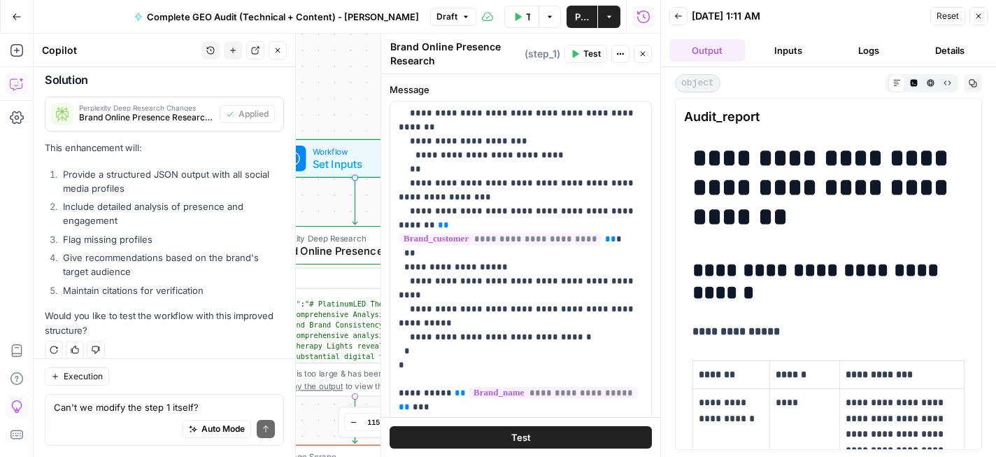
click at [540, 433] on button "Test" at bounding box center [521, 437] width 262 height 22
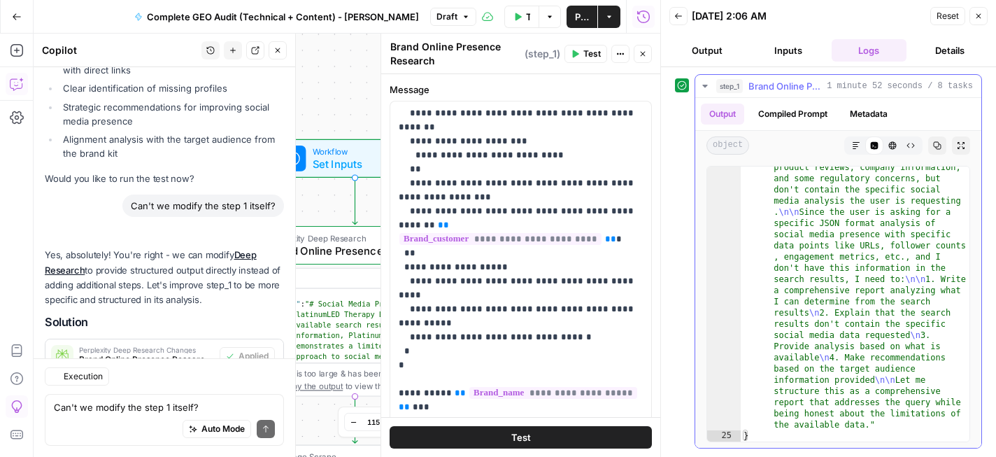
scroll to position [4173, 0]
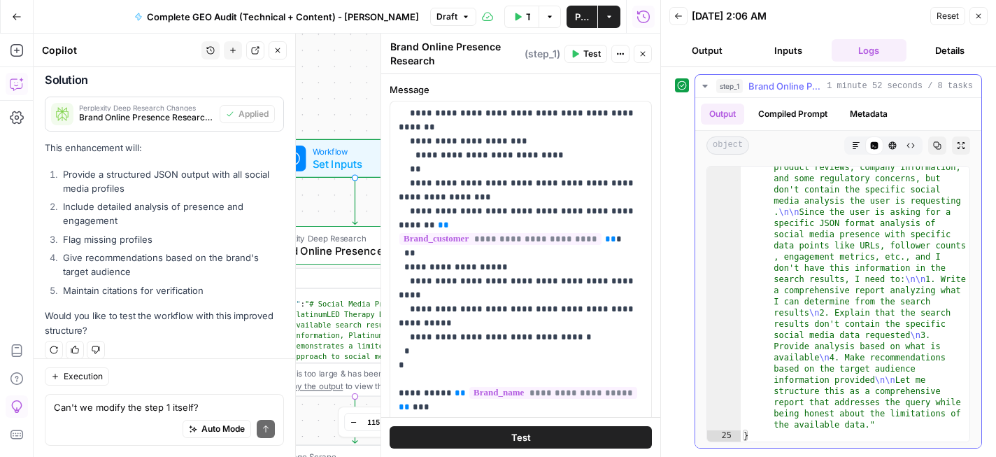
click at [799, 112] on button "Compiled Prompt" at bounding box center [793, 113] width 86 height 21
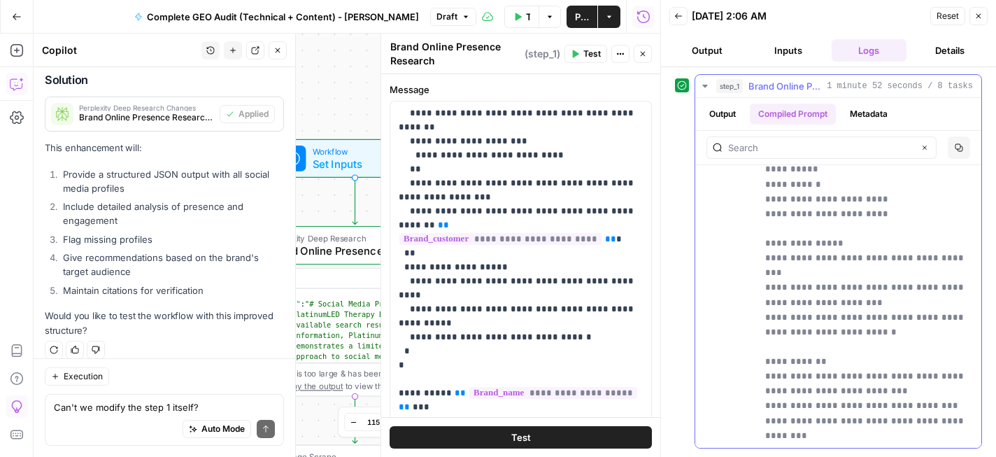
scroll to position [4810, 0]
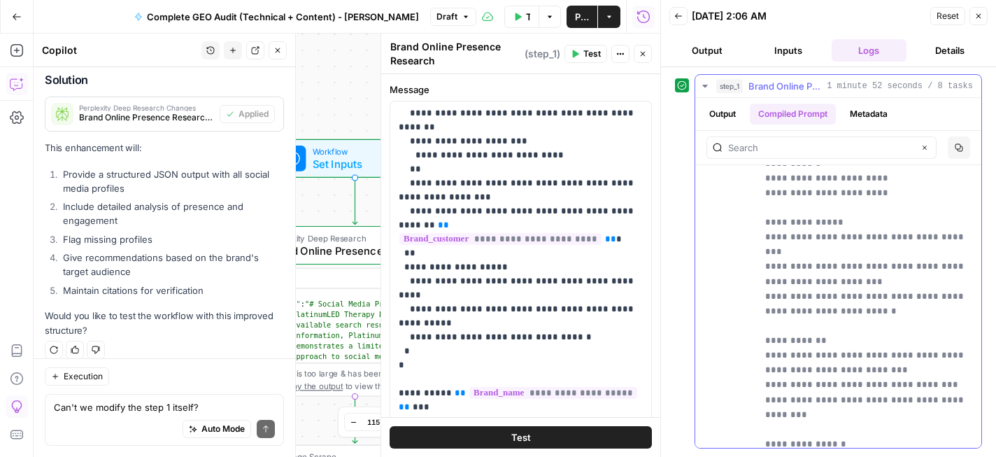
click at [734, 108] on button "Output" at bounding box center [722, 113] width 43 height 21
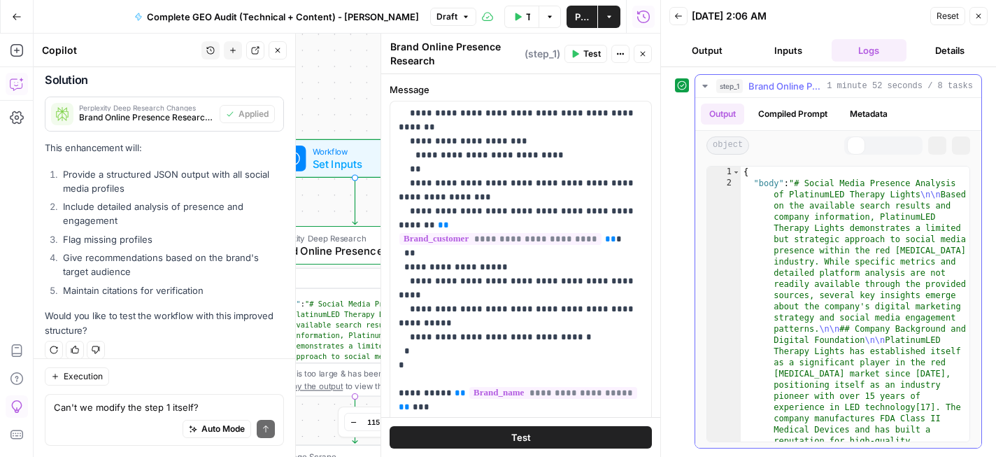
scroll to position [0, 0]
click at [646, 55] on icon "button" at bounding box center [642, 54] width 8 height 8
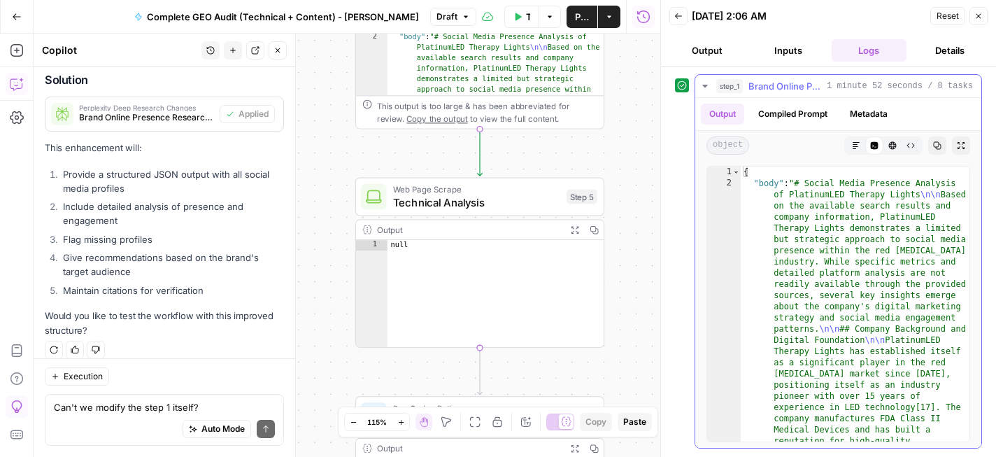
click at [858, 148] on icon "button" at bounding box center [856, 145] width 8 height 8
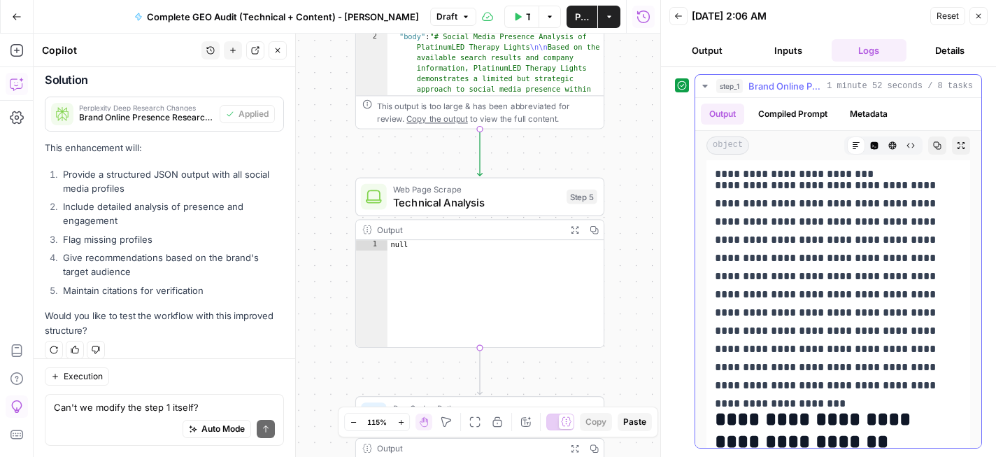
scroll to position [1292, 0]
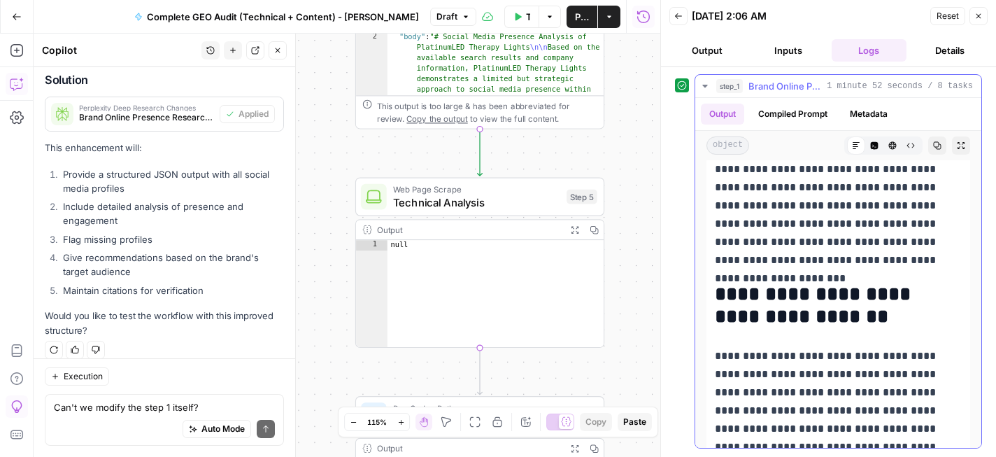
click at [830, 197] on p "**********" at bounding box center [838, 160] width 247 height 218
click at [836, 207] on p "**********" at bounding box center [838, 160] width 247 height 218
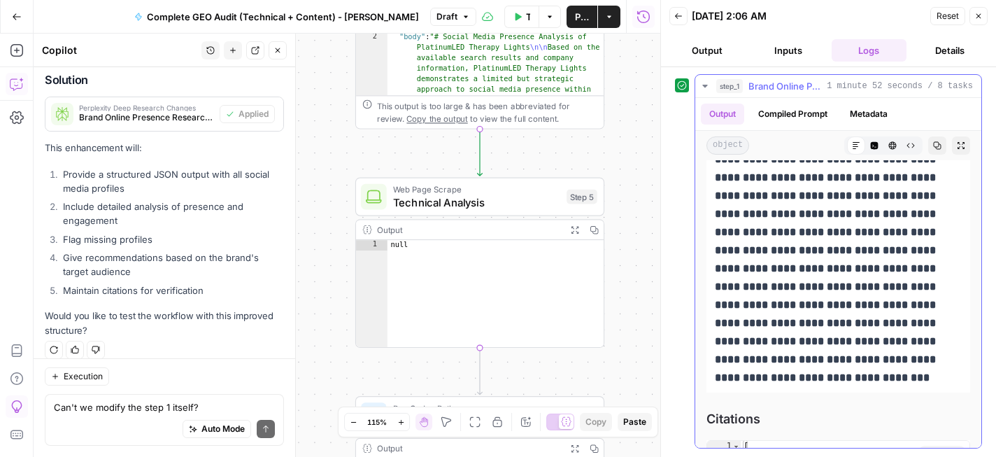
scroll to position [5877, 0]
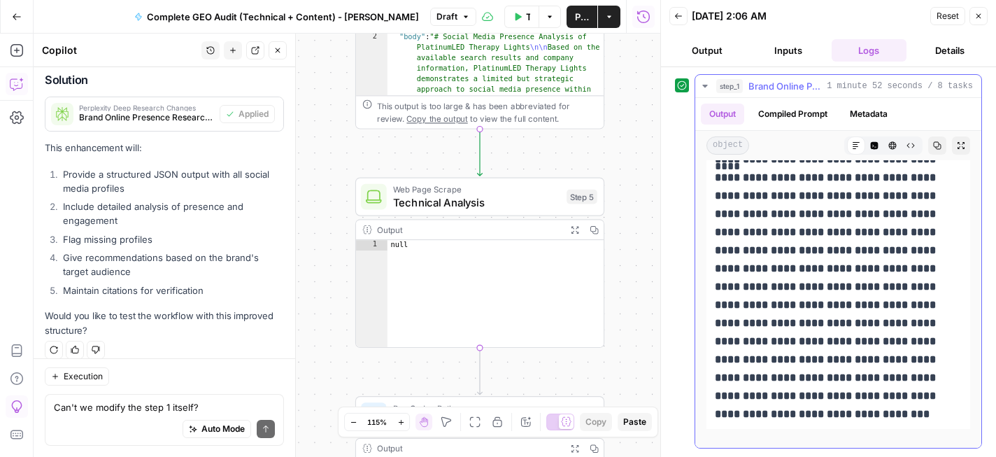
click at [878, 284] on strong "**********" at bounding box center [827, 286] width 224 height 265
click at [938, 146] on icon "button" at bounding box center [938, 146] width 8 height 8
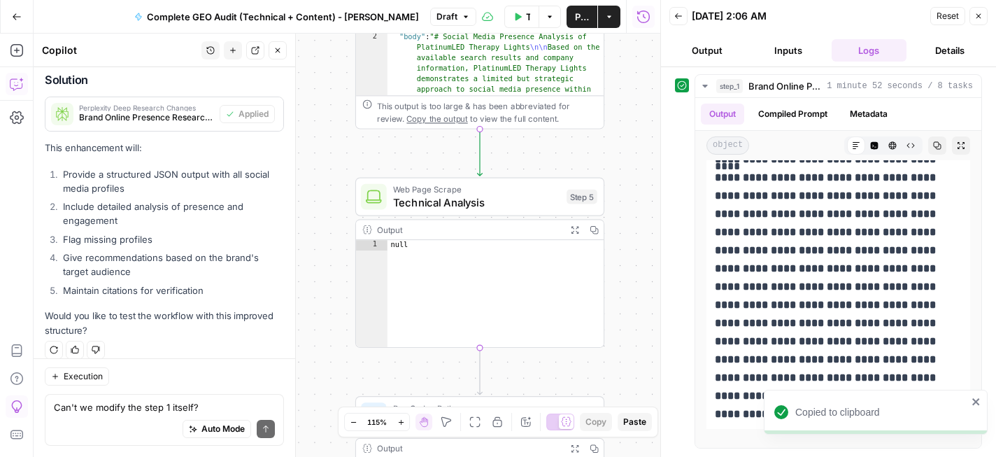
click at [847, 289] on strong "**********" at bounding box center [827, 286] width 224 height 265
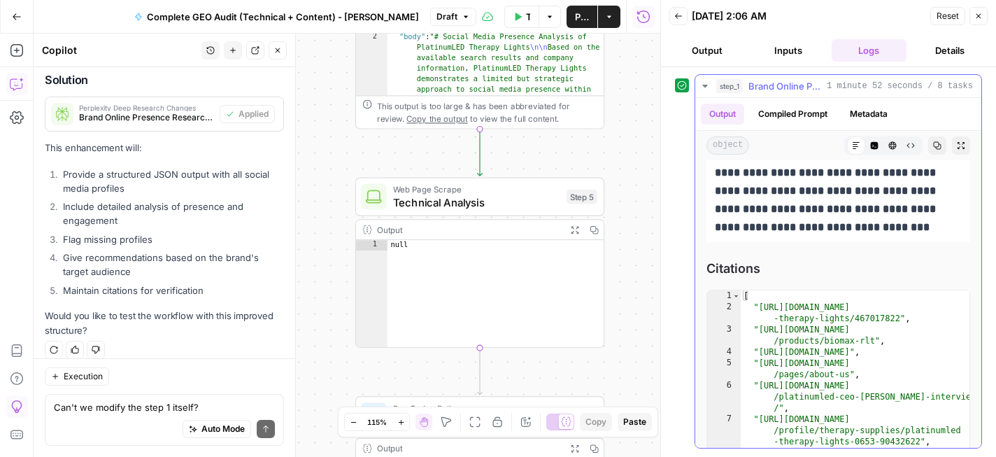
scroll to position [6068, 0]
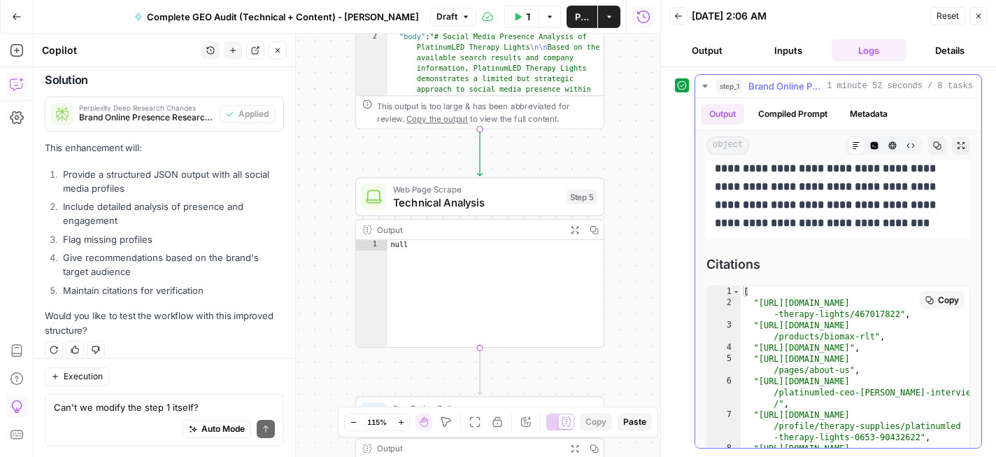
click at [948, 294] on span "Copy" at bounding box center [948, 300] width 21 height 13
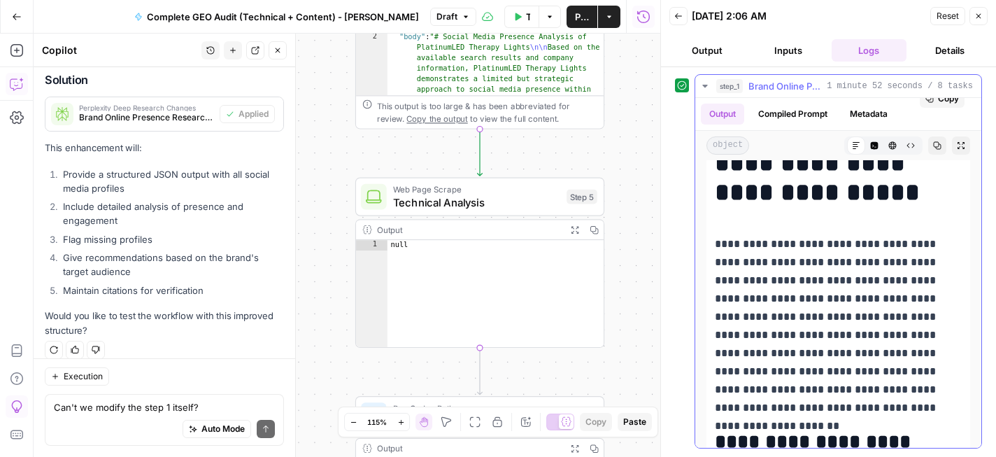
scroll to position [0, 0]
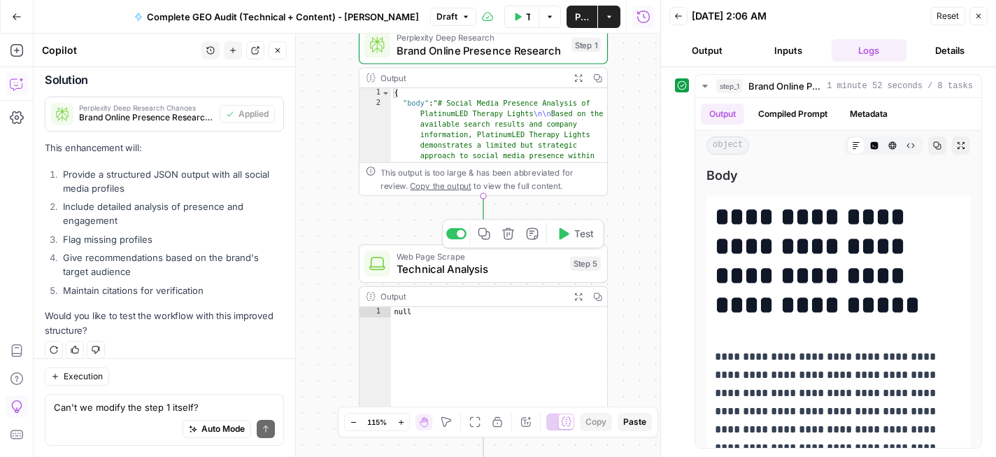
click at [564, 234] on icon "button" at bounding box center [564, 233] width 10 height 11
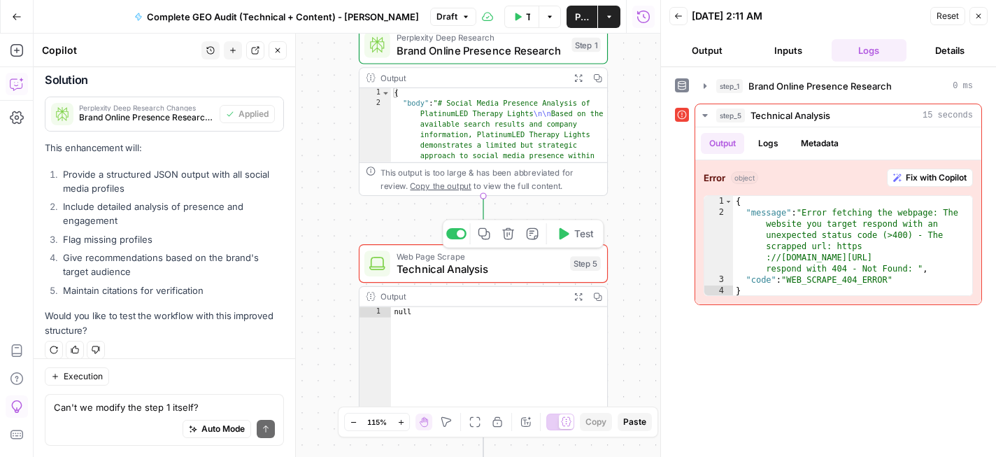
scroll to position [4173, 0]
click at [903, 178] on button "Fix with Copilot" at bounding box center [930, 178] width 86 height 18
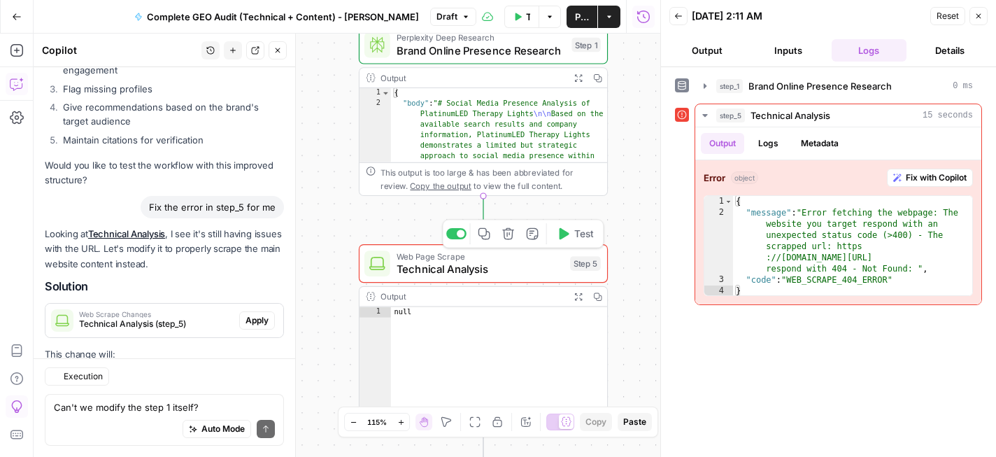
scroll to position [4565, 0]
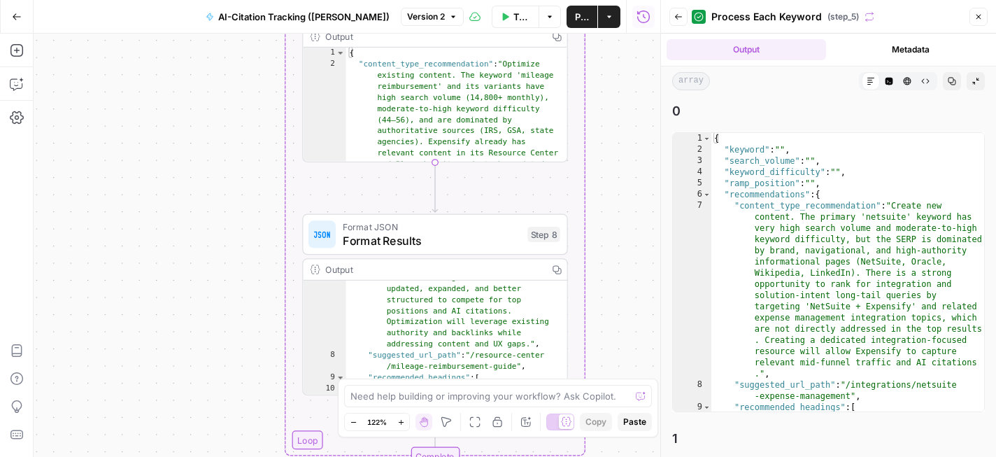
click at [869, 84] on icon at bounding box center [870, 81] width 7 height 7
click at [871, 82] on icon at bounding box center [870, 81] width 8 height 8
click at [979, 15] on icon "button" at bounding box center [978, 17] width 5 height 5
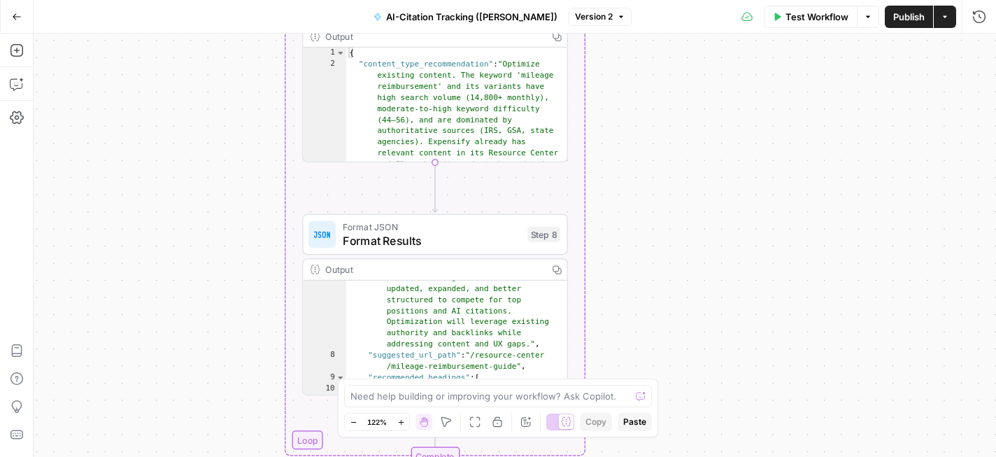
click at [898, 19] on span "Publish" at bounding box center [908, 17] width 31 height 14
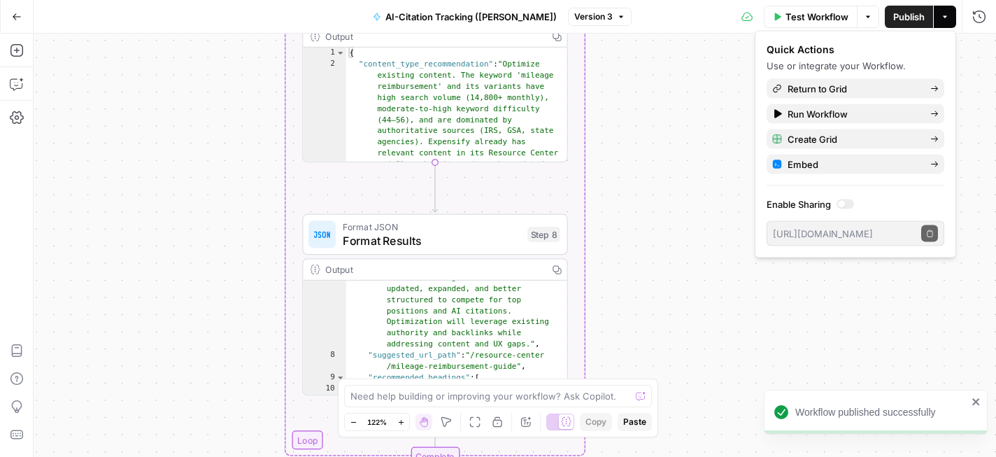
click at [847, 205] on div at bounding box center [844, 204] width 17 height 10
click at [927, 230] on icon "button" at bounding box center [930, 232] width 6 height 7
